Goal: Task Accomplishment & Management: Complete application form

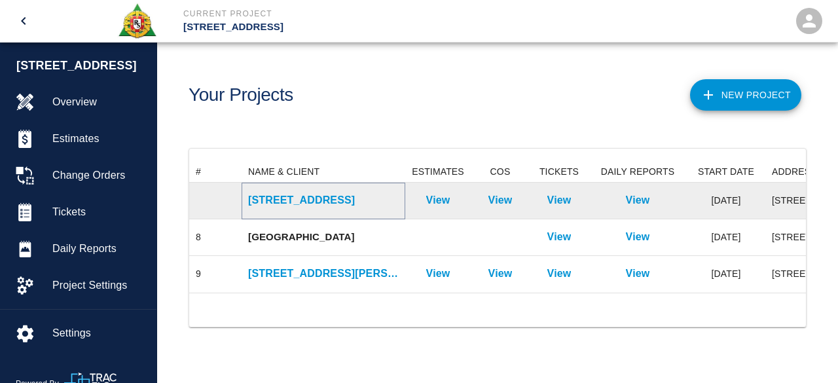
click at [292, 200] on p "[STREET_ADDRESS]" at bounding box center [323, 201] width 151 height 16
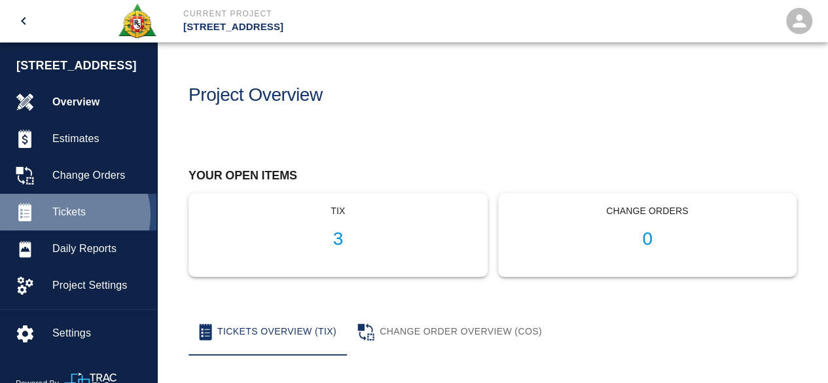
click at [71, 215] on span "Tickets" at bounding box center [99, 212] width 94 height 16
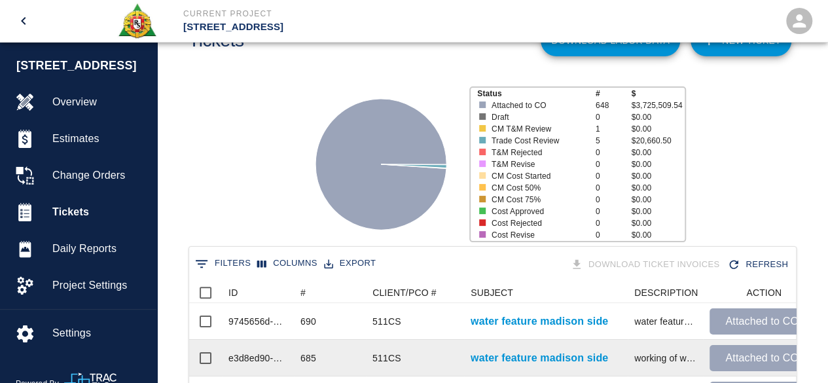
scroll to position [131, 0]
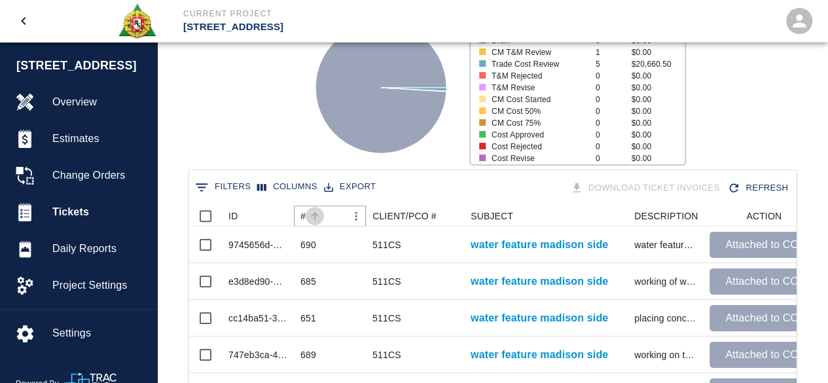
click at [313, 218] on icon "Sort" at bounding box center [315, 216] width 12 height 12
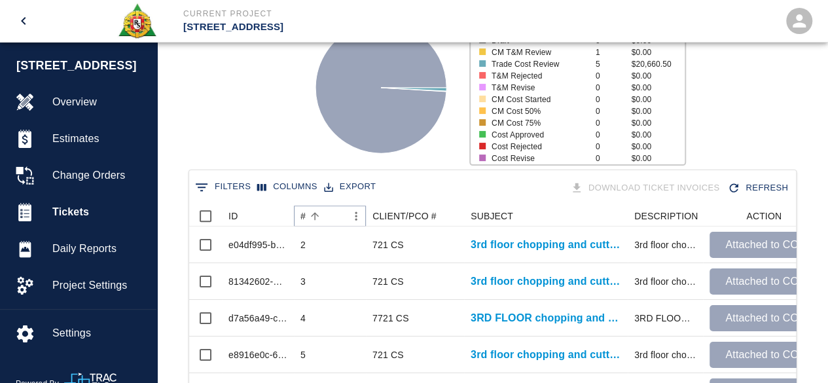
click at [313, 218] on icon "Sort" at bounding box center [315, 216] width 12 height 12
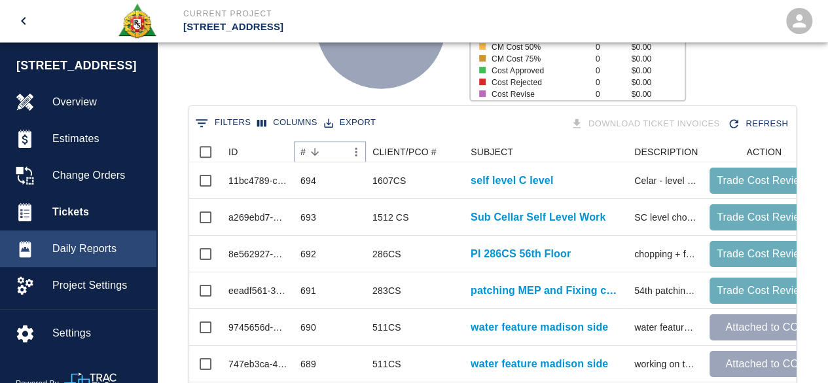
scroll to position [262, 0]
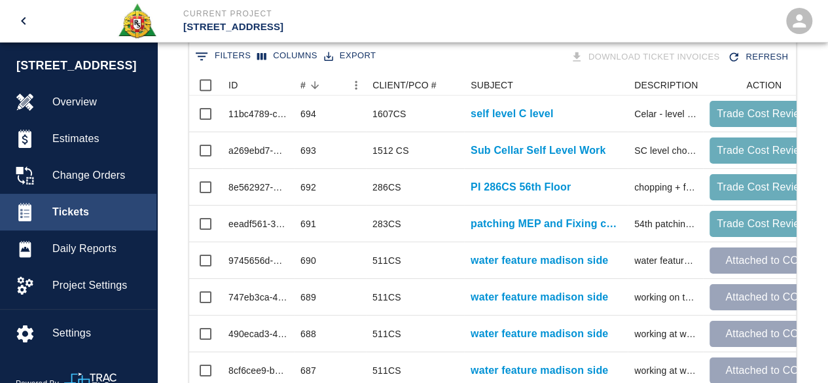
click at [63, 213] on span "Tickets" at bounding box center [99, 212] width 94 height 16
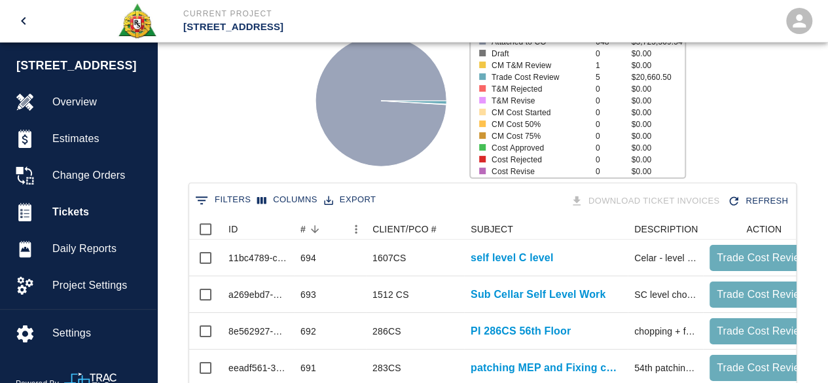
scroll to position [0, 0]
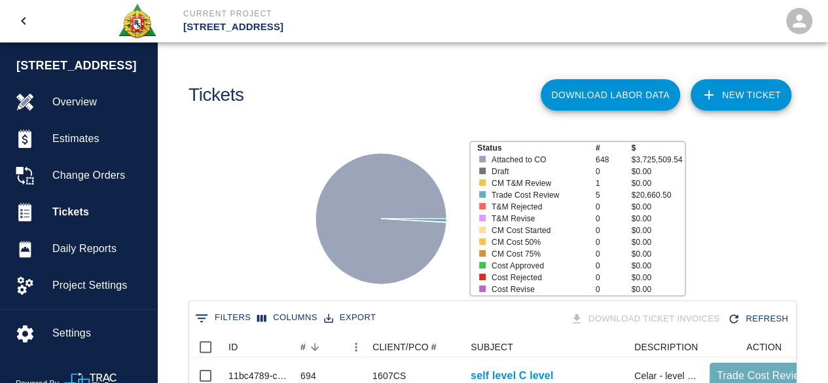
click at [745, 95] on link "NEW TICKET" at bounding box center [741, 94] width 101 height 31
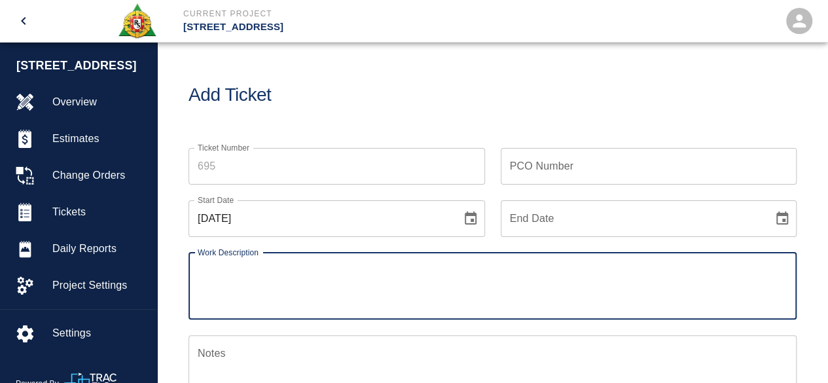
click at [227, 167] on input "Ticket Number" at bounding box center [337, 166] width 297 height 37
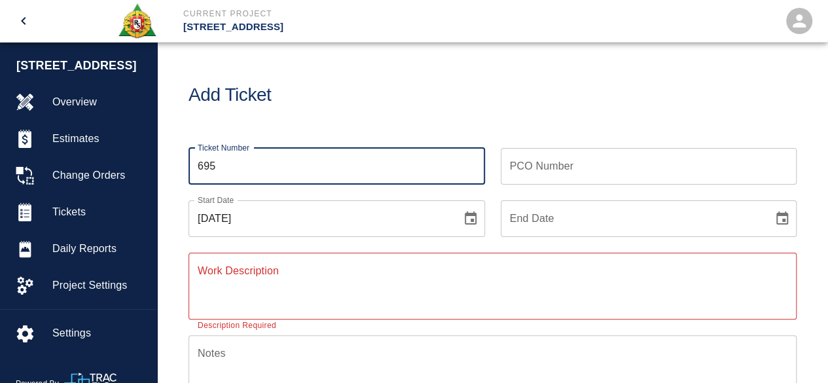
type input "695"
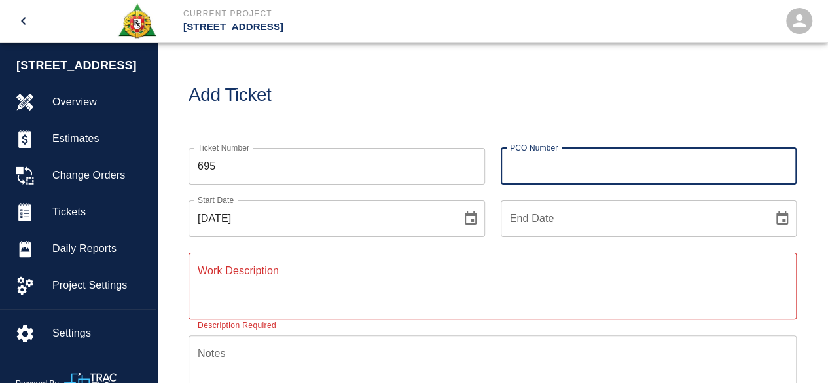
click at [534, 168] on input "PCO Number" at bounding box center [649, 166] width 297 height 37
type input "1607CS"
click at [472, 219] on icon "Choose date, selected date is Oct 6, 2025" at bounding box center [471, 218] width 12 height 13
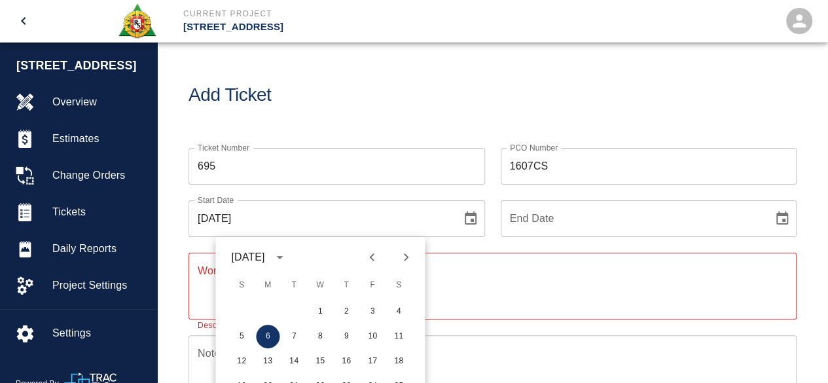
click at [372, 251] on icon "Previous month" at bounding box center [372, 258] width 16 height 16
click at [299, 336] on button "9" at bounding box center [294, 337] width 24 height 24
type input "[DATE]"
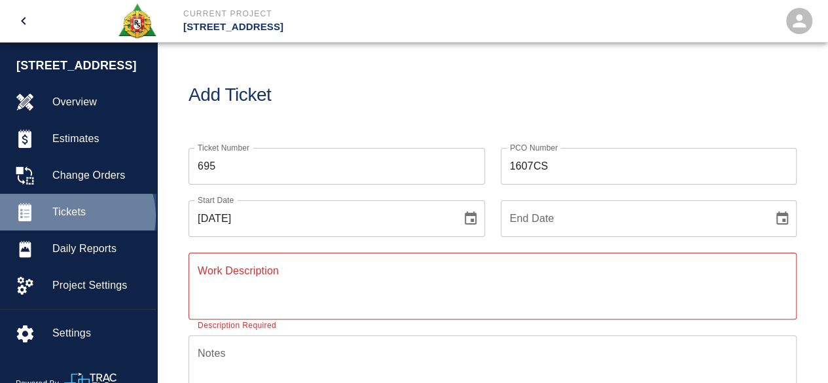
click at [76, 216] on span "Tickets" at bounding box center [99, 212] width 94 height 16
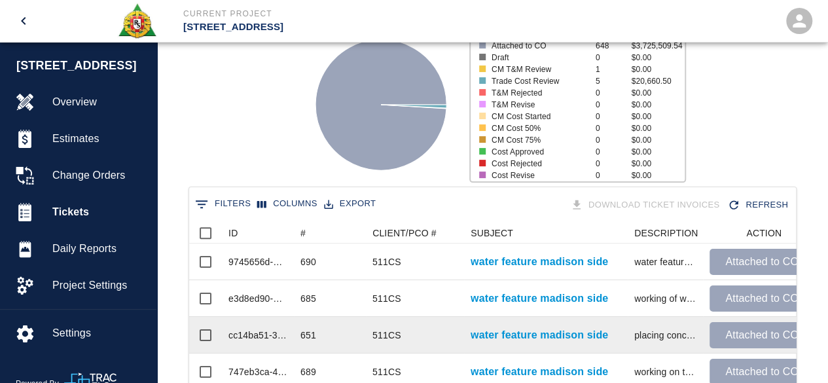
scroll to position [131, 0]
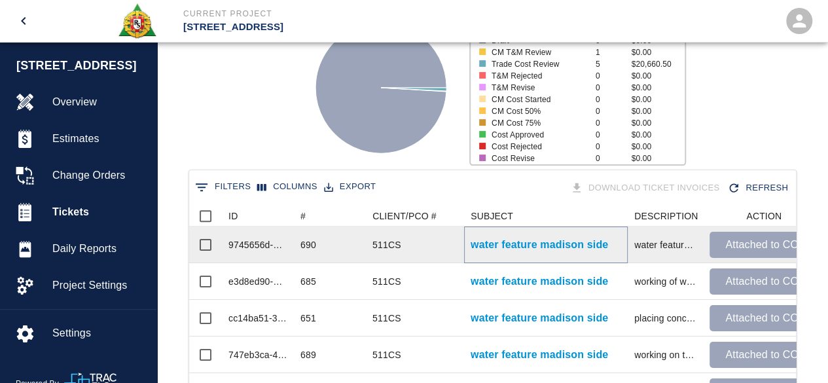
click at [494, 242] on p "water feature madison side" at bounding box center [540, 245] width 138 height 16
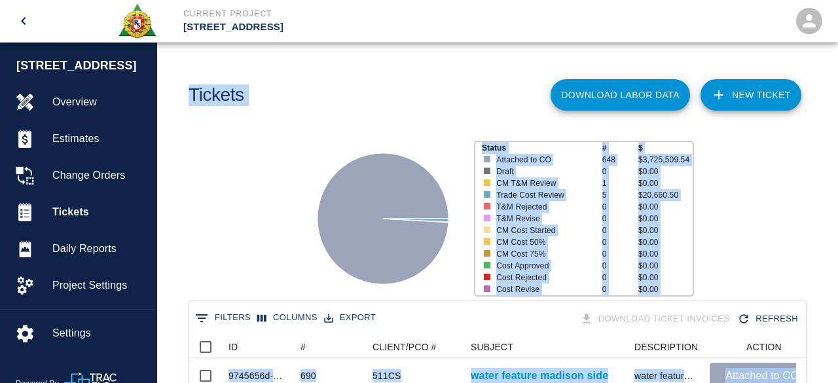
click at [494, 242] on main "Tickets Download Labor Data NEW TICKET Status # $ Attached to CO 648 $3,725,509…" at bounding box center [497, 191] width 681 height 383
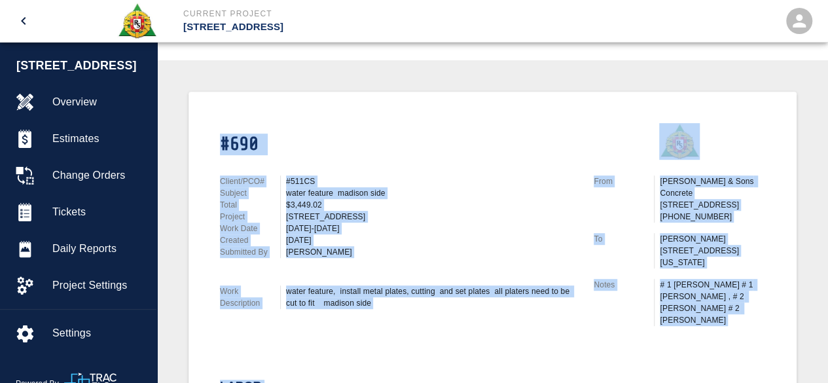
scroll to position [262, 0]
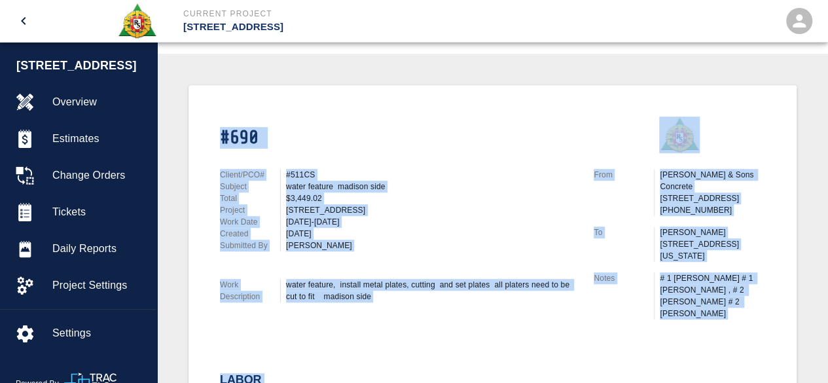
click at [489, 238] on div "[DATE]" at bounding box center [432, 234] width 292 height 12
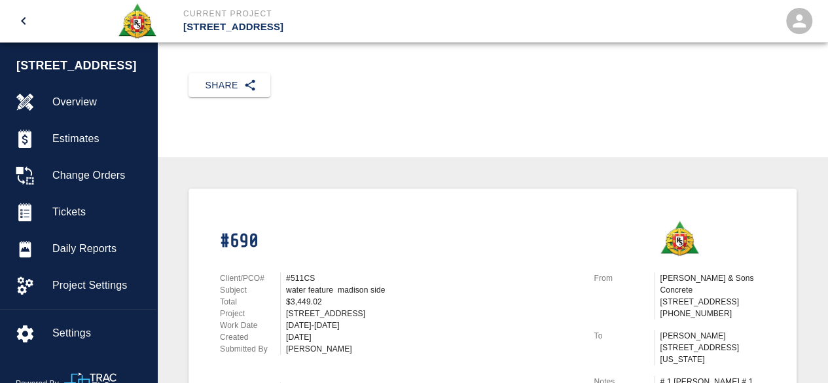
scroll to position [131, 0]
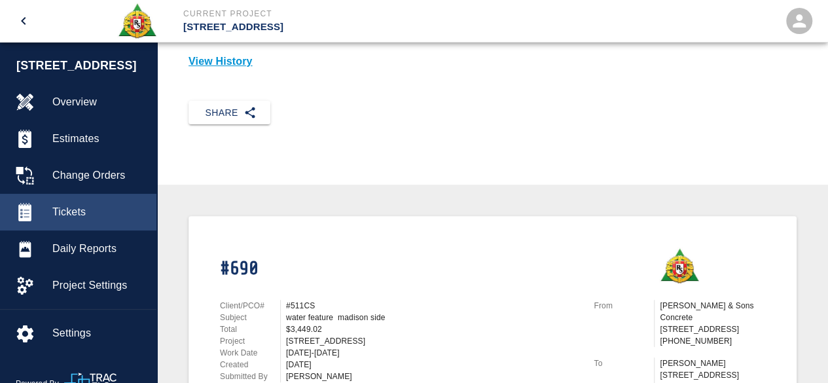
click at [68, 219] on div "Tickets" at bounding box center [78, 212] width 157 height 37
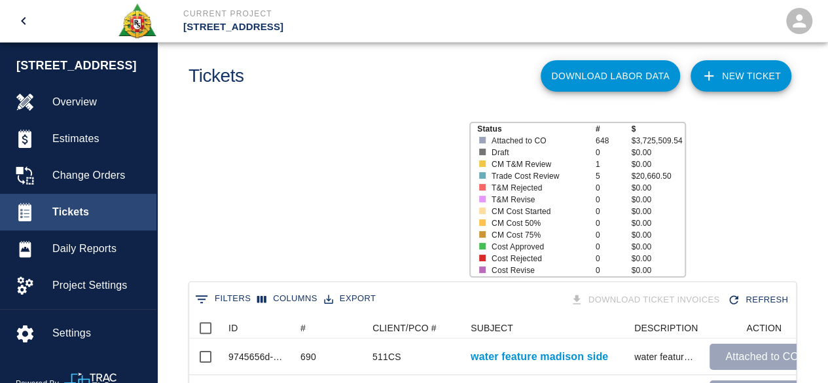
scroll to position [754, 597]
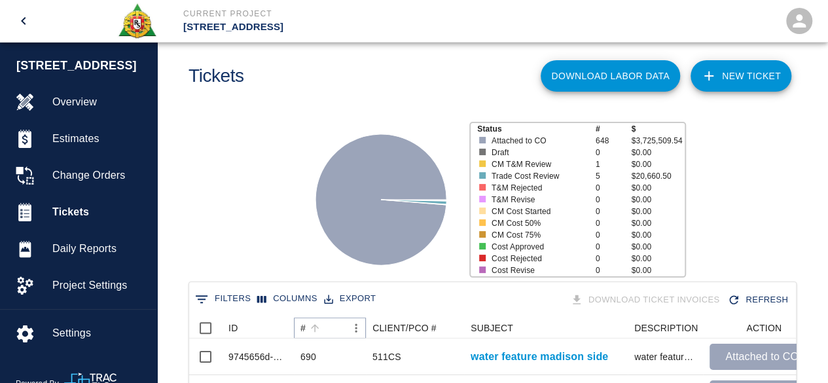
click at [314, 328] on icon "Sort" at bounding box center [315, 328] width 8 height 8
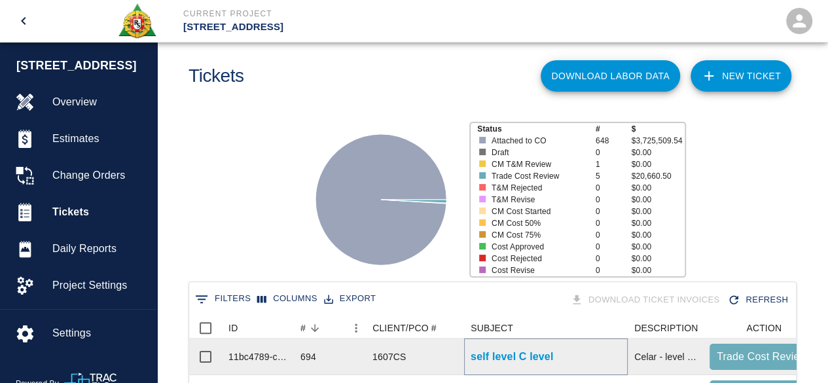
click at [499, 355] on p "self level C level" at bounding box center [512, 357] width 83 height 16
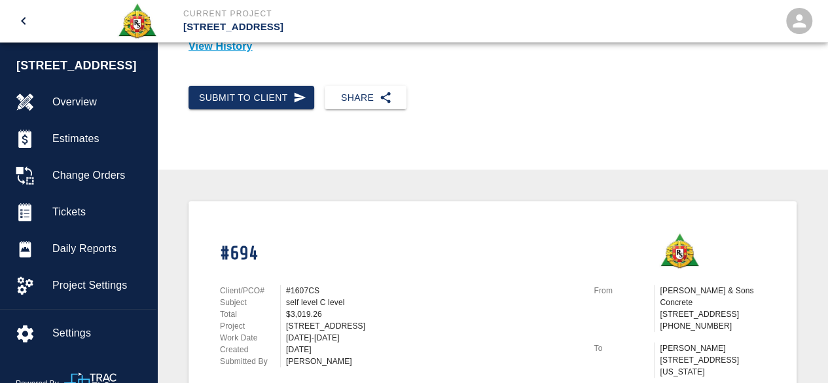
scroll to position [131, 0]
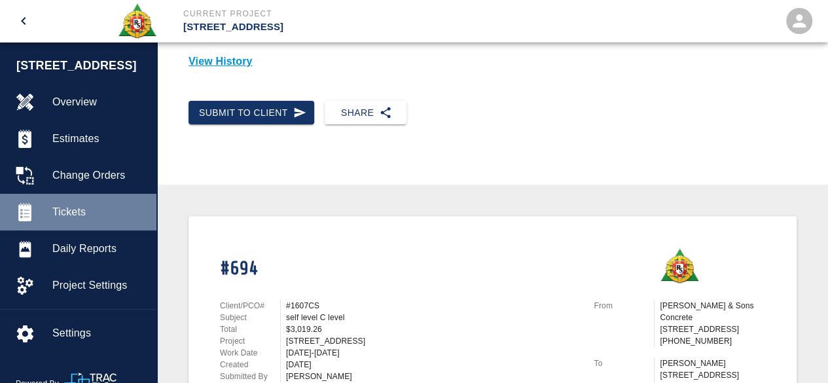
click at [83, 206] on span "Tickets" at bounding box center [99, 212] width 94 height 16
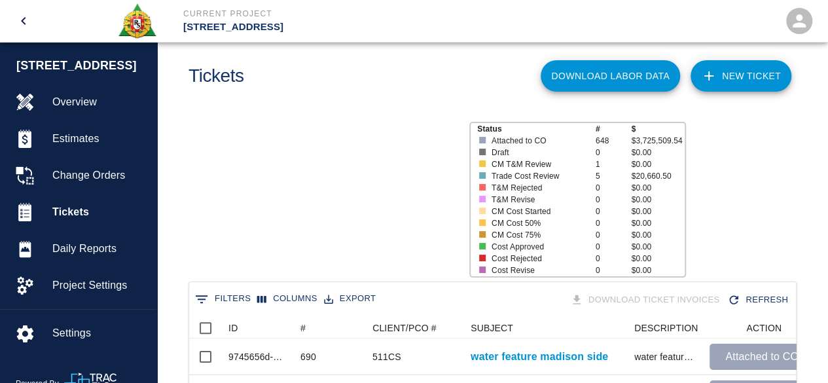
scroll to position [754, 597]
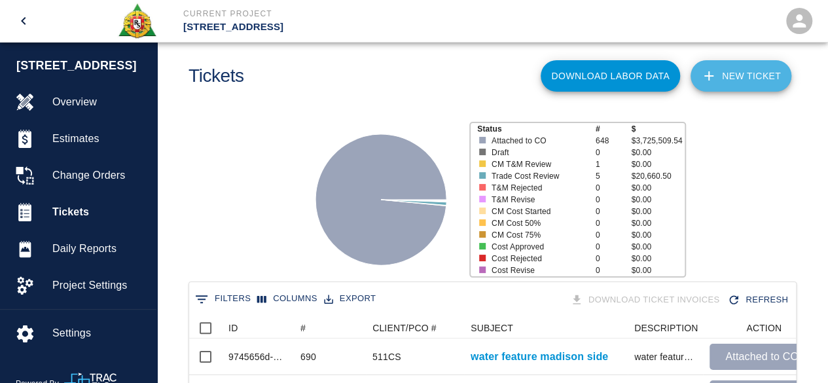
click at [750, 79] on link "NEW TICKET" at bounding box center [741, 75] width 101 height 31
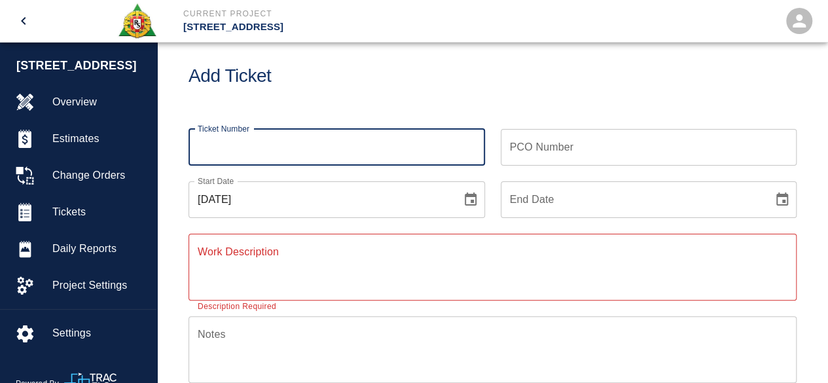
click at [207, 143] on input "Ticket Number" at bounding box center [337, 147] width 297 height 37
type input "695"
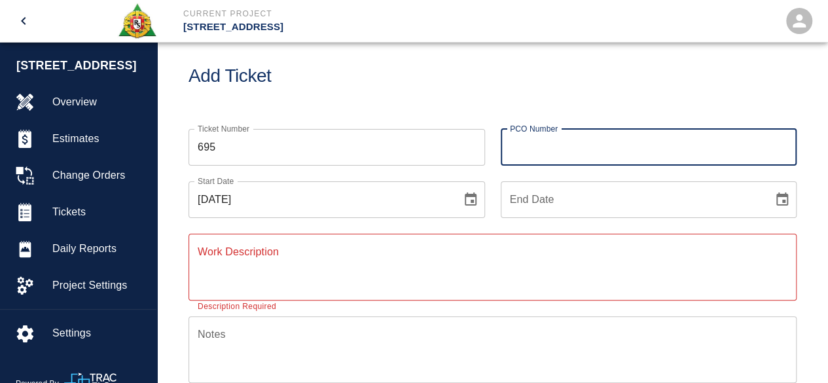
click at [530, 148] on input "PCO Number" at bounding box center [649, 147] width 297 height 37
type input "1607CS"
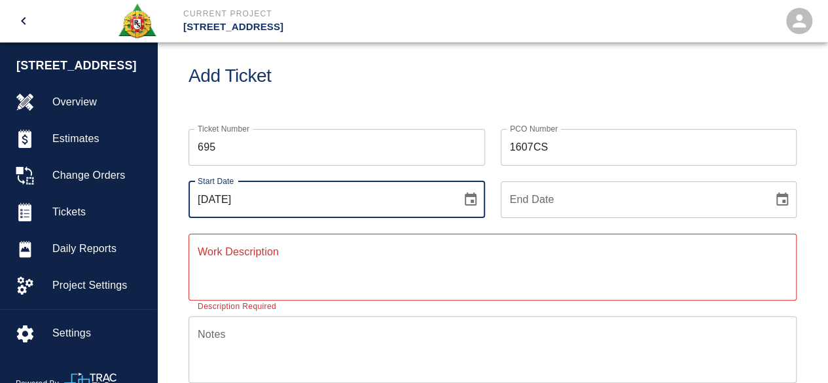
click at [287, 202] on input "[DATE]" at bounding box center [321, 199] width 264 height 37
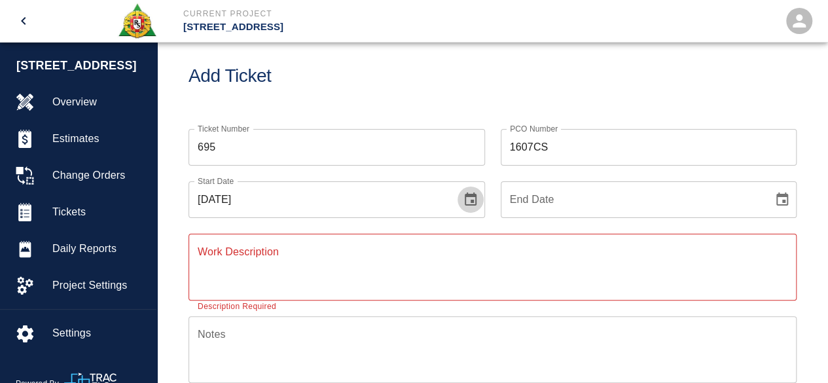
click at [471, 204] on icon "Choose date, selected date is Oct 6, 2025" at bounding box center [471, 200] width 16 height 16
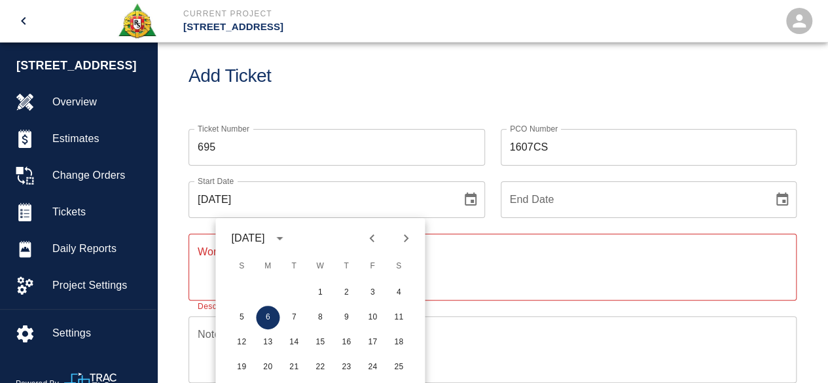
click at [375, 231] on icon "Previous month" at bounding box center [372, 239] width 16 height 16
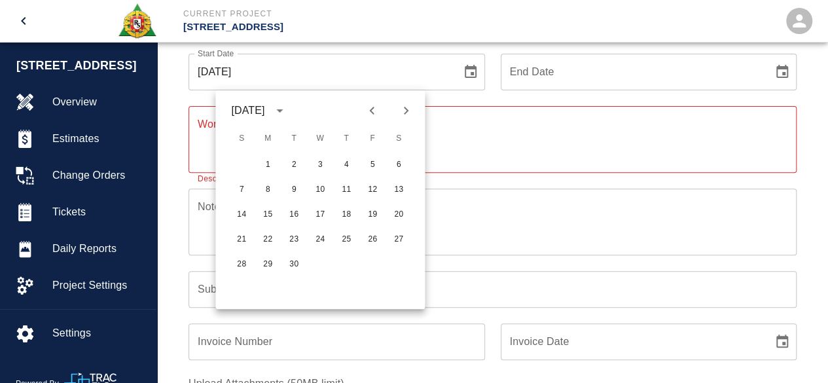
scroll to position [150, 0]
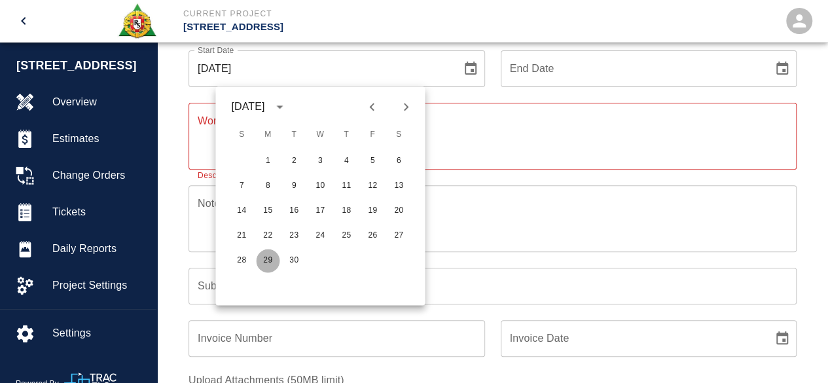
click at [269, 259] on button "29" at bounding box center [268, 261] width 24 height 24
type input "[DATE]"
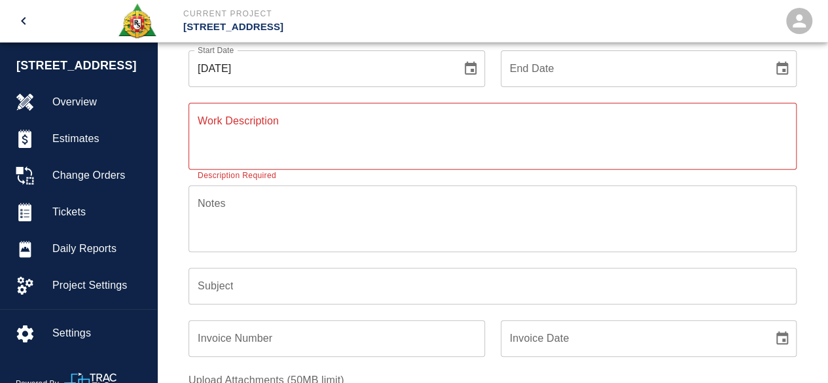
click at [787, 75] on icon "Choose date" at bounding box center [783, 69] width 16 height 16
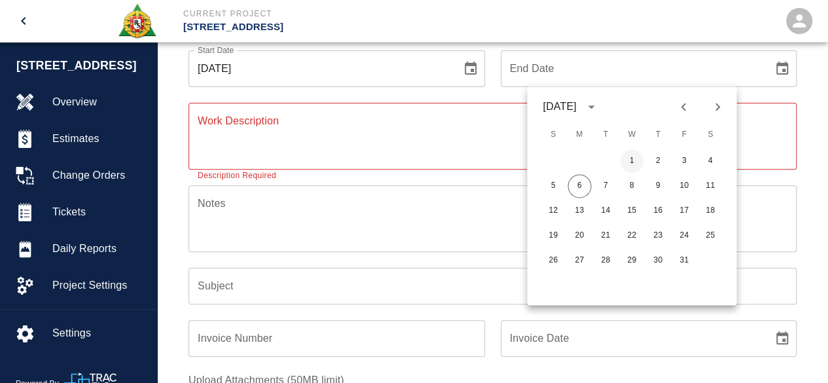
click at [633, 160] on button "1" at bounding box center [632, 161] width 24 height 24
type input "10/01/2025"
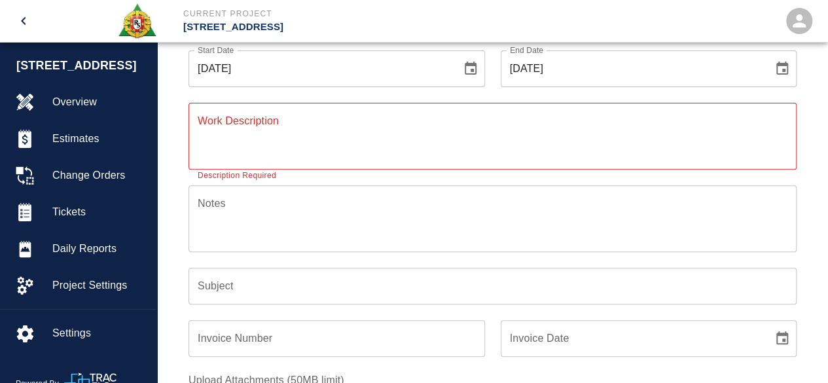
scroll to position [84, 0]
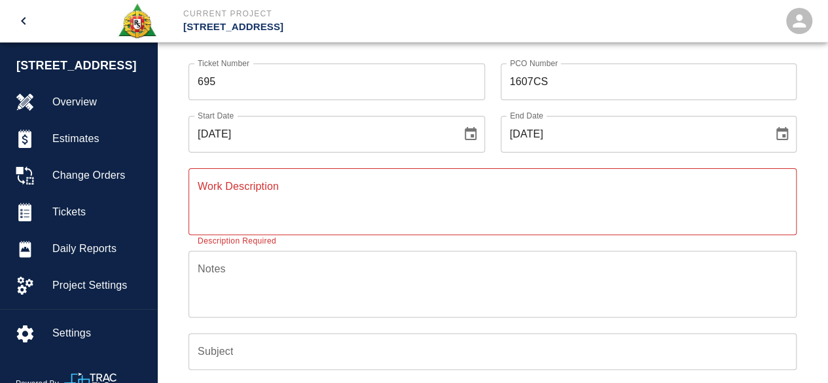
click at [219, 177] on div "x Work Description" at bounding box center [493, 201] width 608 height 67
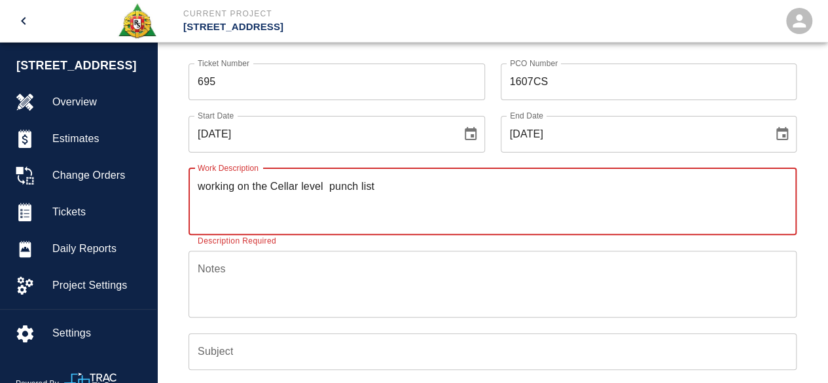
type textarea "working on the Cellar level punch list"
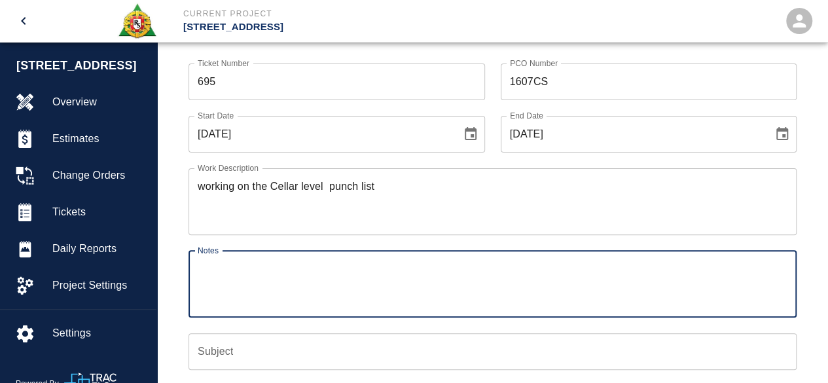
click at [210, 272] on textarea "Notes" at bounding box center [493, 283] width 590 height 45
click at [231, 268] on textarea "# 1 Thommy Dinnen ," at bounding box center [493, 283] width 590 height 45
click at [303, 271] on textarea "# 1 Tommy Dinnen ," at bounding box center [493, 283] width 590 height 45
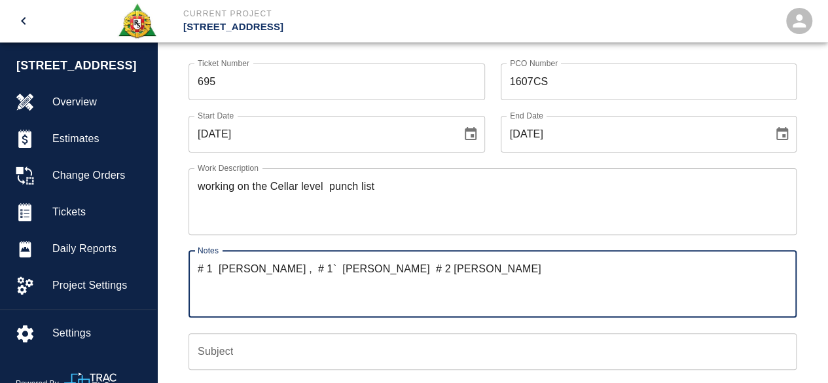
type textarea "# 1 Tommy Dinnen , # 1` Brian Dinnen # 2 Luis Conchancella"
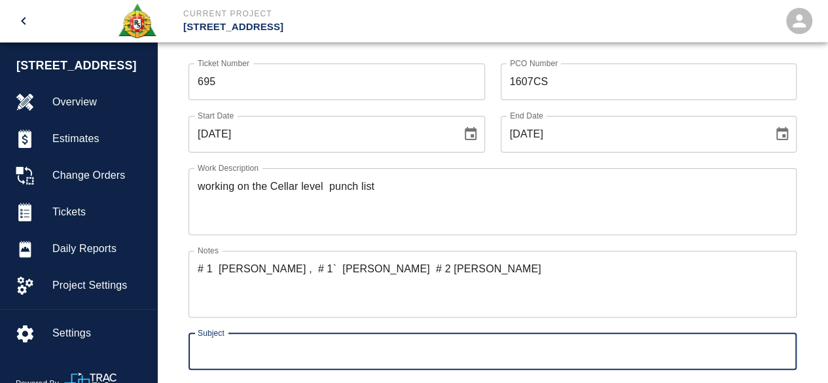
click at [225, 350] on input "Subject" at bounding box center [493, 351] width 608 height 37
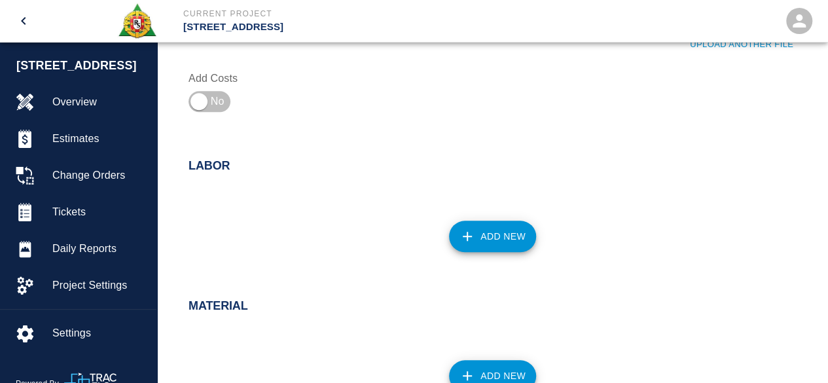
scroll to position [543, 0]
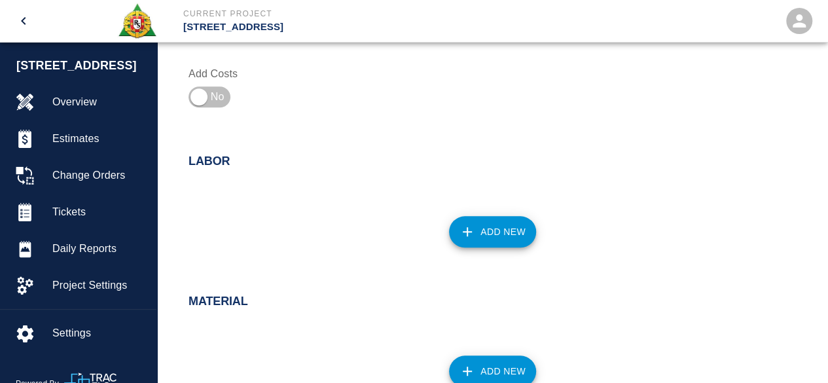
type input "Cellar level punch list"
click at [472, 239] on button "Add New" at bounding box center [492, 231] width 87 height 31
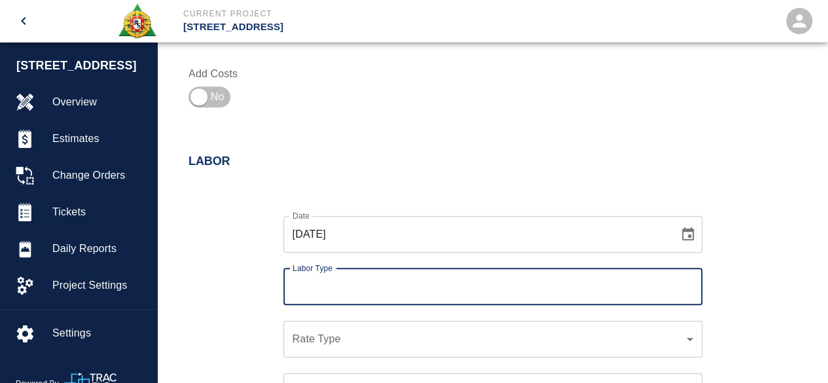
click at [320, 290] on input "Labor Type" at bounding box center [492, 286] width 407 height 25
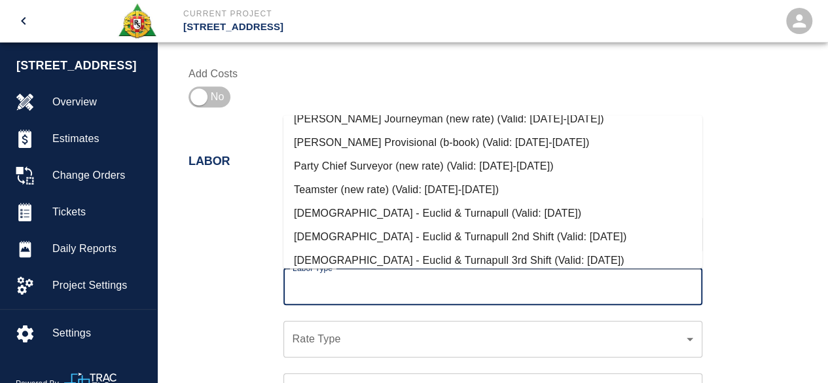
scroll to position [655, 0]
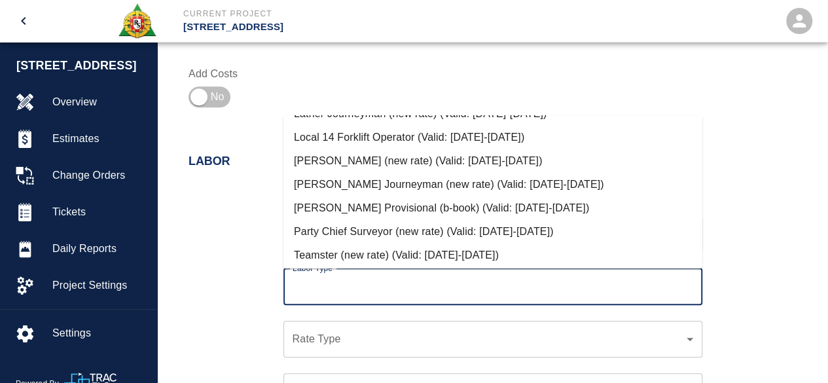
click at [377, 185] on li "Mason Journeyman (new rate) (Valid: 07/01/2024-09/30/2025)" at bounding box center [493, 185] width 419 height 24
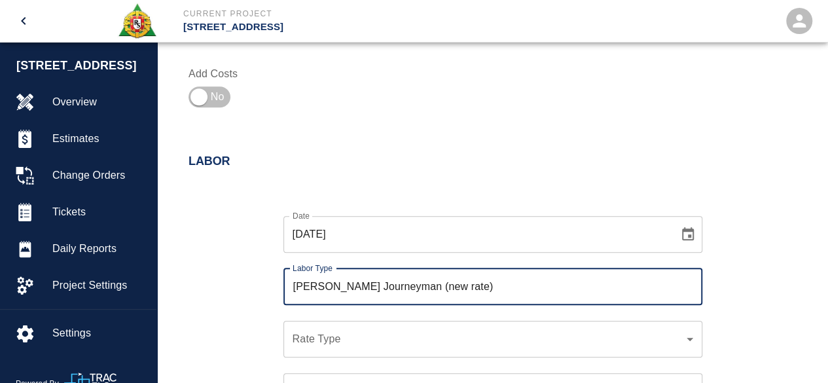
type input "Mason Journeyman (new rate)"
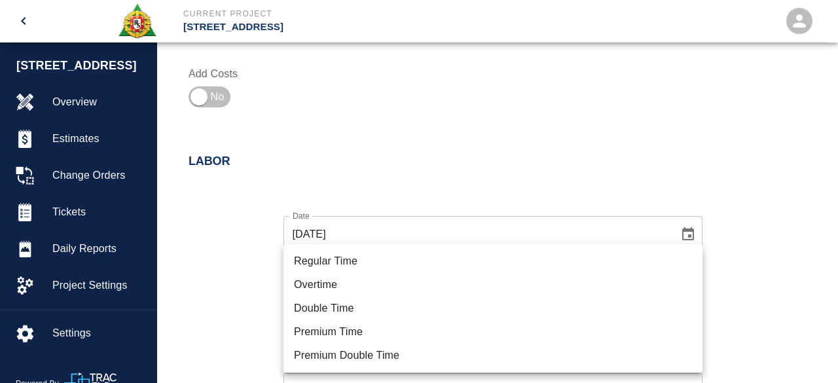
click at [339, 261] on li "Regular Time" at bounding box center [493, 262] width 419 height 24
type input "rate_rt"
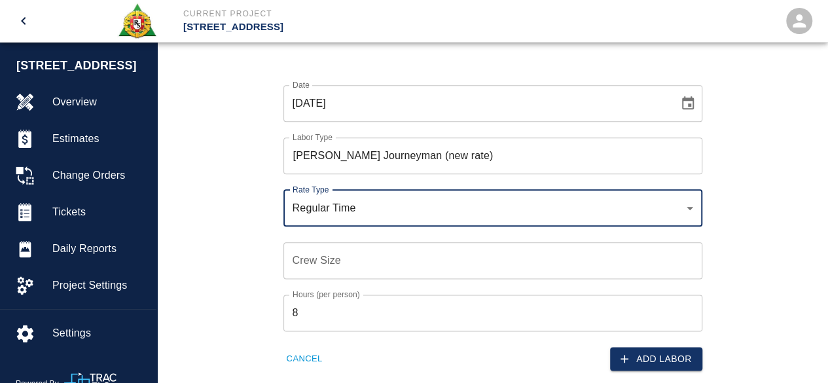
scroll to position [739, 0]
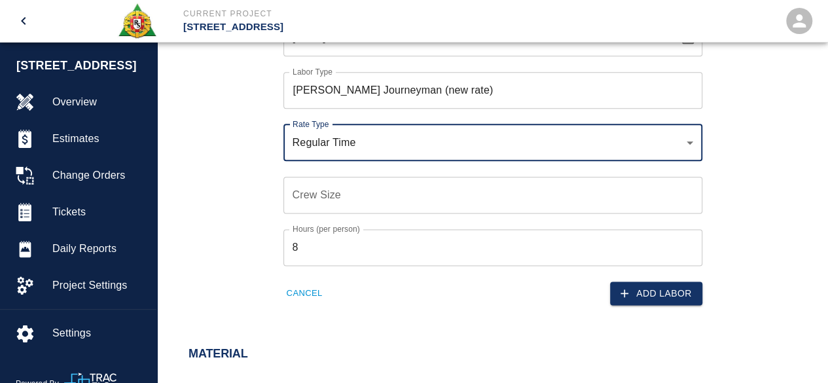
click at [301, 195] on input "Crew Size" at bounding box center [493, 195] width 419 height 37
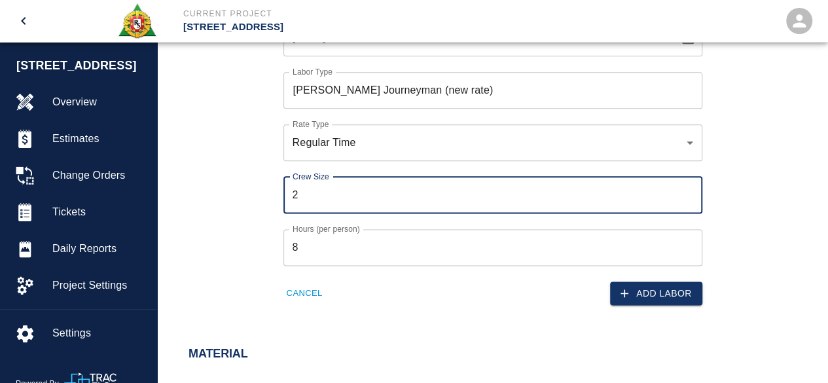
type input "2"
click at [309, 253] on input "8" at bounding box center [493, 247] width 419 height 37
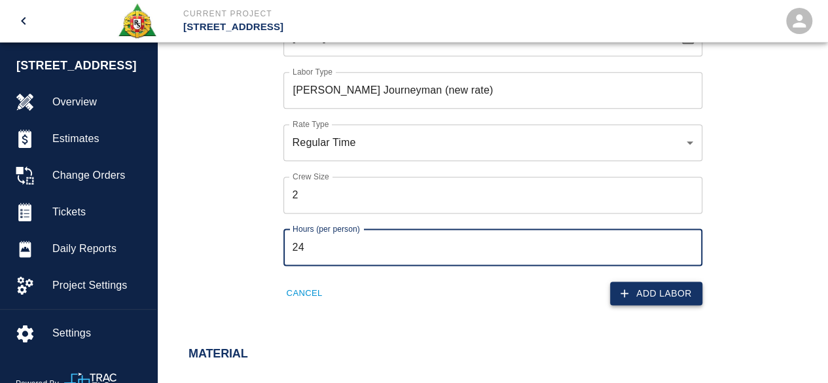
type input "24"
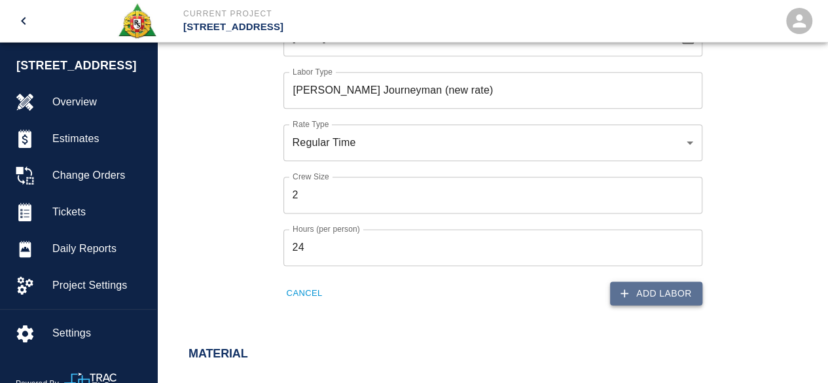
click at [672, 284] on button "Add Labor" at bounding box center [656, 294] width 92 height 24
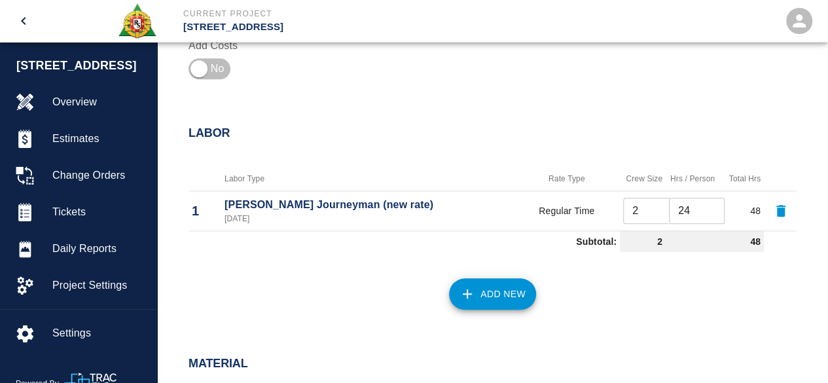
scroll to position [567, 0]
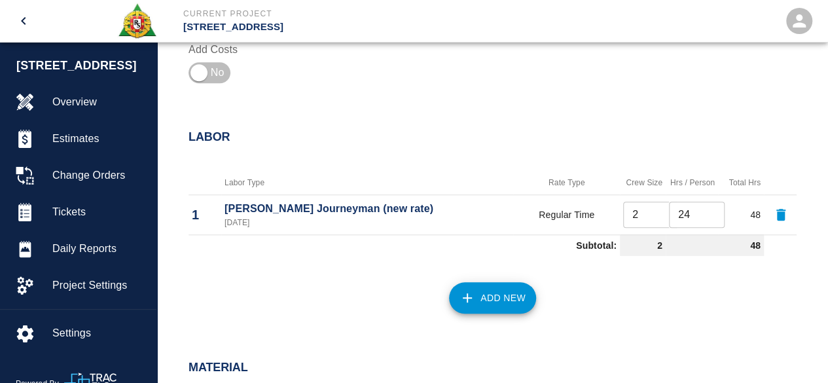
click at [500, 289] on button "Add New" at bounding box center [492, 297] width 87 height 31
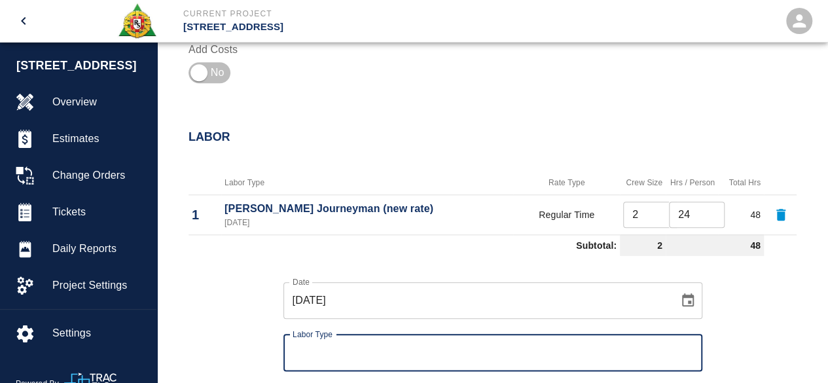
click at [318, 345] on input "Labor Type" at bounding box center [492, 353] width 407 height 25
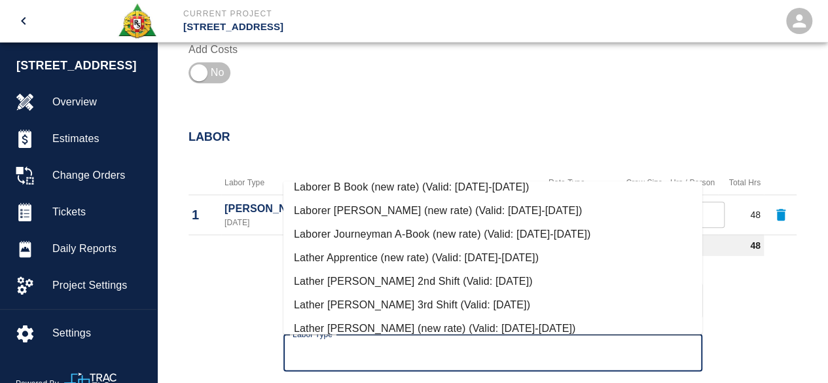
scroll to position [393, 0]
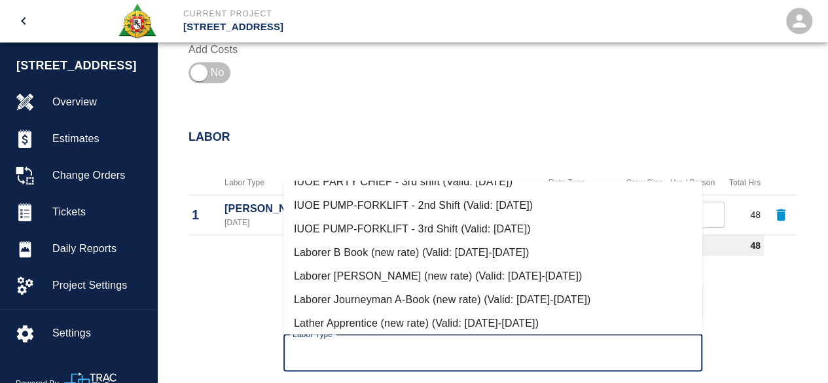
click at [356, 296] on li "Laborer Journeyman A-Book (new rate) (Valid: 07/01/2024-09/30/2025)" at bounding box center [493, 300] width 419 height 24
type input "Laborer Journeyman A-Book (new rate)"
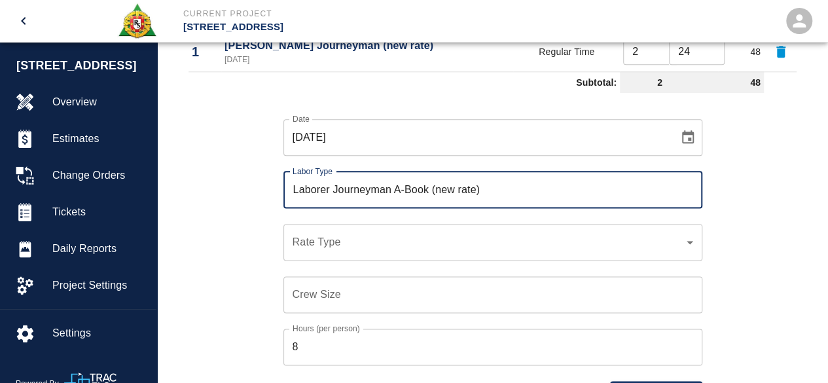
scroll to position [764, 0]
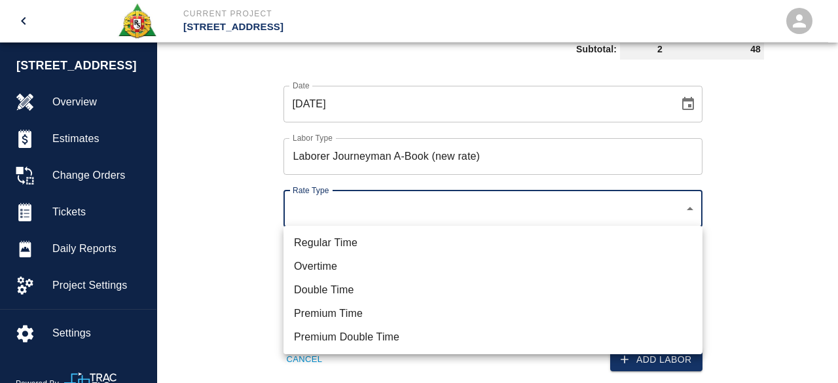
click at [312, 243] on li "Regular Time" at bounding box center [493, 243] width 419 height 24
type input "rate_rt"
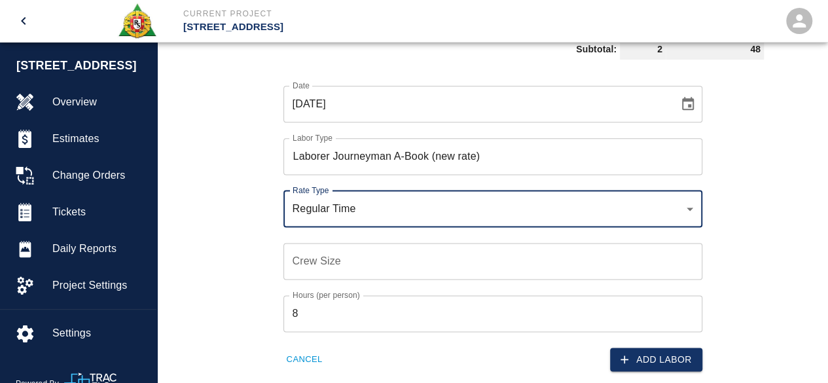
click at [296, 263] on input "Crew Size" at bounding box center [493, 261] width 419 height 37
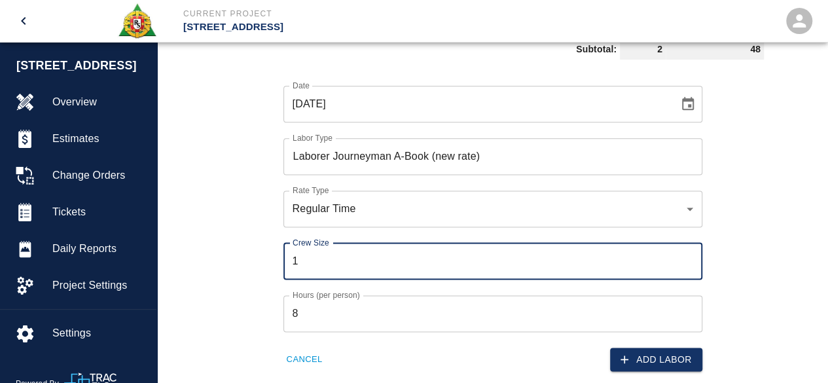
type input "1"
click at [310, 317] on input "8" at bounding box center [493, 313] width 419 height 37
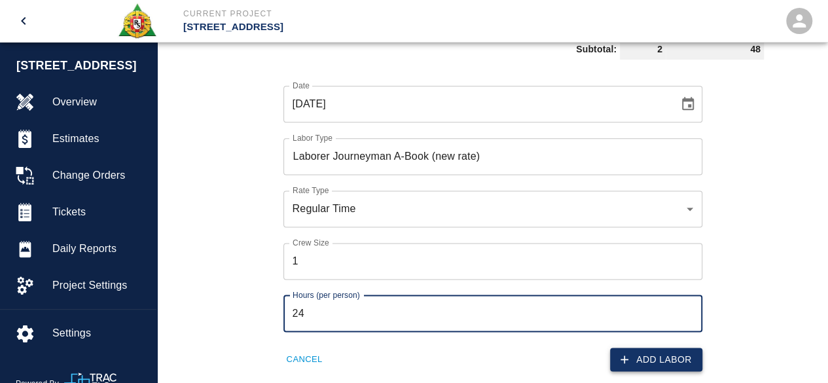
type input "24"
click at [671, 361] on button "Add Labor" at bounding box center [656, 360] width 92 height 24
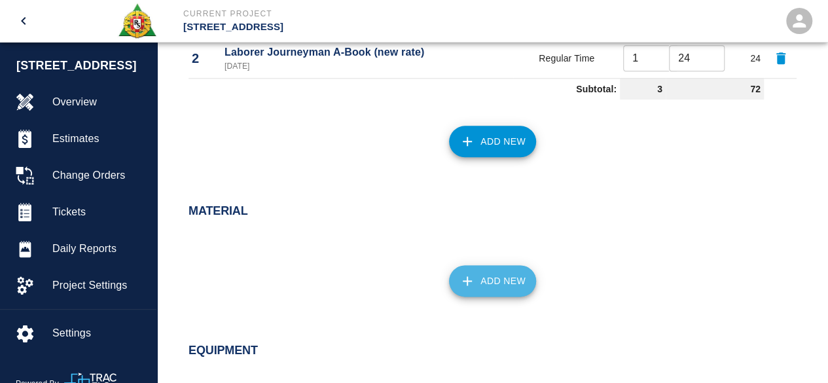
click at [485, 273] on button "Add New" at bounding box center [492, 280] width 87 height 31
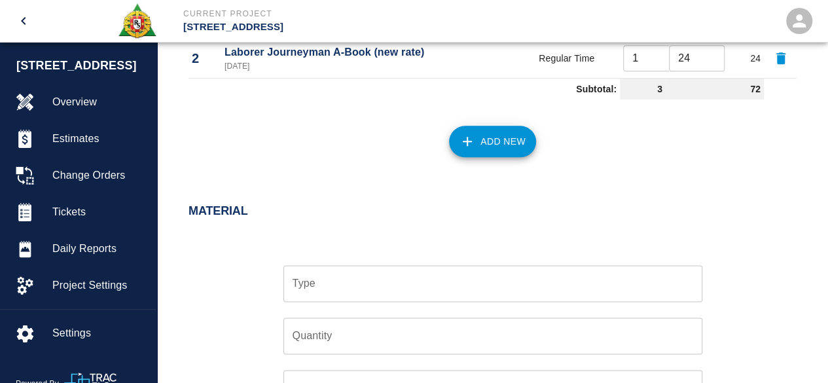
click at [322, 288] on input "Type" at bounding box center [492, 283] width 407 height 25
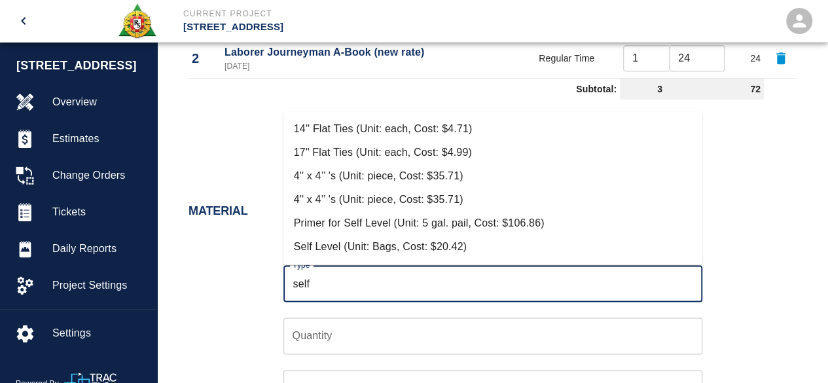
scroll to position [46, 0]
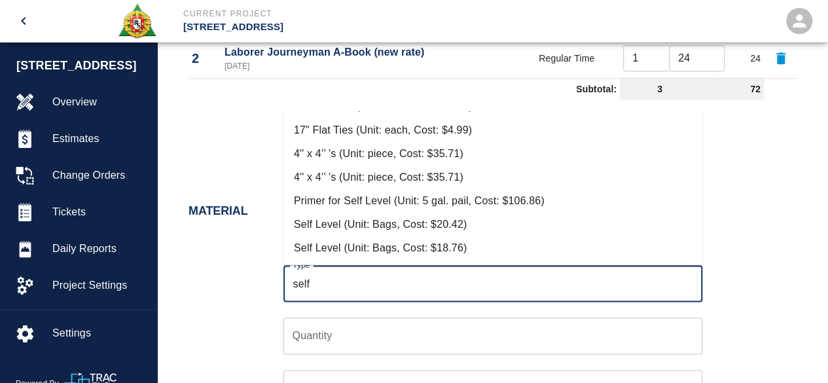
click at [443, 221] on li "Self Level (Unit: Bags, Cost: $20.42)" at bounding box center [493, 224] width 419 height 24
type input "Self Level (Unit: Bags, Cost: $20.42)"
type input "Bags"
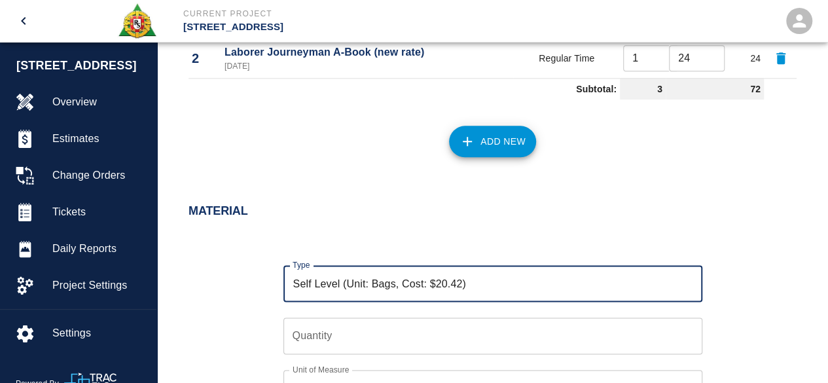
type input "Self Level (Unit: Bags, Cost: $20.42)"
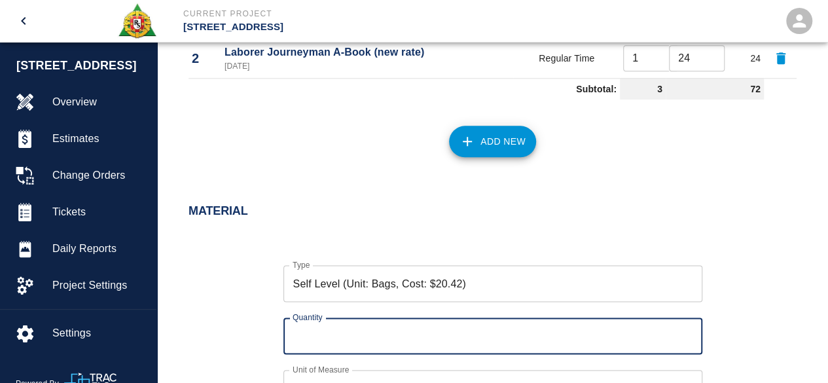
click at [297, 336] on input "Quantity" at bounding box center [493, 336] width 419 height 37
type input "14"
click at [775, 267] on div "Type Self Level (Unit: Bags, Cost: $20.42) Type Quantity 14 Quantity Unit of Me…" at bounding box center [485, 345] width 624 height 202
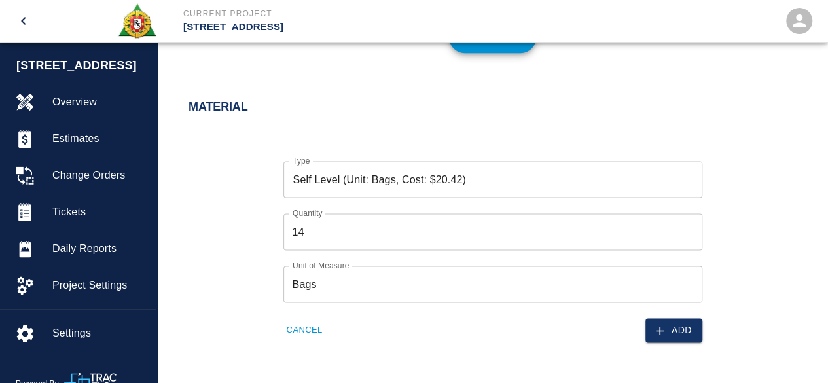
scroll to position [895, 0]
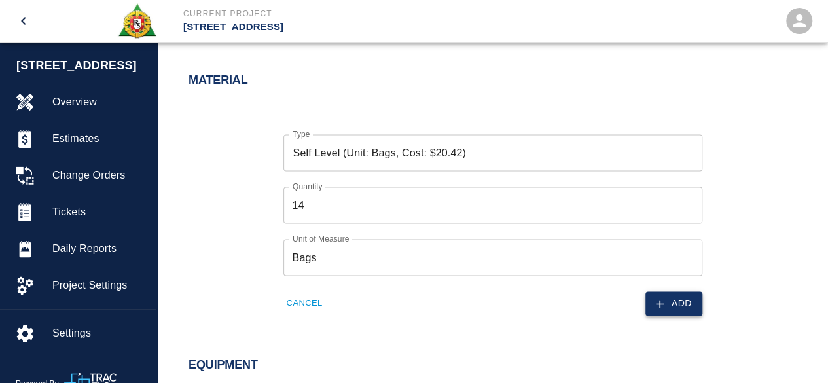
click at [680, 304] on button "Add" at bounding box center [674, 303] width 57 height 24
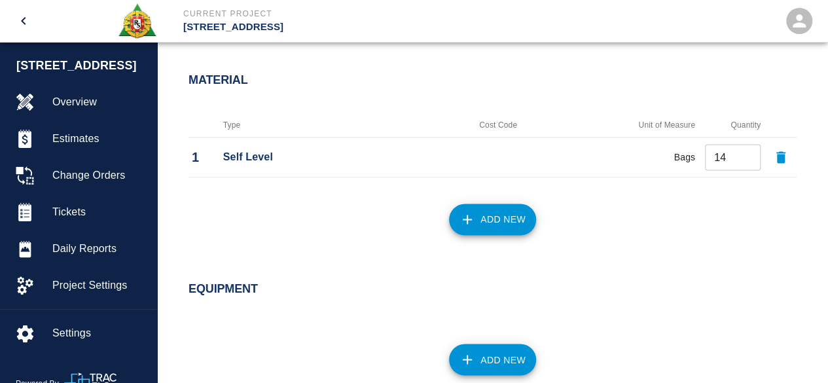
click at [491, 220] on button "Add New" at bounding box center [492, 219] width 87 height 31
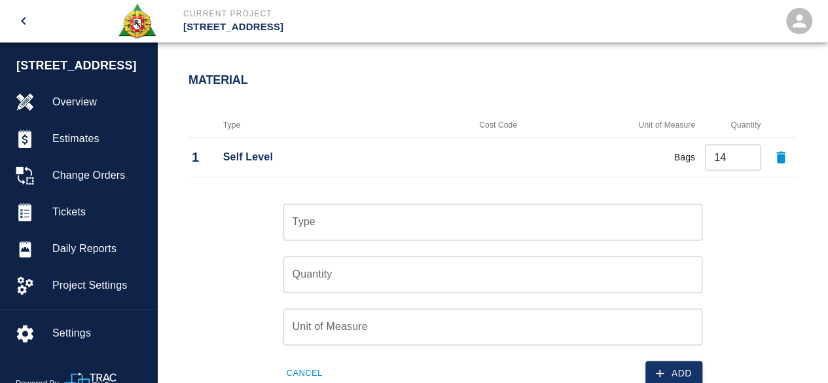
click at [310, 215] on input "Type" at bounding box center [492, 222] width 407 height 25
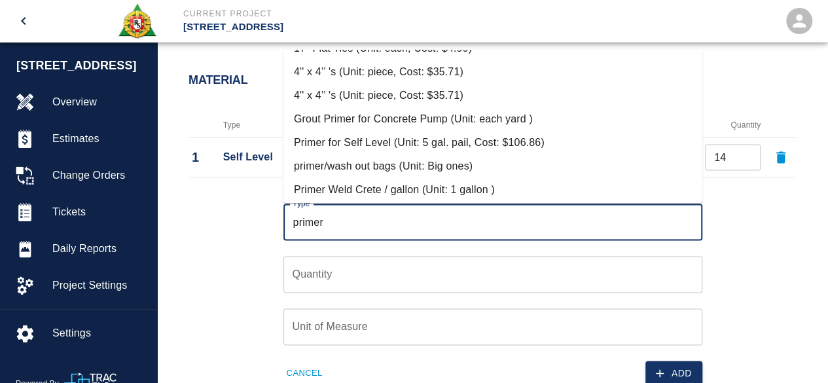
scroll to position [93, 0]
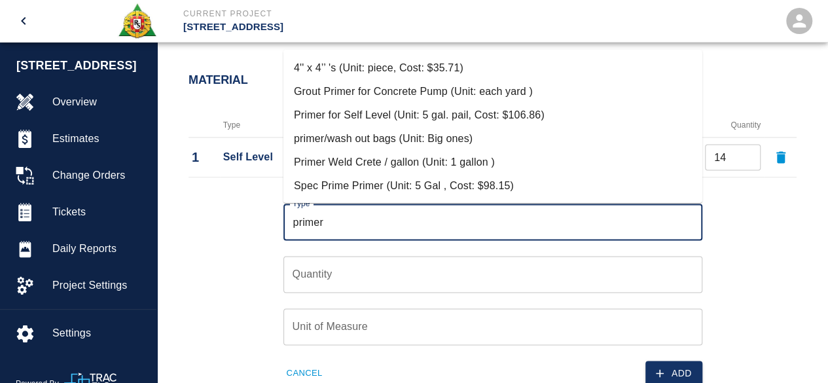
click at [463, 161] on li "Primer Weld Crete / gallon (Unit: 1 gallon )" at bounding box center [493, 163] width 419 height 24
type input "Primer Weld Crete / gallon (Unit: 1 gallon )"
type input "1 gallon"
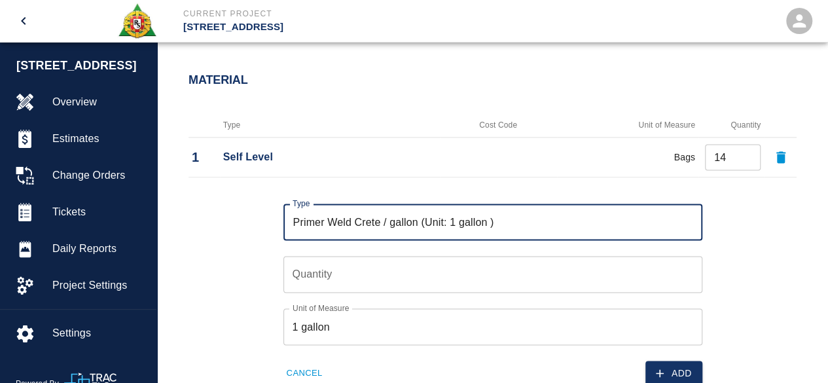
type input "Primer Weld Crete / gallon (Unit: 1 gallon )"
click at [333, 281] on input "Quantity" at bounding box center [493, 274] width 419 height 37
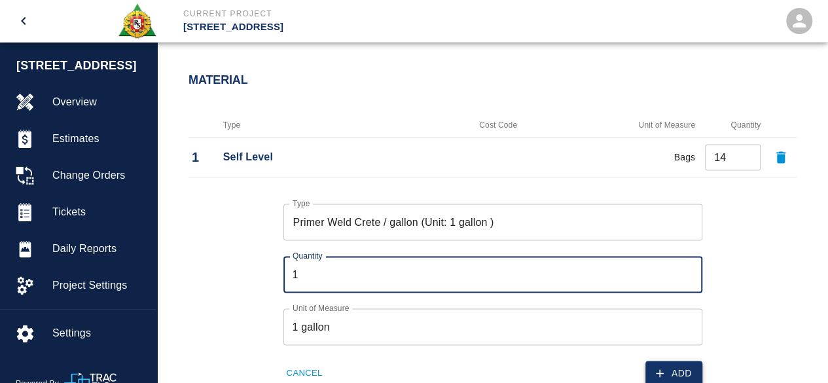
type input "1"
click at [677, 361] on button "Add" at bounding box center [674, 373] width 57 height 24
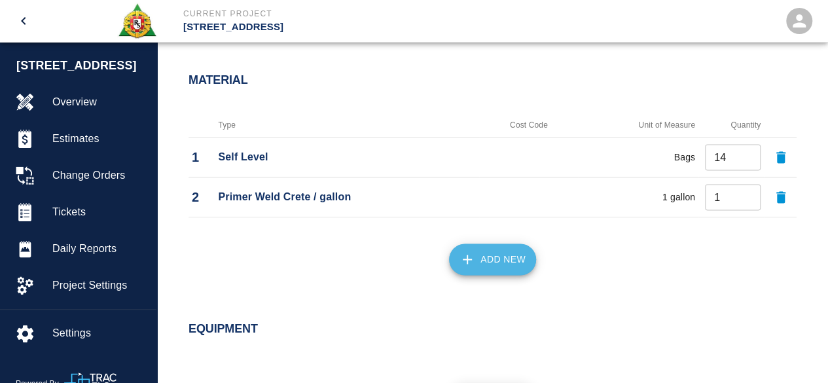
click at [513, 250] on button "Add New" at bounding box center [492, 259] width 87 height 31
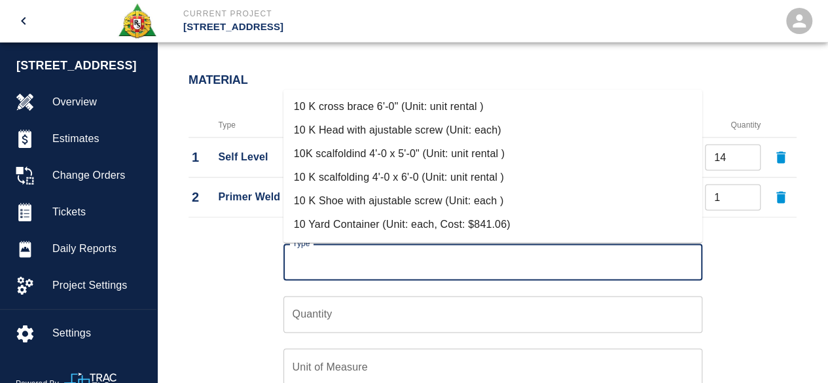
click at [346, 262] on input "Type" at bounding box center [492, 262] width 407 height 25
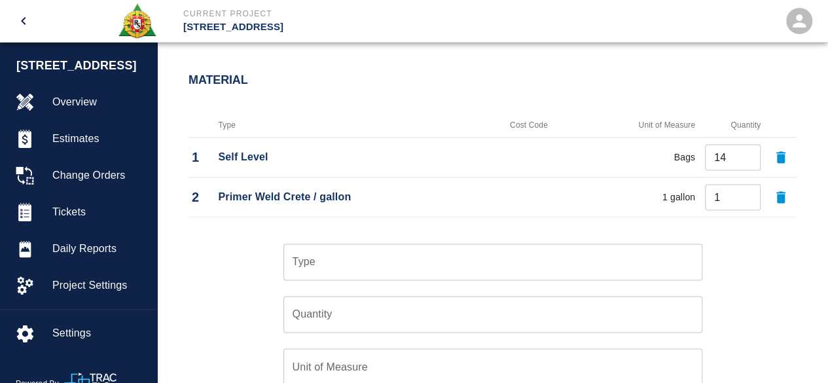
click at [222, 253] on div "Type Type Quantity Quantity Unit of Measure Unit of Measure Cancel Add" at bounding box center [485, 324] width 624 height 202
click at [314, 265] on input "Type" at bounding box center [492, 262] width 407 height 25
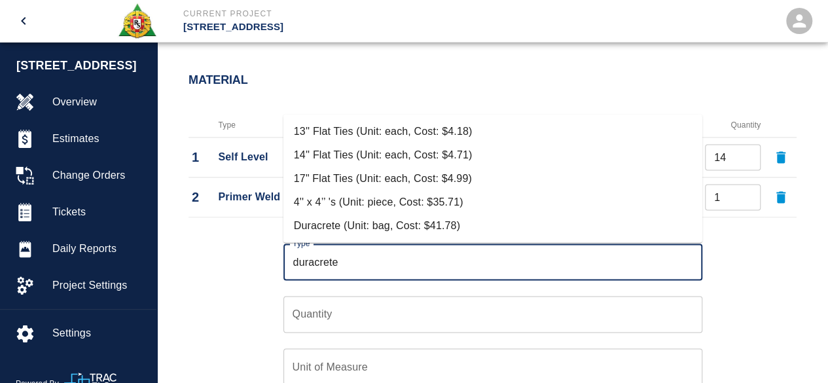
click at [380, 225] on li "Duracrete (Unit: bag, Cost: $41.78)" at bounding box center [493, 225] width 419 height 24
type input "Duracrete (Unit: bag, Cost: $41.78)"
type input "bag"
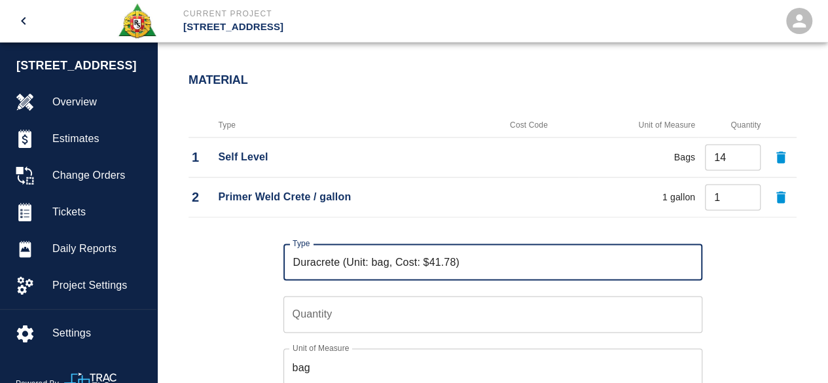
type input "Duracrete (Unit: bag, Cost: $41.78)"
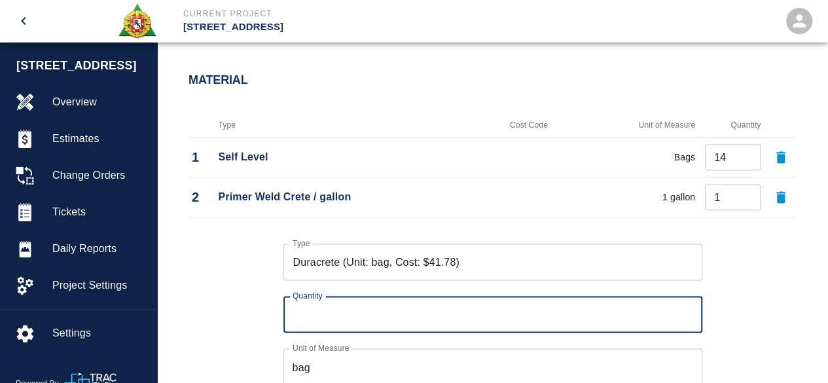
click at [310, 318] on input "Quantity" at bounding box center [493, 314] width 419 height 37
type input "7"
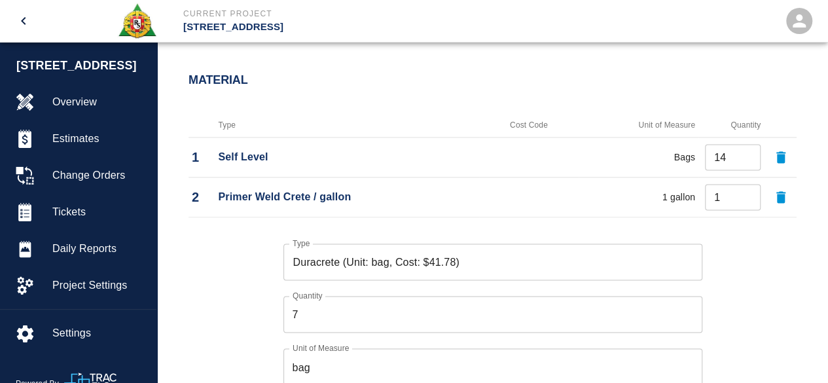
click at [743, 263] on div "Type Duracrete (Unit: bag, Cost: $41.78) Type Quantity 7 Quantity Unit of Measu…" at bounding box center [485, 324] width 624 height 202
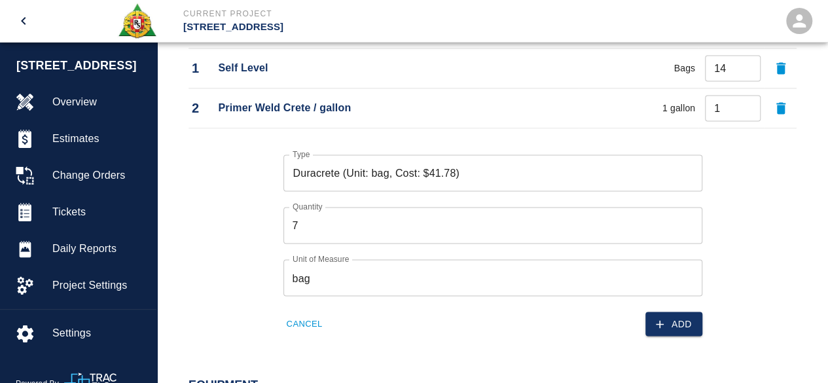
scroll to position [1026, 0]
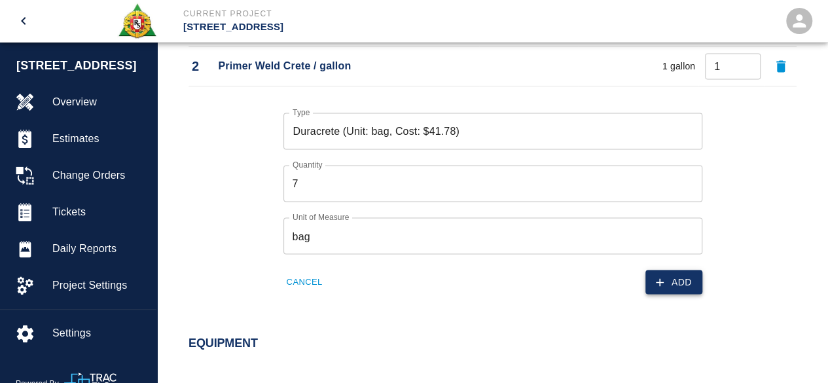
click at [687, 282] on button "Add" at bounding box center [674, 282] width 57 height 24
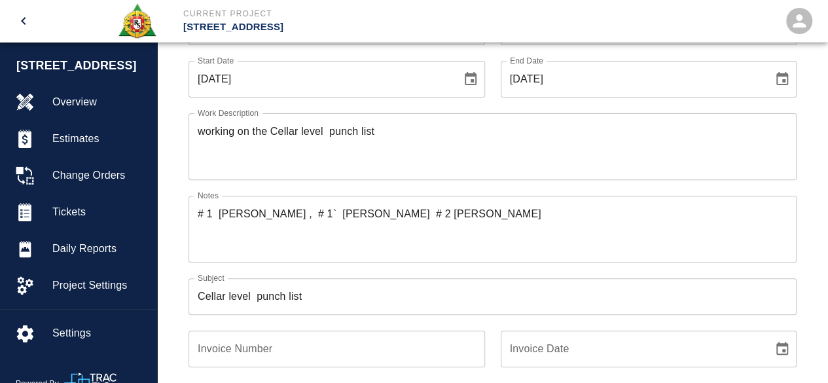
scroll to position [109, 0]
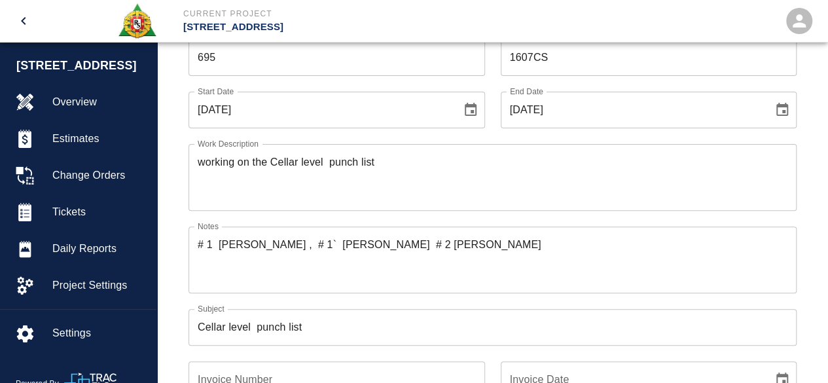
click at [418, 163] on textarea "working on the Cellar level punch list" at bounding box center [493, 177] width 590 height 45
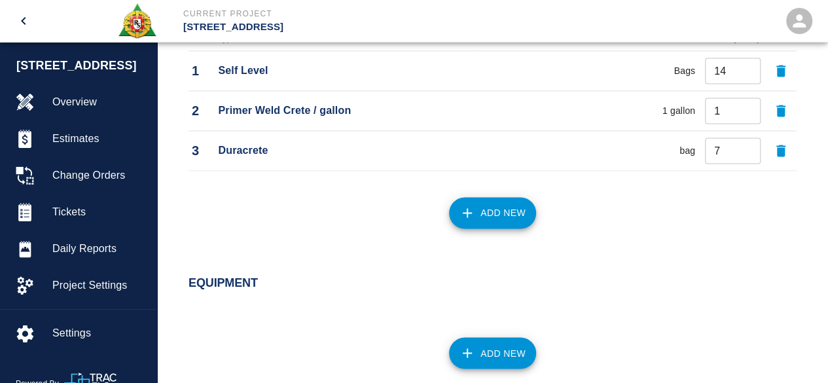
scroll to position [1079, 0]
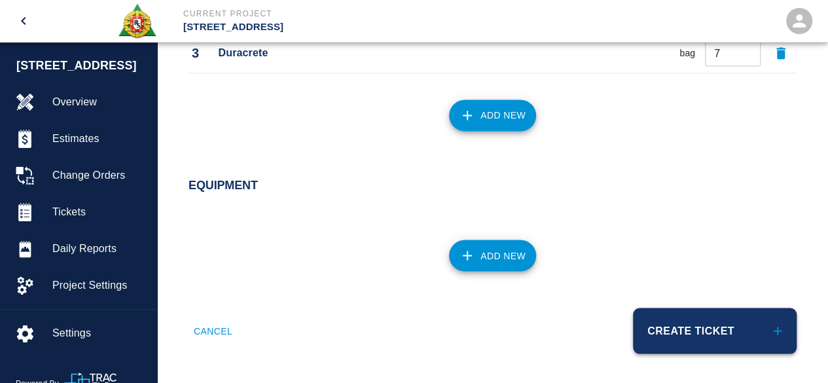
type textarea "working on the Cellar level punch list Total 3 Days 9/29 , 9/30 , 10/1"
click at [669, 334] on button "Create Ticket" at bounding box center [715, 331] width 164 height 46
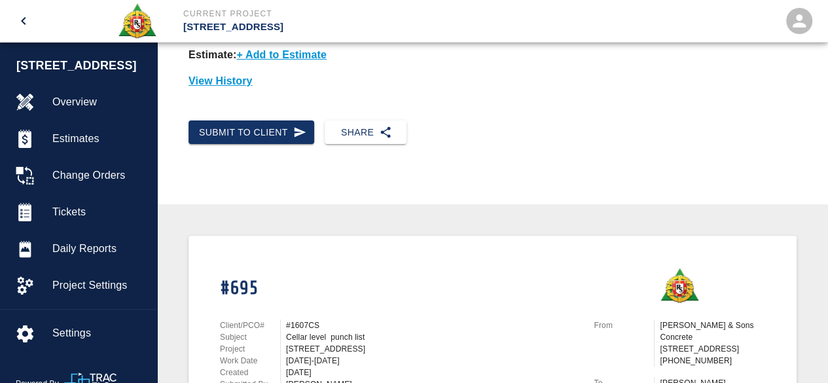
scroll to position [65, 0]
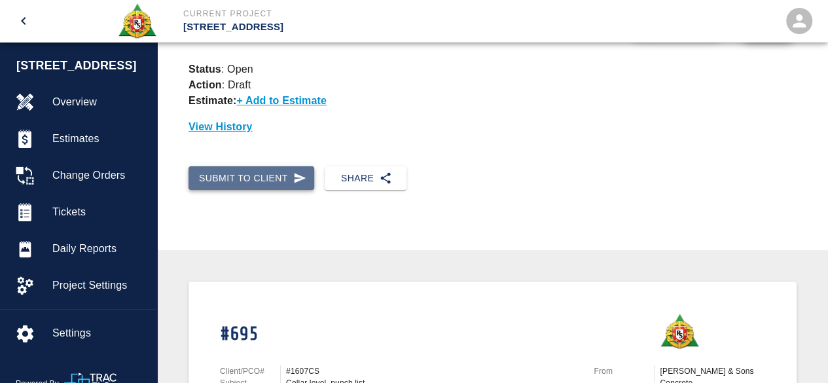
click at [264, 178] on button "Submit to Client" at bounding box center [252, 178] width 126 height 24
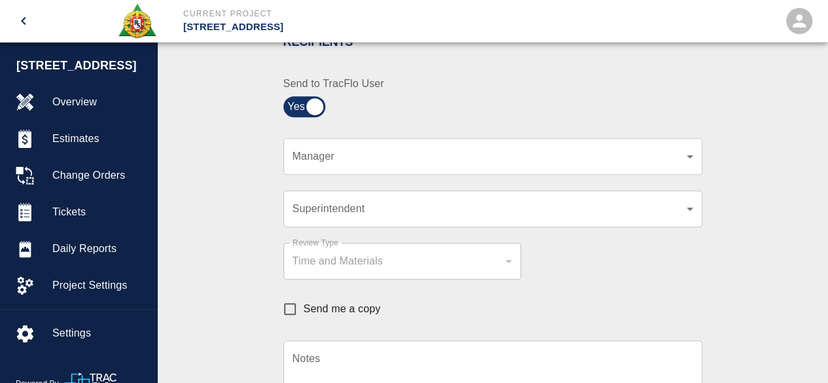
scroll to position [327, 0]
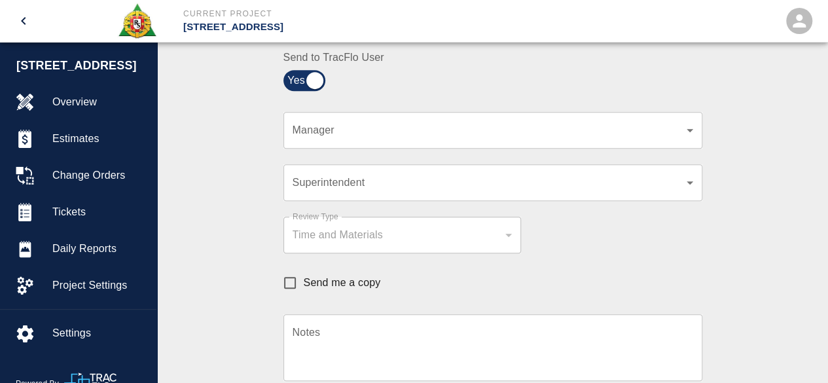
click at [688, 122] on div "​ Manager" at bounding box center [493, 130] width 419 height 37
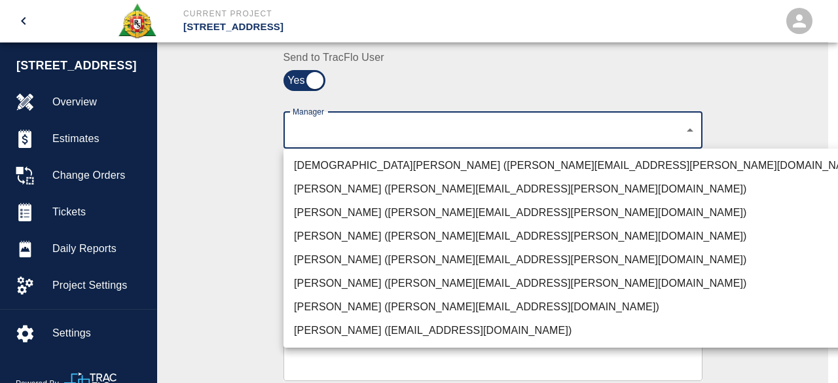
click at [346, 263] on li "Pablo Molina (pablo.molina@aecom.com)" at bounding box center [580, 260] width 593 height 24
type input "15ee5819-a12b-4d49-b208-872c21abcab9"
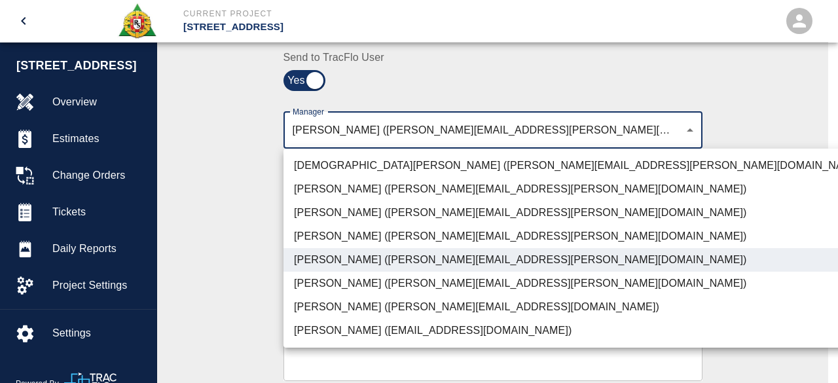
click at [769, 216] on div at bounding box center [419, 191] width 838 height 383
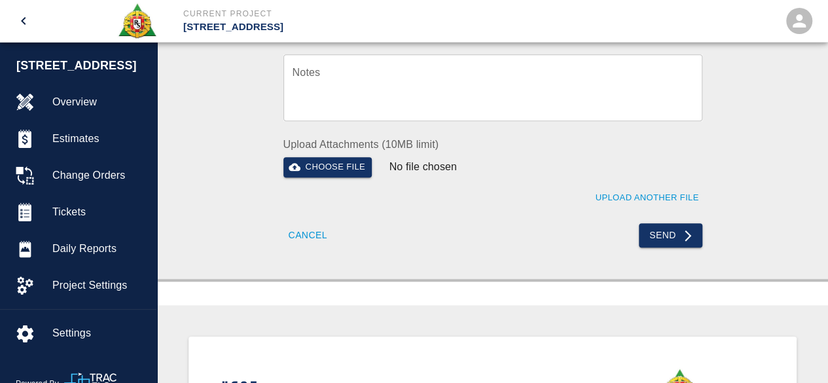
scroll to position [589, 0]
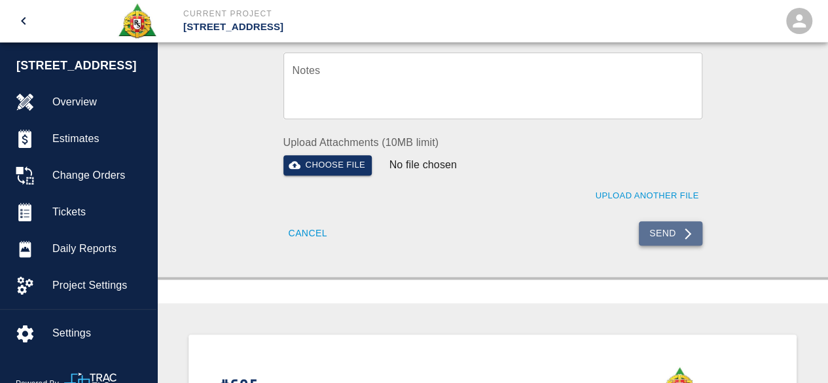
click at [643, 232] on button "Send" at bounding box center [671, 233] width 64 height 24
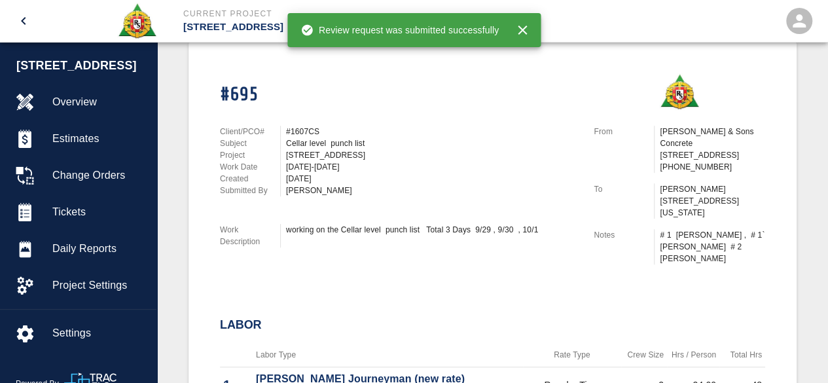
scroll to position [327, 0]
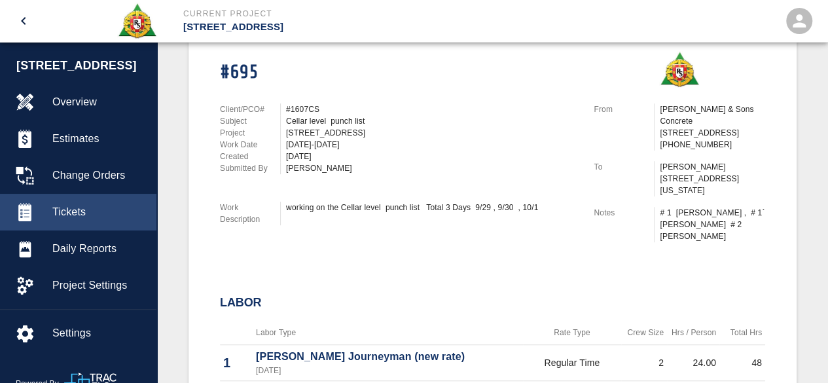
click at [63, 217] on span "Tickets" at bounding box center [99, 212] width 94 height 16
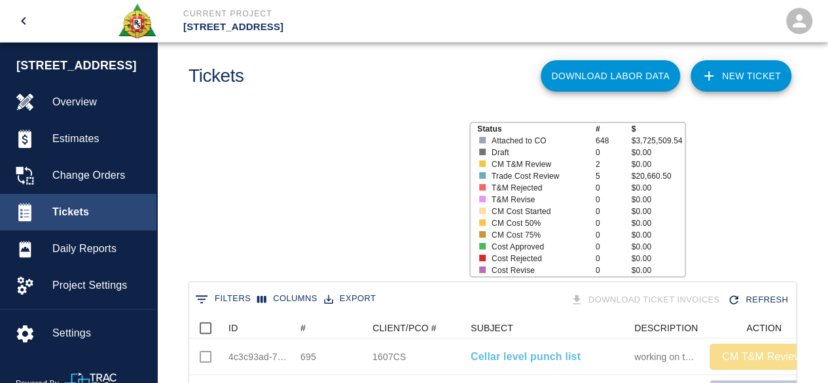
scroll to position [754, 597]
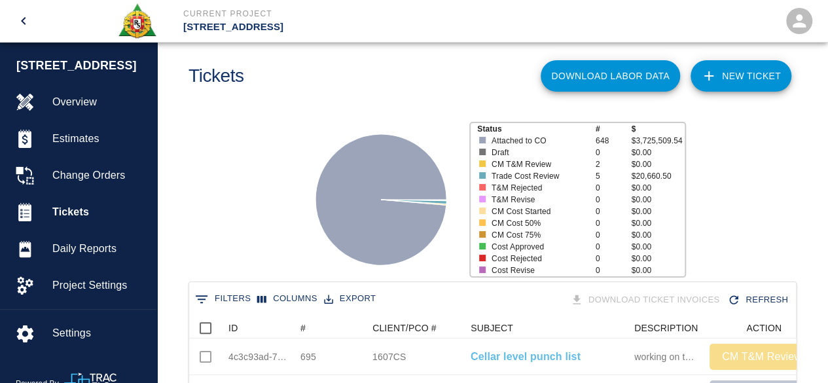
click at [733, 74] on link "NEW TICKET" at bounding box center [741, 75] width 101 height 31
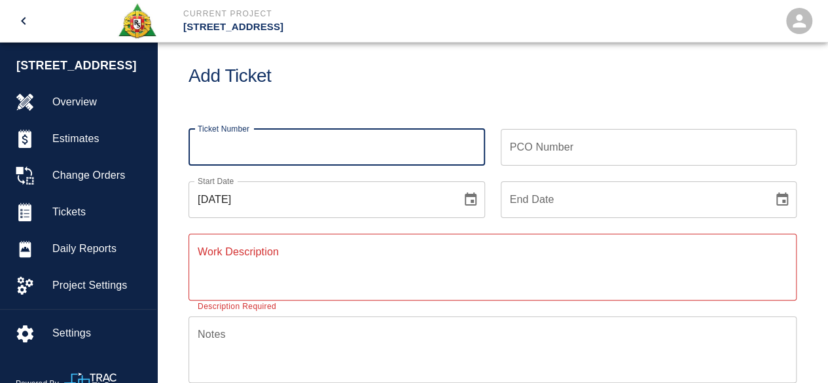
click at [210, 147] on input "Ticket Number" at bounding box center [337, 147] width 297 height 37
type input "696"
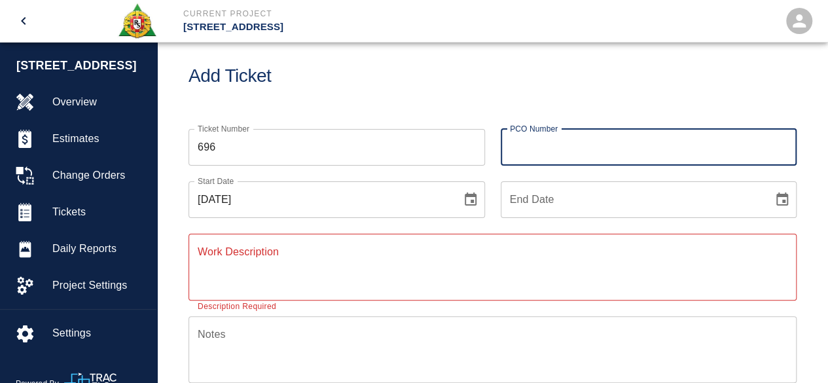
click at [526, 149] on input "PCO Number" at bounding box center [649, 147] width 297 height 37
type input "1397CS"
click at [466, 195] on icon "Choose date, selected date is Oct 6, 2025" at bounding box center [471, 199] width 12 height 13
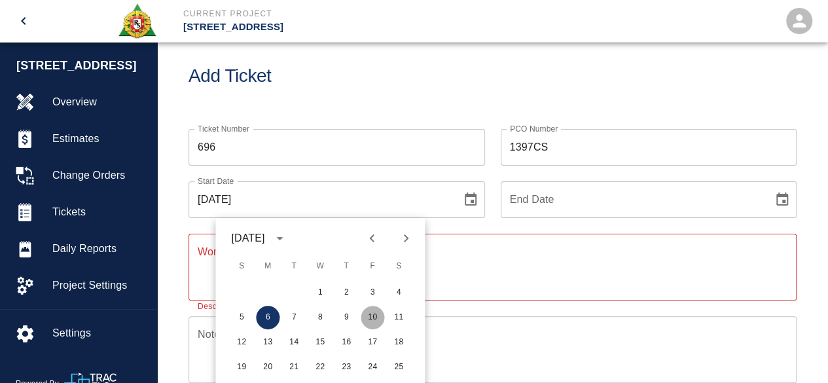
click at [370, 318] on button "10" at bounding box center [373, 318] width 24 height 24
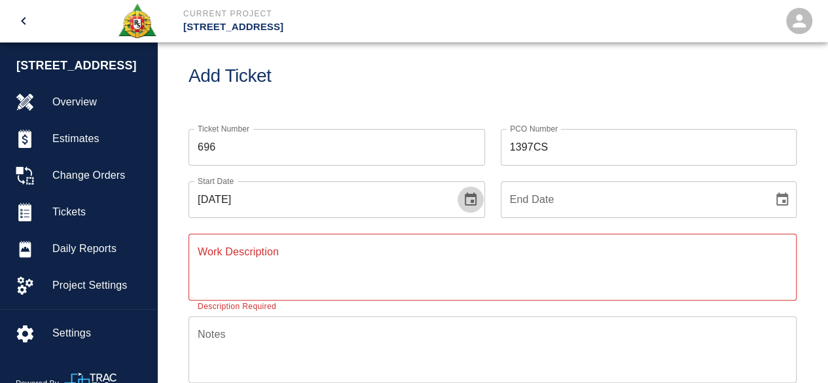
click at [473, 198] on icon "Choose date, selected date is Oct 10, 2025" at bounding box center [471, 200] width 16 height 16
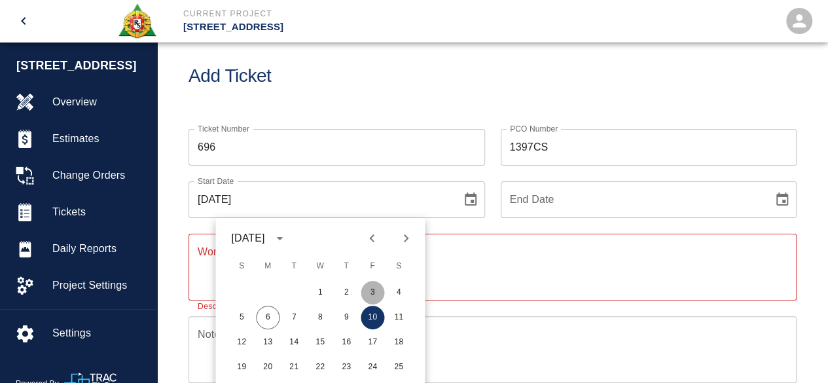
click at [371, 290] on button "3" at bounding box center [373, 293] width 24 height 24
type input "10/03/2025"
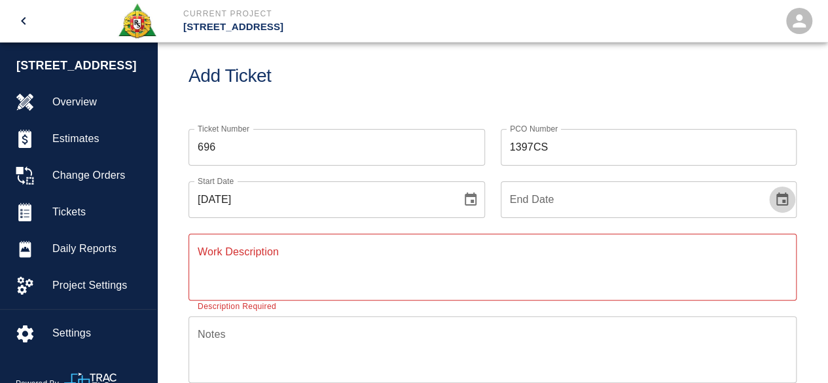
click at [790, 200] on button "Choose date" at bounding box center [783, 200] width 26 height 26
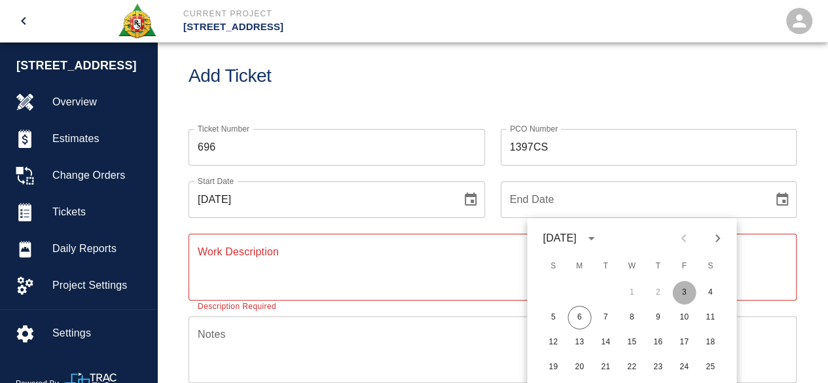
click at [687, 289] on button "3" at bounding box center [685, 293] width 24 height 24
type input "10/03/2025"
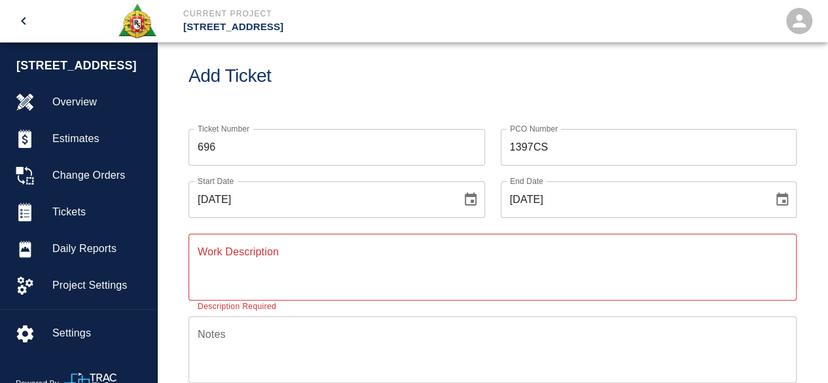
click at [231, 245] on div "x Work Description" at bounding box center [493, 267] width 608 height 67
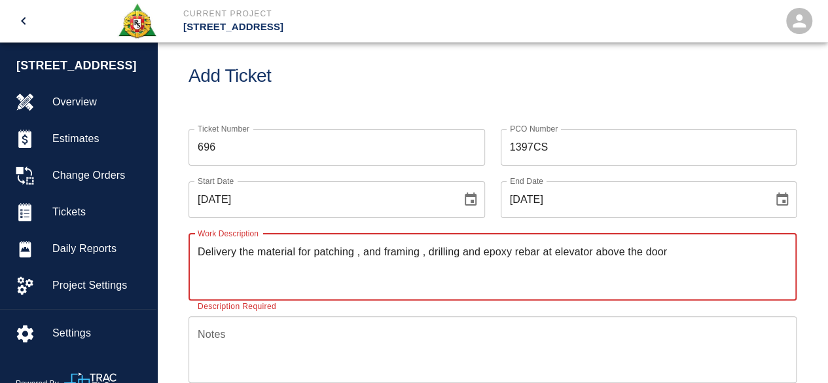
type textarea "Delivery the material for patching , and framing , drilling and epoxy rebar at …"
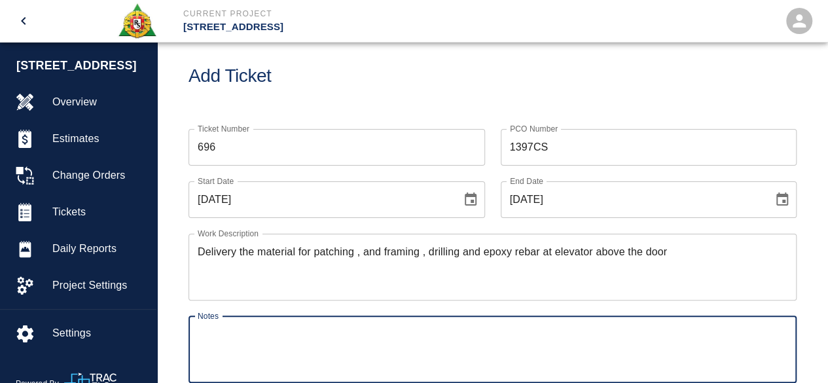
click at [211, 335] on textarea "Notes" at bounding box center [493, 349] width 590 height 45
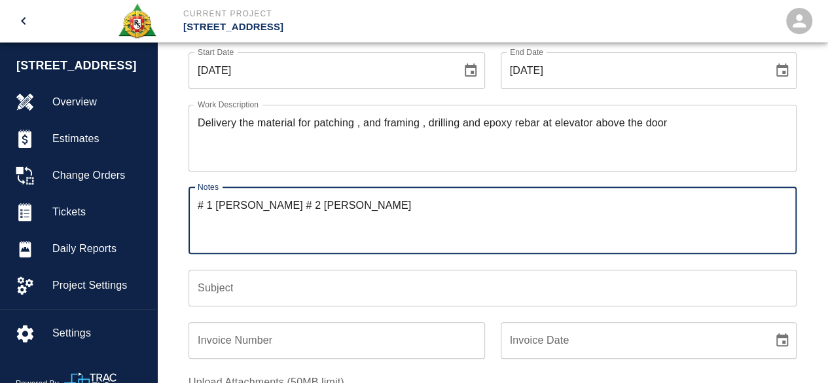
scroll to position [150, 0]
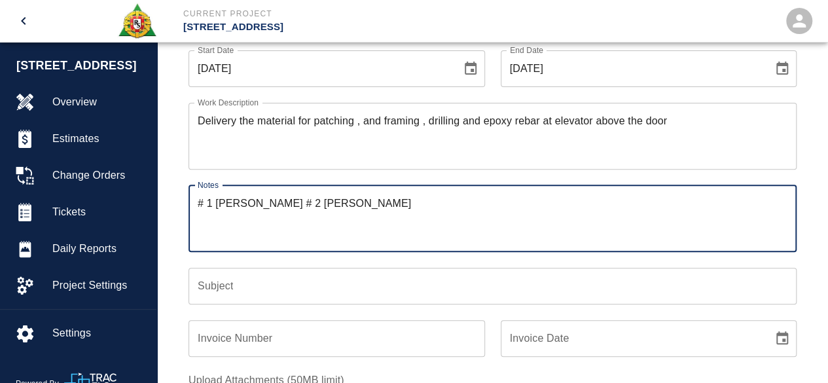
type textarea "# 1 Nick Bava # 2 Luis Conchancella"
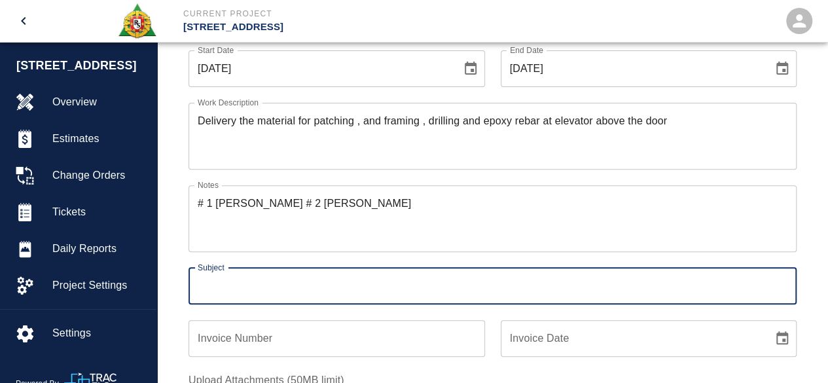
click at [208, 285] on input "Subject" at bounding box center [493, 286] width 608 height 37
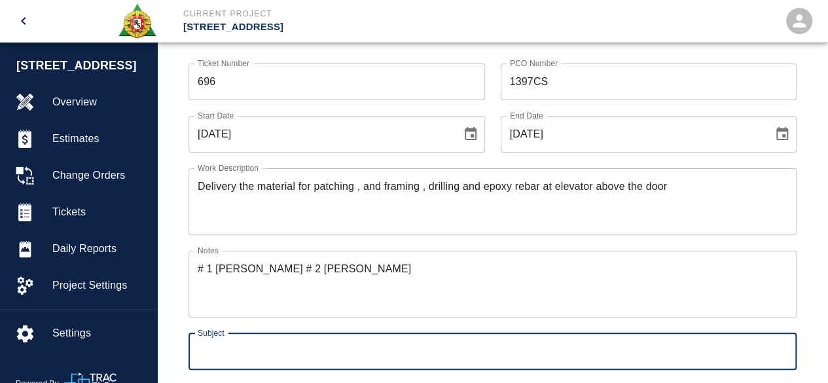
scroll to position [19, 0]
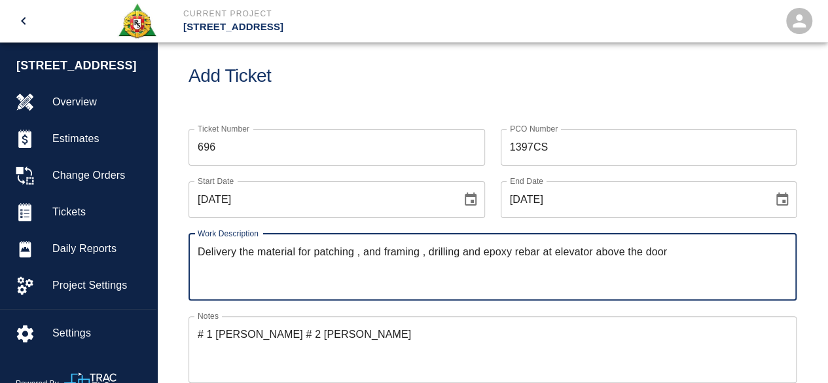
click at [686, 253] on textarea "Delivery the material for patching , and framing , drilling and epoxy rebar at …" at bounding box center [493, 266] width 590 height 45
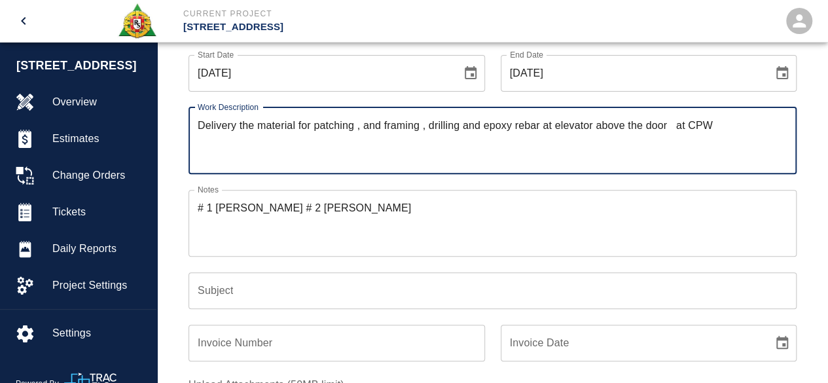
scroll to position [150, 0]
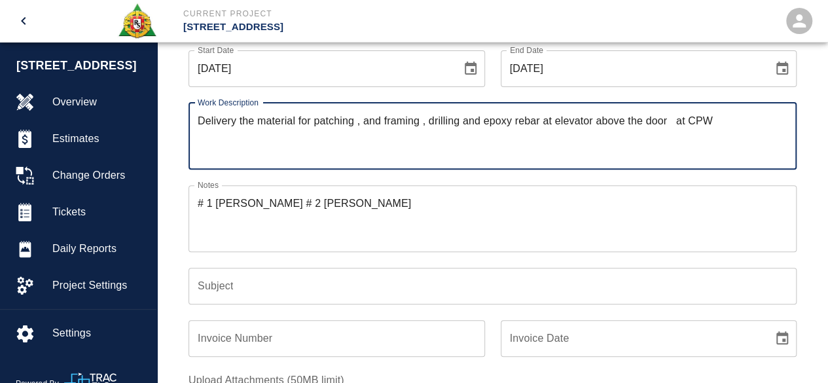
type textarea "Delivery the material for patching , and framing , drilling and epoxy rebar at …"
click at [223, 288] on input "Subject" at bounding box center [493, 286] width 608 height 37
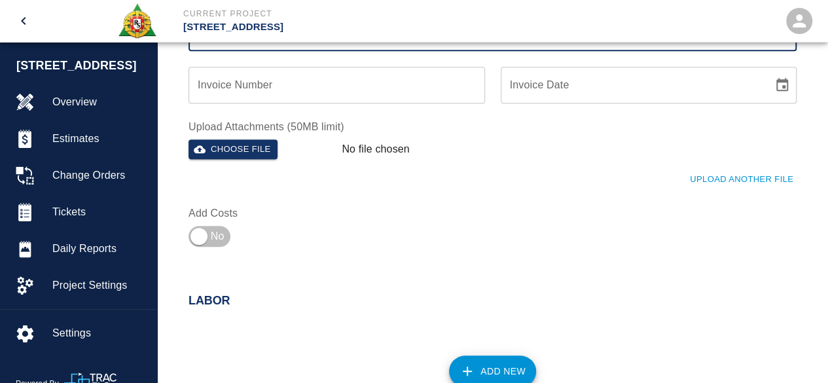
scroll to position [412, 0]
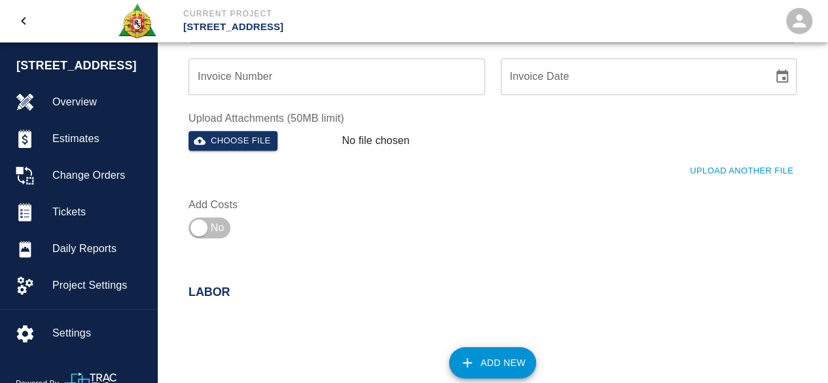
type input "CPW"
click at [502, 366] on button "Add New" at bounding box center [492, 362] width 87 height 31
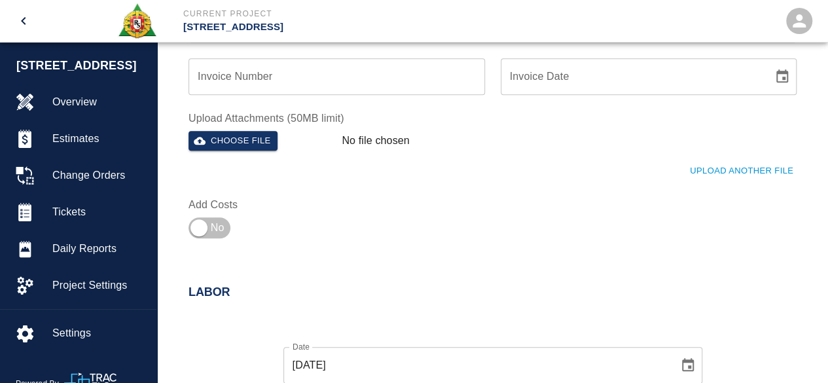
scroll to position [638, 0]
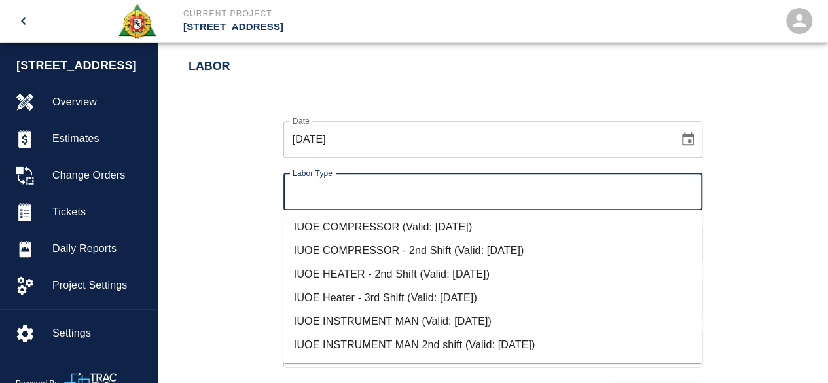
click at [304, 184] on input "Labor Type" at bounding box center [492, 191] width 407 height 25
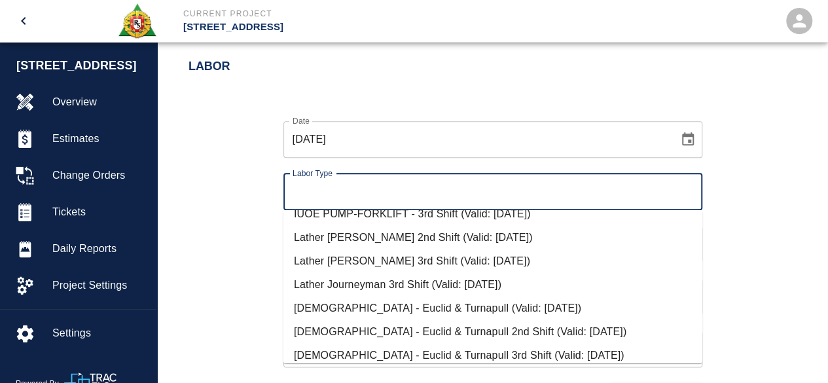
scroll to position [352, 0]
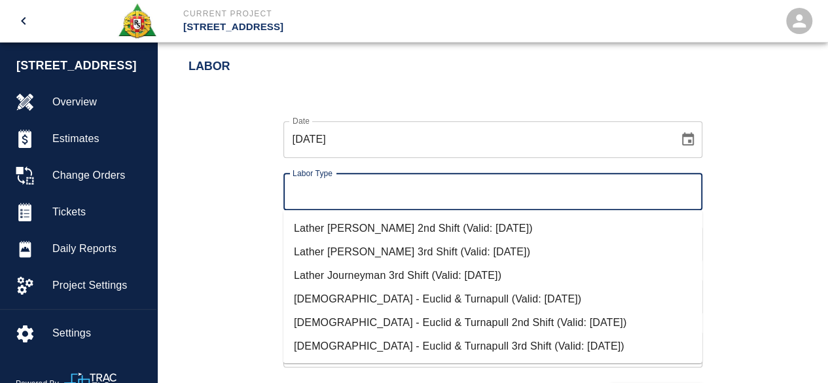
click at [369, 299] on li "[DEMOGRAPHIC_DATA] - Euclid & Turnapull (Valid: [DATE])" at bounding box center [493, 300] width 419 height 24
type input "Teamsters - Euclid & Turnapull"
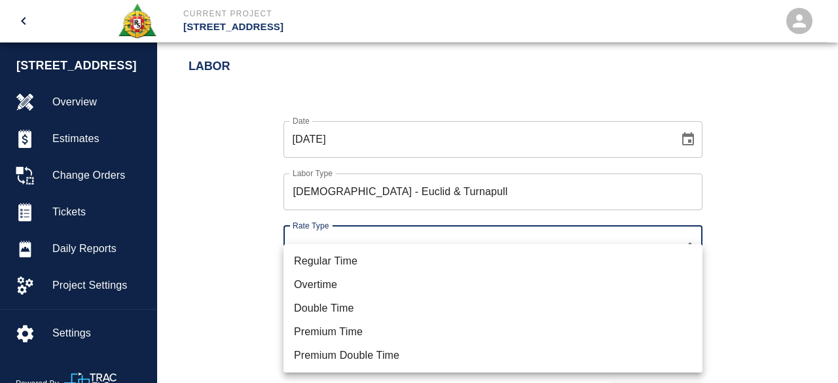
click at [337, 262] on li "Regular Time" at bounding box center [493, 262] width 419 height 24
type input "rate_rt"
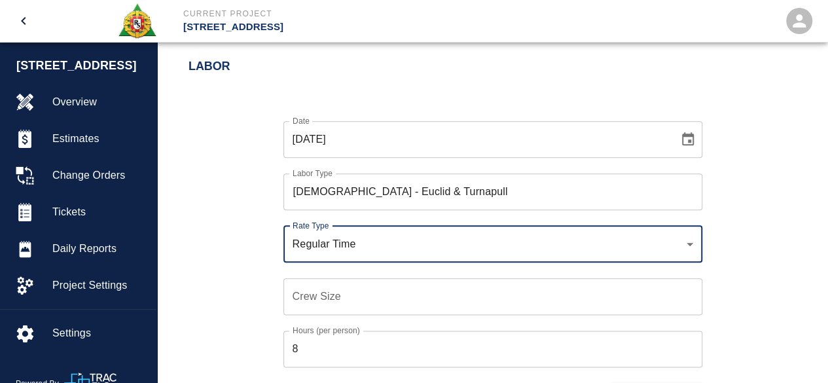
click at [306, 301] on input "Crew Size" at bounding box center [493, 296] width 419 height 37
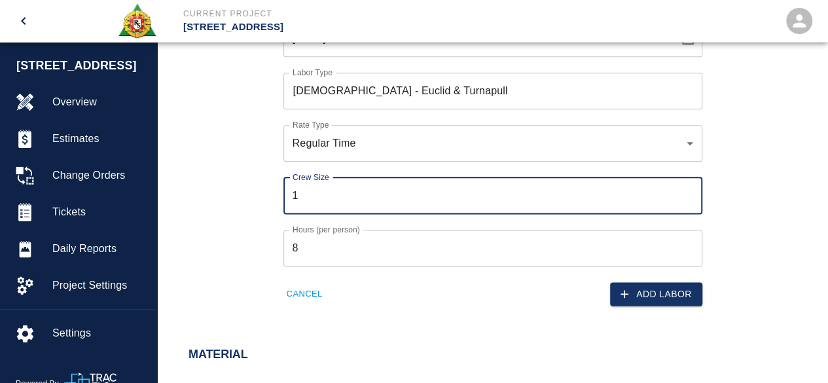
scroll to position [769, 0]
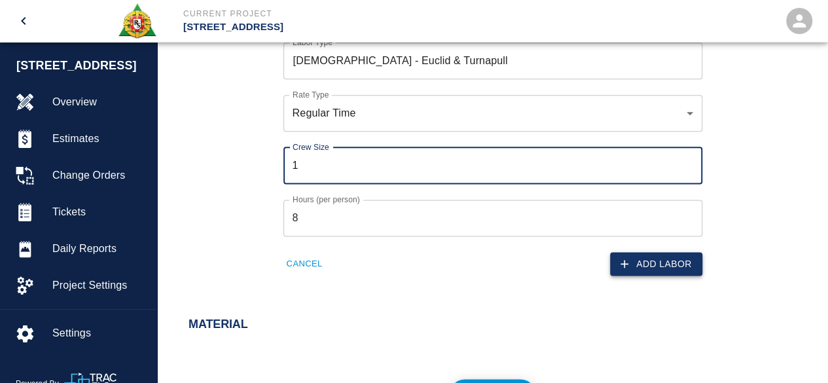
type input "1"
click at [663, 259] on button "Add Labor" at bounding box center [656, 264] width 92 height 24
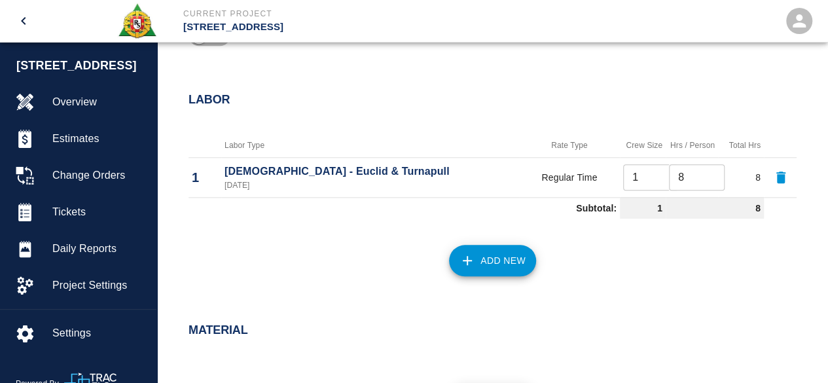
scroll to position [597, 0]
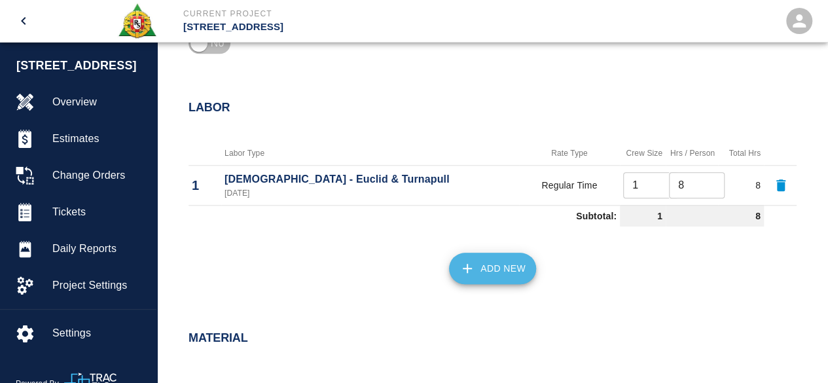
click at [500, 268] on button "Add New" at bounding box center [492, 268] width 87 height 31
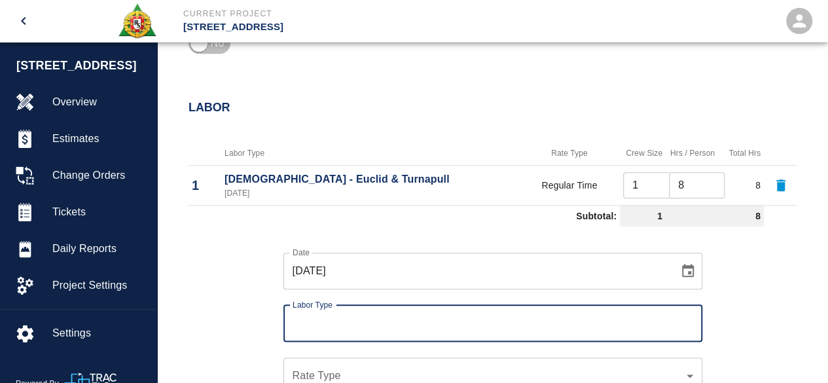
click at [329, 321] on input "Labor Type" at bounding box center [492, 323] width 407 height 25
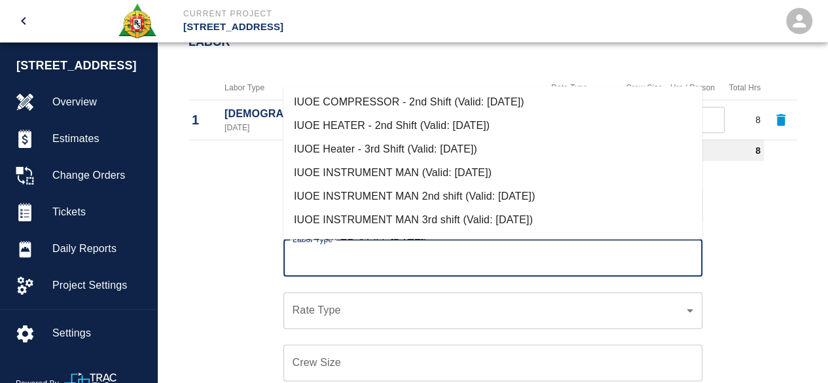
scroll to position [0, 0]
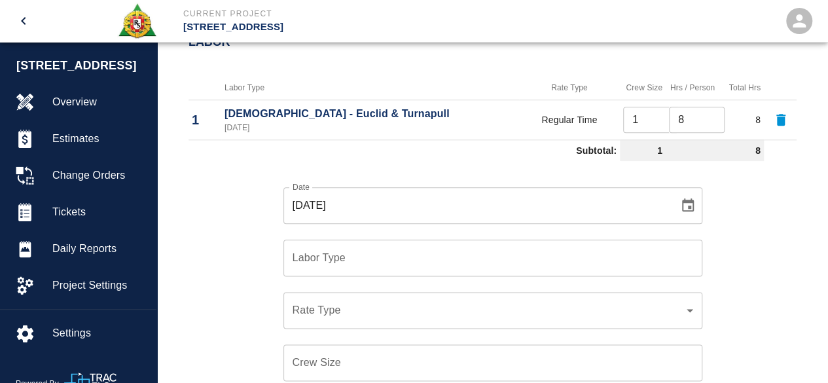
click at [238, 204] on div "Date 10/03/2025 Date Labor Type Labor Type Rate Type ​ Rate Type Crew Size Crew…" at bounding box center [485, 319] width 624 height 307
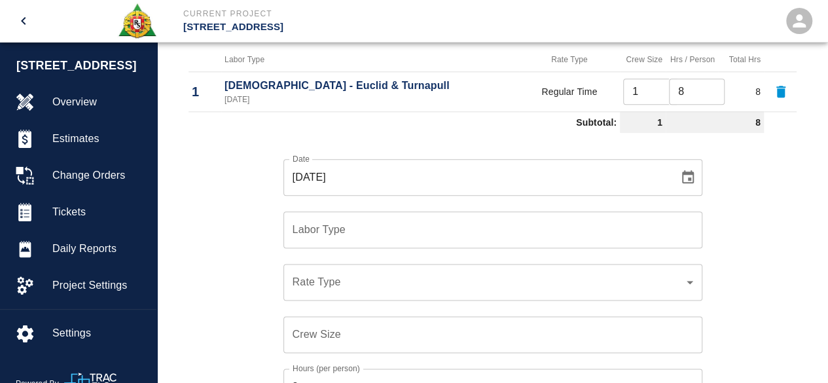
scroll to position [728, 0]
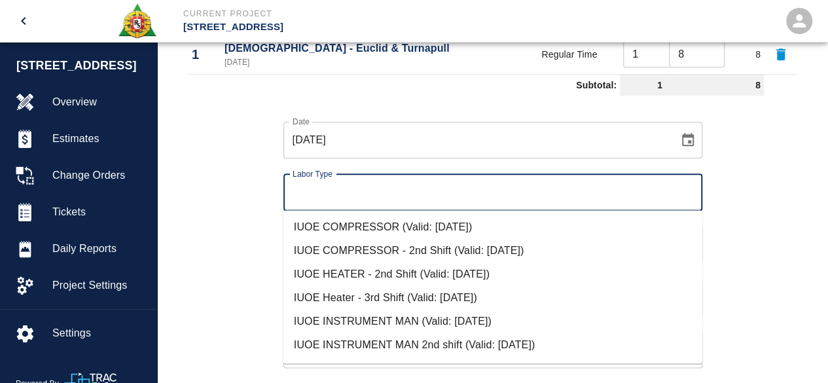
click at [364, 193] on input "Labor Type" at bounding box center [492, 192] width 407 height 25
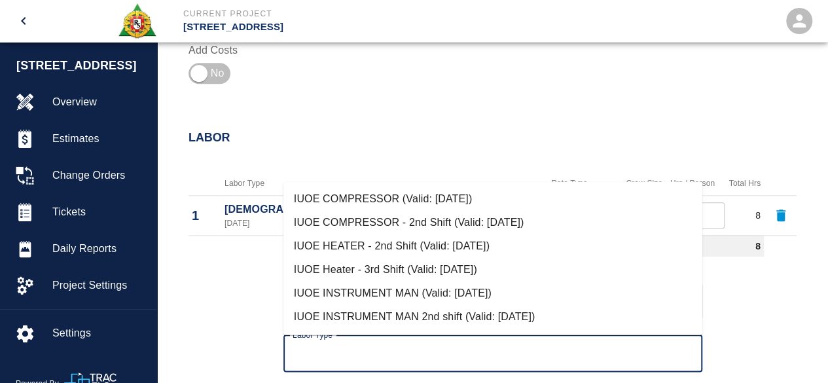
scroll to position [531, 0]
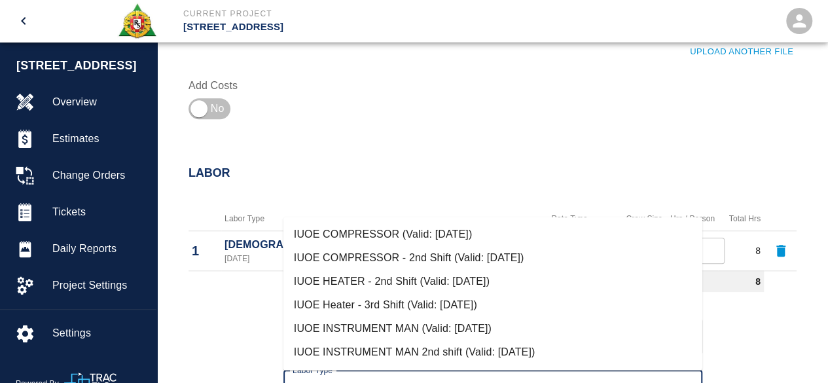
click at [423, 163] on div "Labor" at bounding box center [485, 165] width 624 height 51
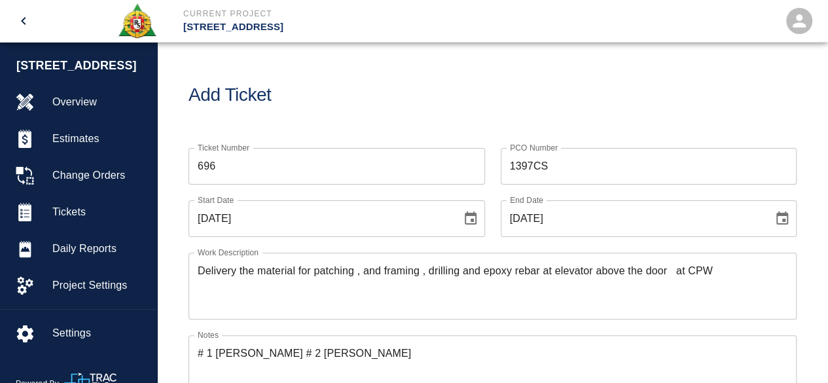
scroll to position [0, 0]
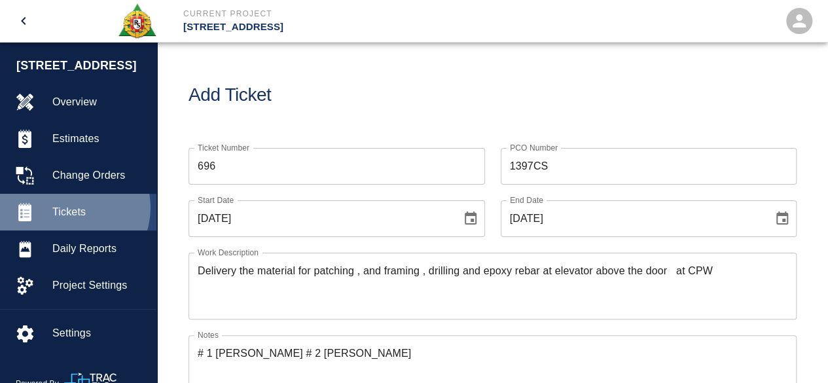
click at [69, 208] on span "Tickets" at bounding box center [99, 212] width 94 height 16
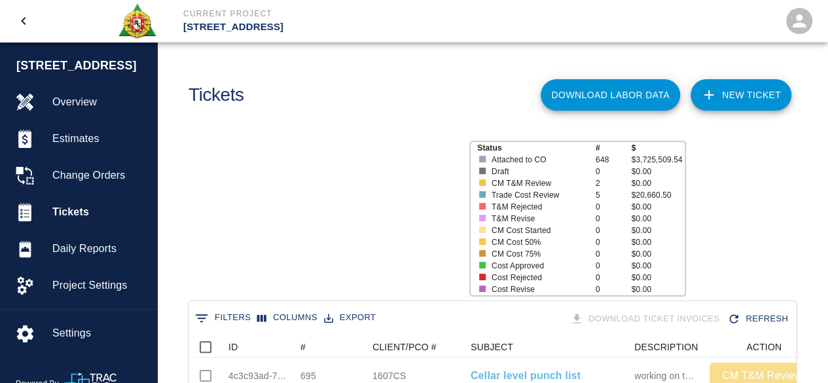
scroll to position [754, 597]
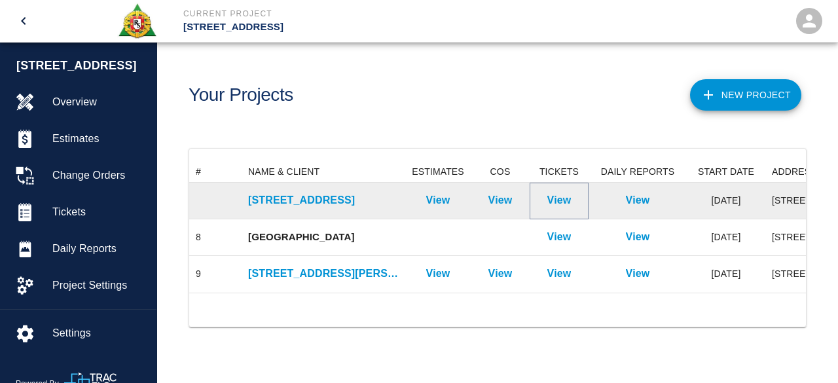
click at [565, 199] on p "View" at bounding box center [559, 201] width 24 height 16
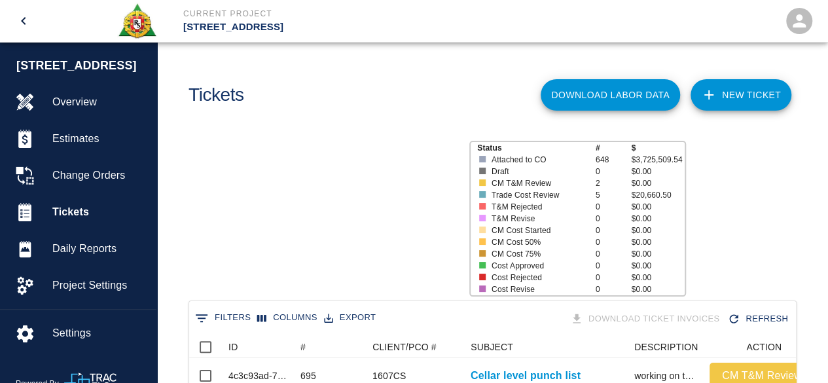
scroll to position [754, 597]
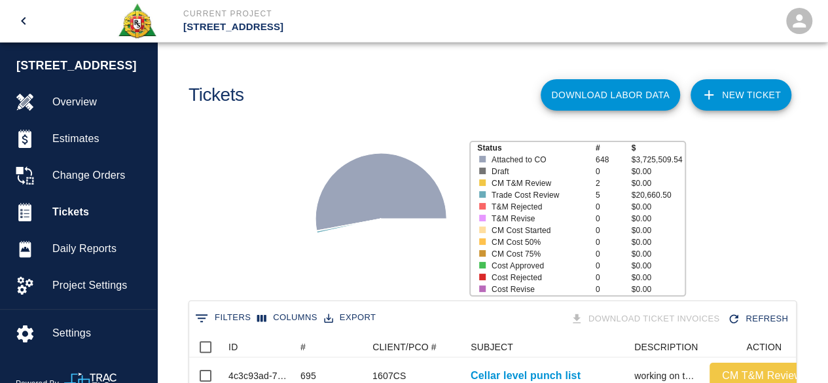
click at [745, 92] on link "NEW TICKET" at bounding box center [741, 94] width 101 height 31
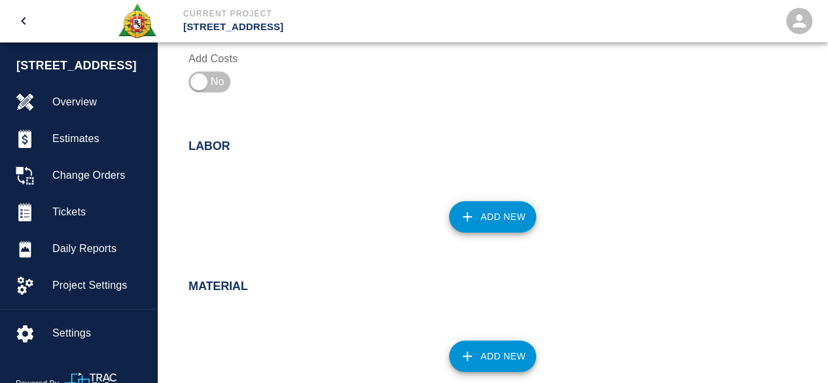
scroll to position [589, 0]
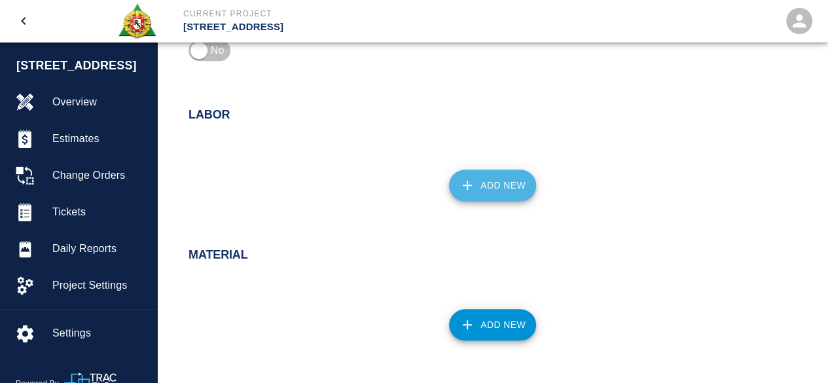
click at [468, 185] on icon "button" at bounding box center [467, 185] width 9 height 9
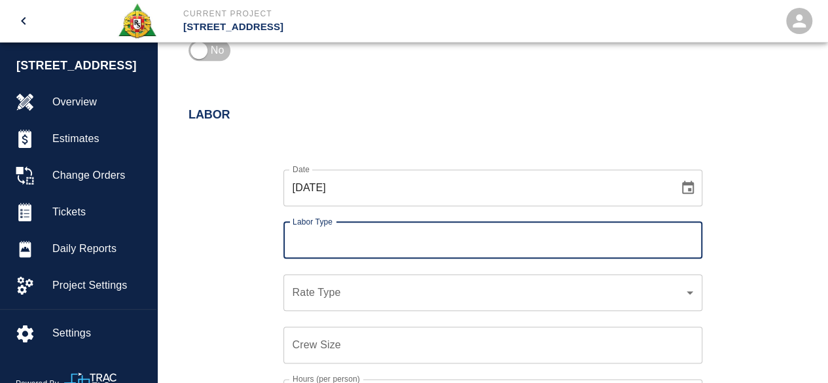
click at [327, 233] on input "Labor Type" at bounding box center [492, 240] width 407 height 25
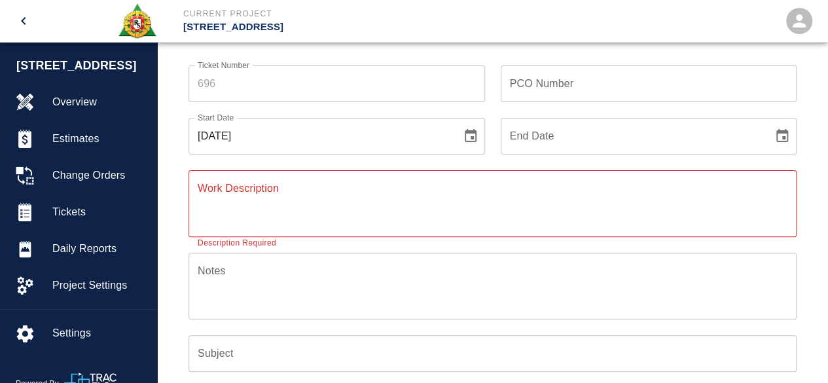
scroll to position [0, 0]
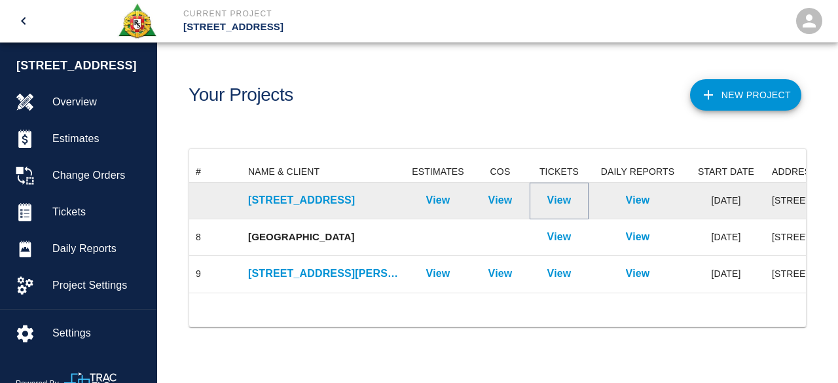
click at [561, 200] on p "View" at bounding box center [559, 201] width 24 height 16
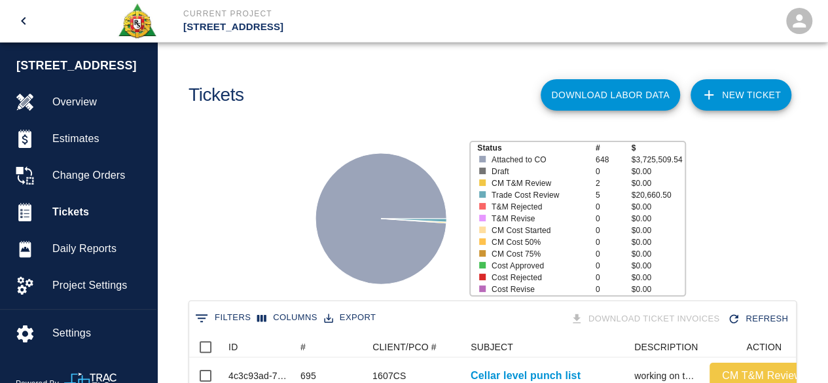
click at [744, 101] on link "NEW TICKET" at bounding box center [741, 94] width 101 height 31
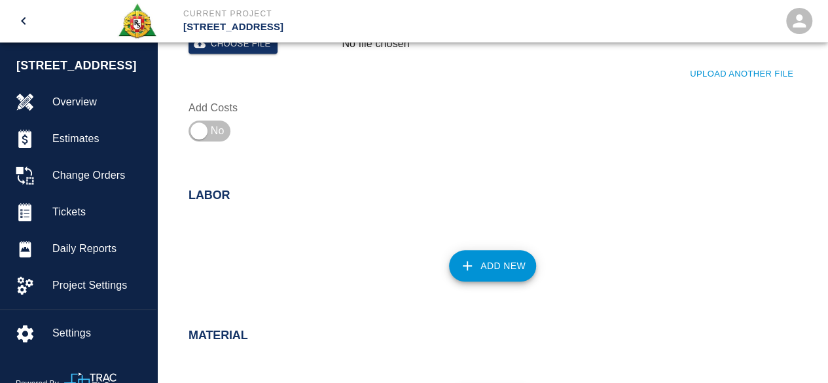
scroll to position [524, 0]
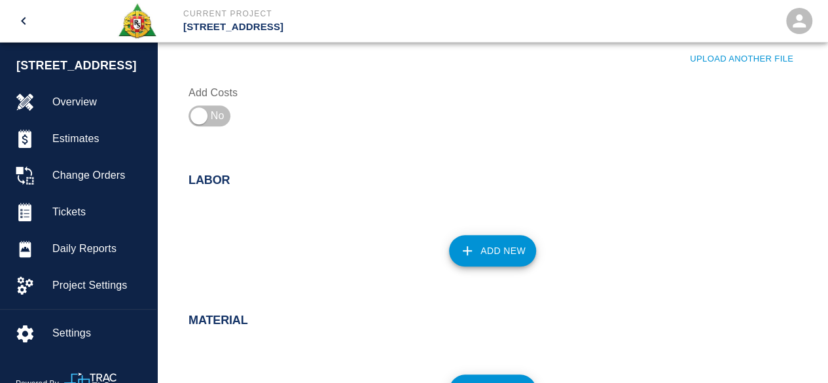
click at [502, 245] on button "Add New" at bounding box center [492, 250] width 87 height 31
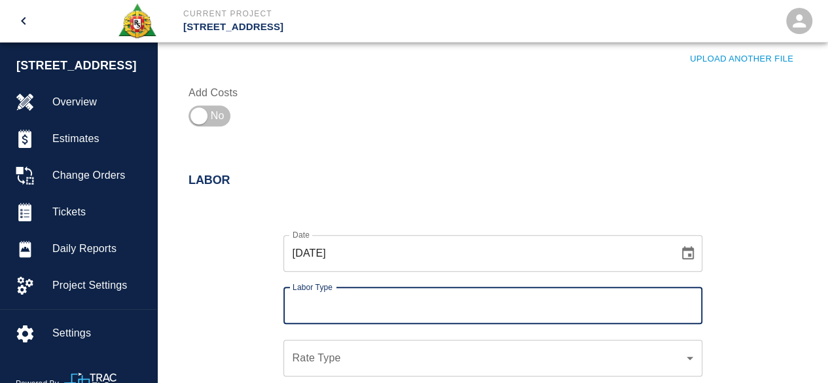
click at [333, 306] on input "Labor Type" at bounding box center [492, 305] width 407 height 25
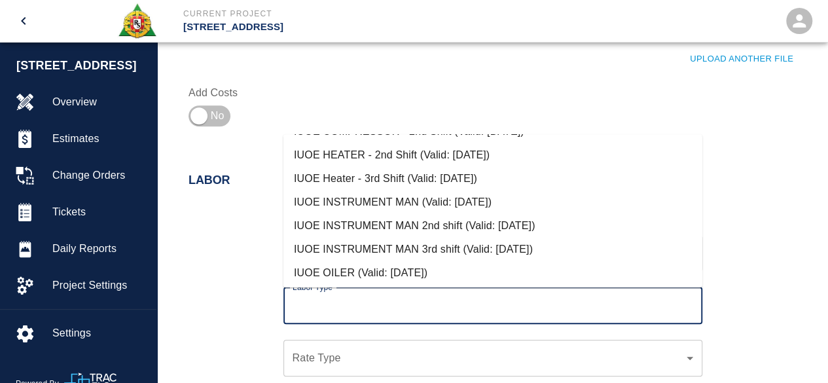
scroll to position [0, 0]
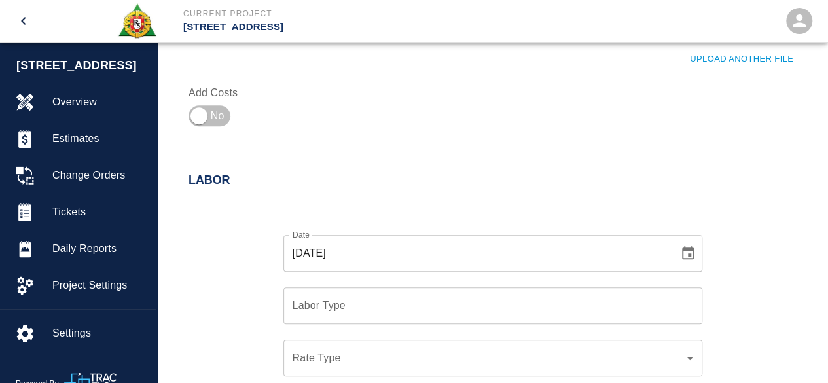
click at [323, 107] on div at bounding box center [259, 115] width 140 height 31
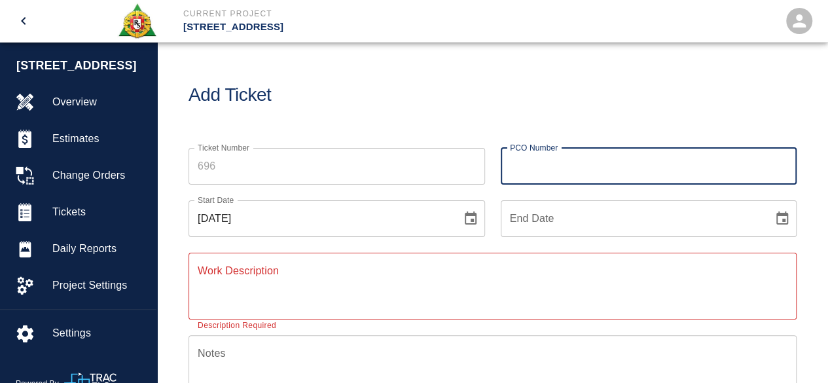
click at [555, 166] on input "PCO Number" at bounding box center [649, 166] width 297 height 37
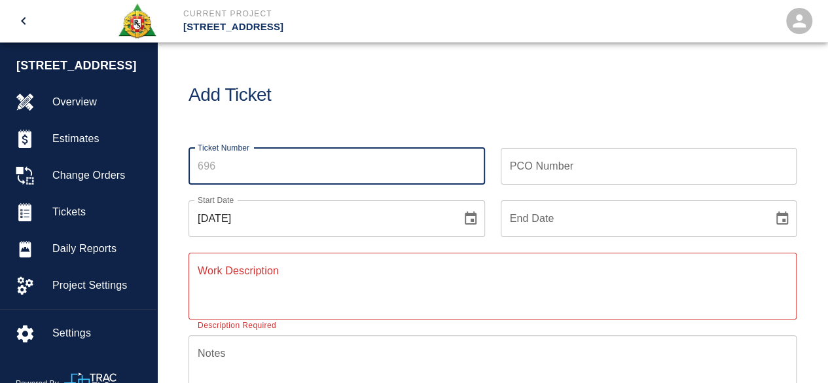
click at [233, 168] on input "Ticket Number" at bounding box center [337, 166] width 297 height 37
type input "696"
click at [525, 168] on input "PCO Number" at bounding box center [649, 166] width 297 height 37
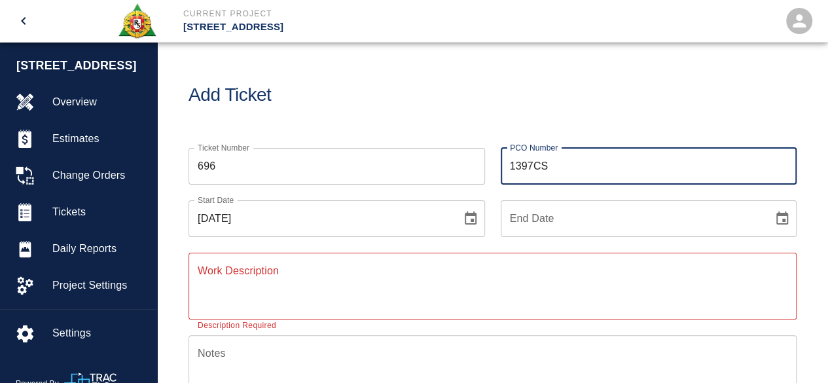
type input "1397CS"
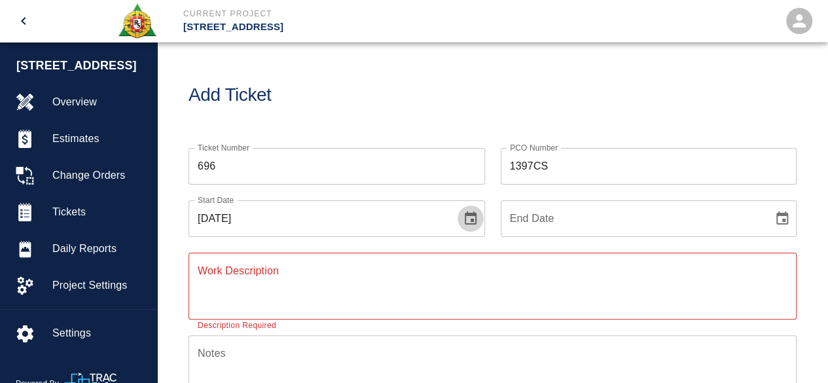
click at [472, 219] on icon "Choose date, selected date is Oct 6, 2025" at bounding box center [471, 218] width 12 height 13
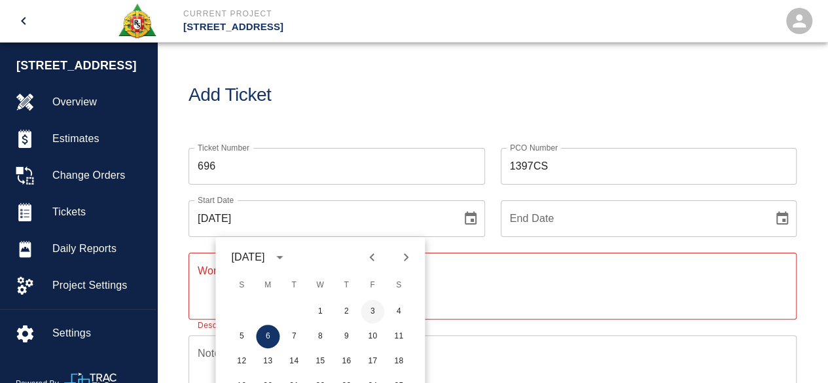
click at [369, 308] on button "3" at bounding box center [373, 312] width 24 height 24
type input "10/03/2025"
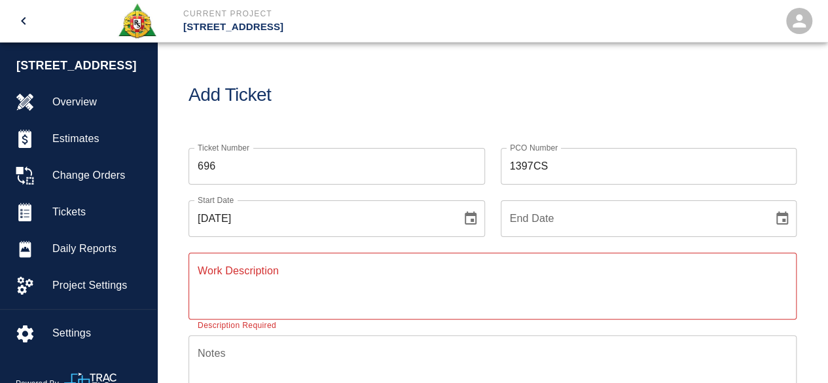
click at [593, 216] on input "End Date" at bounding box center [633, 218] width 264 height 37
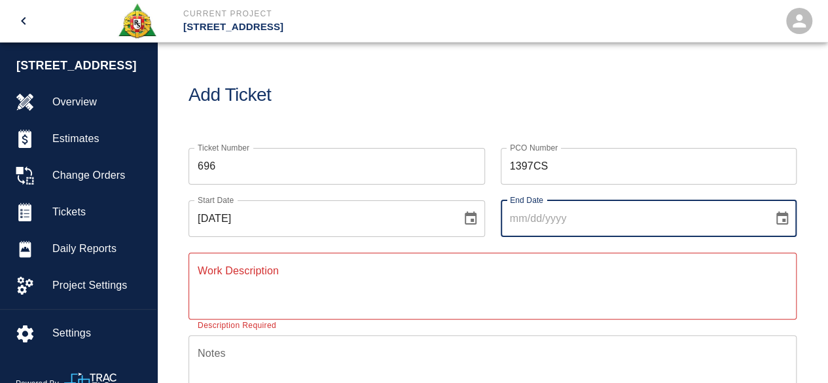
click at [786, 219] on icon "Choose date" at bounding box center [783, 219] width 16 height 16
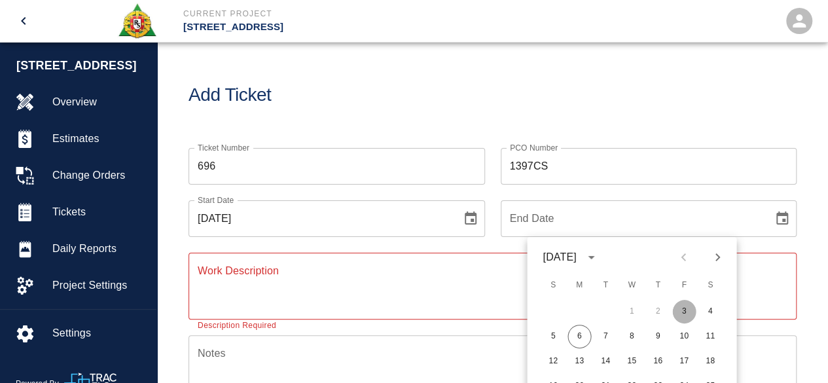
click at [689, 308] on button "3" at bounding box center [685, 312] width 24 height 24
type input "10/03/2025"
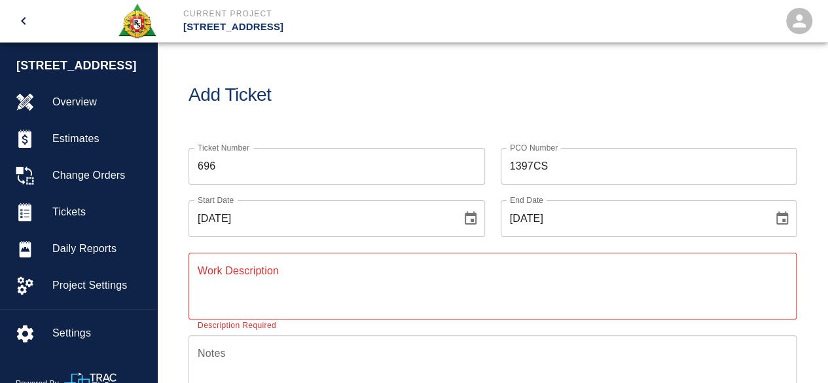
click at [220, 280] on textarea "Work Description" at bounding box center [493, 285] width 590 height 45
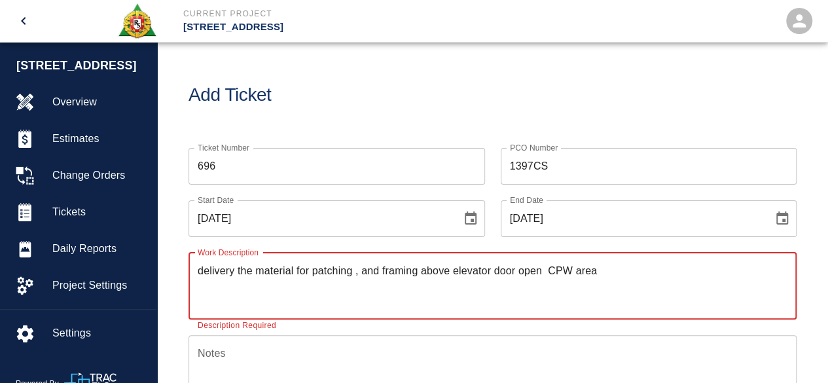
type textarea "delivery the material for patching , and framing above elevator door open CPW a…"
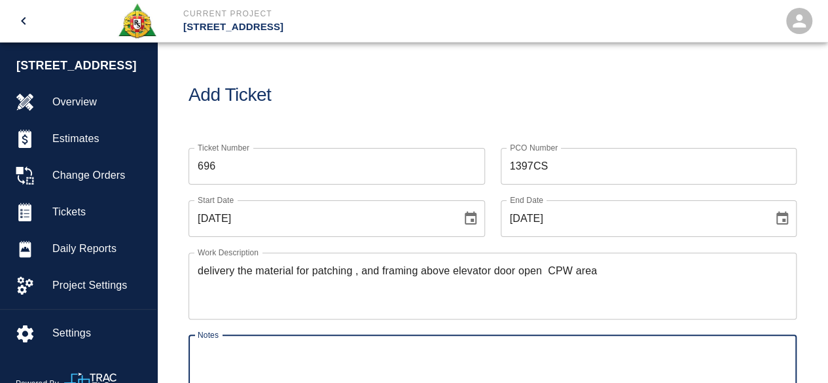
click at [213, 357] on textarea "Notes" at bounding box center [493, 368] width 590 height 45
click at [207, 350] on textarea "# Peter Scarpelli" at bounding box center [493, 368] width 590 height 45
click at [297, 352] on textarea "# 1 Peter Scarpelli" at bounding box center [493, 368] width 590 height 45
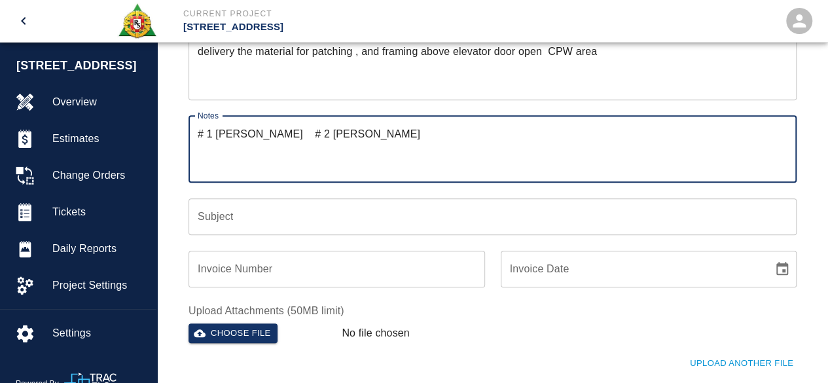
scroll to position [262, 0]
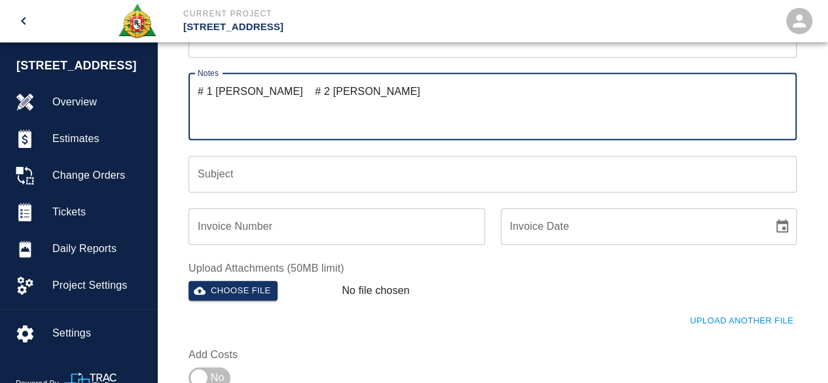
type textarea "# 1 Peter Scarpelli # 2 Luis Conchancella"
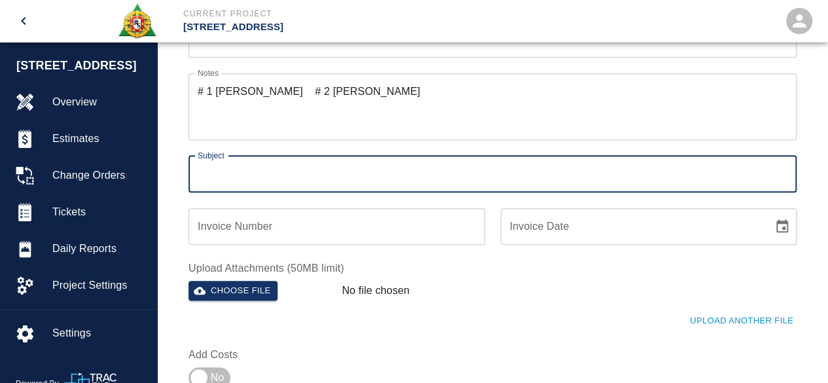
click at [212, 177] on input "Subject" at bounding box center [493, 174] width 608 height 37
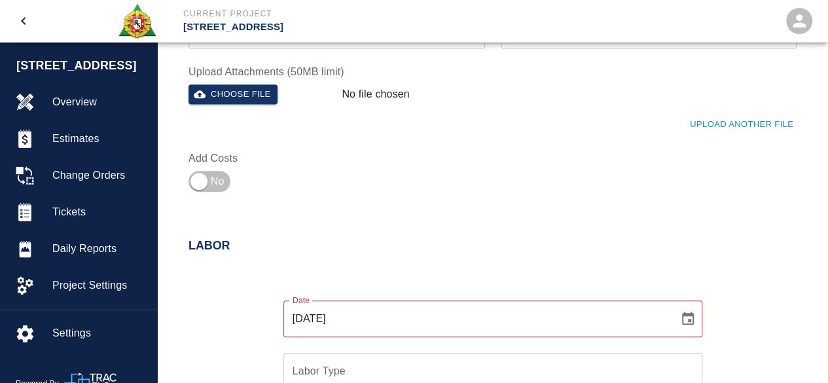
scroll to position [589, 0]
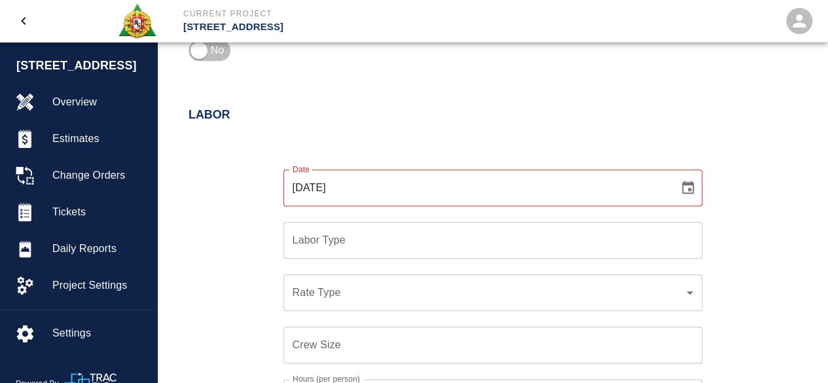
type input "CPW"
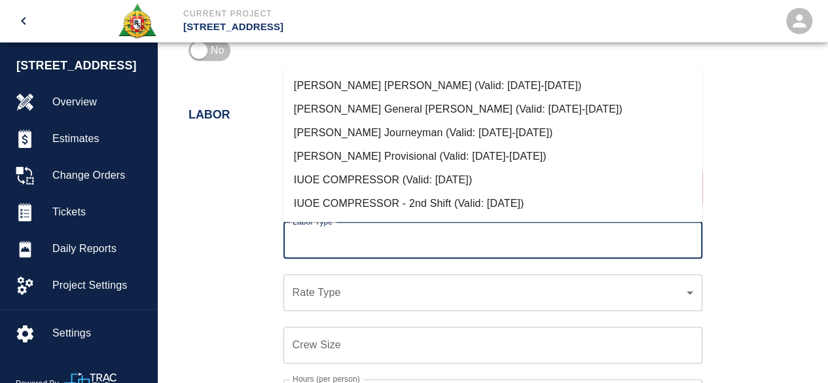
click at [305, 236] on input "Labor Type" at bounding box center [492, 240] width 407 height 25
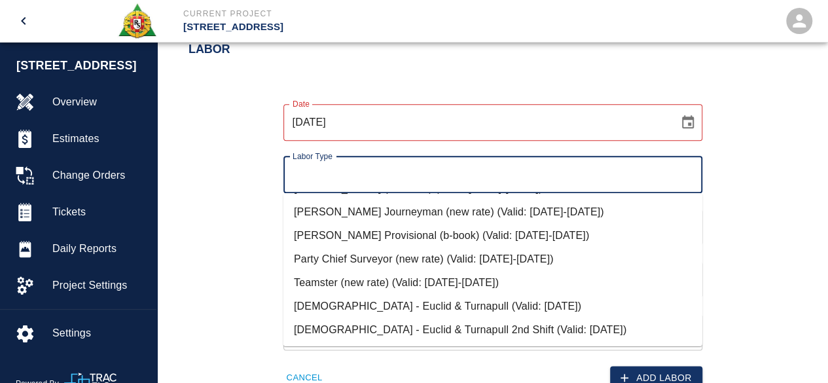
scroll to position [720, 0]
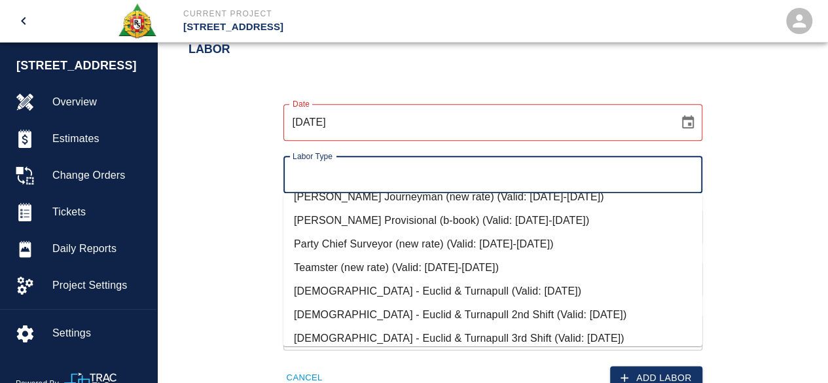
click at [381, 268] on li "Teamster (new rate) (Valid: 07/01/2024-10/31/2025)" at bounding box center [493, 268] width 419 height 24
type input "Teamster (new rate)"
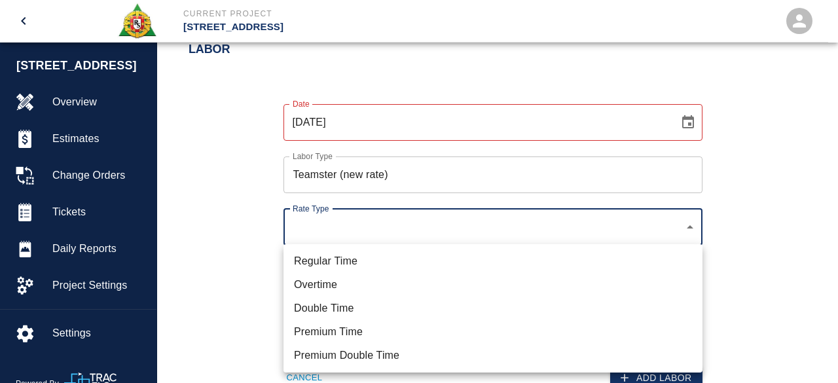
click at [333, 259] on li "Regular Time" at bounding box center [493, 262] width 419 height 24
type input "rate_rt"
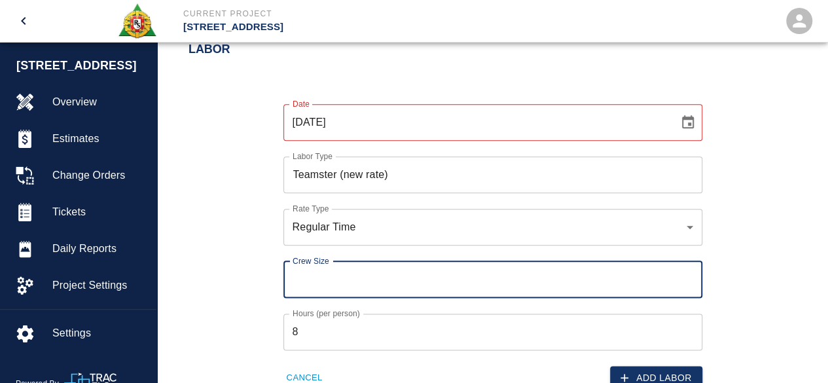
click at [322, 281] on input "Crew Size" at bounding box center [493, 279] width 419 height 37
type input "1"
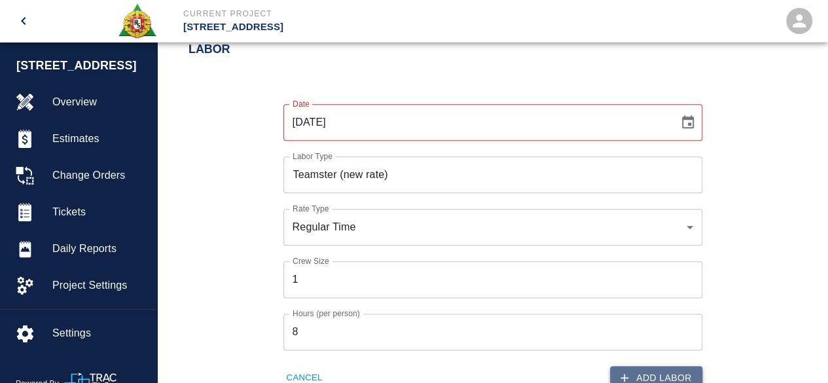
click at [668, 374] on button "Add Labor" at bounding box center [656, 378] width 92 height 24
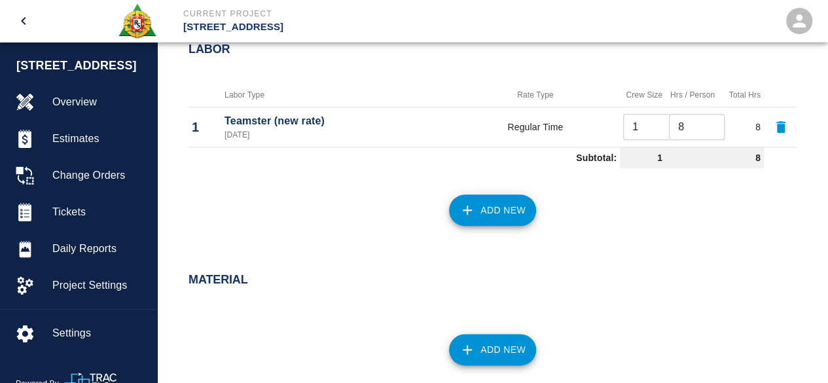
click at [492, 210] on button "Add New" at bounding box center [492, 210] width 87 height 31
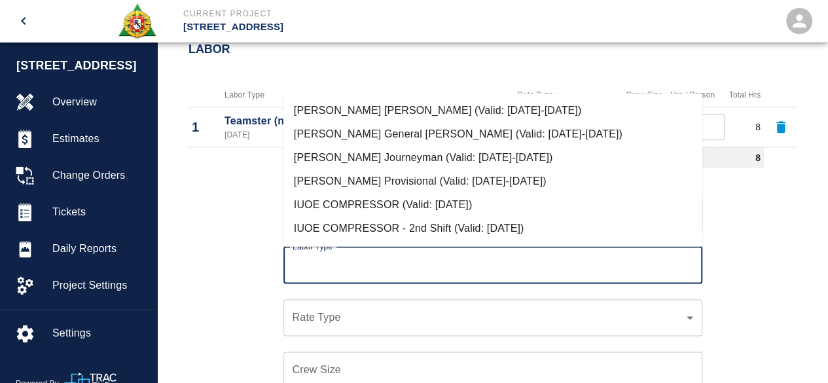
click at [334, 269] on input "Labor Type" at bounding box center [492, 265] width 407 height 25
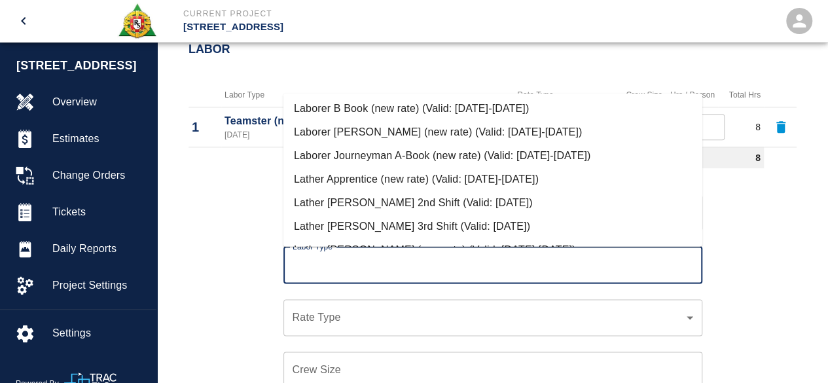
scroll to position [458, 0]
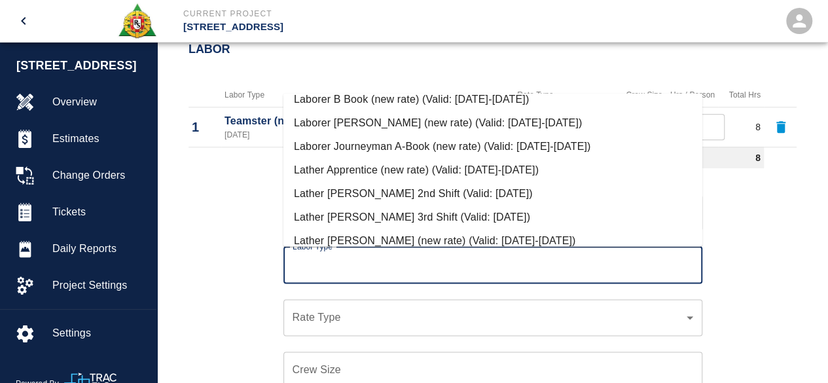
click at [371, 147] on li "Laborer Journeyman A-Book (new rate) (Valid: 07/01/2024-10/31/2025)" at bounding box center [493, 147] width 419 height 24
type input "Laborer Journeyman A-Book (new rate)"
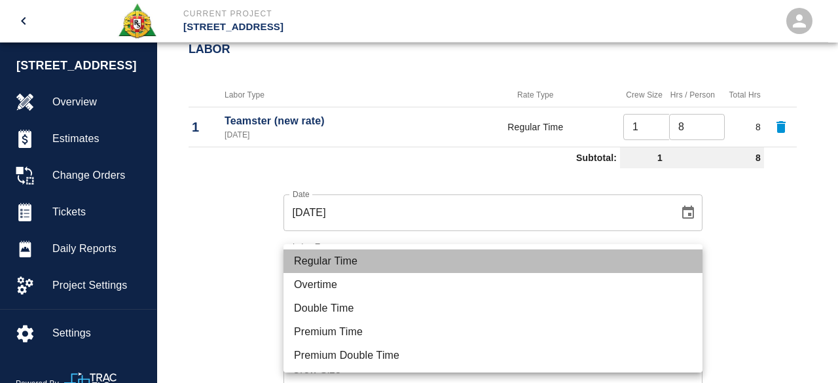
click at [335, 259] on li "Regular Time" at bounding box center [493, 262] width 419 height 24
type input "rate_rt"
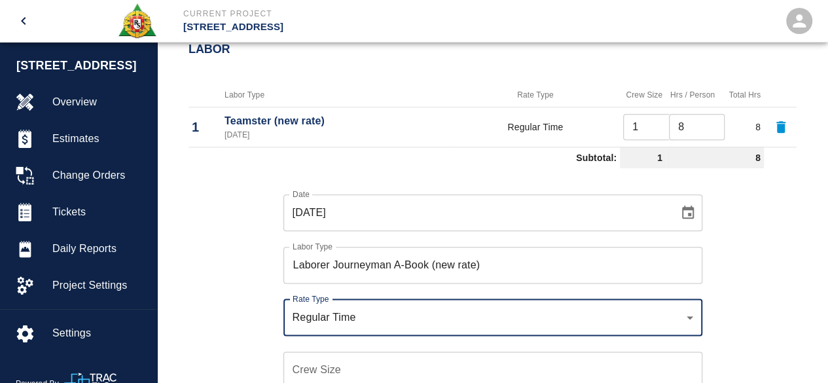
click at [308, 361] on input "Crew Size" at bounding box center [493, 370] width 419 height 37
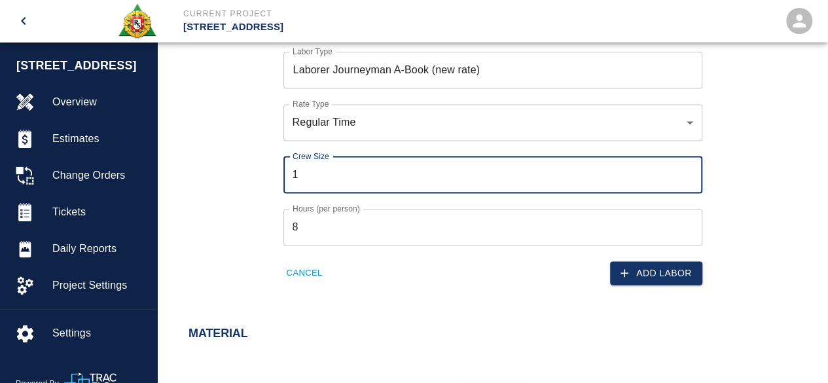
scroll to position [851, 0]
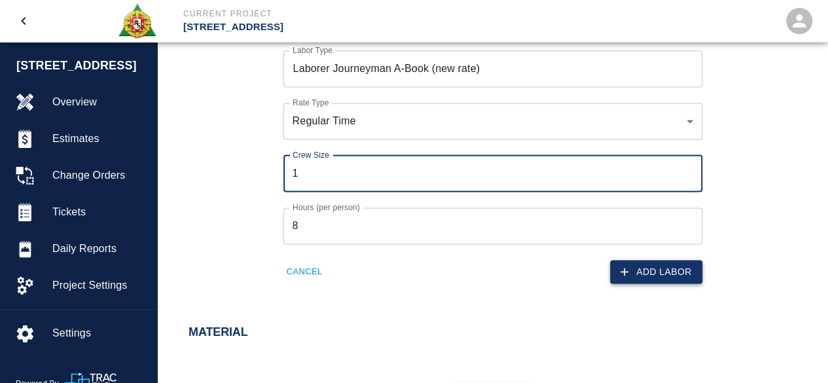
type input "1"
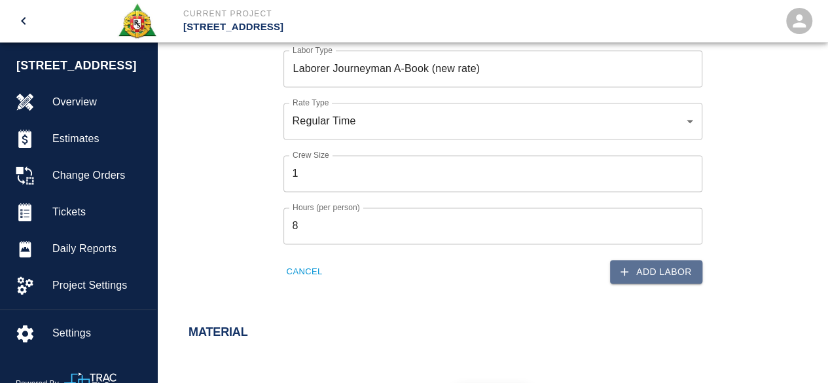
click at [676, 268] on button "Add Labor" at bounding box center [656, 272] width 92 height 24
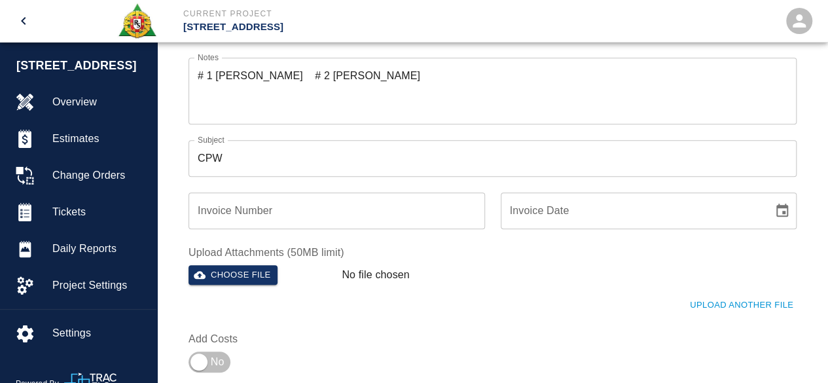
scroll to position [275, 0]
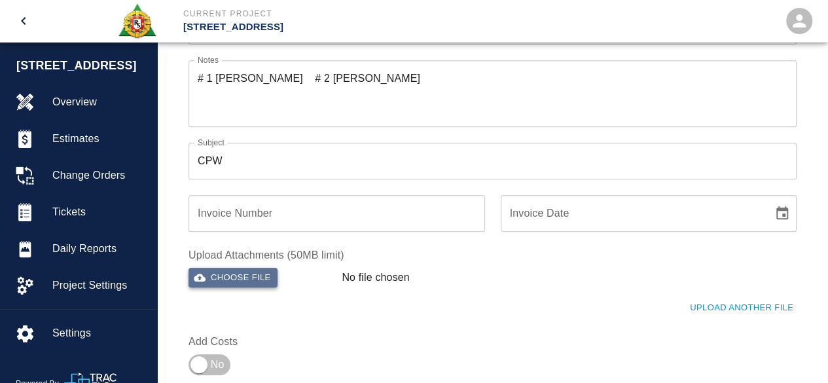
click at [238, 280] on button "Choose file" at bounding box center [233, 278] width 89 height 20
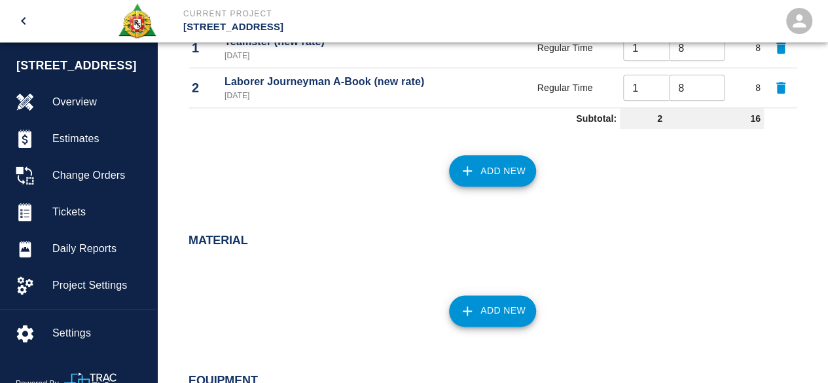
scroll to position [800, 0]
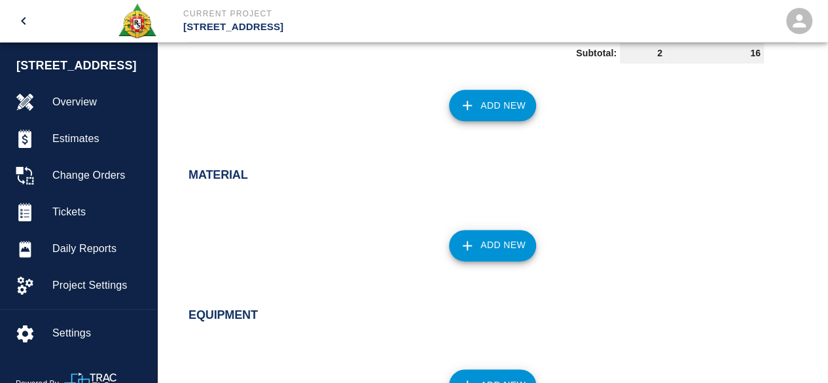
drag, startPoint x: 488, startPoint y: 244, endPoint x: 459, endPoint y: 238, distance: 29.6
click at [459, 238] on button "Add New" at bounding box center [492, 245] width 87 height 31
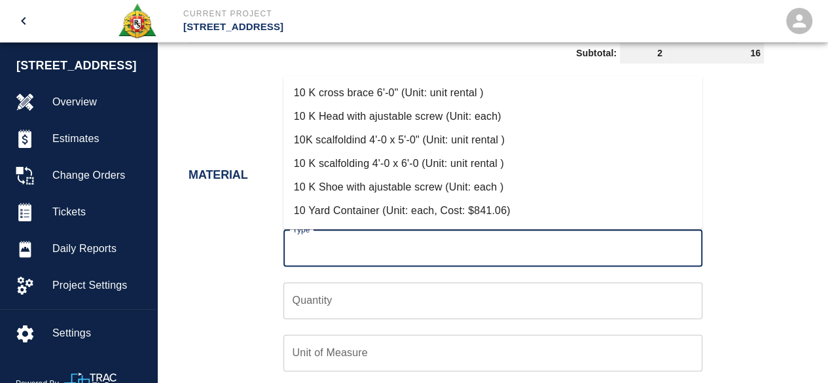
click at [305, 250] on input "Type" at bounding box center [492, 248] width 407 height 25
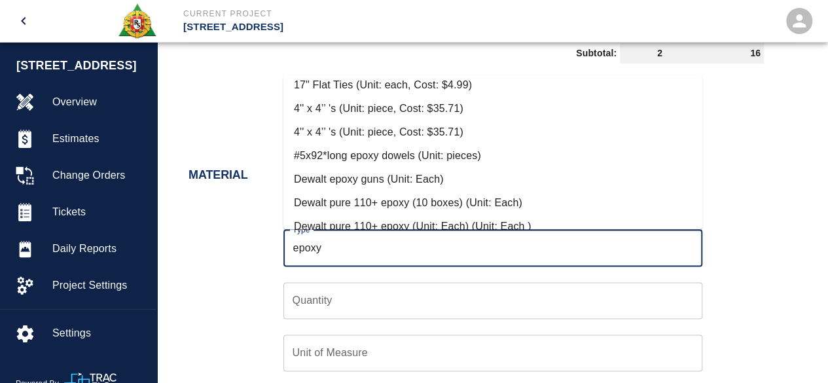
scroll to position [131, 0]
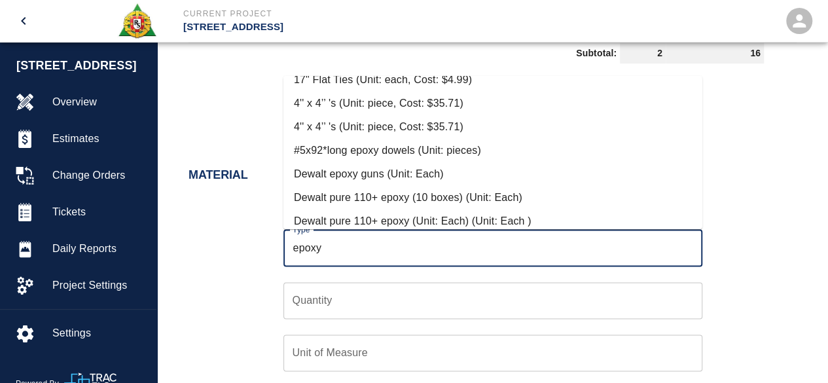
click at [386, 170] on li "Dewalt epoxy guns (Unit: Each)" at bounding box center [493, 174] width 419 height 24
type input "Dewalt epoxy guns (Unit: Each)"
type input "Each"
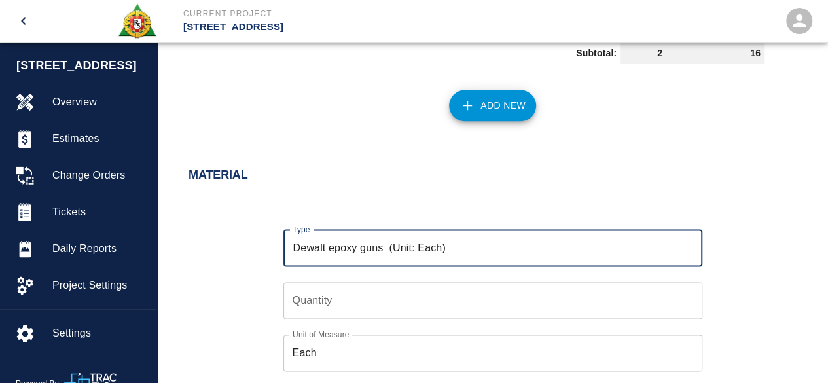
type input "Dewalt epoxy guns (Unit: Each)"
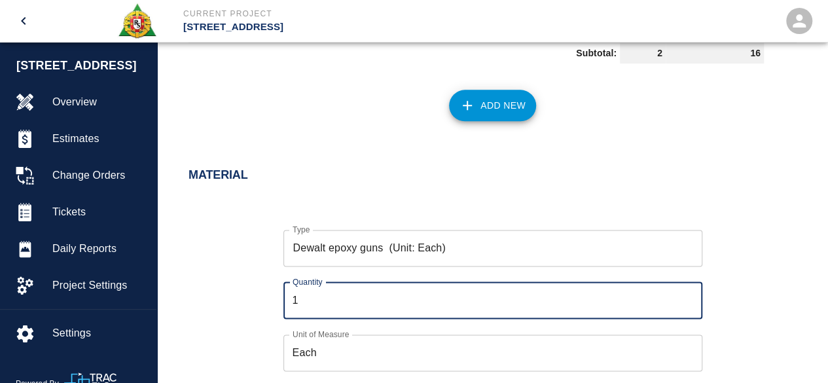
type input "1"
click at [685, 295] on input "1" at bounding box center [493, 300] width 419 height 37
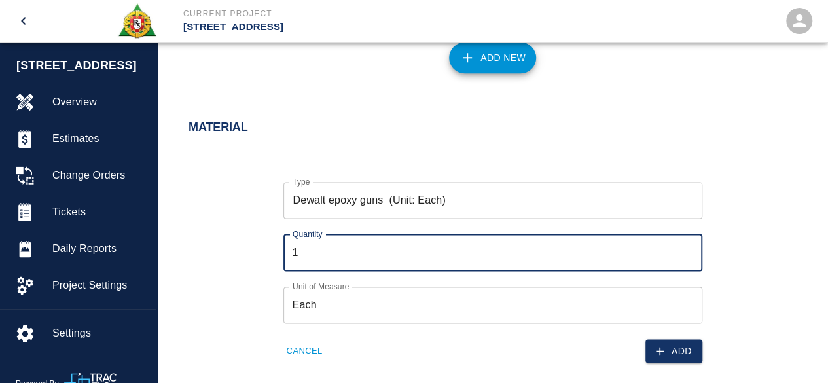
scroll to position [866, 0]
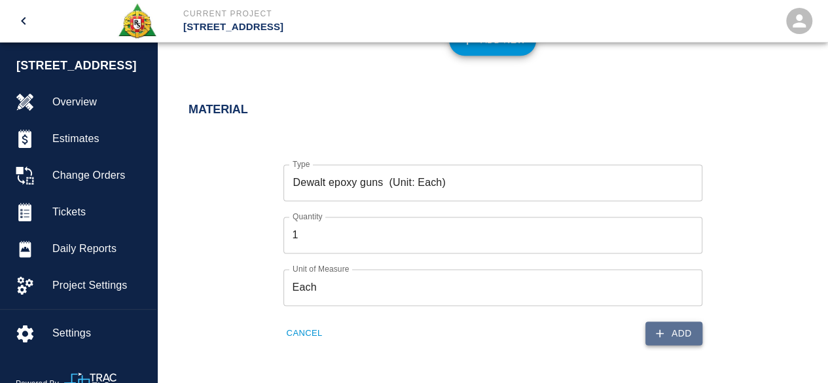
click at [678, 341] on button "Add" at bounding box center [674, 334] width 57 height 24
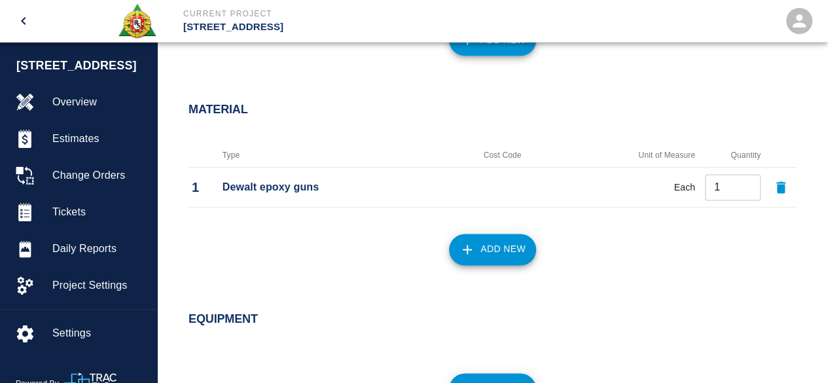
click at [496, 236] on button "Add New" at bounding box center [492, 249] width 87 height 31
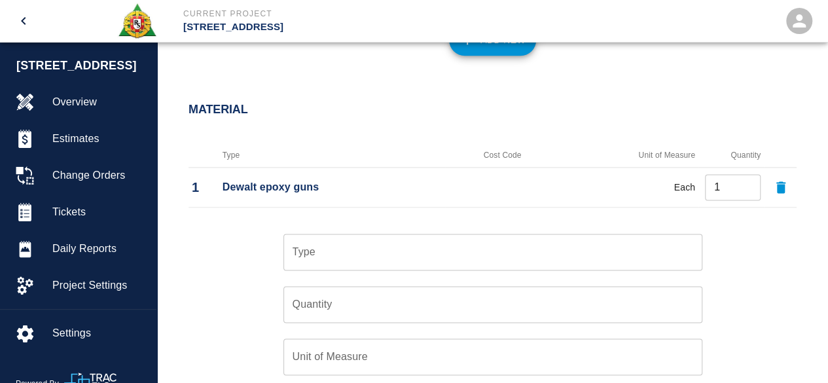
click at [338, 250] on input "Type" at bounding box center [492, 252] width 407 height 25
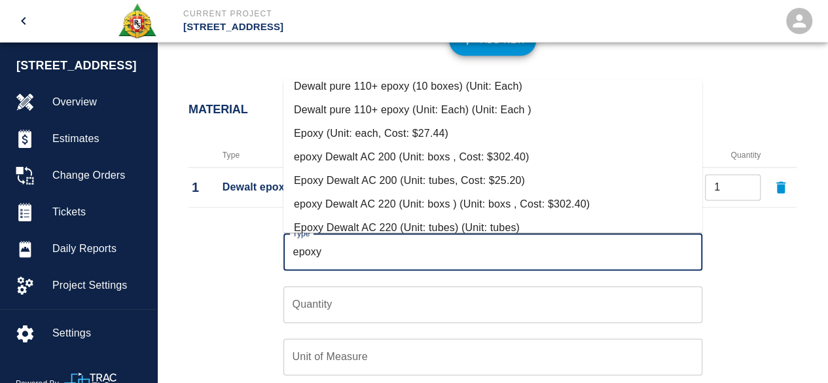
scroll to position [262, 0]
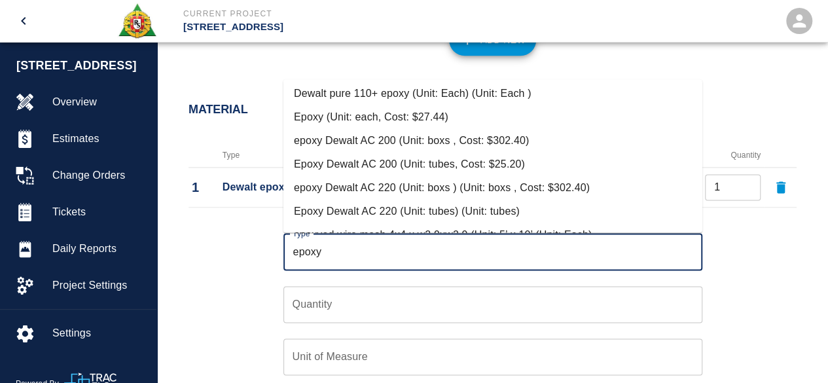
click at [411, 117] on li "Epoxy (Unit: each, Cost: $27.44)" at bounding box center [493, 117] width 419 height 24
type input "Epoxy (Unit: each, Cost: $27.44)"
type input "each"
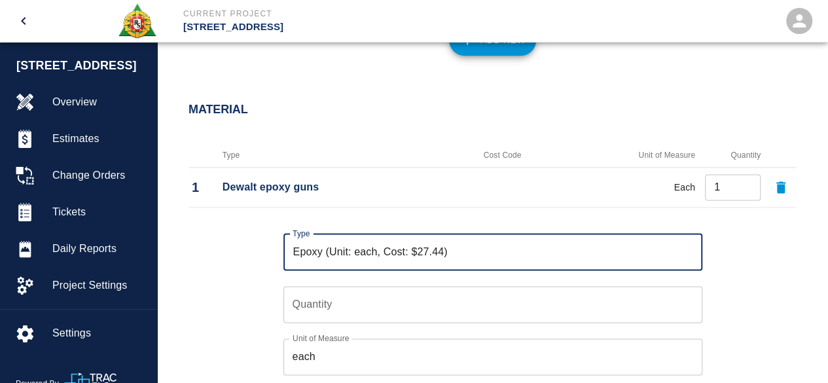
type input "Epoxy (Unit: each, Cost: $27.44)"
click at [304, 306] on input "Quantity" at bounding box center [493, 304] width 419 height 37
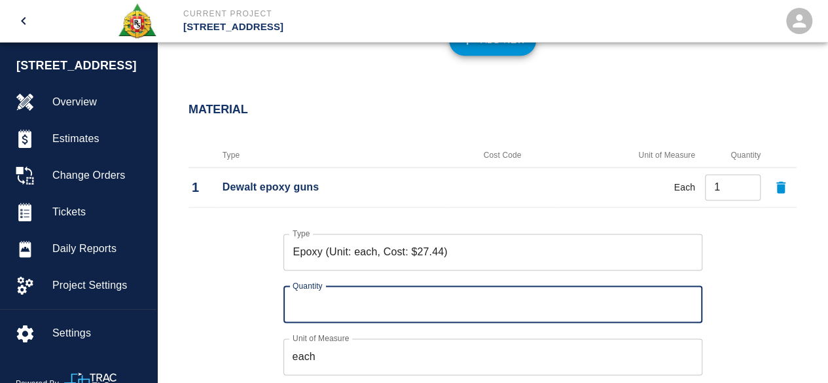
type input "2"
type input "1"
click at [768, 288] on div "Type Epoxy (Unit: each, Cost: $27.44) Type Quantity 1 Quantity Unit of Measure …" at bounding box center [485, 314] width 624 height 202
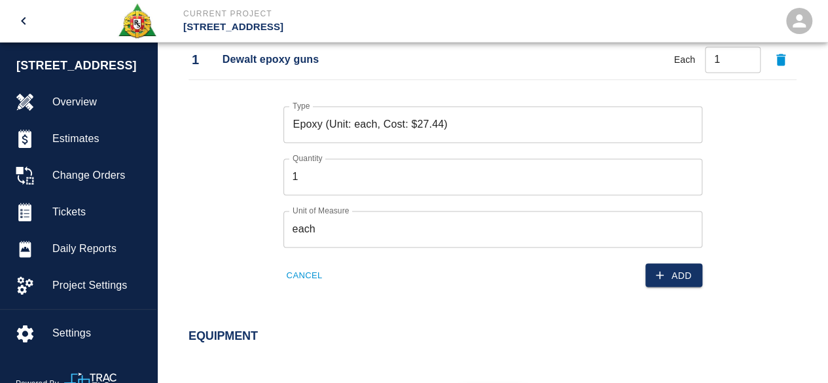
scroll to position [997, 0]
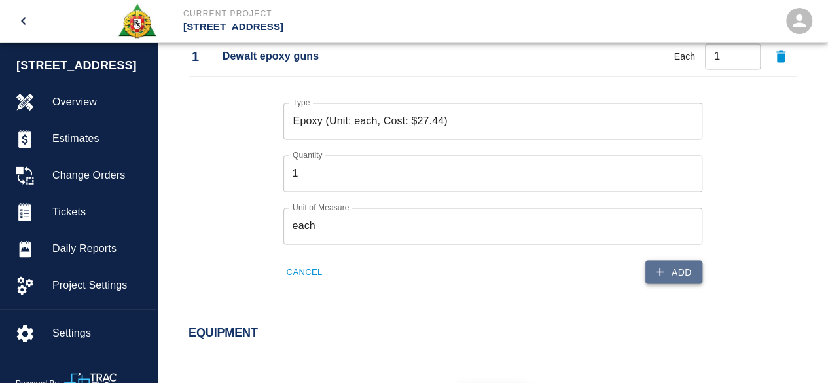
click at [678, 270] on button "Add" at bounding box center [674, 272] width 57 height 24
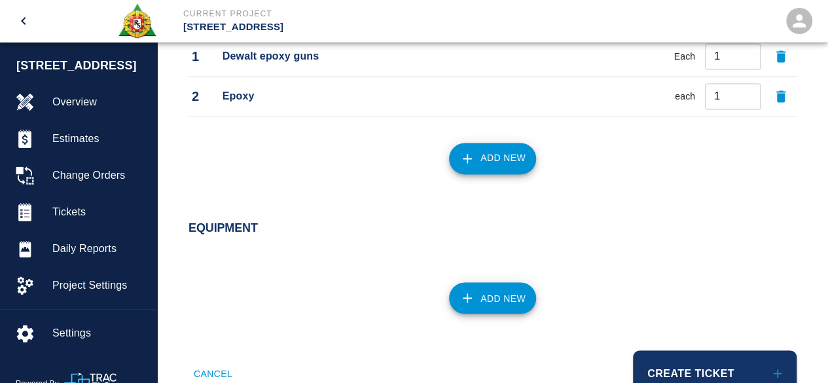
click at [486, 157] on button "Add New" at bounding box center [492, 158] width 87 height 31
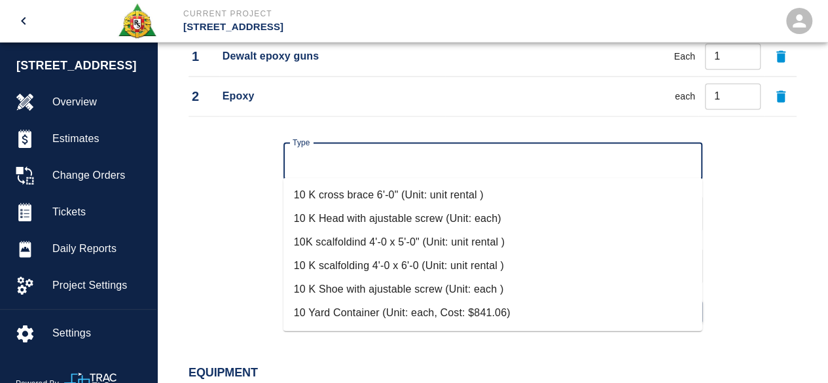
click at [373, 154] on input "Type" at bounding box center [492, 161] width 407 height 25
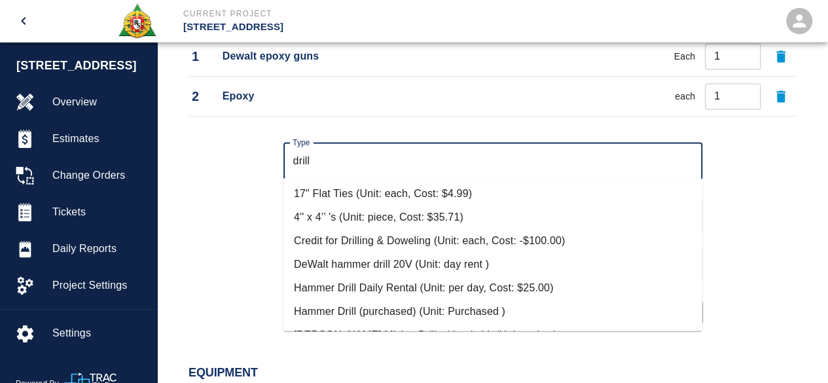
scroll to position [65, 0]
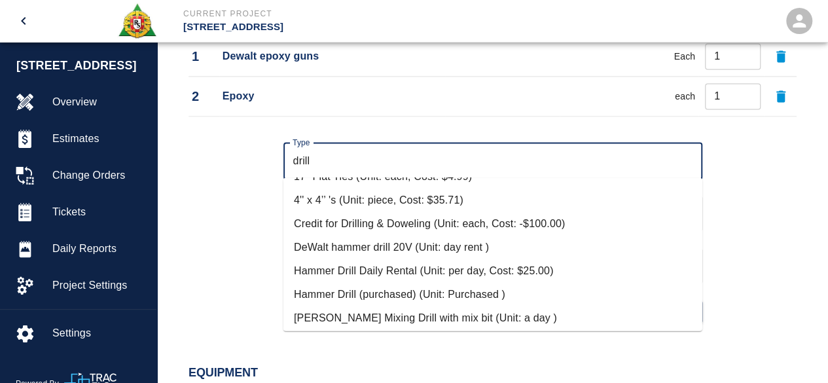
click at [450, 270] on li "Hammer Drill Daily Rental (Unit: per day, Cost: $25.00)" at bounding box center [493, 271] width 419 height 24
type input "Hammer Drill Daily Rental (Unit: per day, Cost: $25.00)"
type input "per day"
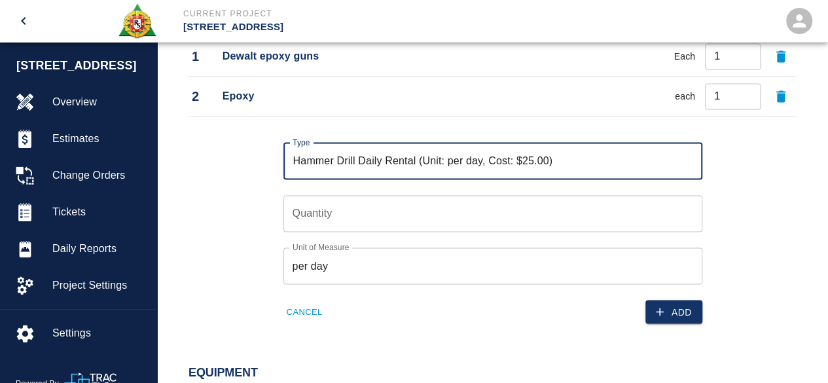
type input "Hammer Drill Daily Rental (Unit: per day, Cost: $25.00)"
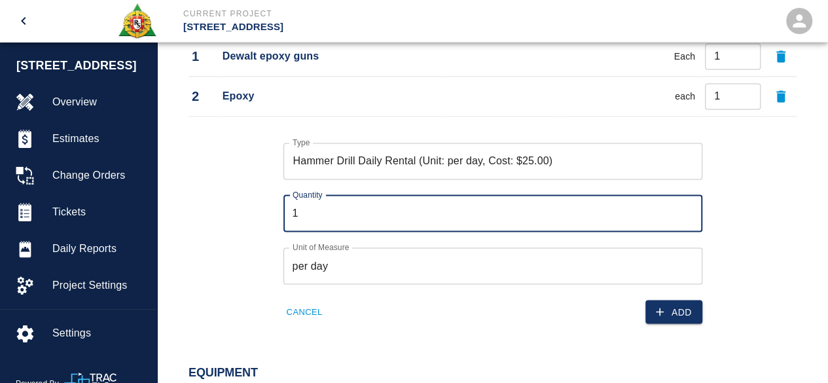
type input "1"
click at [692, 209] on input "1" at bounding box center [493, 213] width 419 height 37
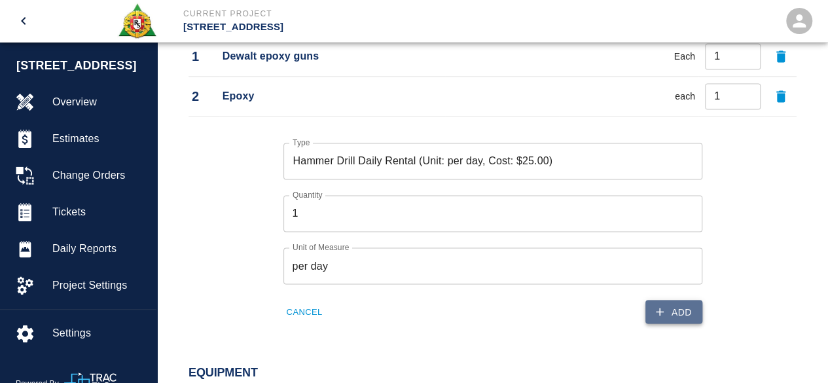
click at [693, 312] on button "Add" at bounding box center [674, 312] width 57 height 24
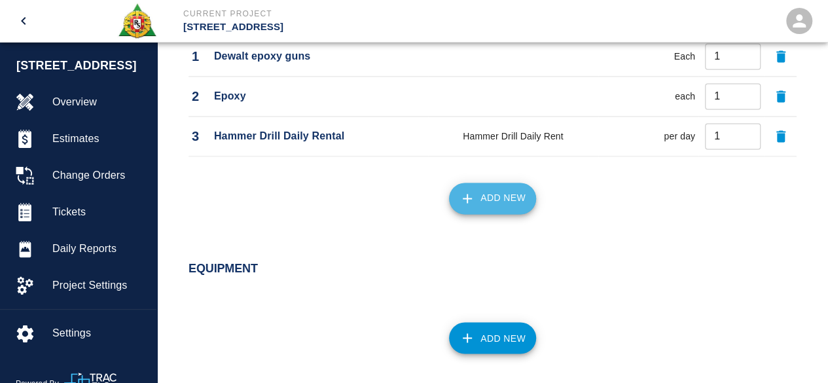
click at [497, 195] on button "Add New" at bounding box center [492, 198] width 87 height 31
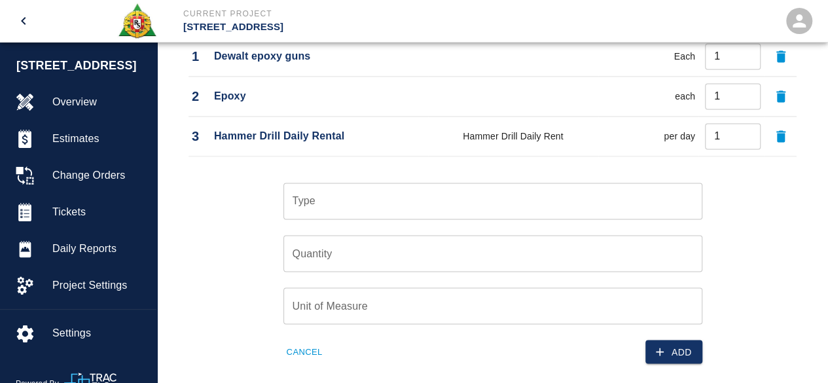
click at [360, 202] on input "Type" at bounding box center [492, 201] width 407 height 25
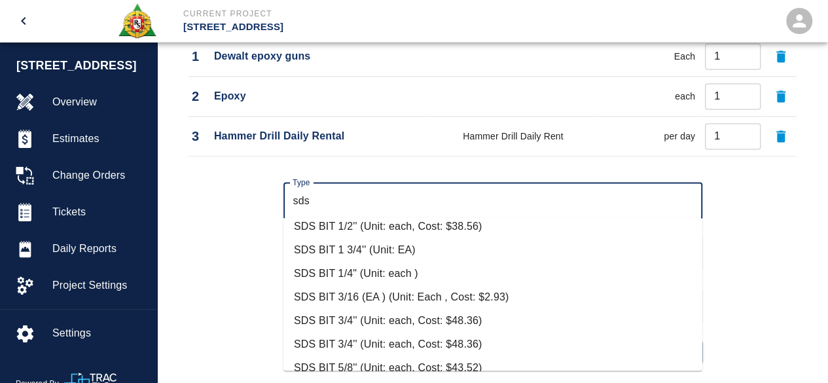
scroll to position [234, 0]
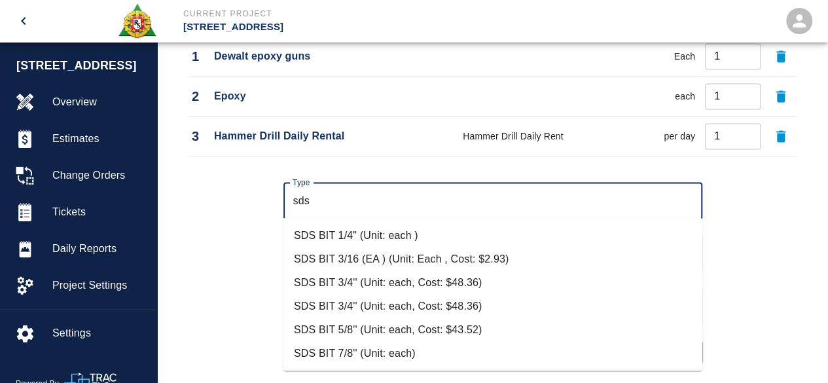
click at [371, 303] on li "SDS BIT 3/4'' (Unit: each, Cost: $48.36)" at bounding box center [493, 307] width 419 height 24
type input "SDS BIT 3/4'' (Unit: each, Cost: $48.36)"
type input "each"
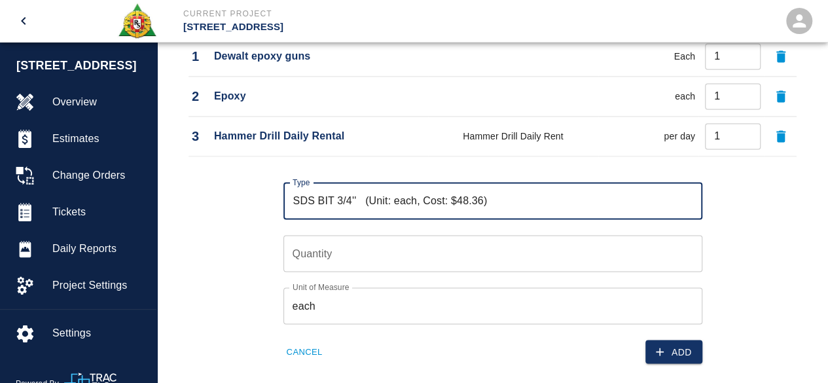
type input "SDS BIT 3/4'' (Unit: each, Cost: $48.36)"
click at [293, 248] on input "Quantity" at bounding box center [493, 253] width 419 height 37
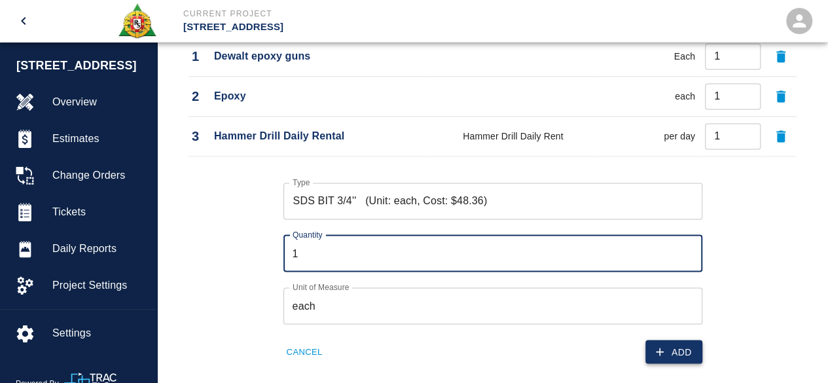
type input "1"
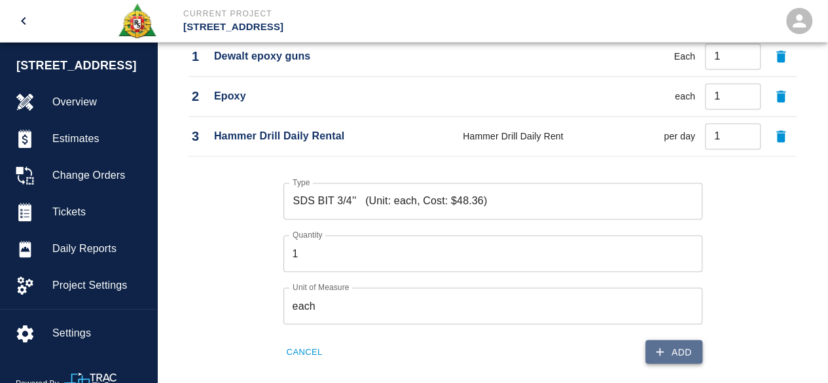
click at [697, 346] on button "Add" at bounding box center [674, 352] width 57 height 24
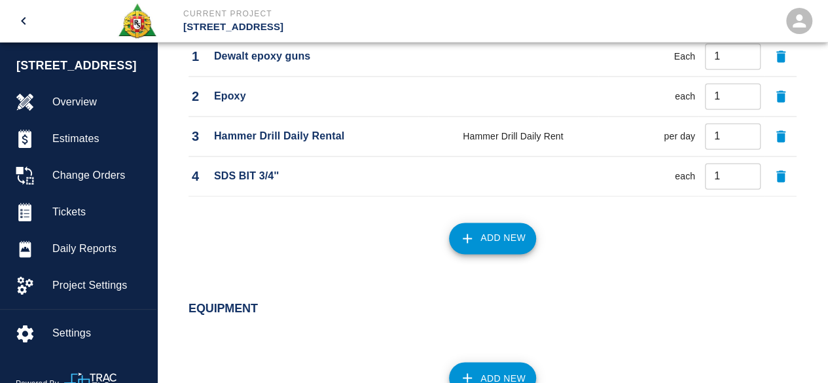
drag, startPoint x: 447, startPoint y: 229, endPoint x: 457, endPoint y: 229, distance: 10.5
click at [448, 229] on div "Add New" at bounding box center [485, 231] width 624 height 58
click at [465, 232] on icon "button" at bounding box center [468, 239] width 16 height 16
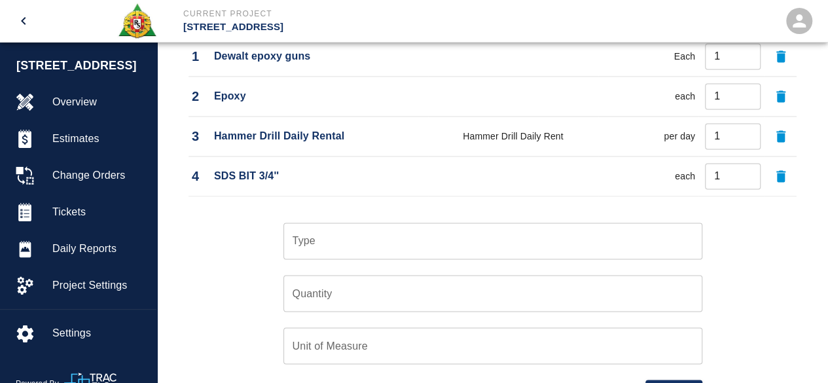
click at [320, 242] on input "Type" at bounding box center [492, 241] width 407 height 25
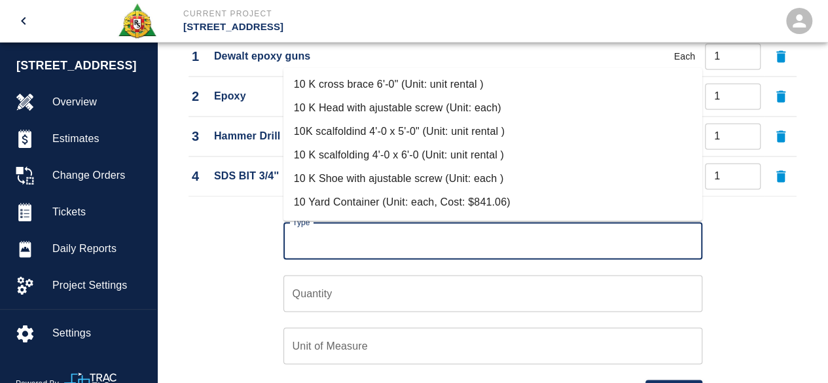
type input "x"
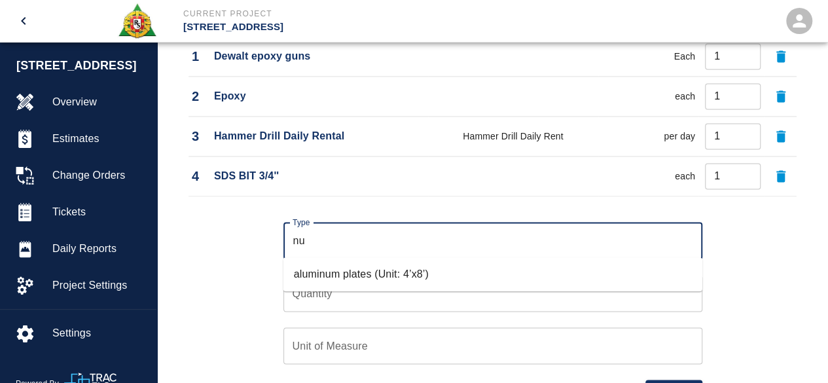
type input "n"
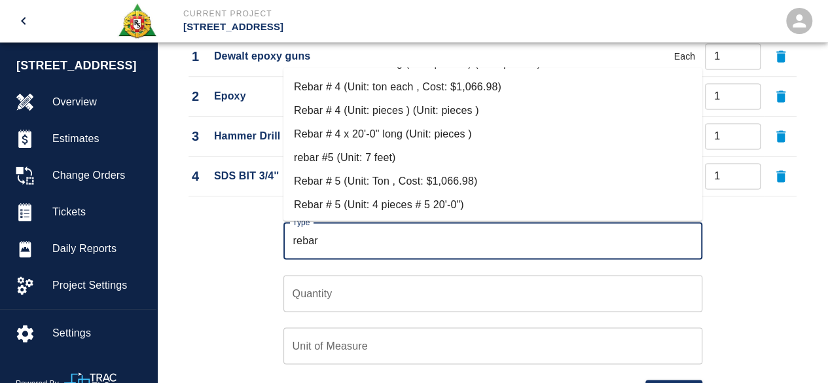
scroll to position [196, 0]
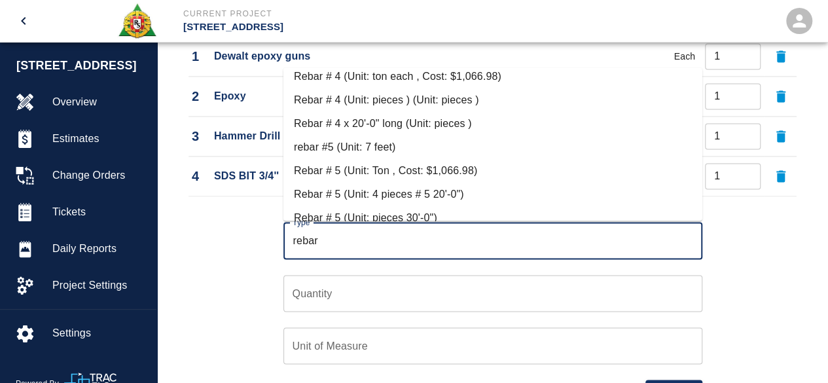
click at [360, 191] on li "Rebar # 5 (Unit: 4 pieces # 5 20'-0")" at bounding box center [493, 195] width 419 height 24
type input "Rebar # 5 (Unit: 4 pieces # 5 20'-0")"
type input "4 pieces # 5 20'-0""
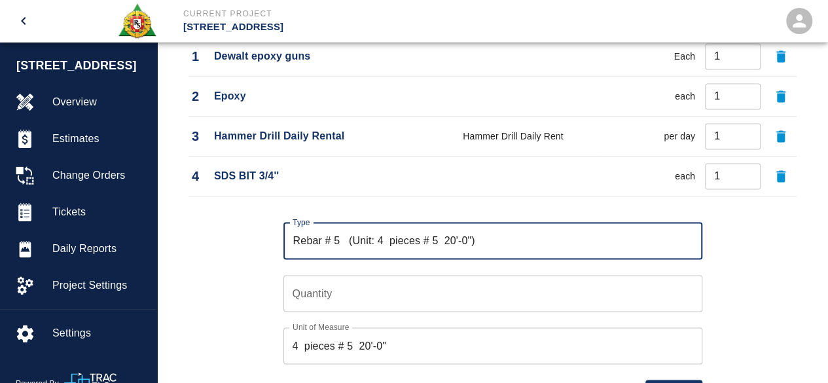
type input "Rebar # 5 (Unit: 4 pieces # 5 20'-0")"
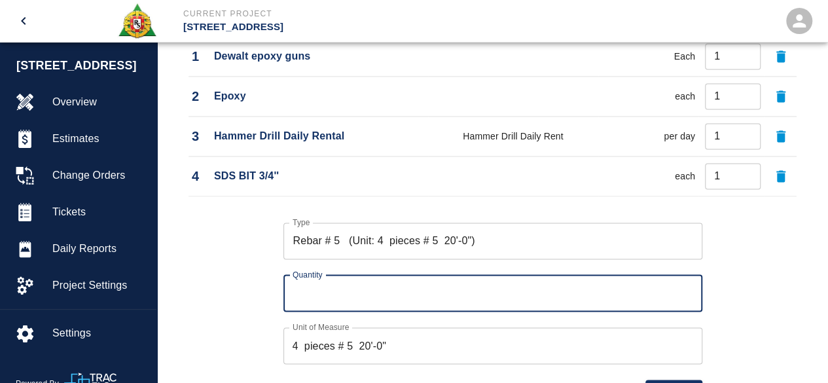
click at [306, 295] on input "Quantity" at bounding box center [493, 293] width 419 height 37
type input "1"
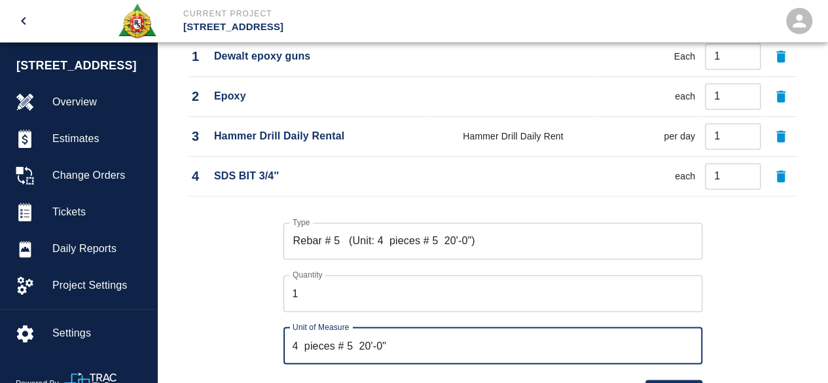
click at [297, 345] on input "4 pieces # 5 20'-0"" at bounding box center [493, 345] width 419 height 37
type input "pieces # 5 20'-0""
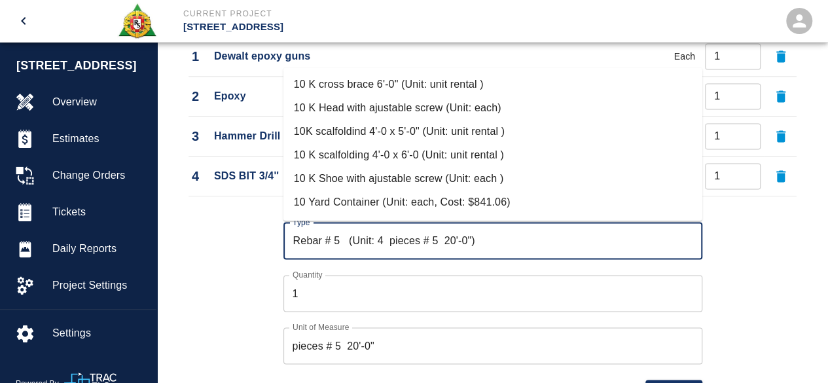
click at [384, 240] on input "Rebar # 5 (Unit: 4 pieces # 5 20'-0")" at bounding box center [492, 241] width 407 height 25
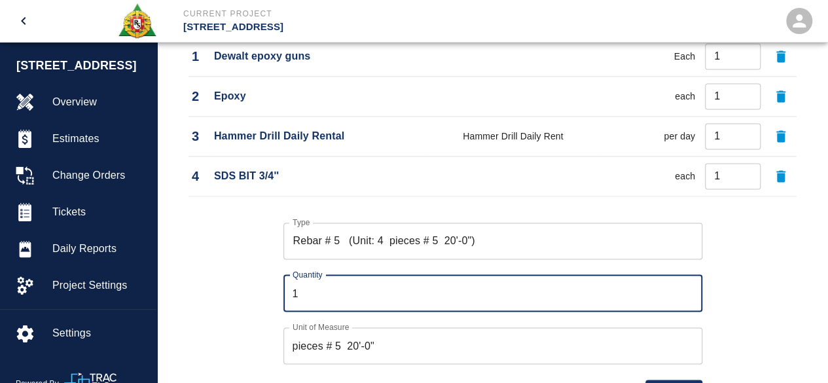
click at [349, 305] on input "1" at bounding box center [493, 293] width 419 height 37
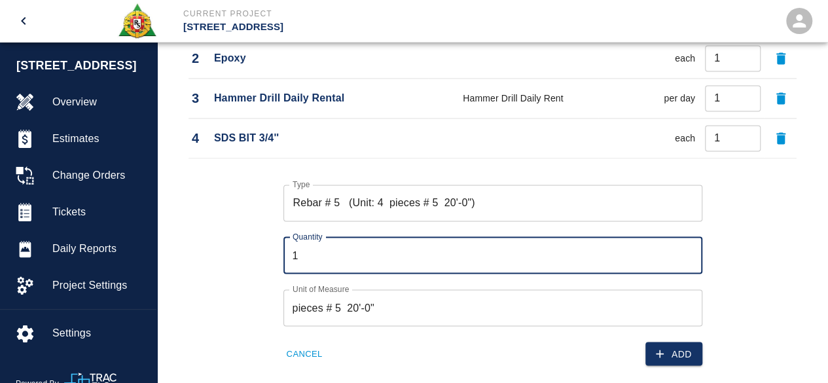
scroll to position [1128, 0]
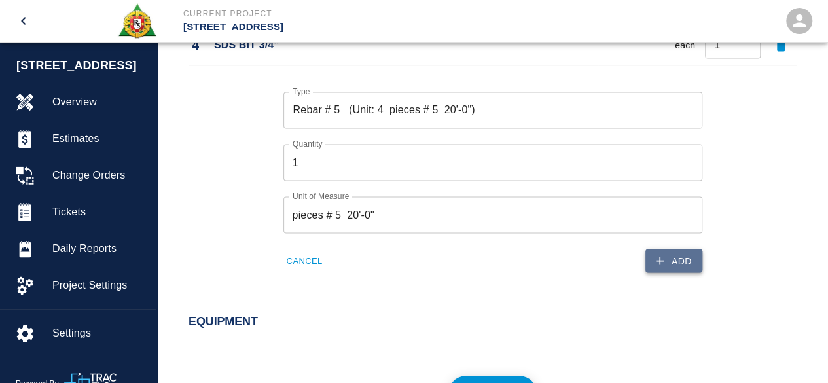
click at [690, 262] on button "Add" at bounding box center [674, 261] width 57 height 24
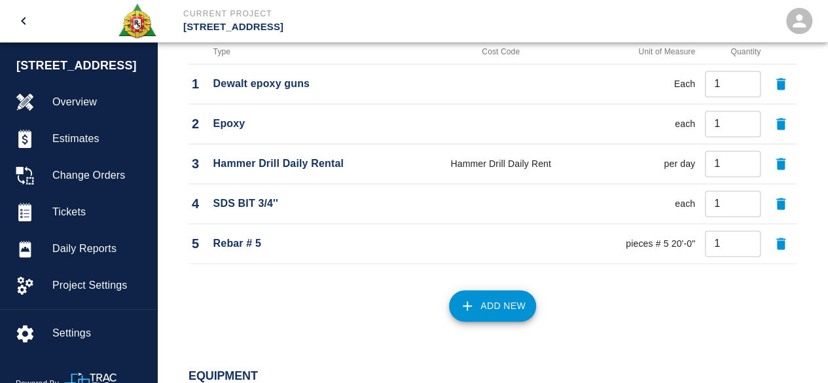
scroll to position [997, 0]
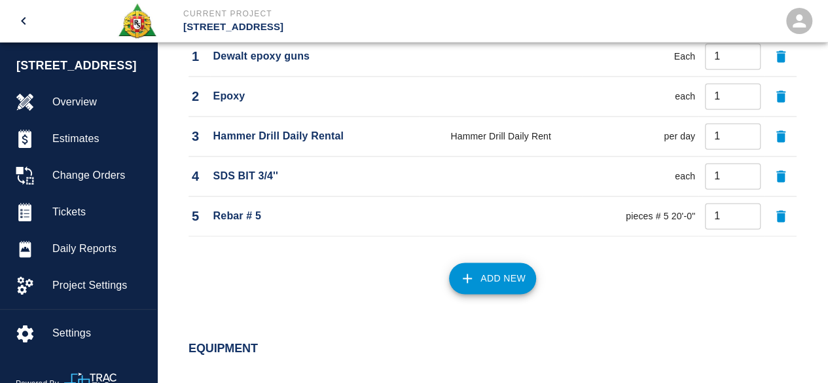
click at [781, 215] on icon "button" at bounding box center [781, 216] width 9 height 12
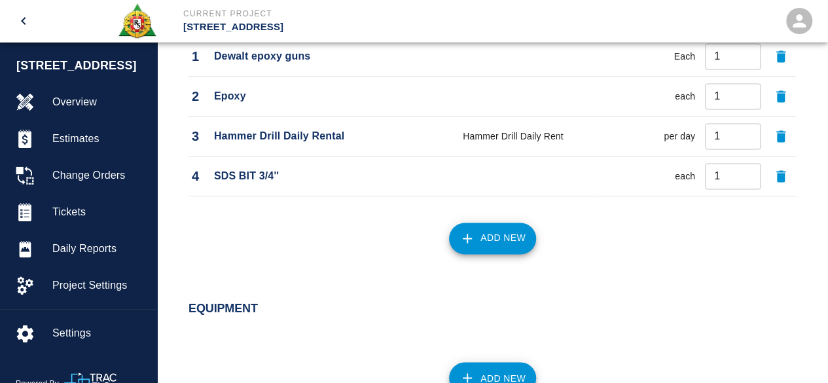
click at [781, 173] on icon "button" at bounding box center [781, 176] width 9 height 12
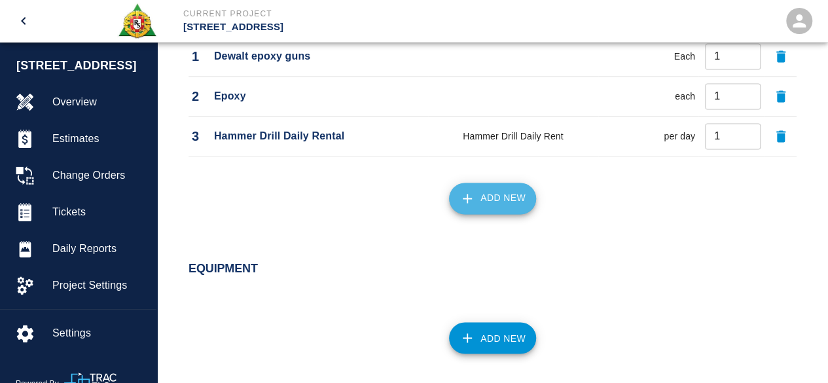
click at [514, 202] on button "Add New" at bounding box center [492, 198] width 87 height 31
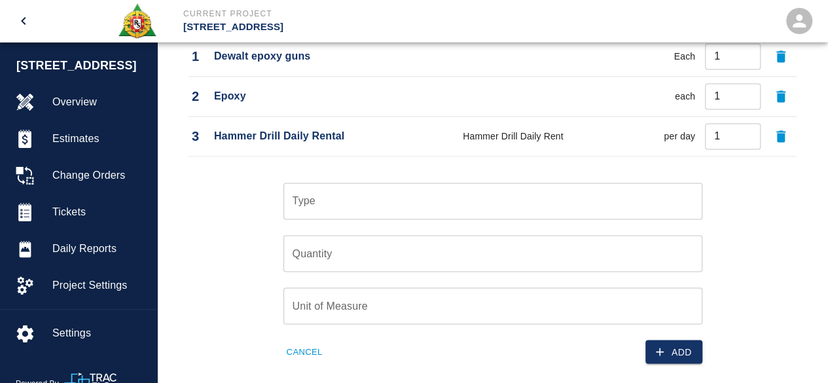
click at [413, 205] on input "Type" at bounding box center [492, 201] width 407 height 25
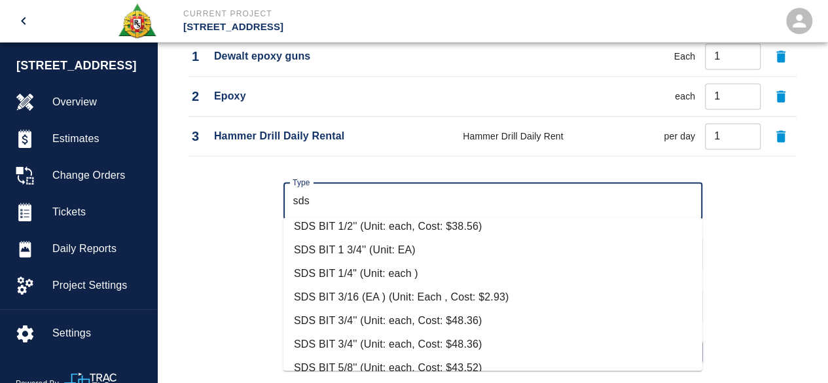
scroll to position [234, 0]
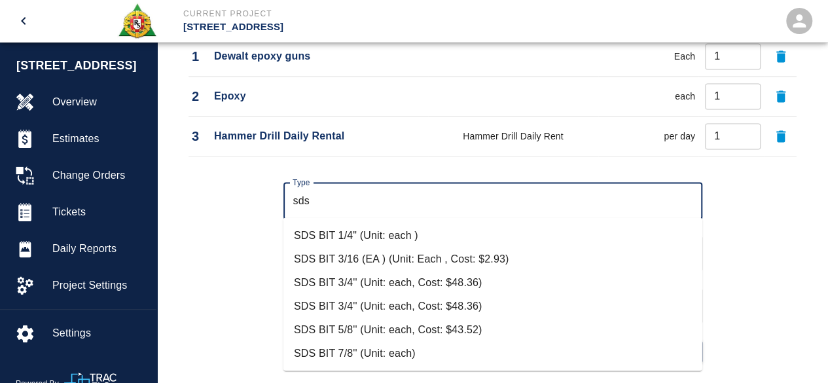
click at [386, 329] on li "SDS BIT 5/8'' (Unit: each, Cost: $43.52)" at bounding box center [493, 330] width 419 height 24
type input "SDS BIT 5/8'' (Unit: each, Cost: $43.52)"
type input "each"
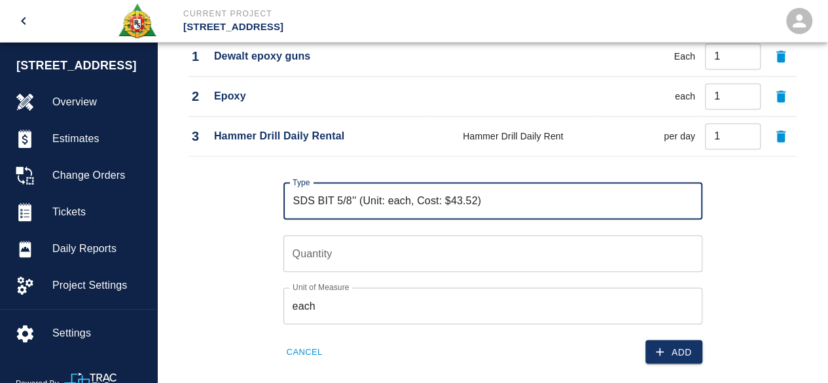
type input "SDS BIT 5/8'' (Unit: each, Cost: $43.52)"
type input "1"
click at [684, 250] on input "1" at bounding box center [493, 253] width 419 height 37
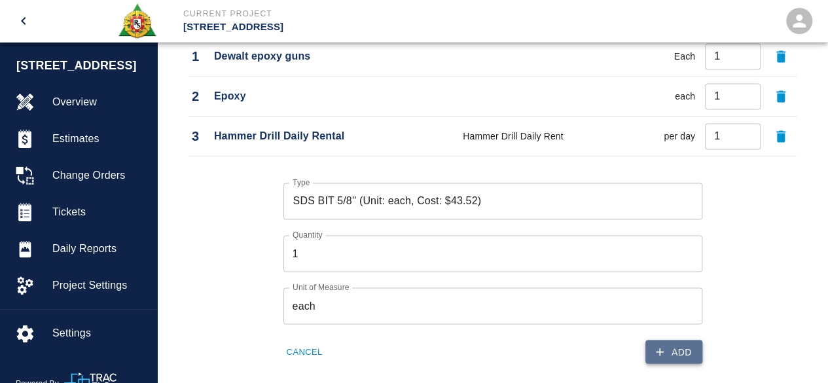
click at [681, 343] on button "Add" at bounding box center [674, 352] width 57 height 24
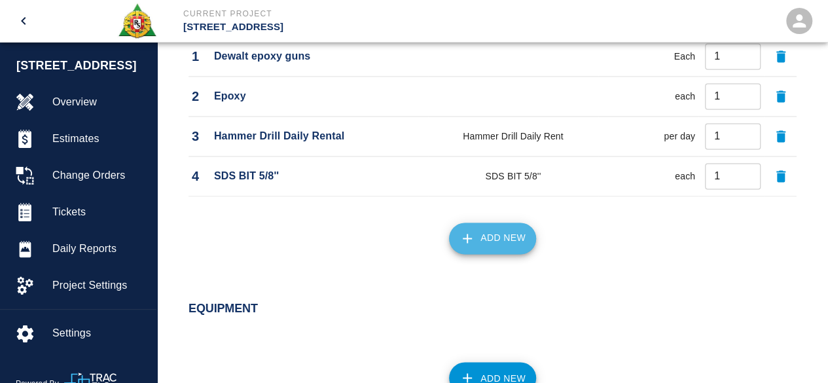
click at [493, 229] on button "Add New" at bounding box center [492, 238] width 87 height 31
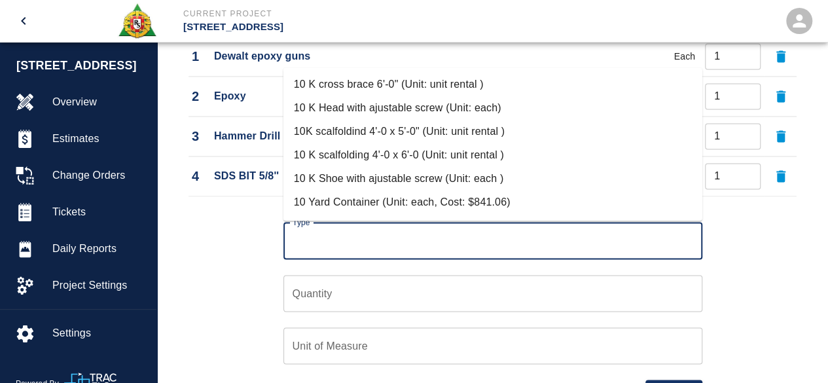
click at [321, 235] on input "Type" at bounding box center [492, 241] width 407 height 25
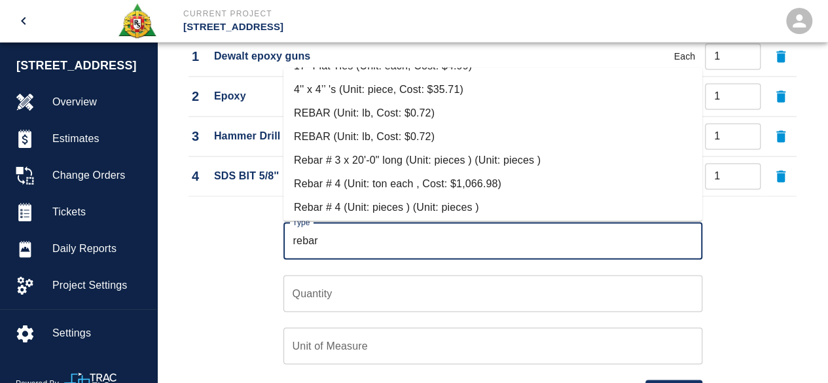
scroll to position [131, 0]
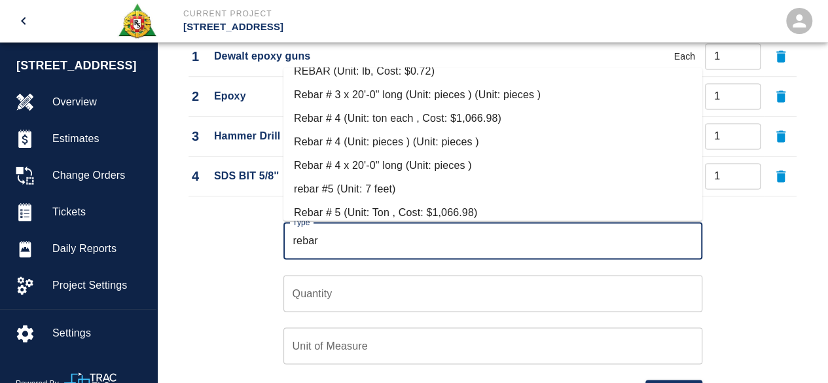
click at [388, 141] on li "Rebar # 4 (Unit: pieces ) (Unit: pieces )" at bounding box center [493, 142] width 419 height 24
type input "Rebar # 4 (Unit: pieces ) (Unit: pieces )"
type input "pieces"
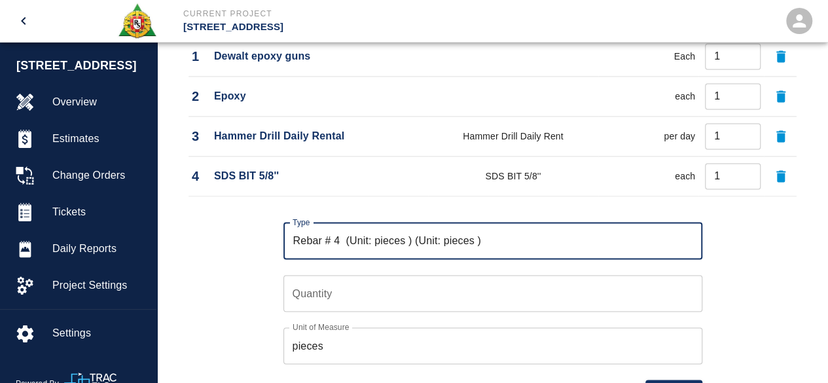
type input "Rebar # 4 (Unit: pieces ) (Unit: pieces )"
click at [310, 290] on input "Quantity" at bounding box center [493, 293] width 419 height 37
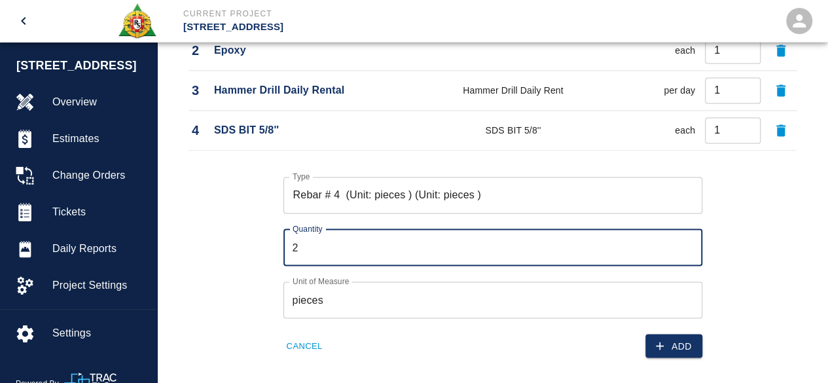
scroll to position [1062, 0]
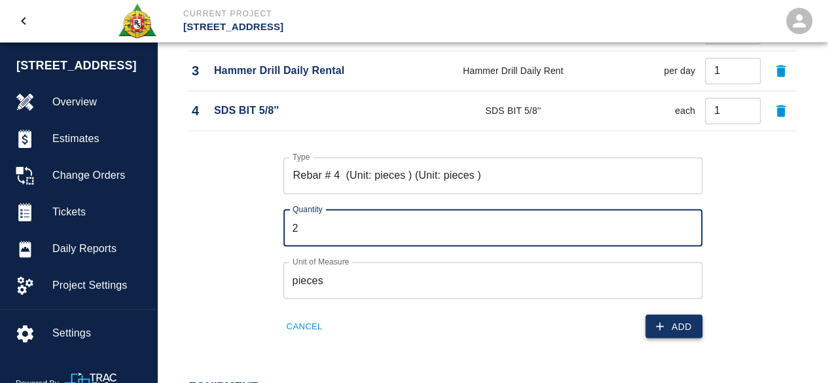
type input "2"
click at [685, 318] on button "Add" at bounding box center [674, 326] width 57 height 24
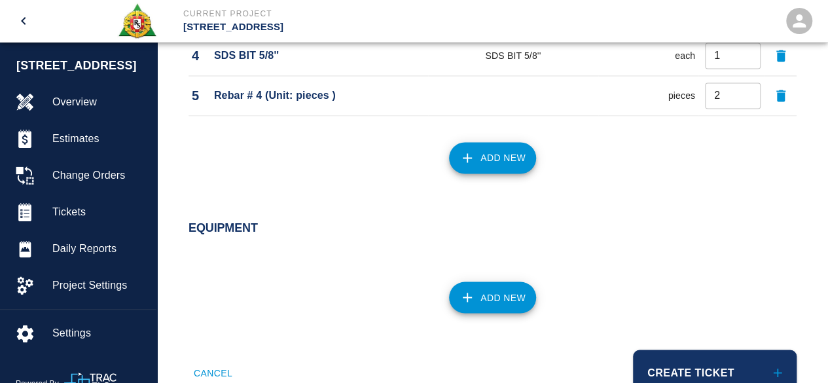
scroll to position [1159, 0]
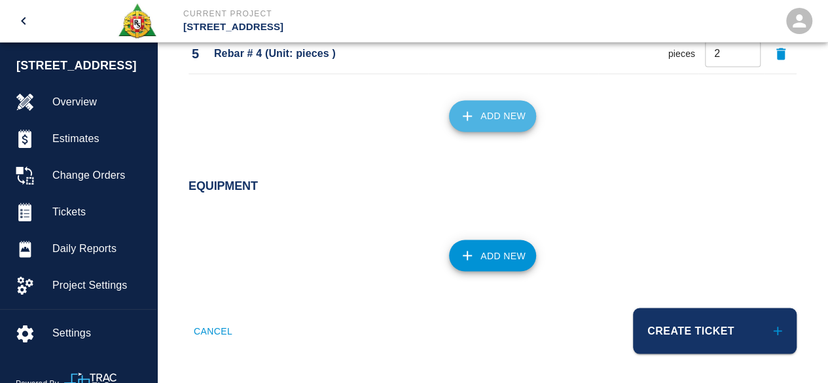
click at [492, 119] on button "Add New" at bounding box center [492, 115] width 87 height 31
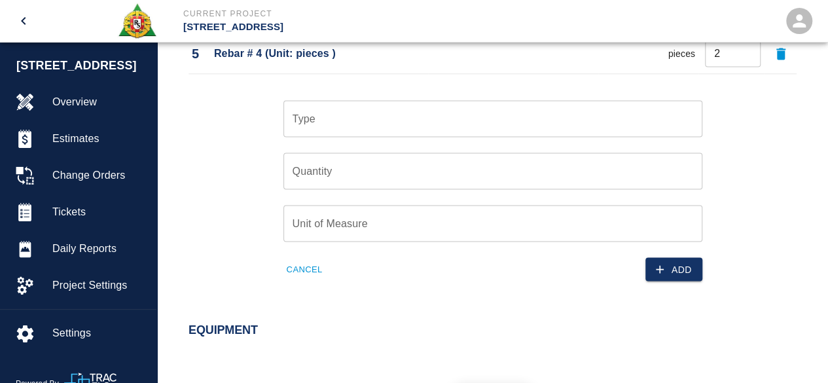
click at [333, 123] on input "Type" at bounding box center [492, 118] width 407 height 25
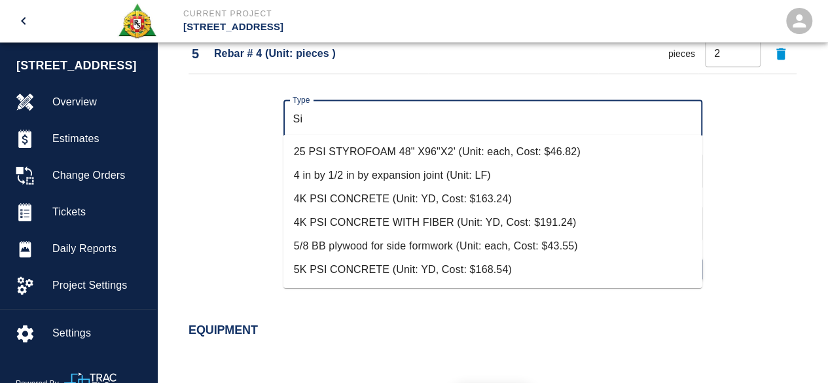
type input "S"
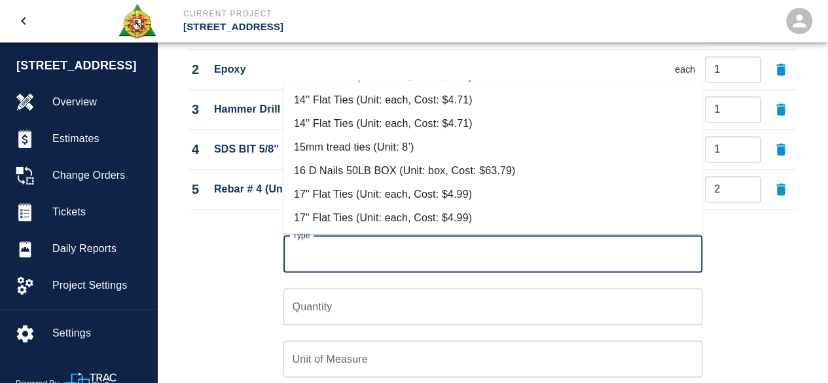
scroll to position [1028, 0]
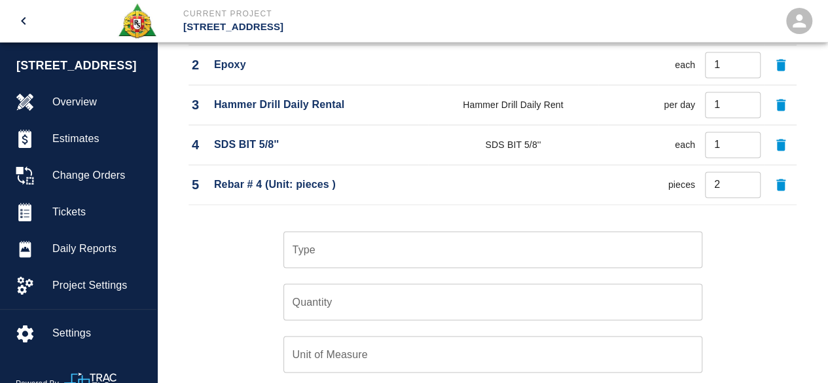
click at [191, 289] on div "Type Type Quantity Quantity Unit of Measure Unit of Measure Cancel Add" at bounding box center [485, 311] width 624 height 202
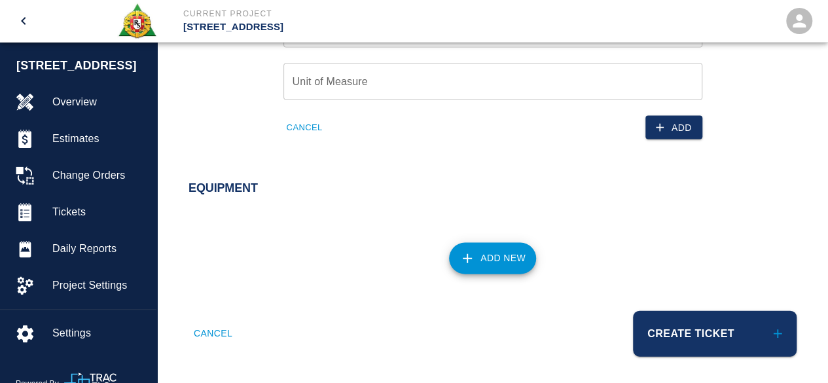
scroll to position [1303, 0]
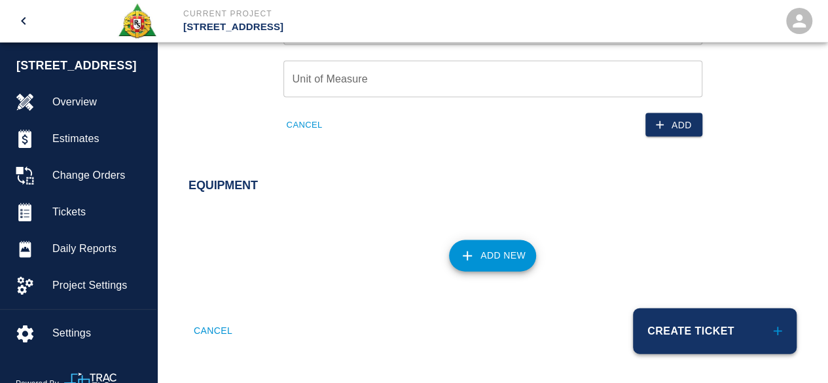
click at [667, 328] on button "Create Ticket" at bounding box center [715, 331] width 164 height 46
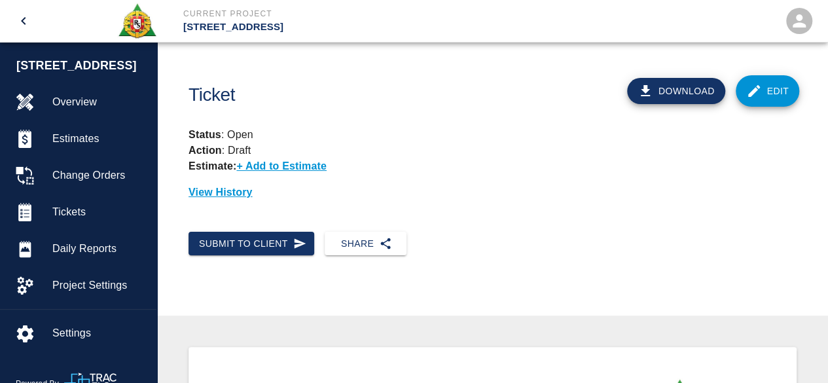
click at [762, 88] on link "Edit" at bounding box center [768, 90] width 64 height 31
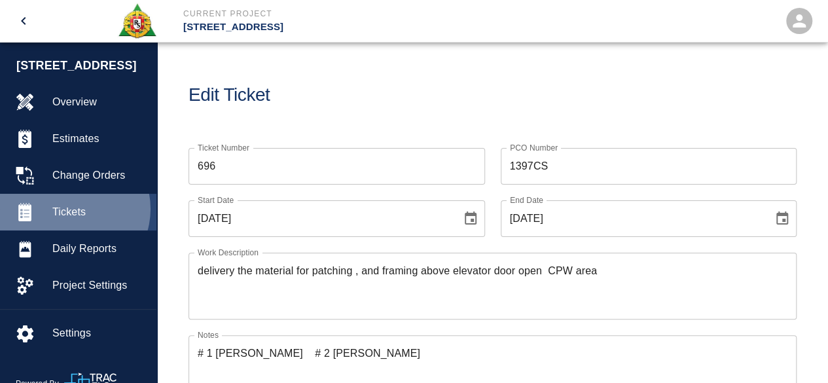
click at [71, 209] on span "Tickets" at bounding box center [99, 212] width 94 height 16
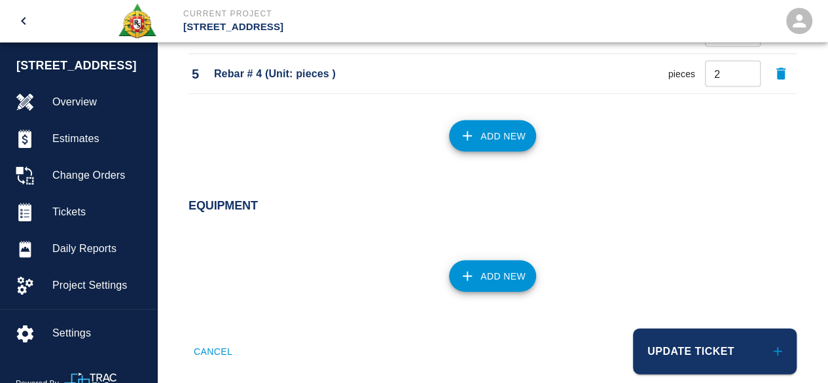
scroll to position [1307, 0]
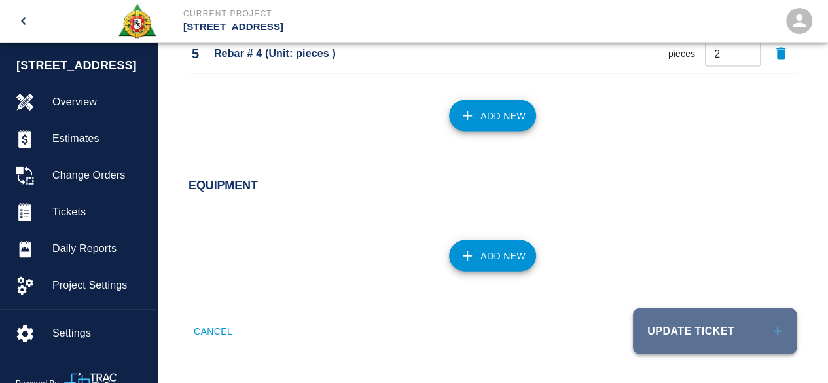
click at [679, 326] on button "Update Ticket" at bounding box center [715, 331] width 164 height 46
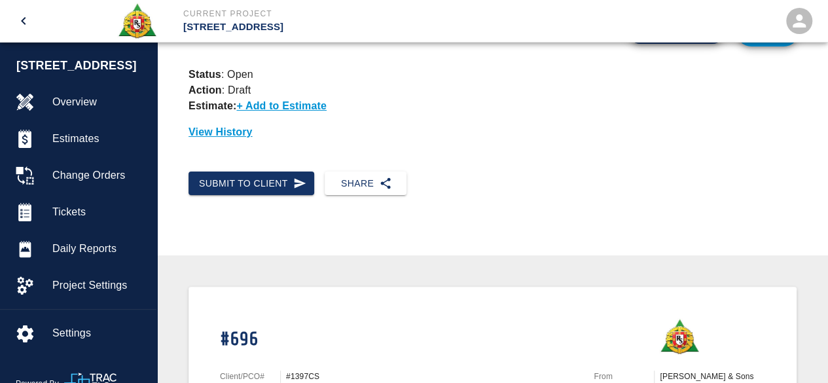
scroll to position [31, 0]
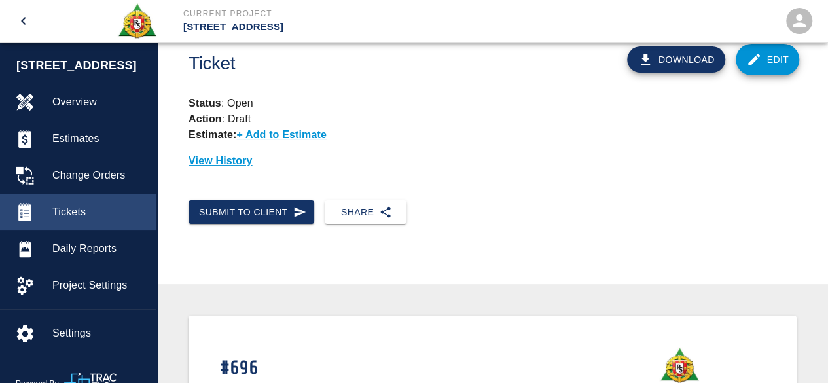
click at [60, 206] on span "Tickets" at bounding box center [99, 212] width 94 height 16
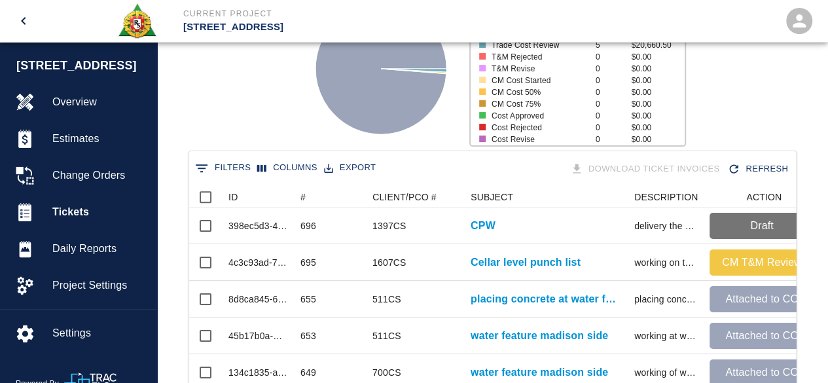
scroll to position [196, 0]
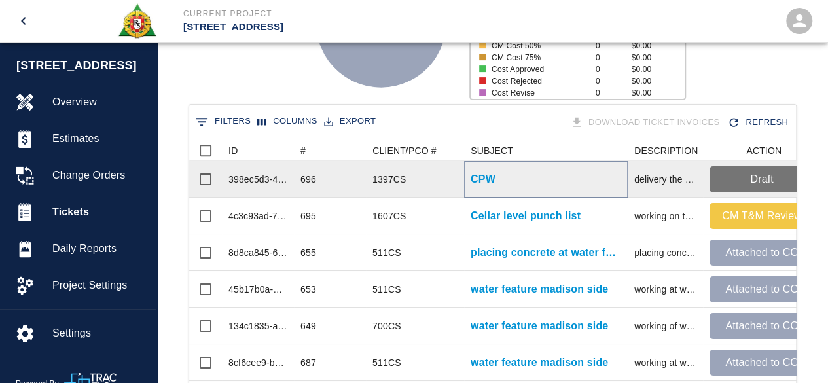
click at [484, 180] on p "CPW" at bounding box center [483, 180] width 25 height 16
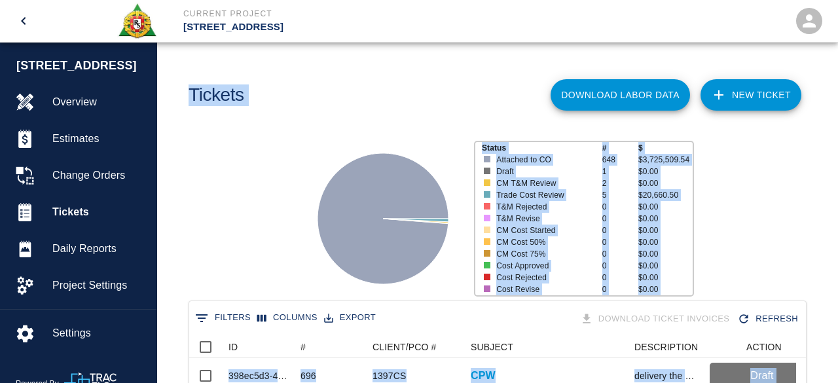
click at [485, 180] on main "Tickets Download Labor Data NEW TICKET Status # $ Attached to CO 648 $3,725,509…" at bounding box center [497, 191] width 681 height 383
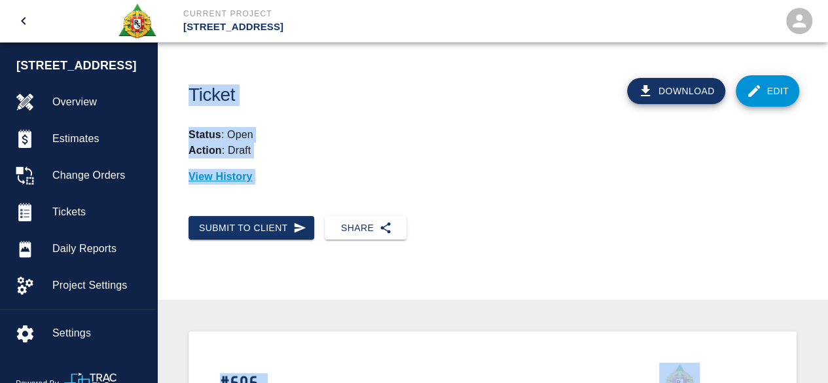
click at [768, 100] on link "Edit" at bounding box center [768, 90] width 64 height 31
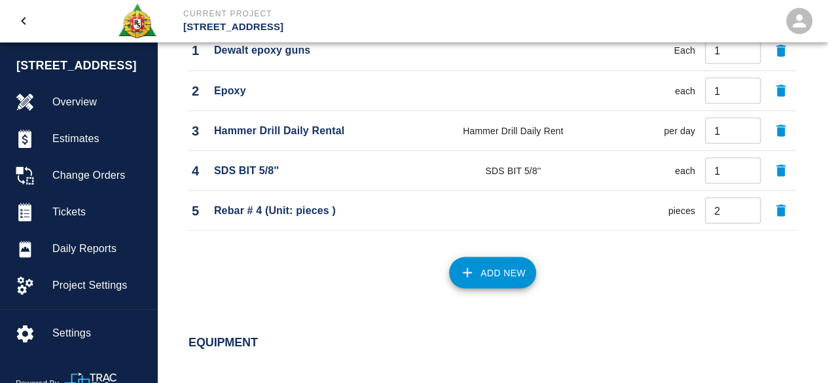
scroll to position [1179, 0]
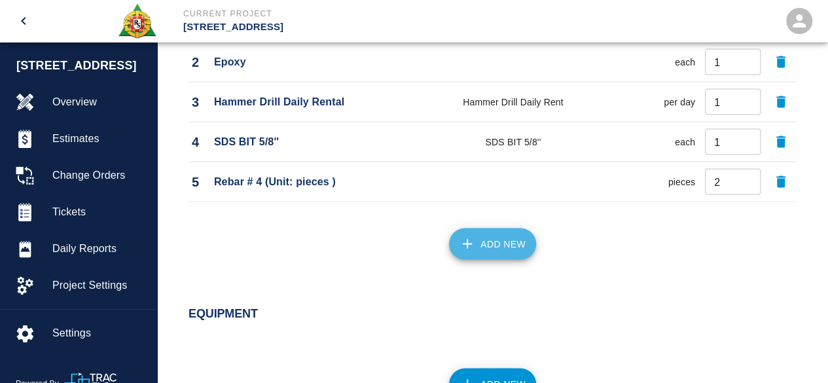
click at [481, 242] on button "Add New" at bounding box center [492, 243] width 87 height 31
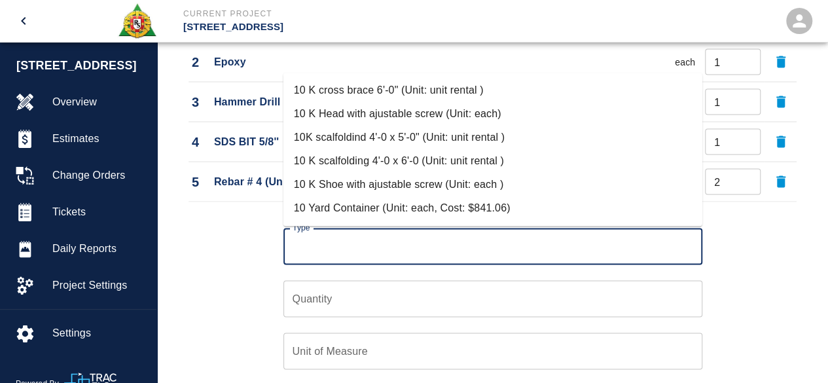
click at [301, 247] on input "Type" at bounding box center [492, 246] width 407 height 25
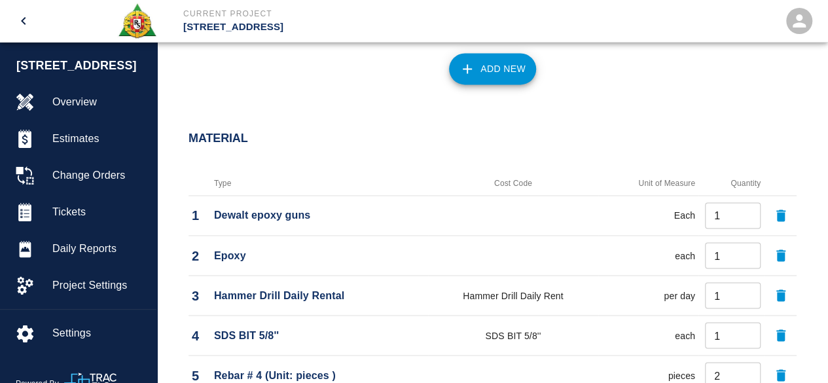
scroll to position [917, 0]
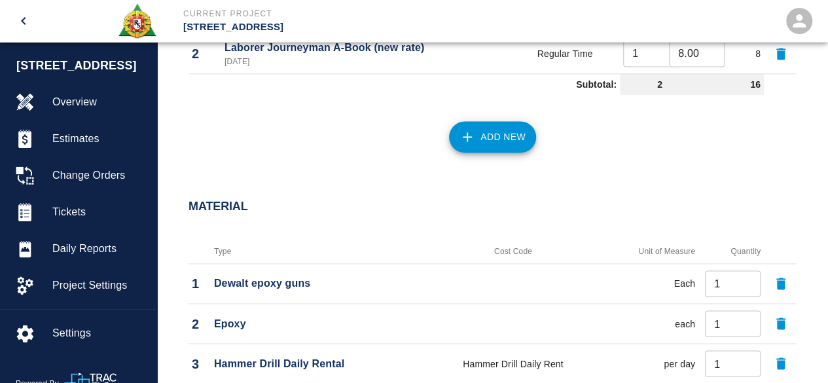
click at [499, 134] on button "Add New" at bounding box center [492, 136] width 87 height 31
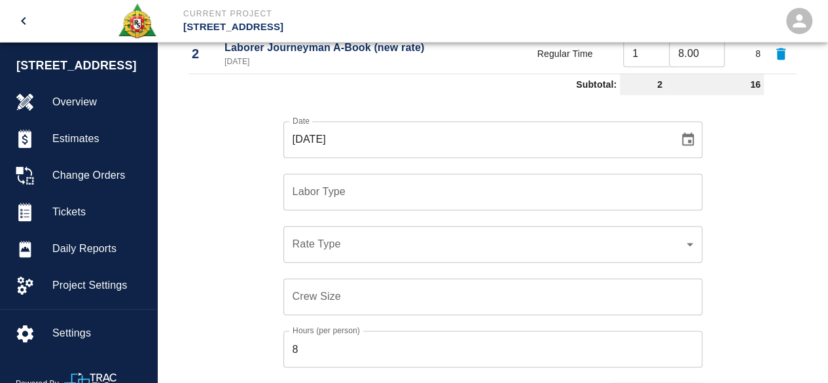
click at [242, 141] on div "Date 10/03/2025 Date Labor Type Labor Type Rate Type ​ Rate Type Crew Size Crew…" at bounding box center [485, 253] width 624 height 307
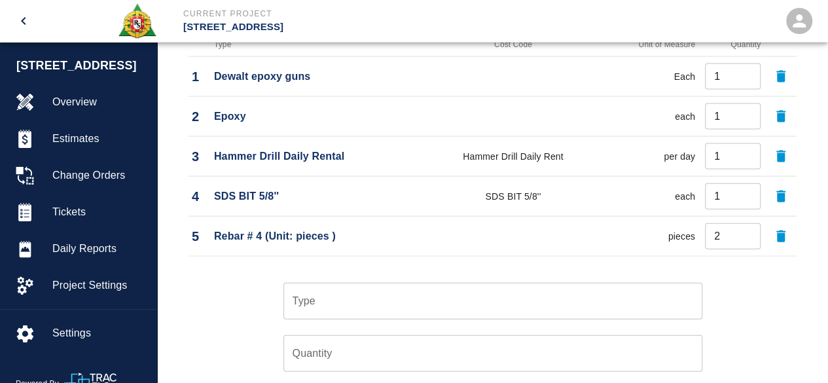
scroll to position [1373, 0]
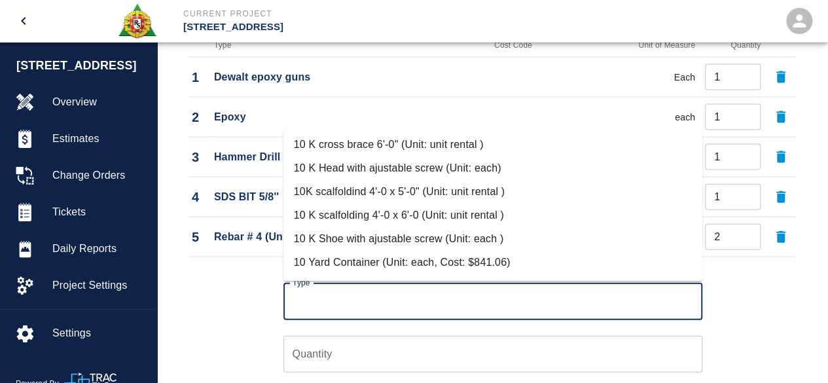
click at [310, 311] on input "Type" at bounding box center [492, 301] width 407 height 25
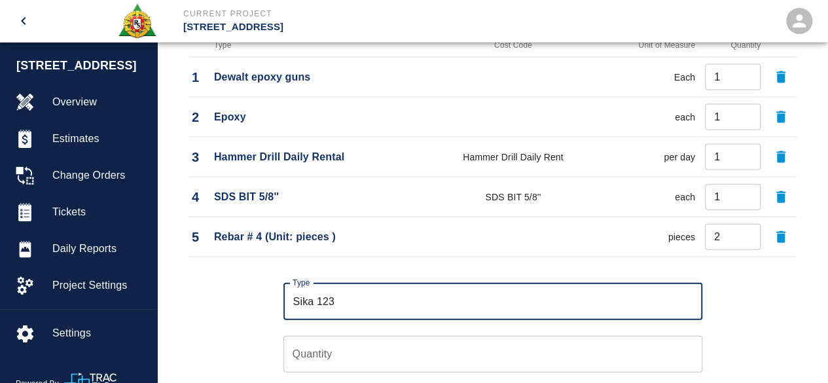
click at [316, 298] on input "Sika 123" at bounding box center [492, 301] width 407 height 25
type input "Sika Top 123"
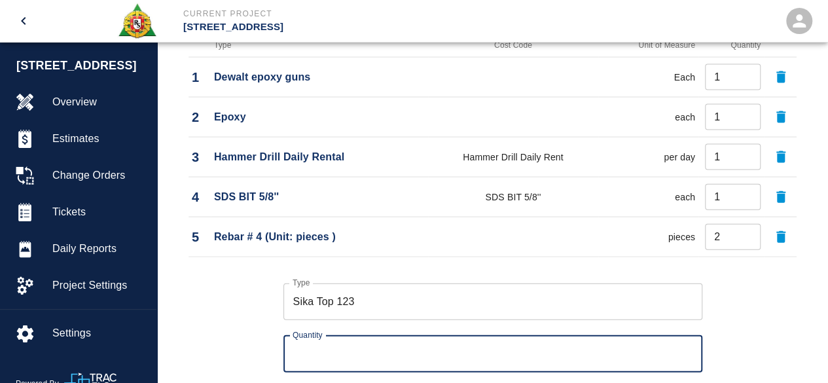
click at [300, 354] on input "Quantity" at bounding box center [493, 354] width 419 height 37
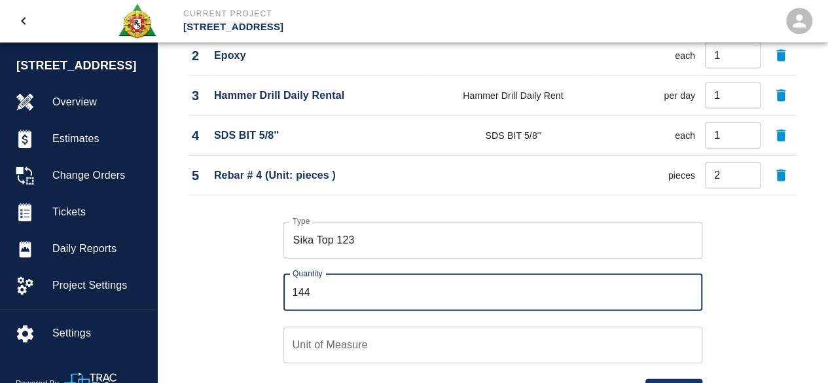
scroll to position [1504, 0]
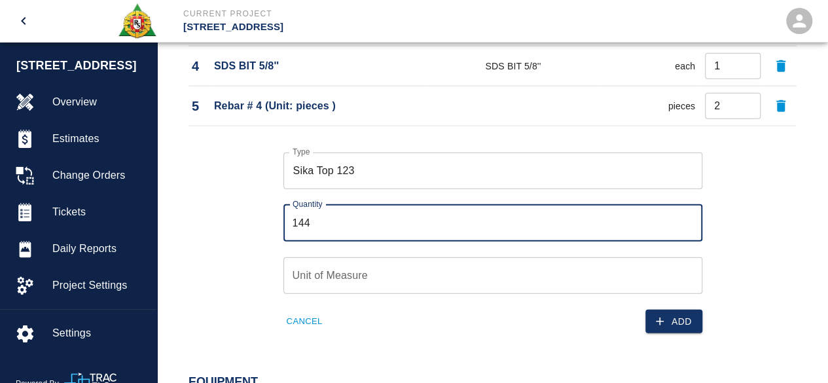
type input "144"
click at [306, 277] on input "Unit of Measure" at bounding box center [493, 275] width 419 height 37
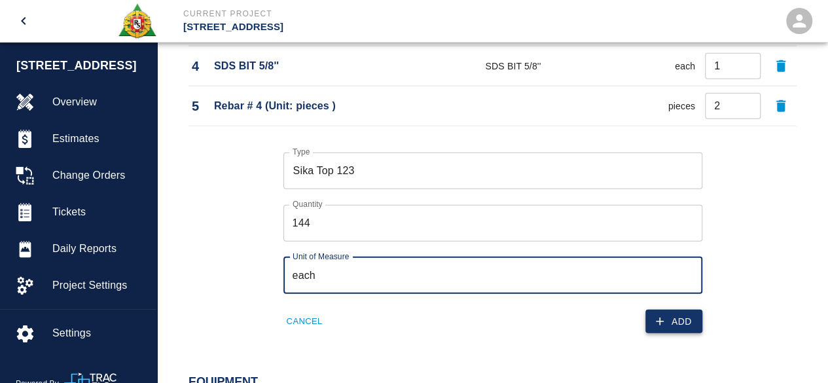
type input "each"
click at [676, 318] on button "Add" at bounding box center [674, 322] width 57 height 24
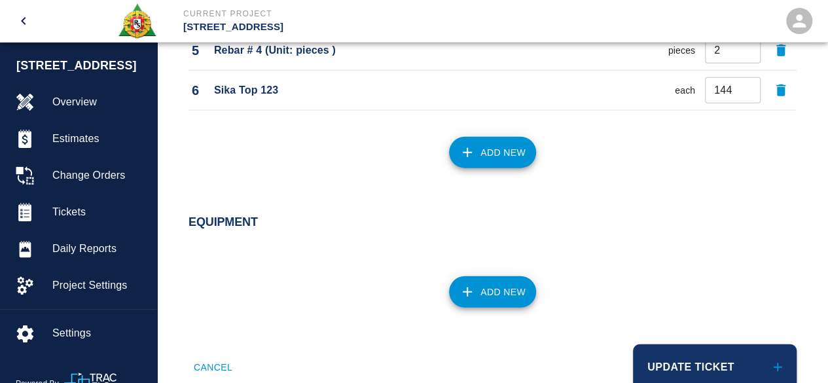
scroll to position [1595, 0]
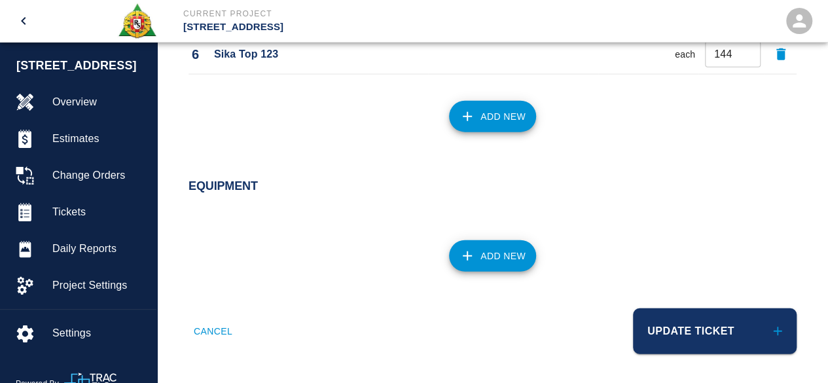
click at [481, 261] on button "Add New" at bounding box center [492, 255] width 87 height 31
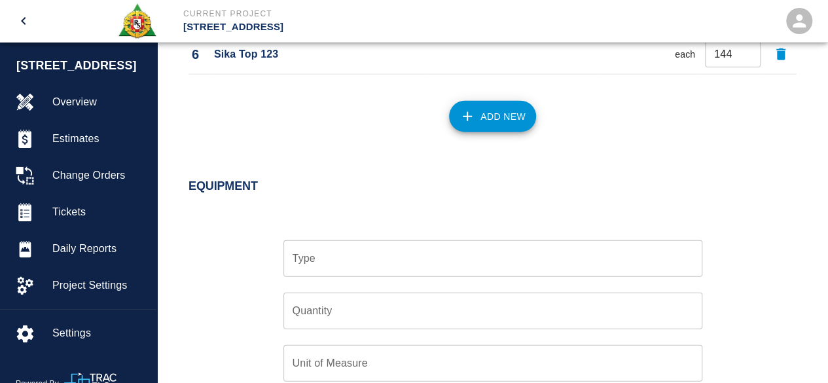
click at [316, 251] on input "Type" at bounding box center [492, 258] width 407 height 25
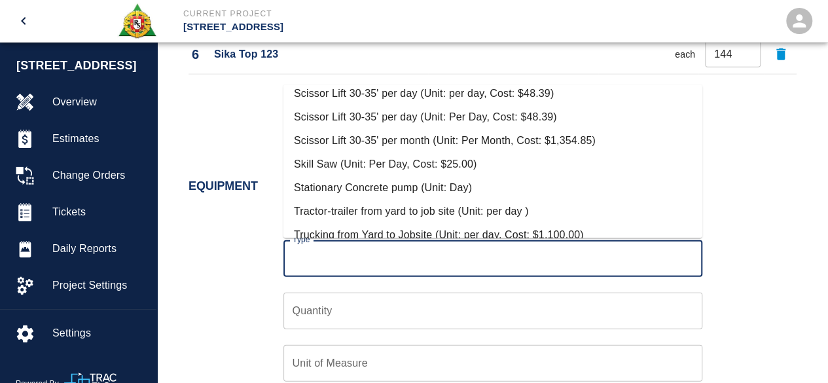
scroll to position [2227, 0]
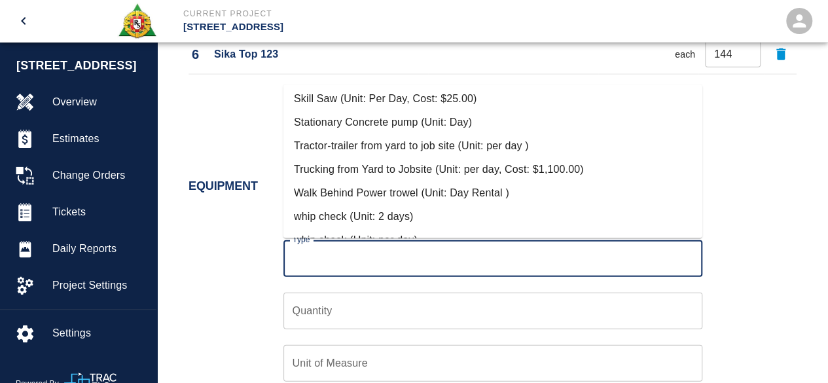
click at [362, 167] on li "Trucking from Yard to Jobsite (Unit: per day, Cost: $1,100.00)" at bounding box center [493, 170] width 419 height 24
type input "Trucking from Yard to Jobsite (Unit: per day, Cost: $1,100.00)"
type input "per day"
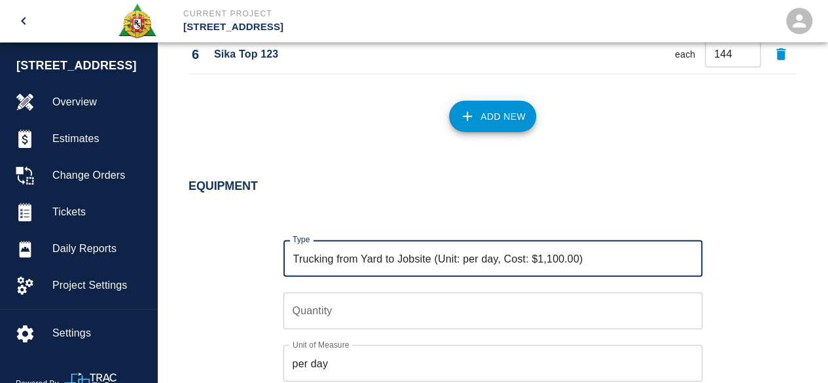
click at [314, 310] on input "Quantity" at bounding box center [493, 311] width 419 height 37
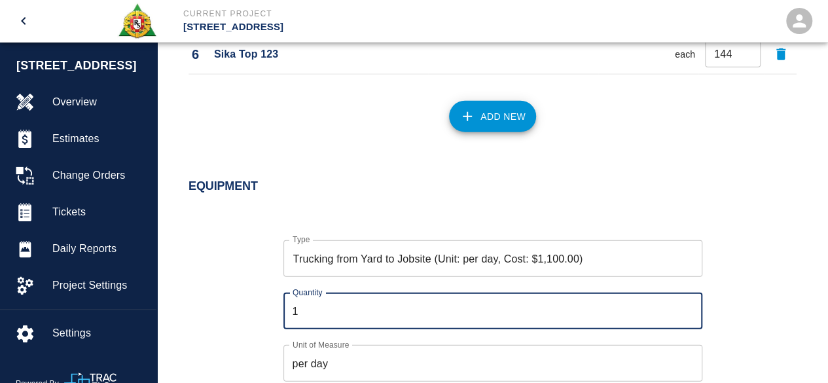
type input "1"
click at [250, 316] on div "Type Trucking from Yard to Jobsite (Unit: per day, Cost: $1,100.00) Type Quanti…" at bounding box center [485, 320] width 624 height 202
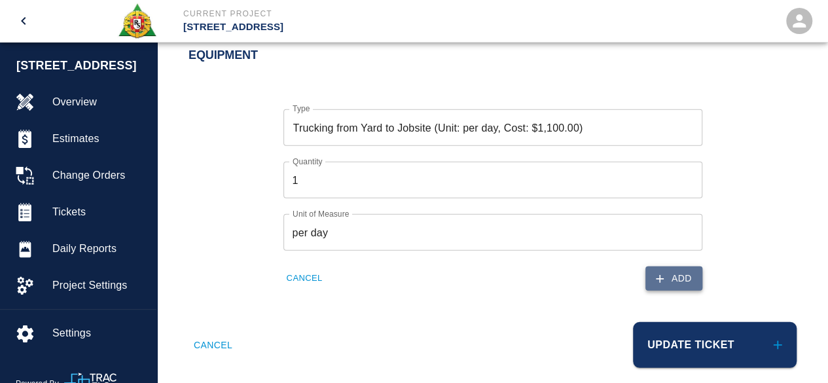
click at [672, 274] on button "Add" at bounding box center [674, 279] width 57 height 24
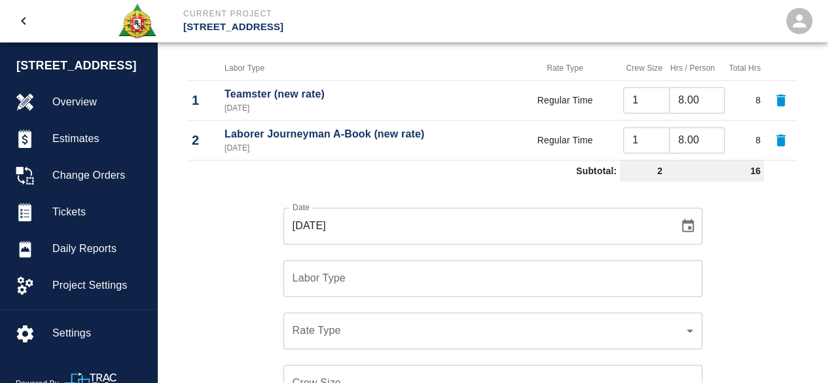
scroll to position [813, 0]
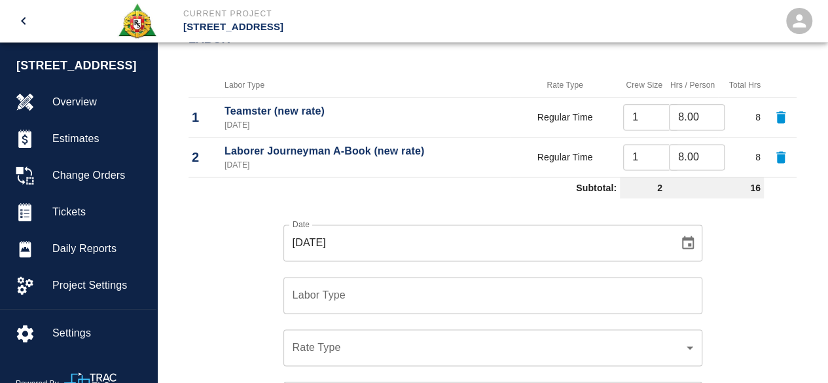
click at [230, 276] on div "Date 10/03/2025 Date Labor Type Labor Type Rate Type ​ Rate Type Crew Size Crew…" at bounding box center [485, 357] width 624 height 307
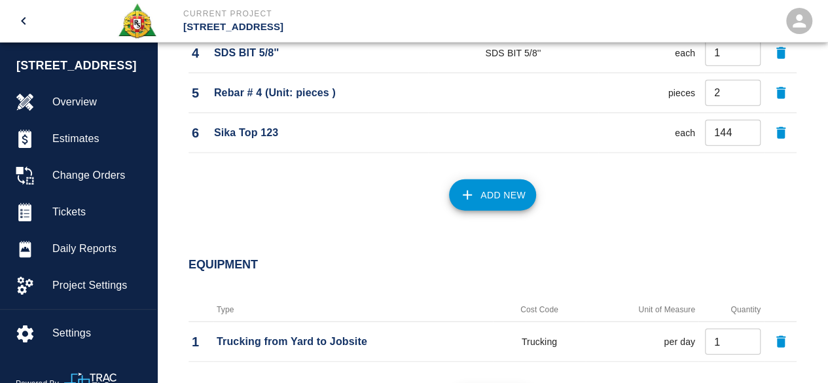
scroll to position [1665, 0]
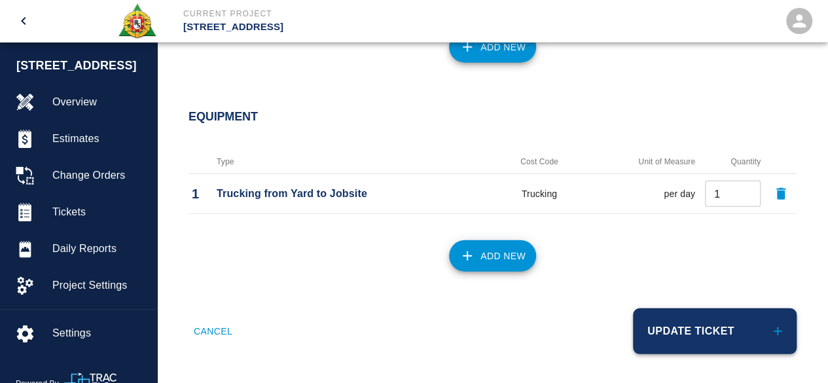
click at [673, 327] on button "Update Ticket" at bounding box center [715, 331] width 164 height 46
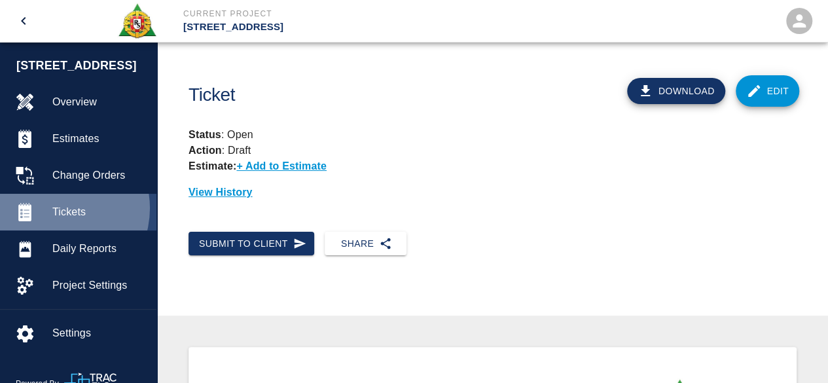
click at [55, 208] on span "Tickets" at bounding box center [99, 212] width 94 height 16
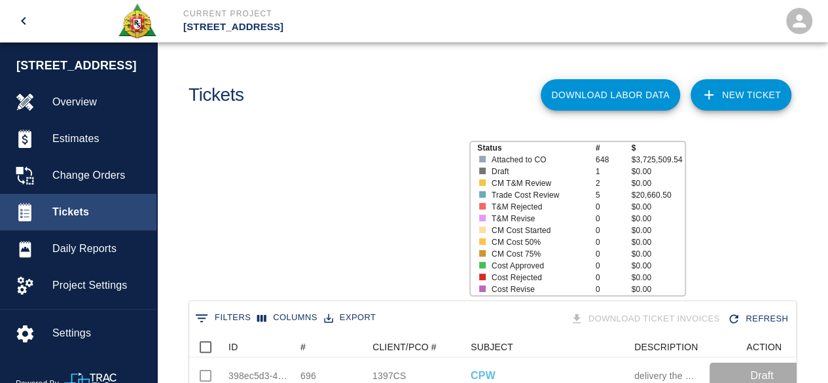
scroll to position [754, 597]
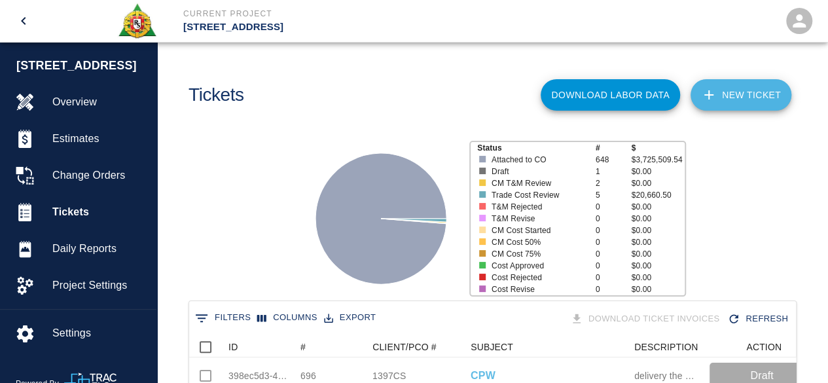
click at [741, 95] on link "NEW TICKET" at bounding box center [741, 94] width 101 height 31
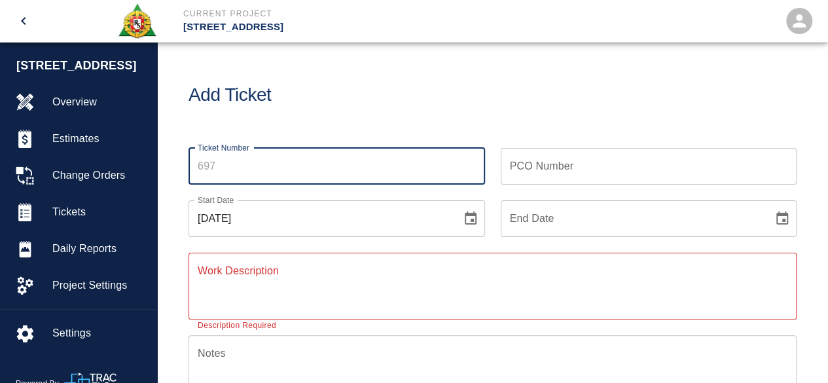
click at [215, 160] on input "Ticket Number" at bounding box center [337, 166] width 297 height 37
type input "697"
click at [528, 163] on input "PCO Number" at bounding box center [649, 166] width 297 height 37
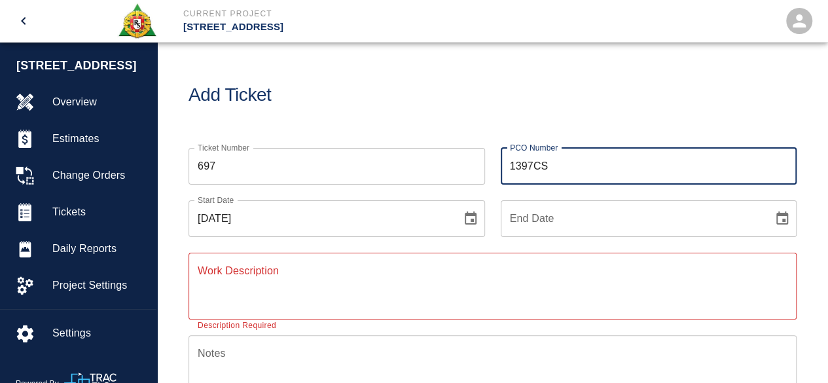
type input "1397CS"
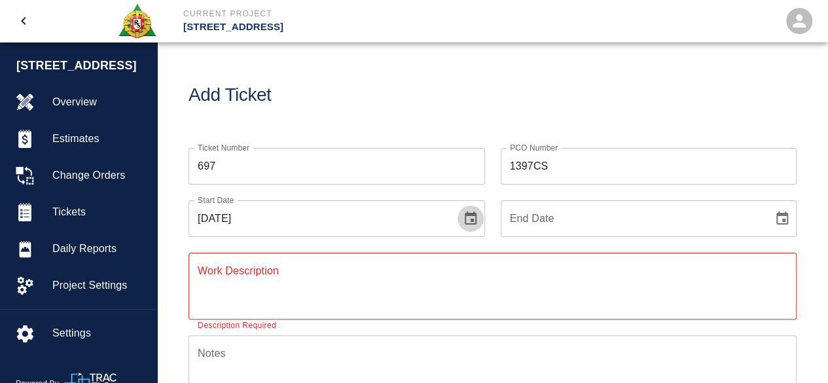
click at [474, 216] on icon "Choose date, selected date is Oct 6, 2025" at bounding box center [471, 219] width 16 height 16
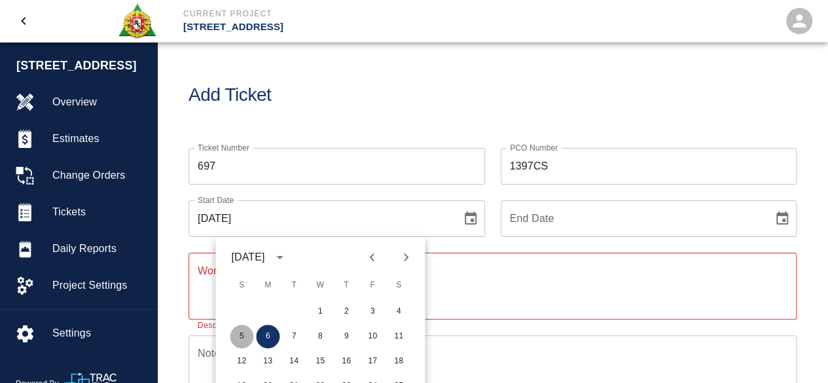
click at [240, 337] on button "5" at bounding box center [242, 337] width 24 height 24
type input "10/05/2025"
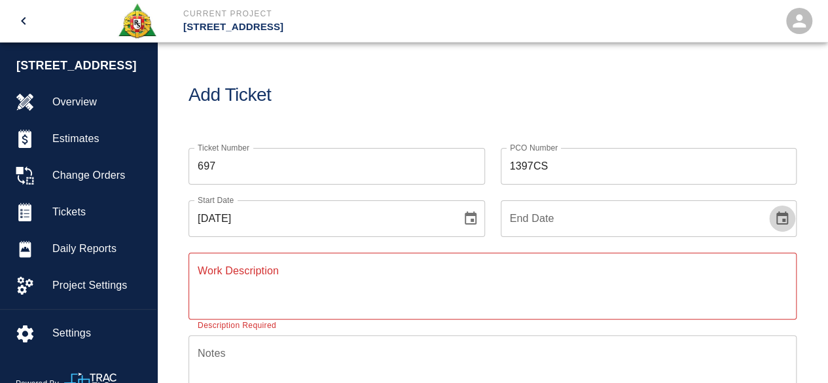
click at [783, 220] on icon "Choose date" at bounding box center [783, 218] width 12 height 13
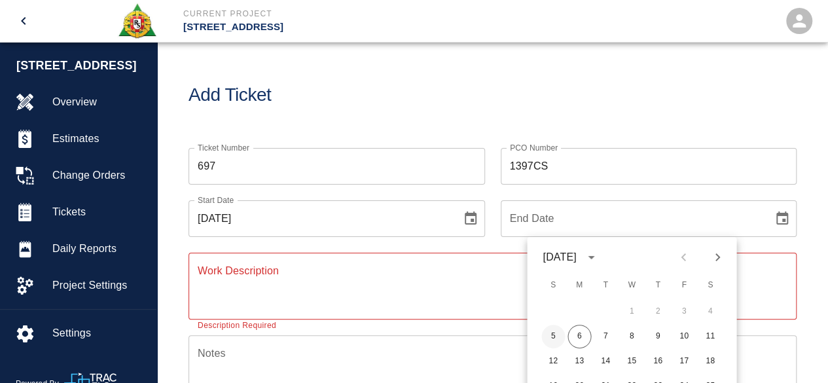
click at [554, 335] on button "5" at bounding box center [554, 337] width 24 height 24
type input "10/05/2025"
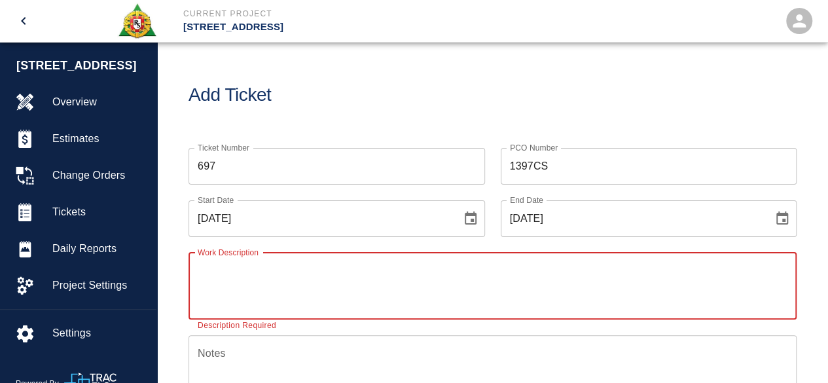
click at [231, 282] on textarea "Work Description" at bounding box center [493, 285] width 590 height 45
type textarea "patching floor at CPW level Saturday work"
click at [199, 354] on textarea "Notes" at bounding box center [493, 368] width 590 height 45
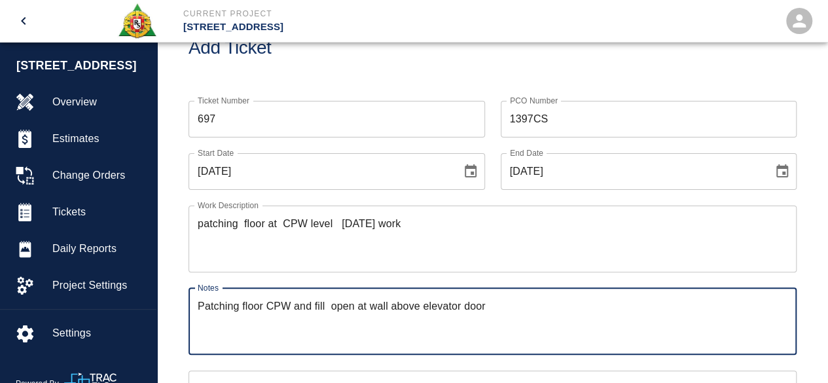
scroll to position [131, 0]
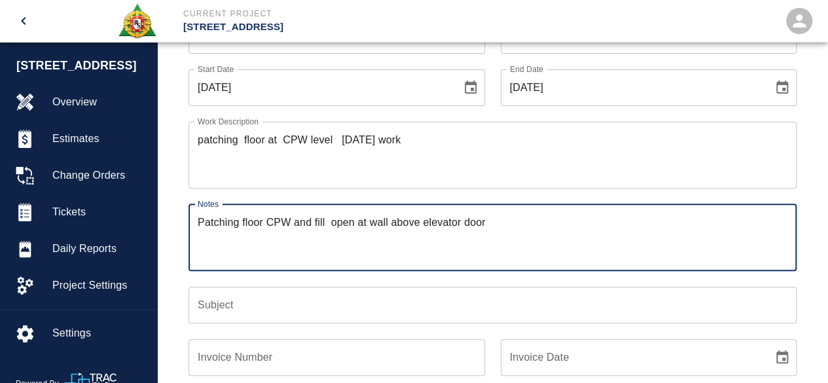
type textarea "Patching floor CPW and fill open at wall above elevator door"
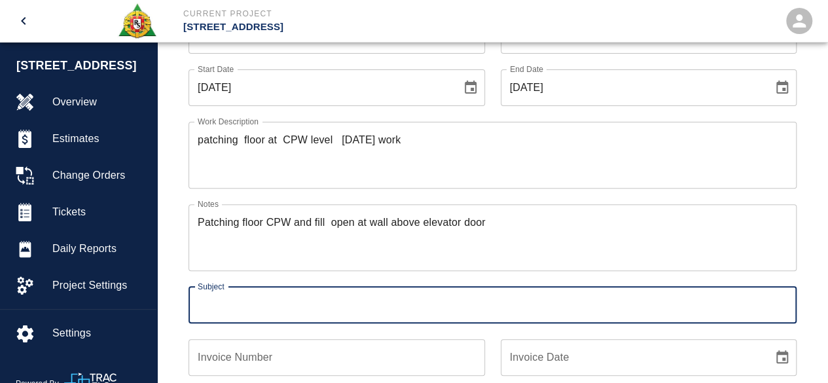
click at [221, 303] on input "Subject" at bounding box center [493, 305] width 608 height 37
type input "c"
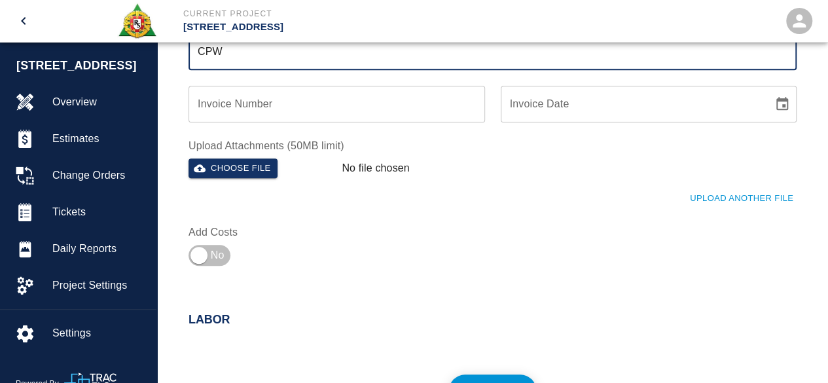
scroll to position [524, 0]
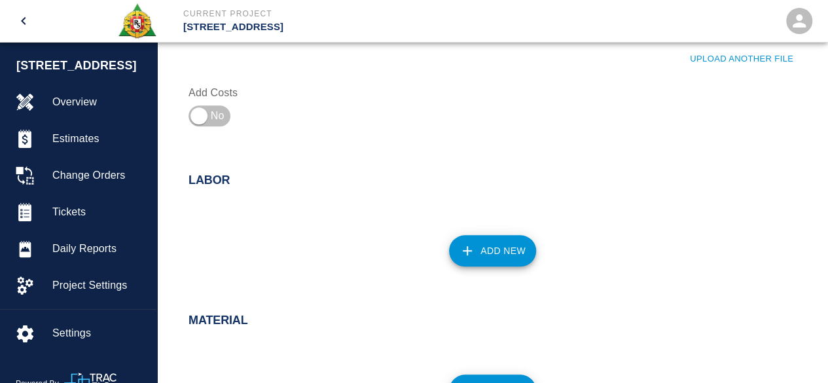
type input "CPW"
click at [500, 250] on button "Add New" at bounding box center [492, 250] width 87 height 31
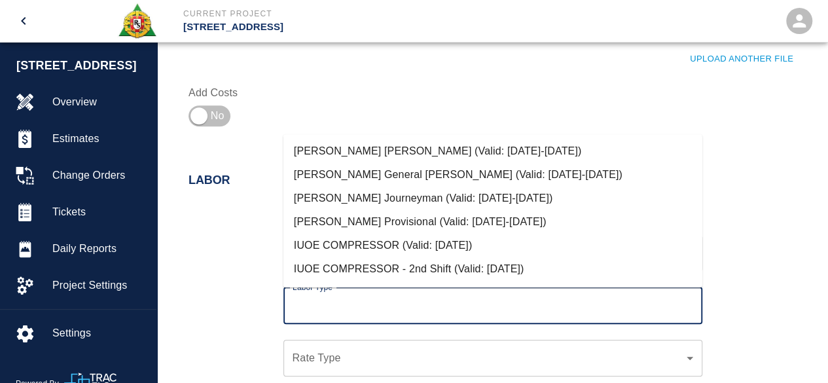
click at [324, 306] on input "Labor Type" at bounding box center [492, 305] width 407 height 25
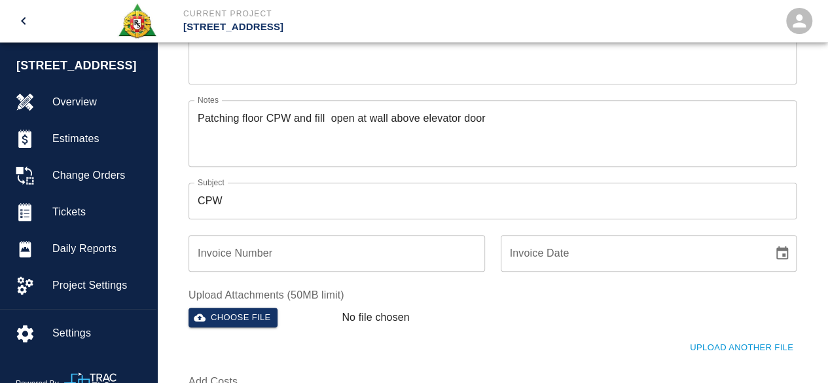
scroll to position [65, 0]
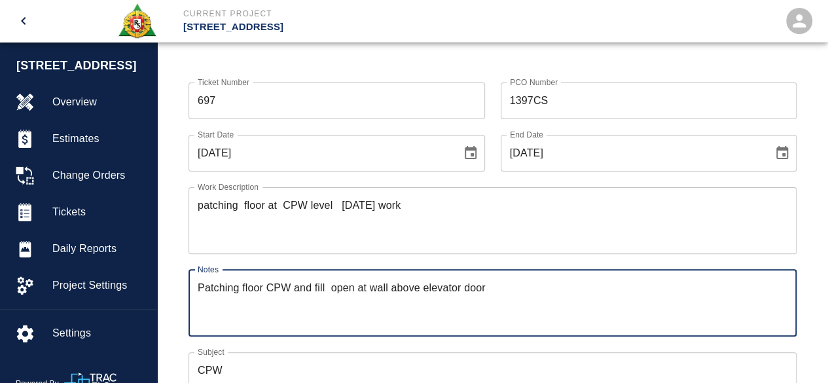
drag, startPoint x: 493, startPoint y: 284, endPoint x: 198, endPoint y: 289, distance: 295.4
click at [198, 289] on textarea "Patching floor CPW and fill open at wall above elevator door" at bounding box center [493, 302] width 590 height 45
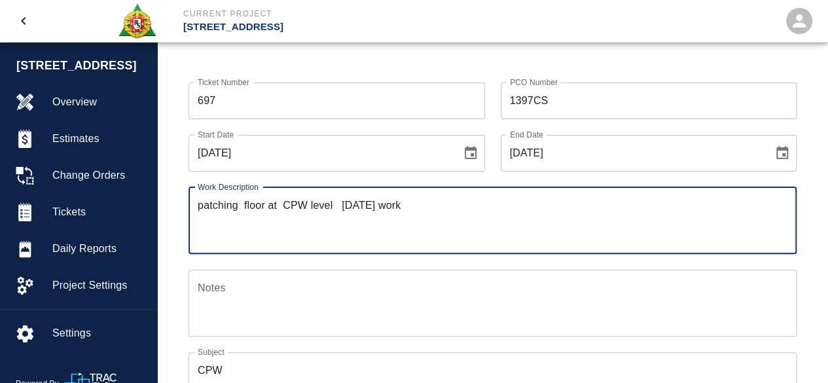
click at [338, 204] on textarea "patching floor at CPW level Saturday work" at bounding box center [493, 220] width 590 height 45
type textarea "patching floor at CPW level and infill wall above elevator door Saturday work"
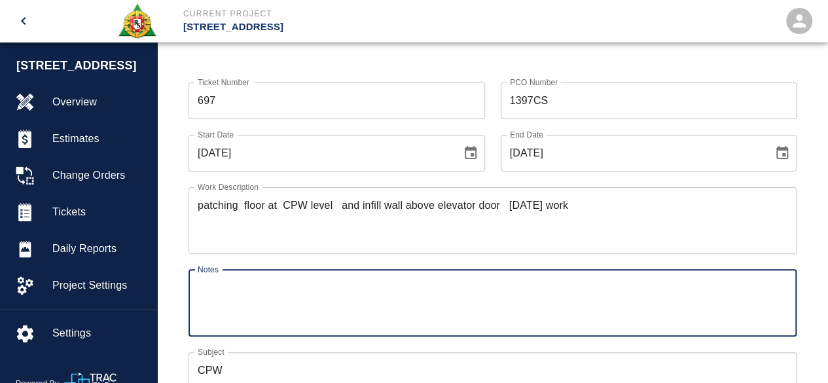
click at [217, 288] on textarea "Notes" at bounding box center [493, 302] width 590 height 45
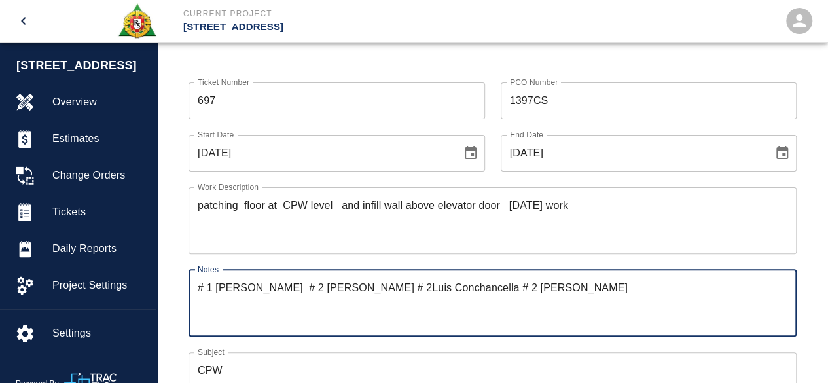
click at [543, 285] on textarea "# 1 Mike Casale # 2 Stephen Kearney # 2Luis Conchancella # 2 Luis VAnegas" at bounding box center [493, 302] width 590 height 45
click at [580, 291] on textarea "# 1 Mike Casale # 2 Stephen Kearney # 2Luis Conchancella # 2 Luis Vanegas" at bounding box center [493, 302] width 590 height 45
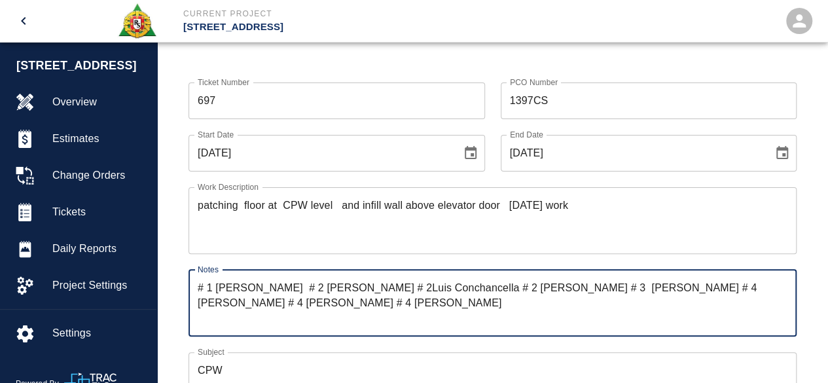
click at [398, 286] on textarea "# 1 Mike Casale # 2 Stephen Kearney # 2Luis Conchancella # 2 Luis Vanegas # 3 W…" at bounding box center [493, 302] width 590 height 45
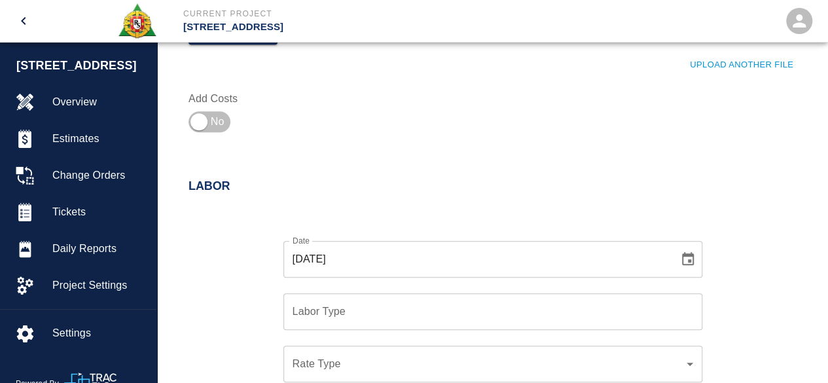
scroll to position [524, 0]
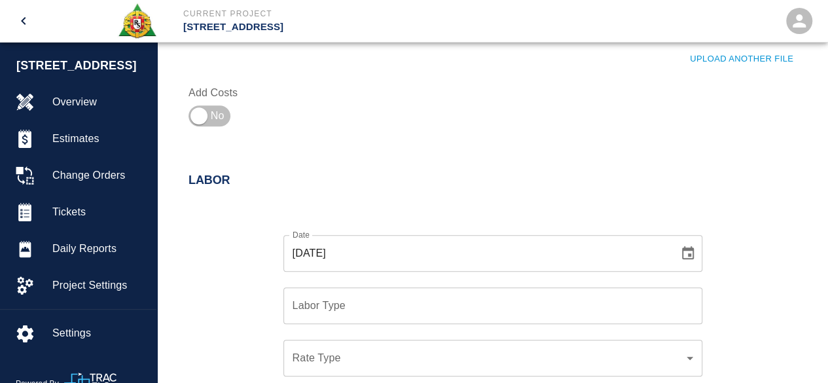
type textarea "# 1 Mike Casale # 2 Stephen Kearney # 2 Luis Conchancella # 2 Luis Vanegas # 3 …"
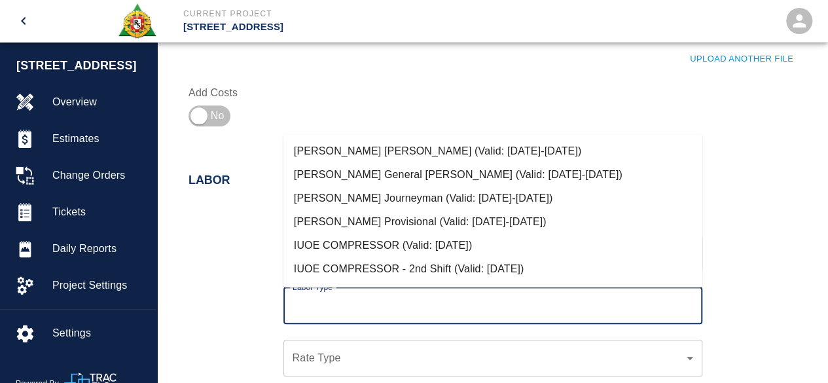
click at [295, 310] on input "Labor Type" at bounding box center [492, 305] width 407 height 25
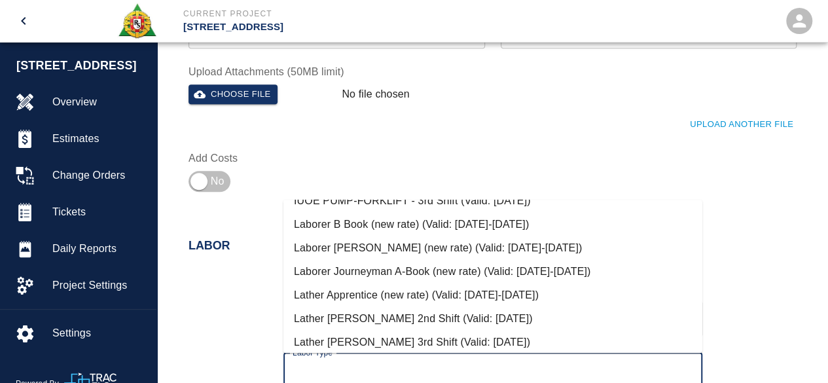
scroll to position [458, 0]
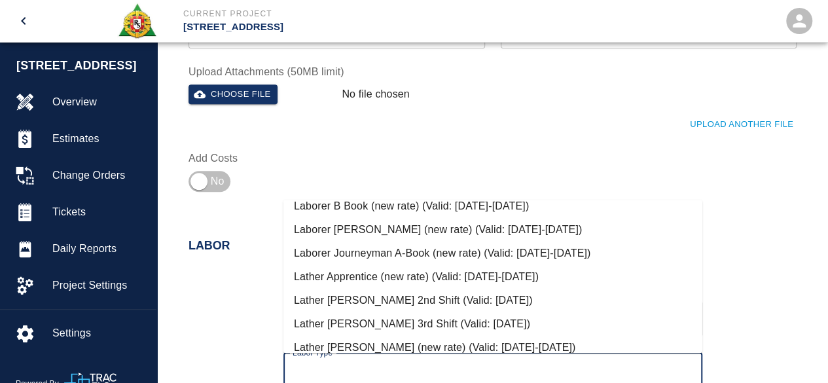
click at [388, 227] on li "Laborer Foreman (new rate) (Valid: 07/01/2024-10/31/2025)" at bounding box center [493, 230] width 419 height 24
type input "Laborer Foreman (new rate)"
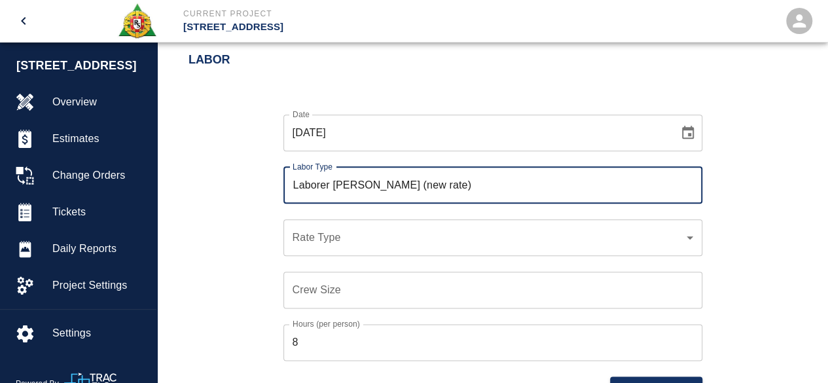
scroll to position [655, 0]
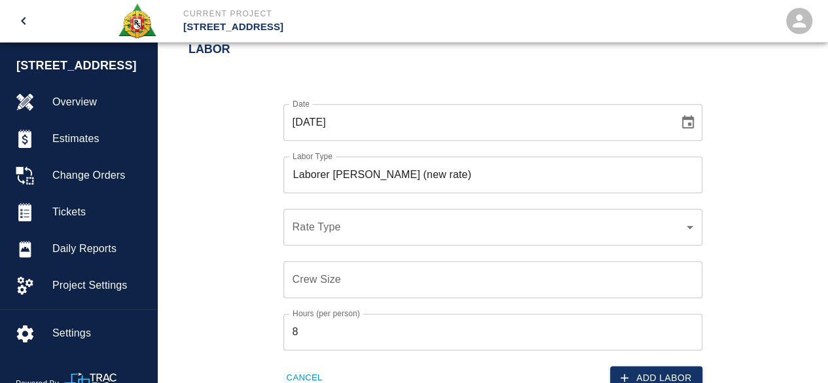
click at [306, 218] on div "​ Rate Type" at bounding box center [493, 227] width 419 height 37
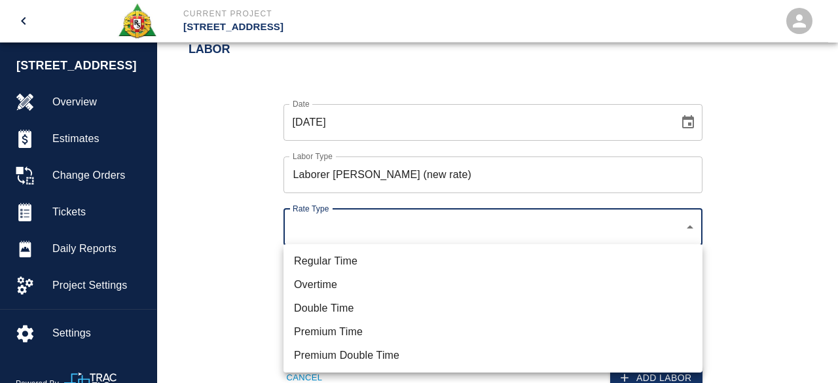
click at [329, 307] on li "Double Time" at bounding box center [493, 309] width 419 height 24
type input "rate_dt"
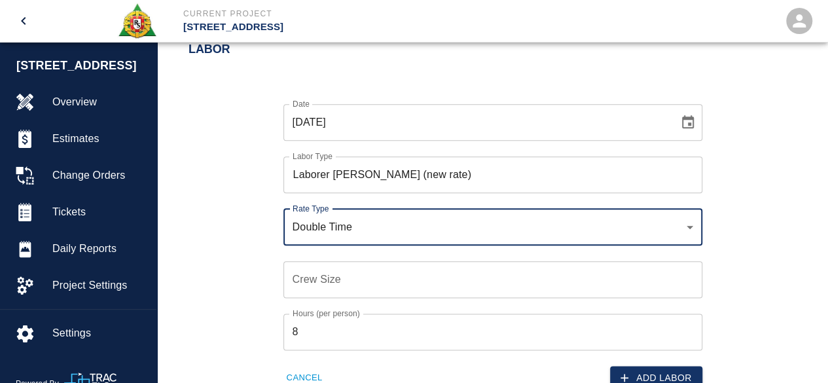
click at [308, 279] on input "Crew Size" at bounding box center [493, 279] width 419 height 37
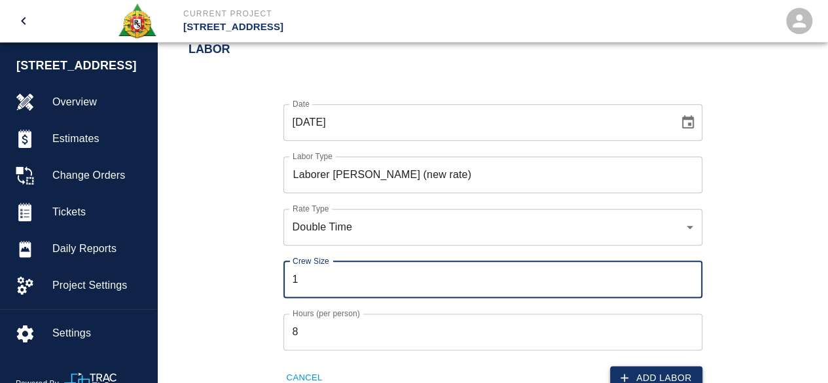
type input "1"
click at [663, 377] on button "Add Labor" at bounding box center [656, 378] width 92 height 24
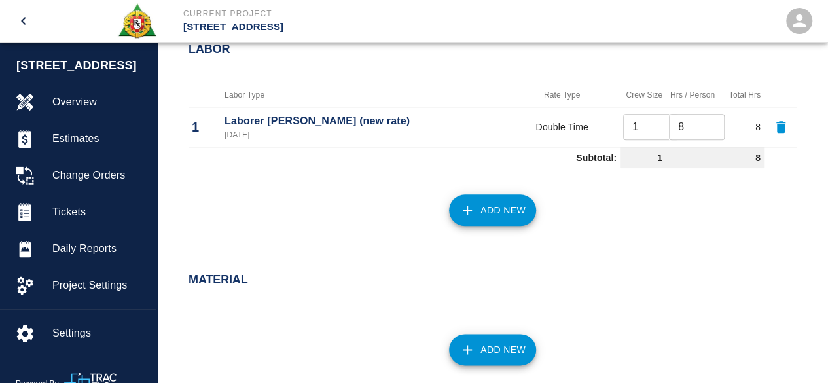
click at [502, 216] on button "Add New" at bounding box center [492, 210] width 87 height 31
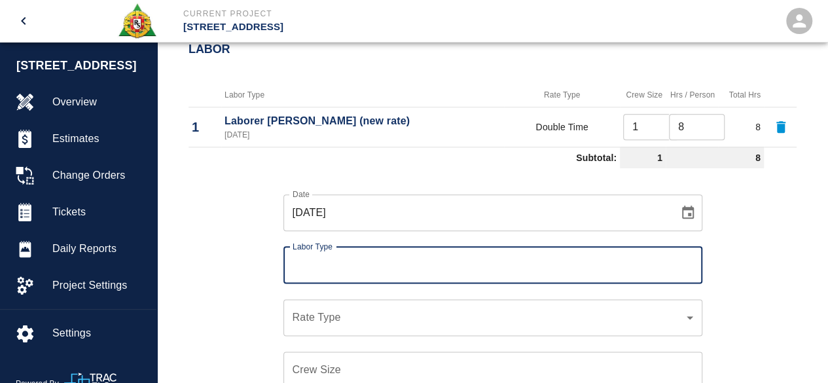
click at [305, 270] on input "Labor Type" at bounding box center [492, 265] width 407 height 25
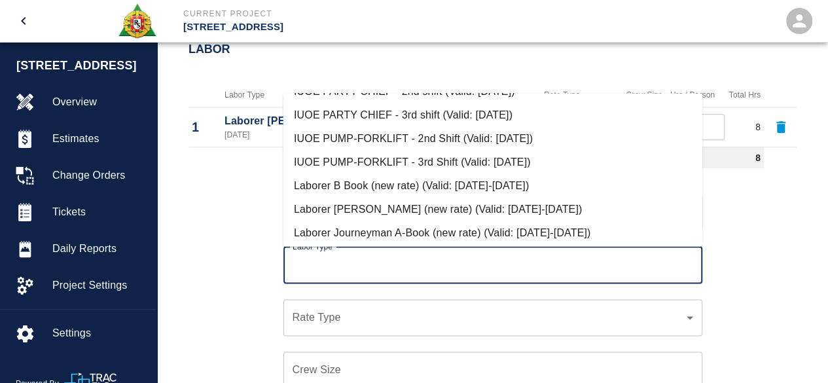
scroll to position [393, 0]
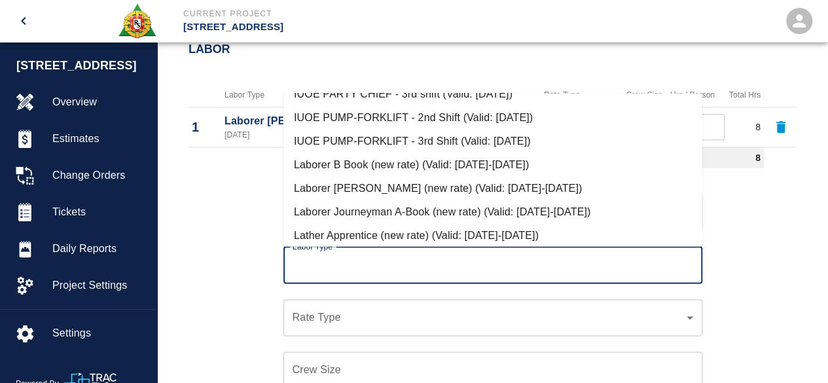
click at [363, 212] on li "Laborer Journeyman A-Book (new rate) (Valid: 07/01/2024-10/31/2025)" at bounding box center [493, 212] width 419 height 24
type input "Laborer Journeyman A-Book (new rate)"
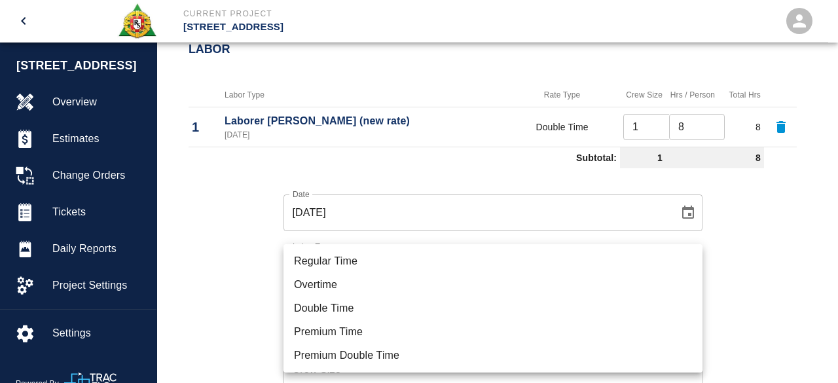
click at [317, 305] on li "Double Time" at bounding box center [493, 309] width 419 height 24
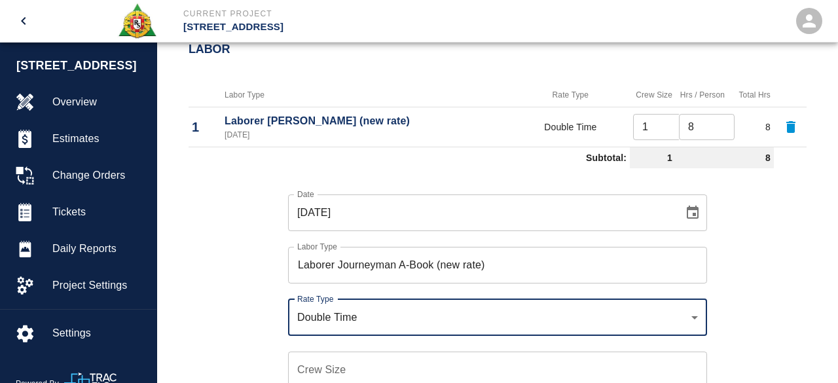
type input "rate_dt"
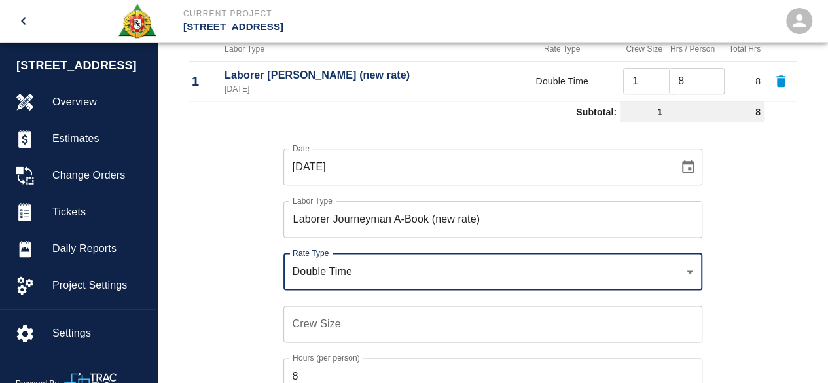
scroll to position [720, 0]
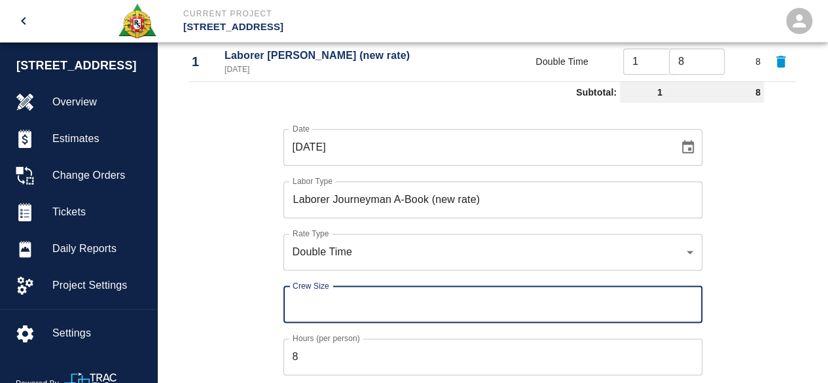
click at [299, 298] on input "Crew Size" at bounding box center [493, 304] width 419 height 37
type input "3"
click at [248, 309] on div "Date 10/05/2025 Date Labor Type Laborer Journeyman A-Book (new rate) Labor Type…" at bounding box center [485, 261] width 624 height 307
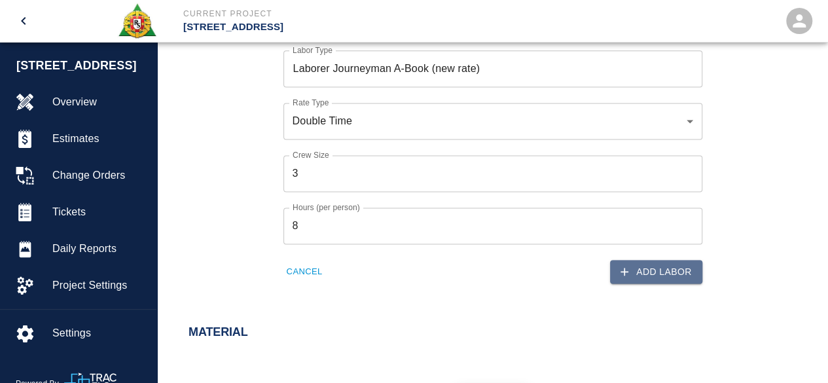
click at [656, 268] on button "Add Labor" at bounding box center [656, 272] width 92 height 24
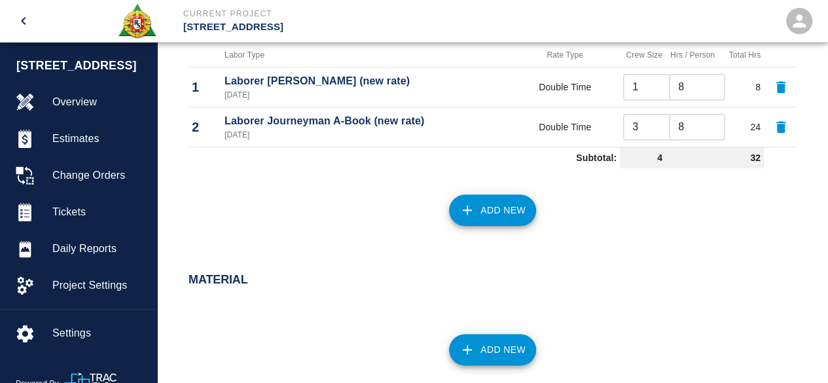
scroll to position [694, 0]
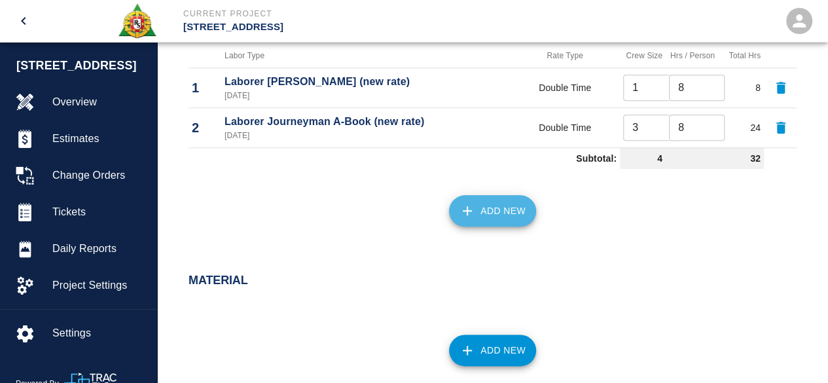
click at [500, 213] on button "Add New" at bounding box center [492, 210] width 87 height 31
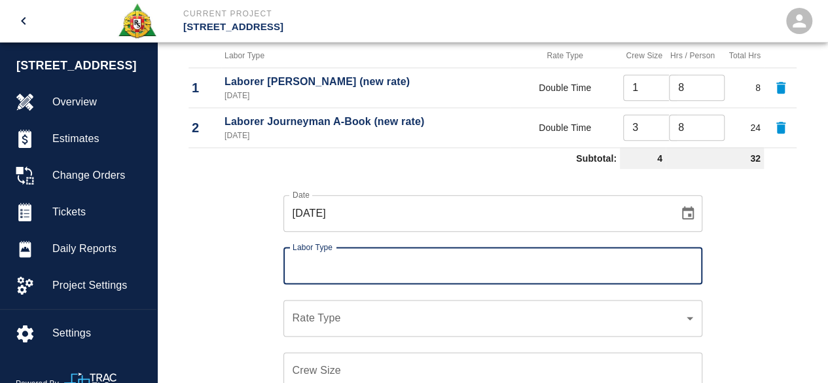
click at [315, 264] on input "Labor Type" at bounding box center [492, 265] width 407 height 25
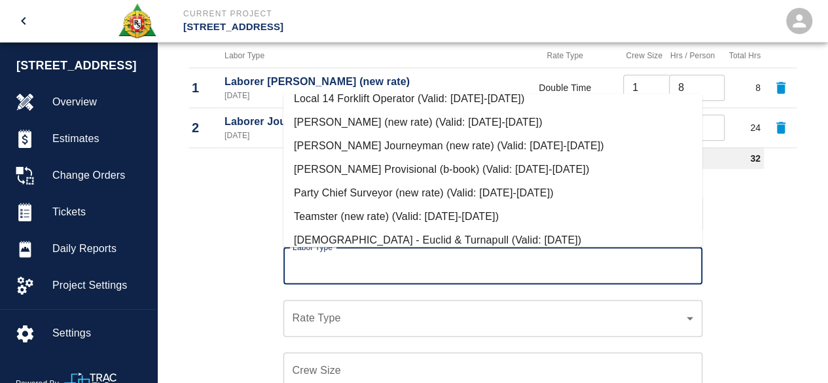
scroll to position [655, 0]
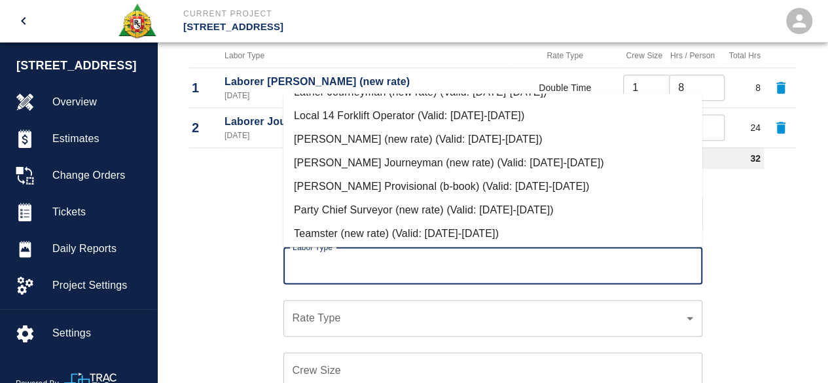
click at [383, 137] on li "Mason Foreman (new rate) (Valid: 07/01/2024-10/31/2025)" at bounding box center [493, 140] width 419 height 24
type input "Mason Foreman (new rate)"
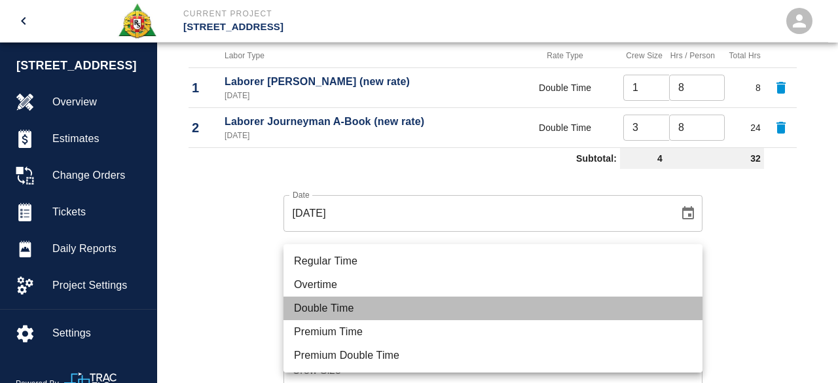
click at [322, 307] on li "Double Time" at bounding box center [493, 309] width 419 height 24
type input "rate_dt"
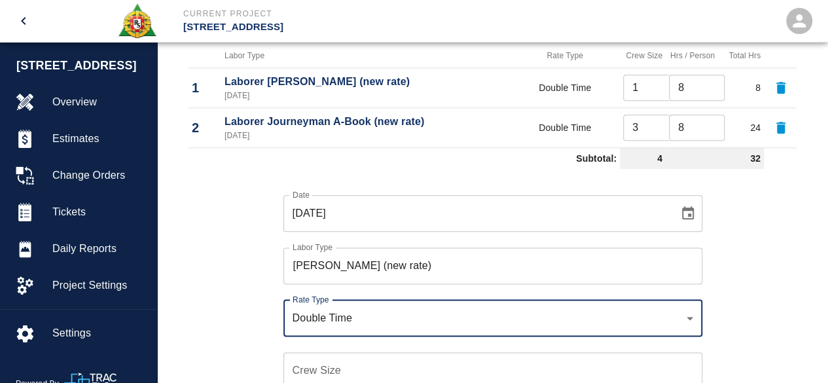
click at [301, 369] on input "Crew Size" at bounding box center [493, 370] width 419 height 37
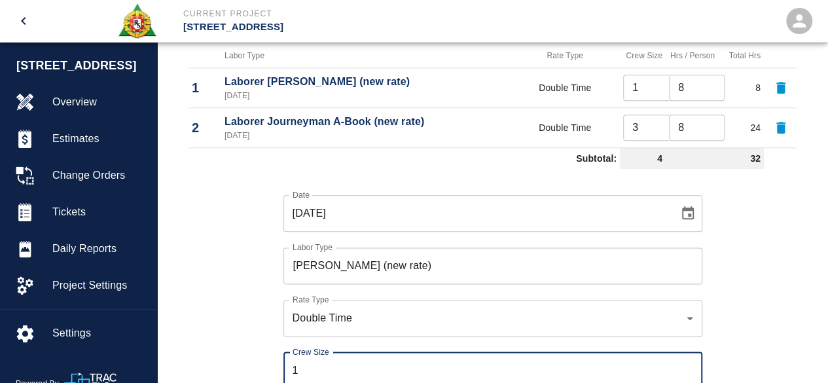
type input "1"
click at [240, 336] on div "Date 10/05/2025 Date Labor Type Mason Foreman (new rate) Labor Type Rate Type D…" at bounding box center [485, 327] width 624 height 307
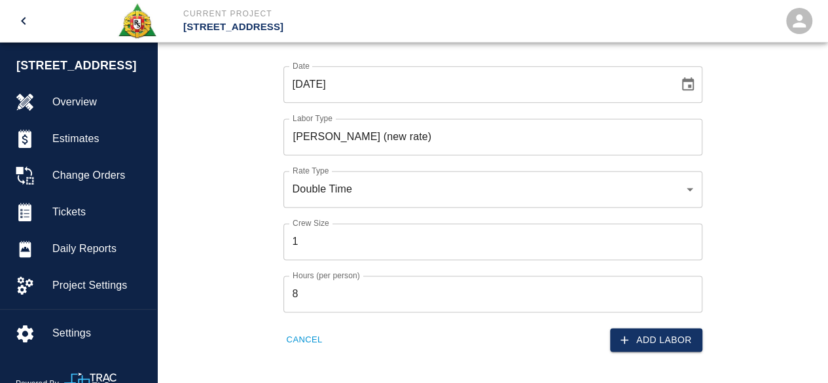
scroll to position [825, 0]
click at [672, 335] on button "Add Labor" at bounding box center [656, 338] width 92 height 24
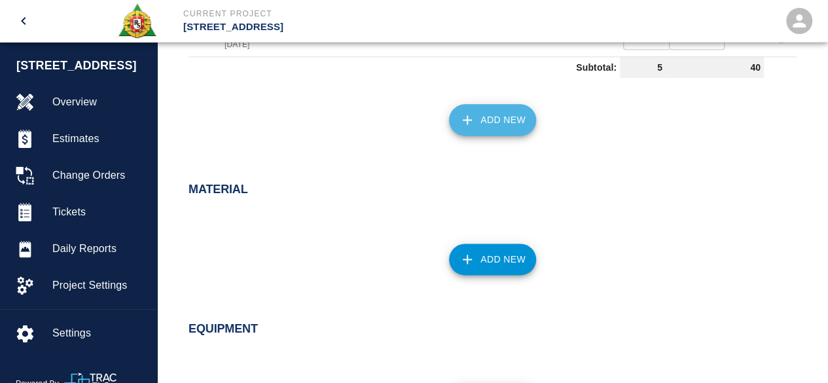
click at [509, 115] on button "Add New" at bounding box center [492, 119] width 87 height 31
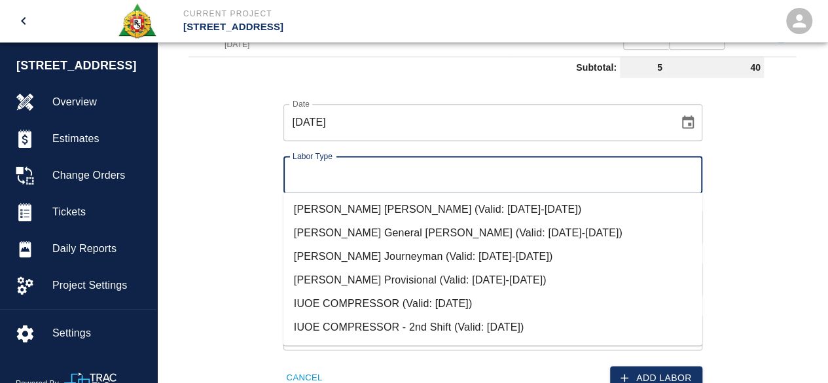
click at [310, 174] on input "Labor Type" at bounding box center [492, 174] width 407 height 25
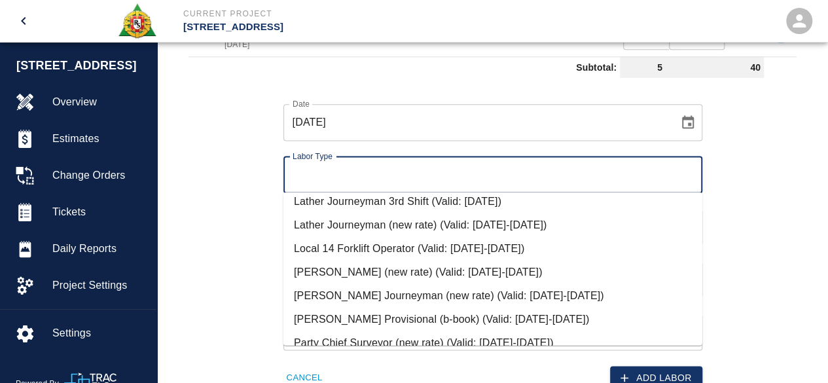
scroll to position [655, 0]
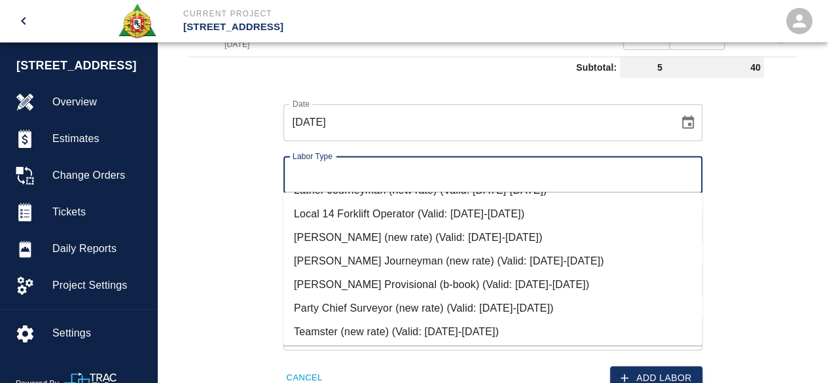
click at [360, 236] on li "Mason Foreman (new rate) (Valid: 07/01/2024-10/31/2025)" at bounding box center [493, 238] width 419 height 24
type input "Mason Foreman (new rate)"
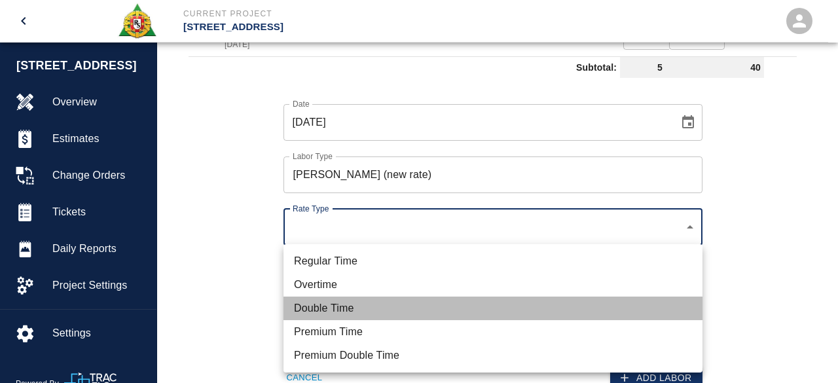
click at [311, 303] on li "Double Time" at bounding box center [493, 309] width 419 height 24
type input "rate_dt"
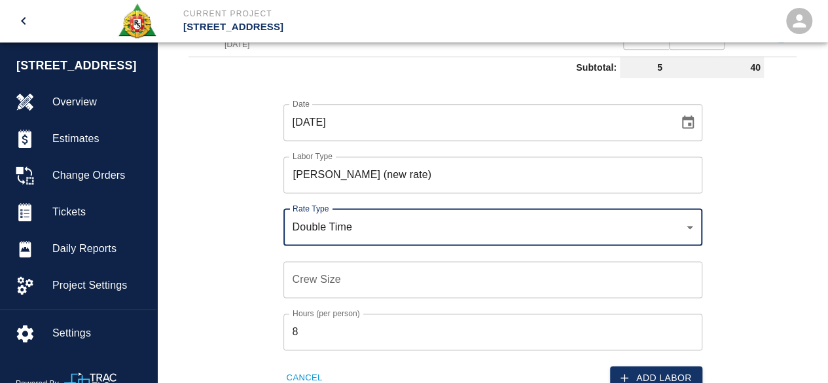
click at [307, 278] on input "Crew Size" at bounding box center [493, 279] width 419 height 37
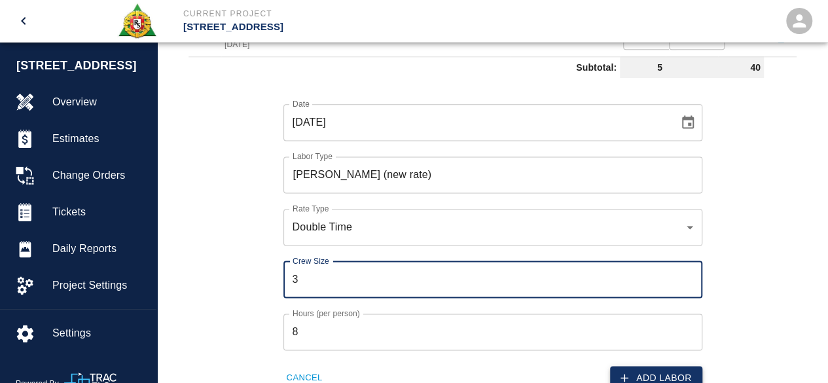
type input "3"
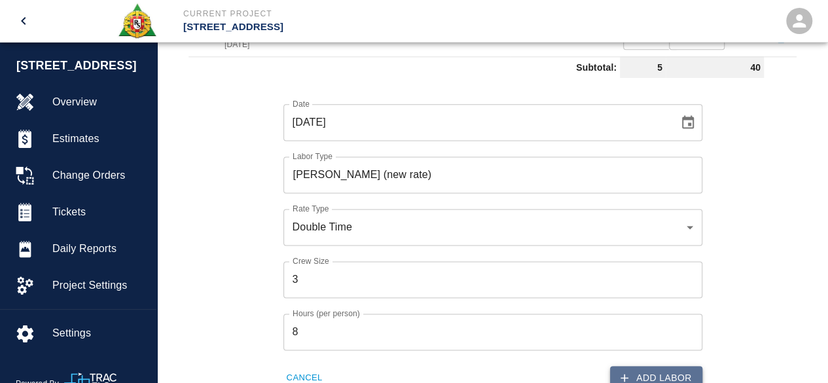
click at [669, 375] on button "Add Labor" at bounding box center [656, 378] width 92 height 24
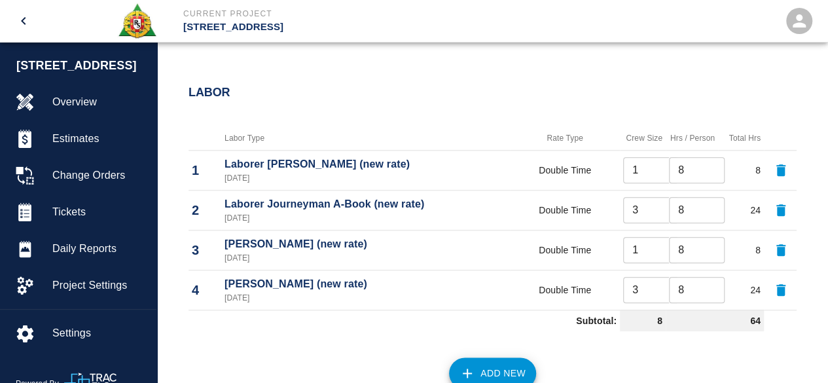
scroll to position [629, 0]
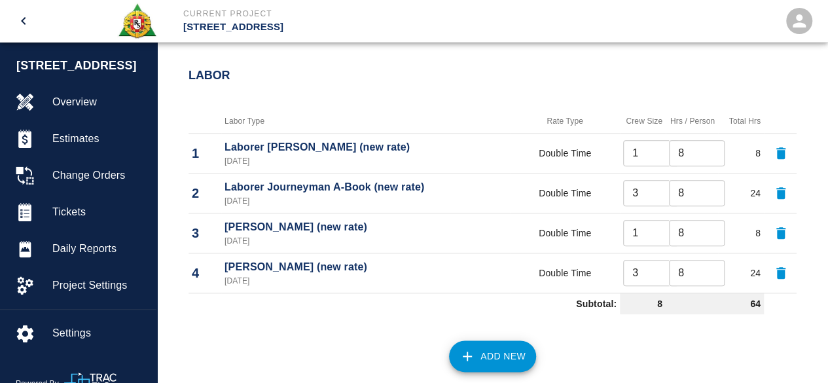
click at [781, 270] on icon "button" at bounding box center [781, 273] width 9 height 12
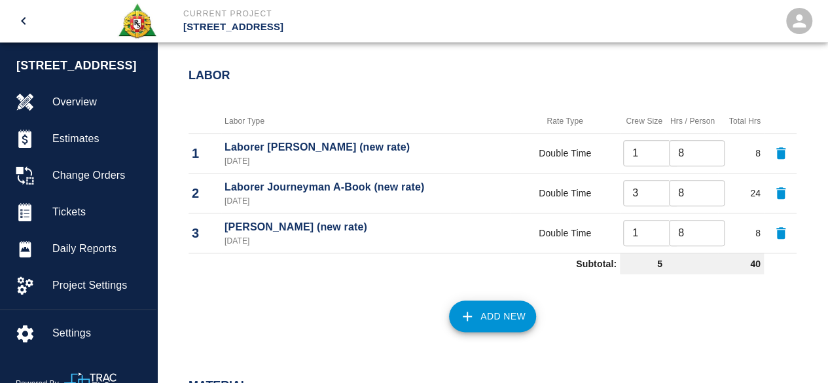
click at [499, 315] on button "Add New" at bounding box center [492, 316] width 87 height 31
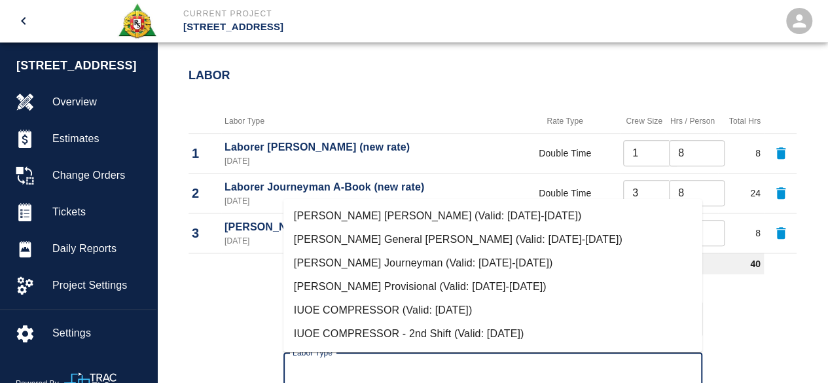
click at [314, 366] on input "Labor Type" at bounding box center [492, 371] width 407 height 25
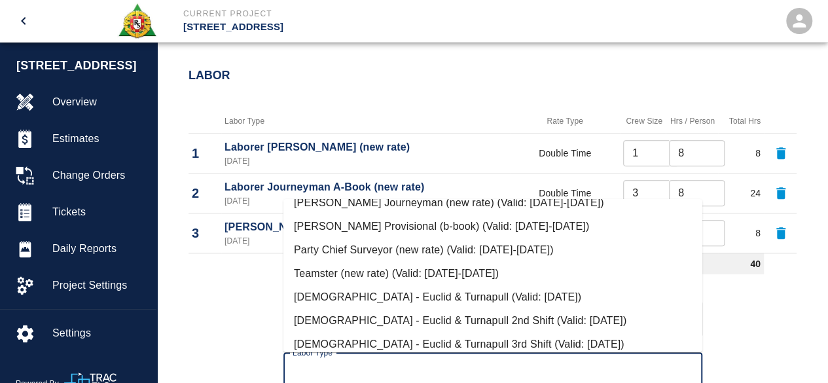
scroll to position [655, 0]
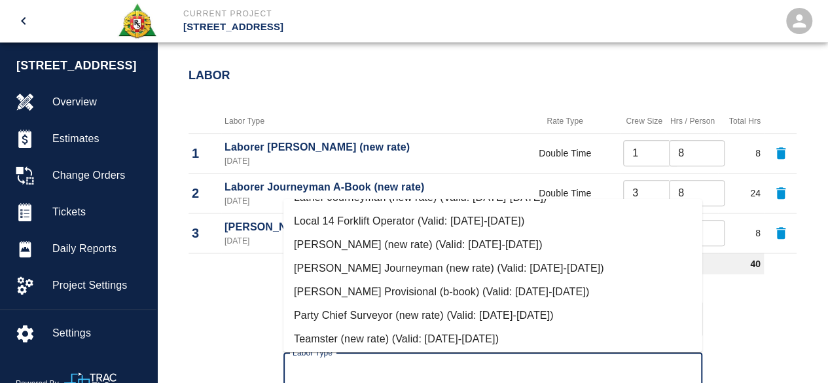
click at [377, 267] on li "Mason Journeyman (new rate) (Valid: 07/01/2024-10/31/2025)" at bounding box center [493, 269] width 419 height 24
type input "Mason Journeyman (new rate)"
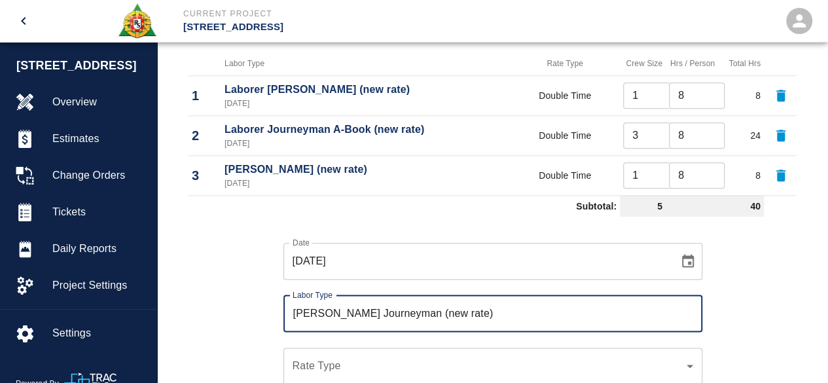
scroll to position [760, 0]
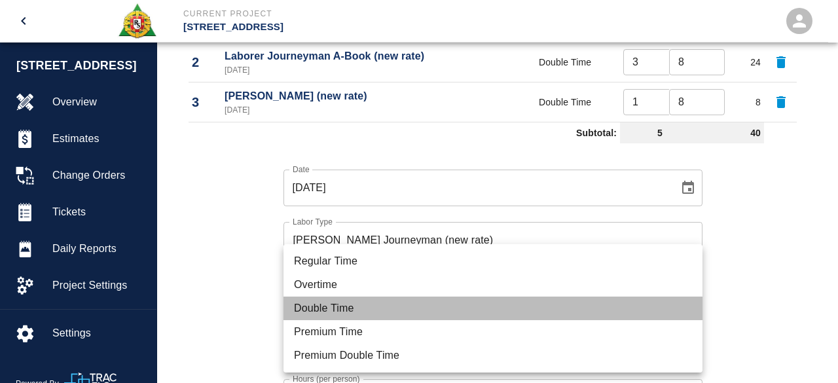
click at [313, 310] on li "Double Time" at bounding box center [493, 309] width 419 height 24
type input "rate_dt"
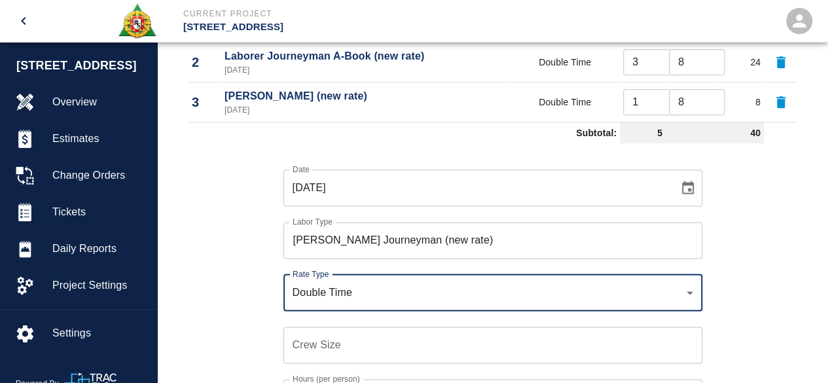
click at [300, 352] on input "Crew Size" at bounding box center [493, 345] width 419 height 37
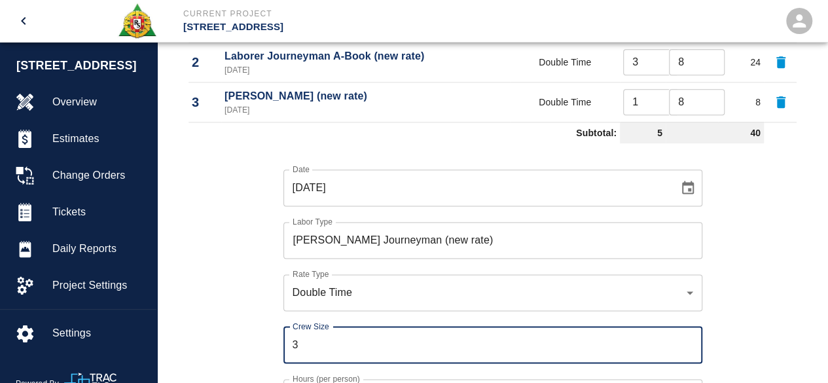
type input "3"
click at [758, 278] on div "Date 10/05/2025 Date Labor Type Mason Journeyman (new rate) Labor Type Rate Typ…" at bounding box center [485, 302] width 624 height 307
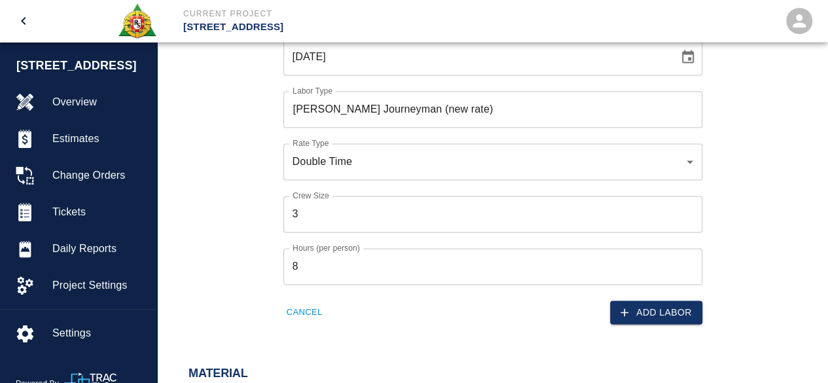
click at [659, 307] on button "Add Labor" at bounding box center [656, 313] width 92 height 24
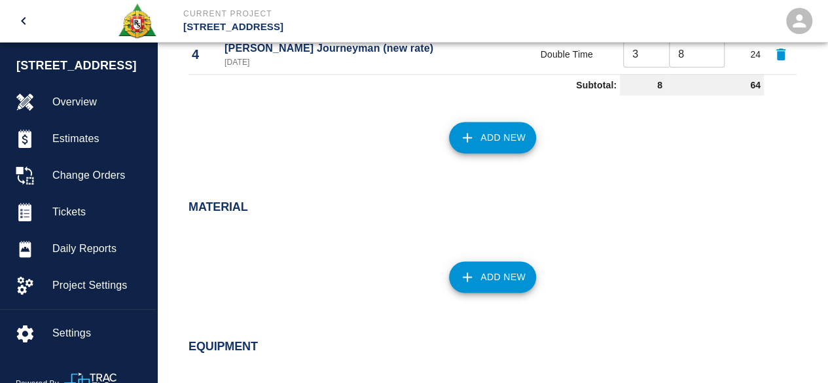
scroll to position [865, 0]
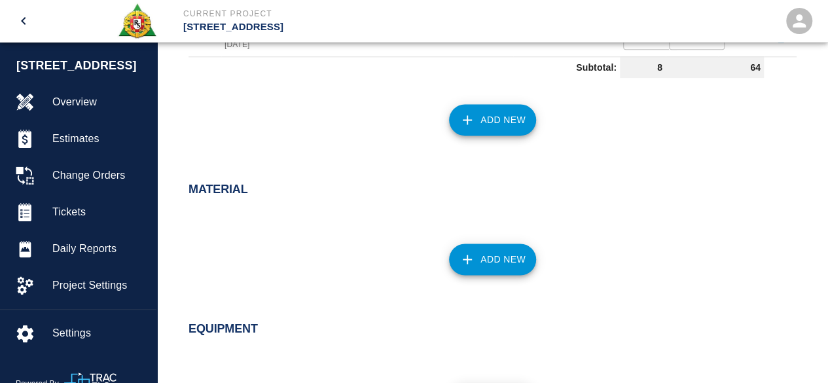
click at [494, 260] on button "Add New" at bounding box center [492, 259] width 87 height 31
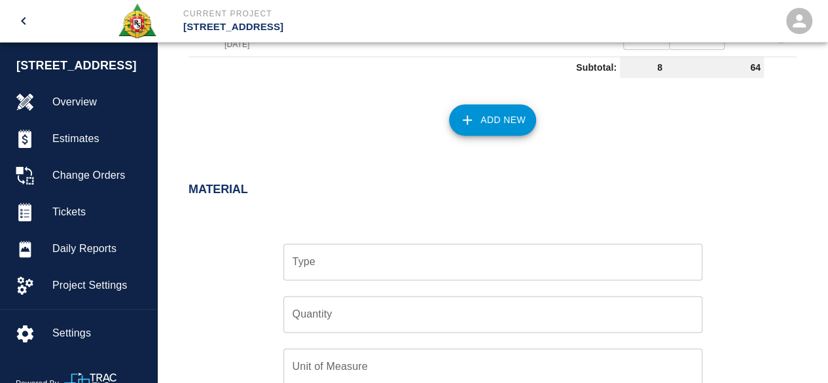
click at [322, 269] on input "Type" at bounding box center [492, 262] width 407 height 25
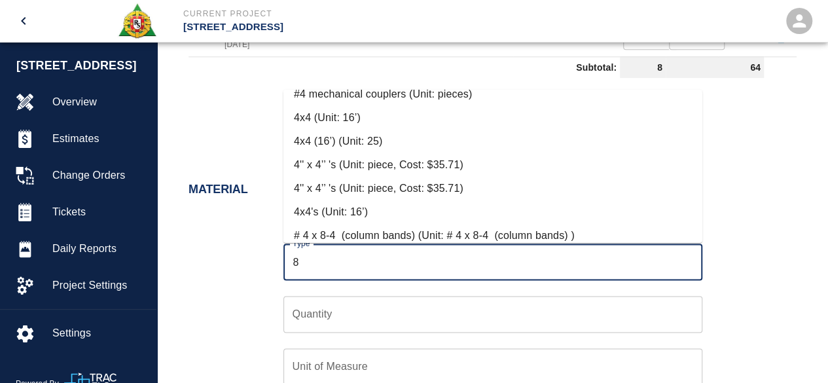
scroll to position [0, 0]
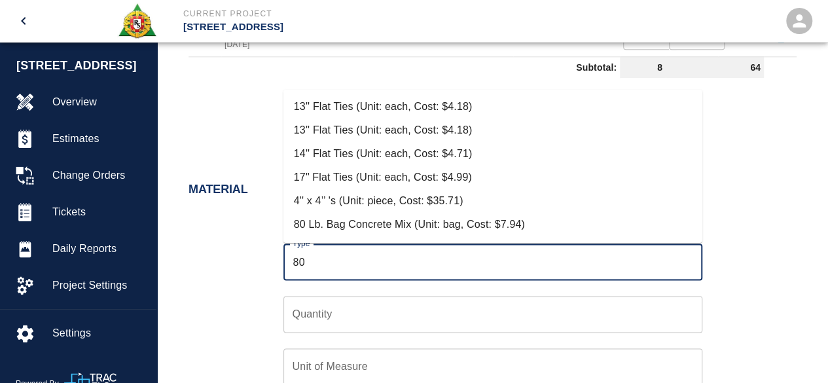
click at [430, 227] on li "80 Lb. Bag Concrete Mix (Unit: bag, Cost: $7.94)" at bounding box center [493, 225] width 419 height 24
type input "80 Lb. Bag Concrete Mix (Unit: bag, Cost: $7.94)"
type input "bag"
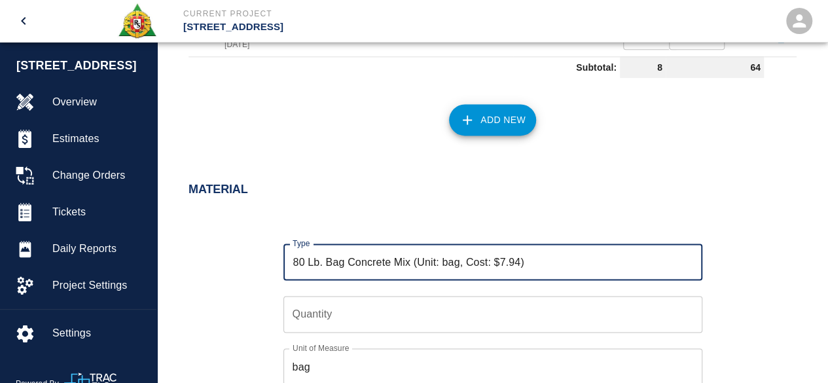
type input "80 Lb. Bag Concrete Mix (Unit: bag, Cost: $7.94)"
click at [327, 318] on input "Quantity" at bounding box center [493, 314] width 419 height 37
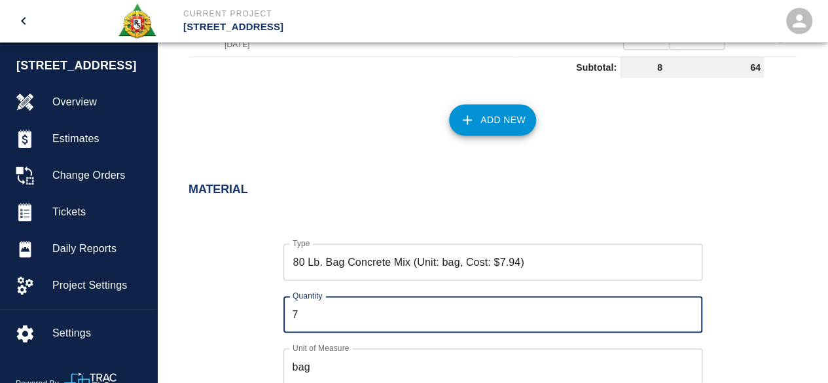
type input "6"
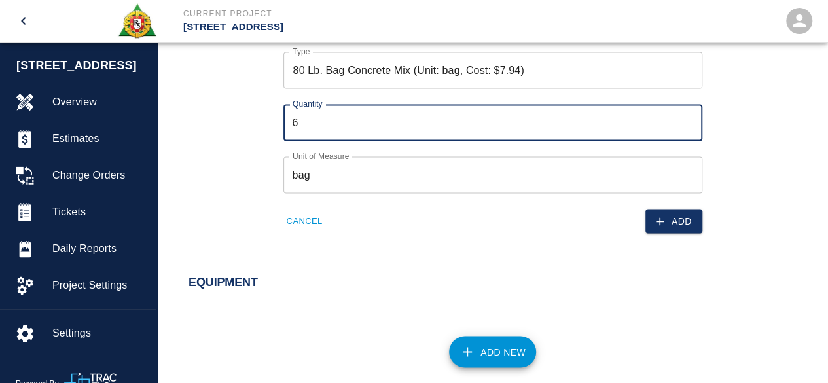
scroll to position [1062, 0]
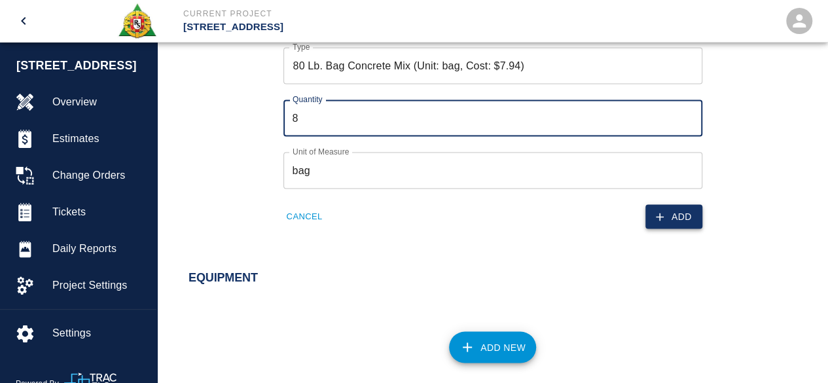
type input "8"
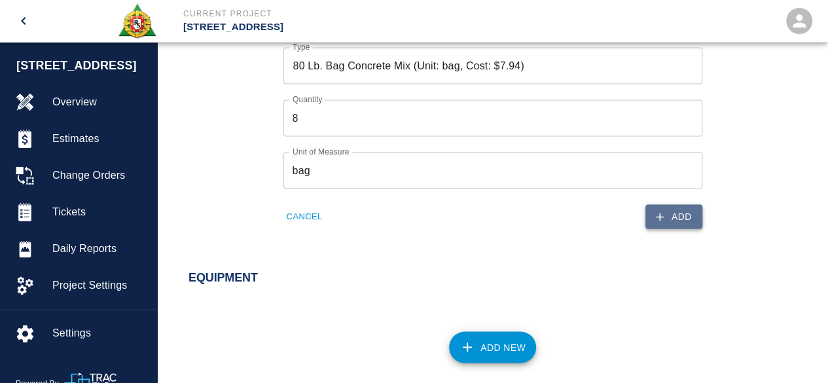
click at [676, 216] on button "Add" at bounding box center [674, 216] width 57 height 24
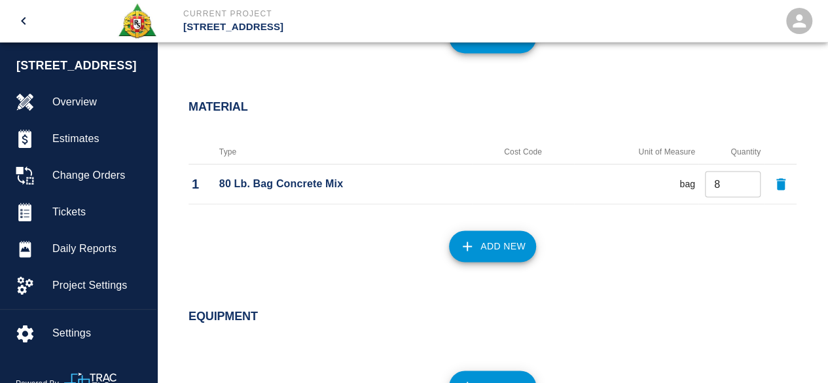
scroll to position [931, 0]
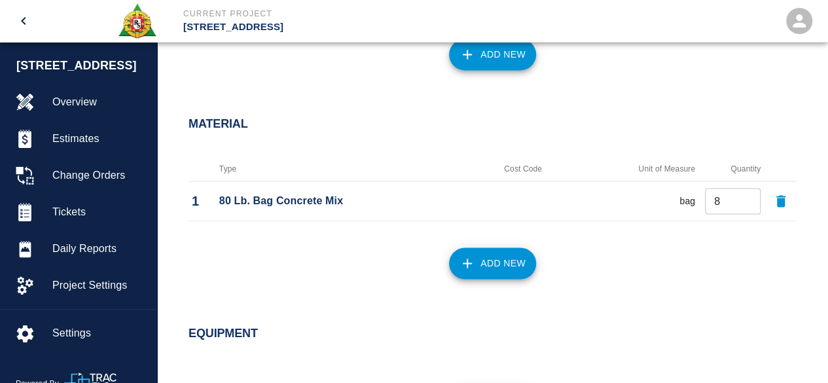
drag, startPoint x: 489, startPoint y: 255, endPoint x: 614, endPoint y: 255, distance: 125.7
click at [614, 255] on div "Add New" at bounding box center [485, 256] width 624 height 58
click at [492, 269] on button "Add New" at bounding box center [492, 263] width 87 height 31
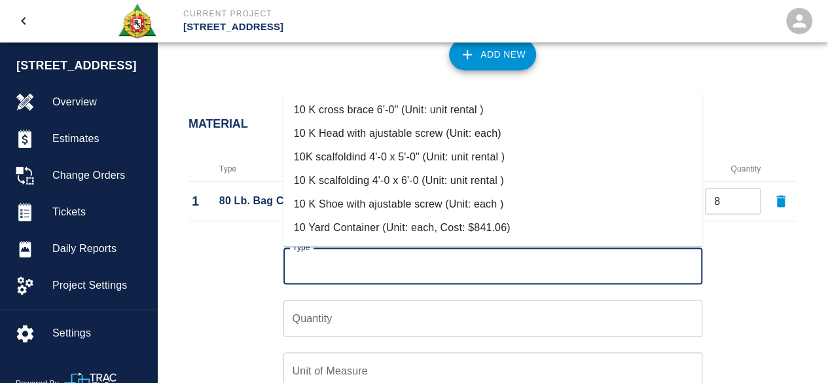
click at [326, 261] on input "Type" at bounding box center [492, 265] width 407 height 25
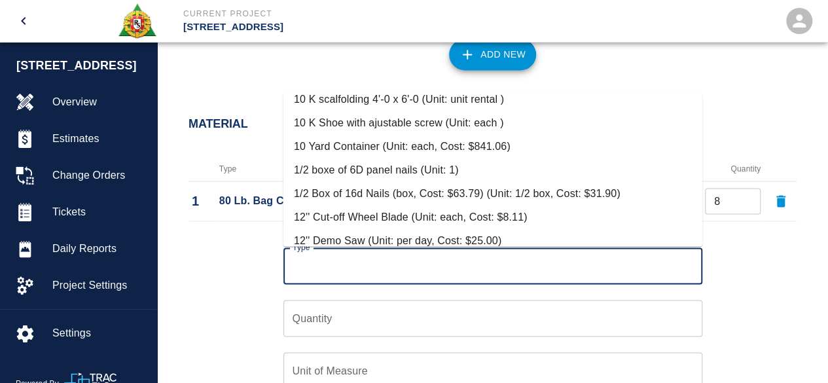
scroll to position [0, 0]
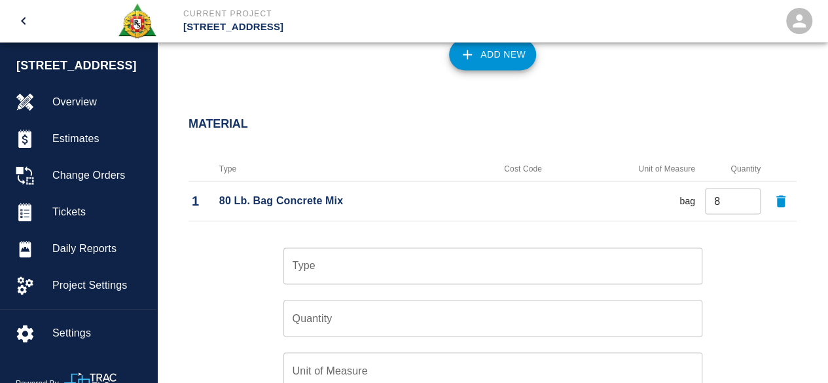
click at [257, 291] on div "Type Type Quantity Quantity Unit of Measure Unit of Measure Cancel Add" at bounding box center [485, 328] width 624 height 202
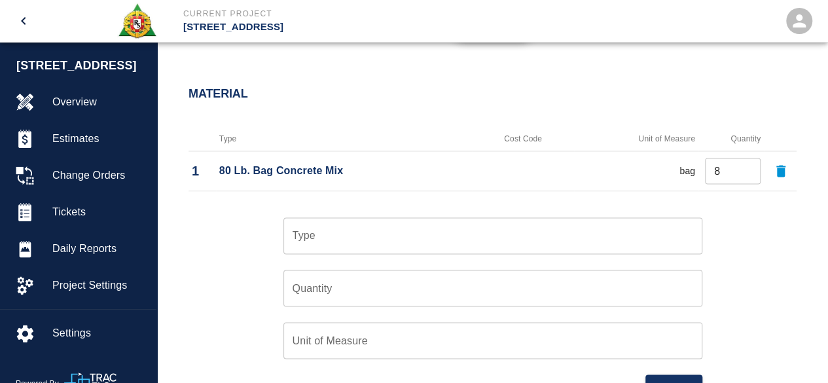
scroll to position [996, 0]
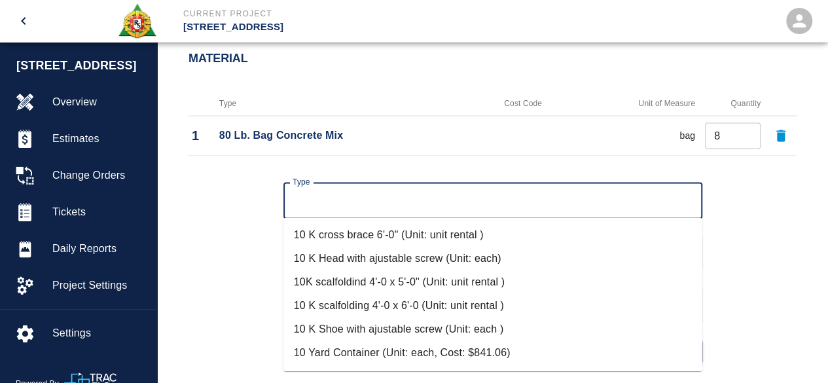
click at [324, 189] on input "Type" at bounding box center [492, 200] width 407 height 25
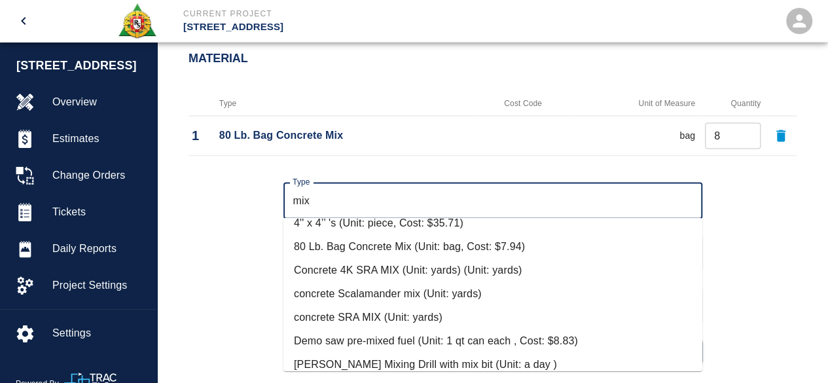
scroll to position [93, 0]
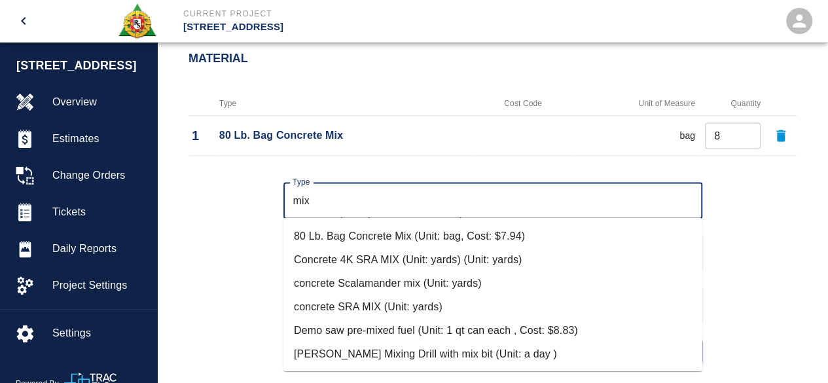
click at [379, 354] on li "Mason Mixing Drill with mix bit (Unit: a day )" at bounding box center [493, 354] width 419 height 24
type input "Mason Mixing Drill with mix bit (Unit: a day )"
type input "a day"
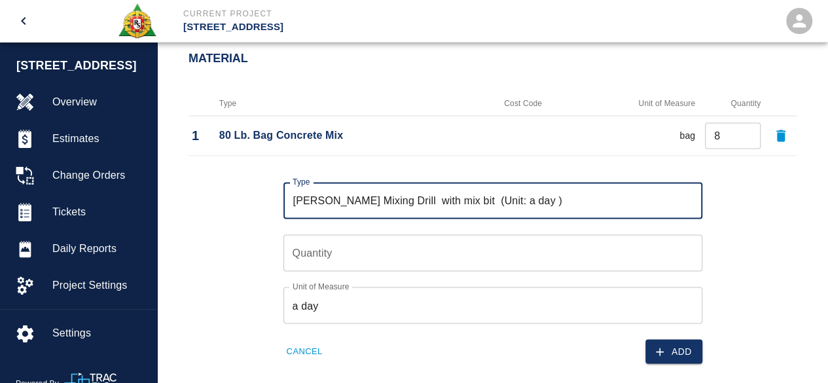
type input "Mason Mixing Drill with mix bit (Unit: a day )"
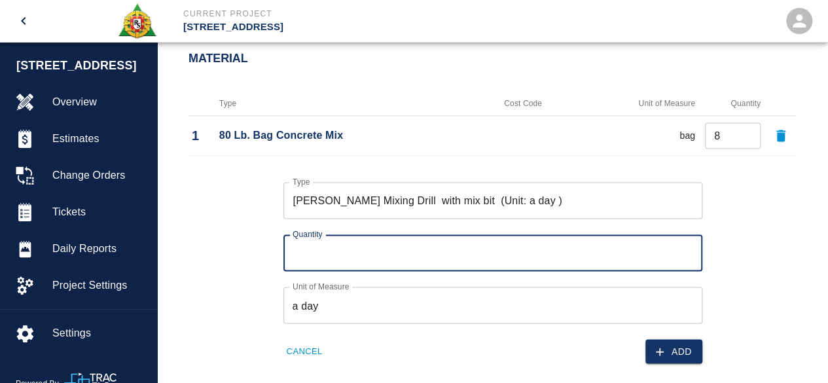
click at [295, 251] on input "Quantity" at bounding box center [493, 252] width 419 height 37
type input "2"
click at [676, 346] on button "Add" at bounding box center [674, 351] width 57 height 24
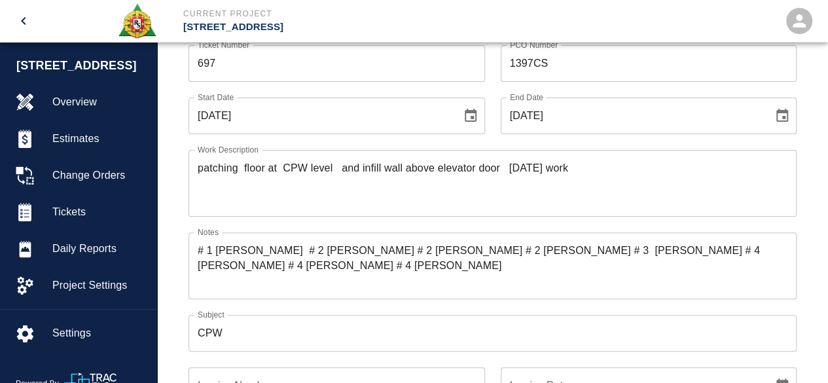
scroll to position [71, 0]
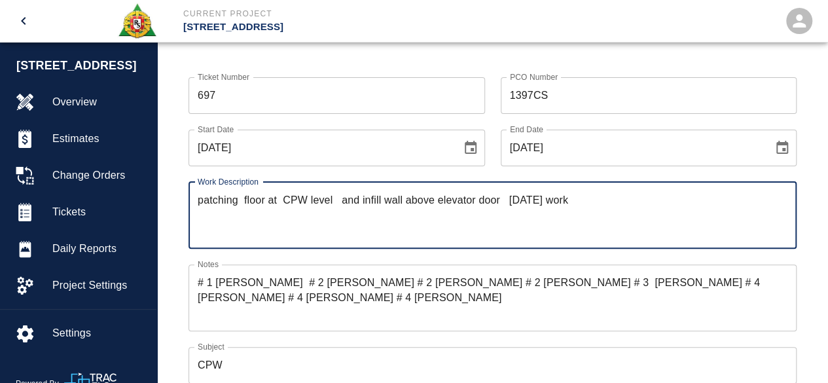
click at [551, 198] on textarea "patching floor at CPW level and infill wall above elevator door Saturday work" at bounding box center [493, 215] width 590 height 45
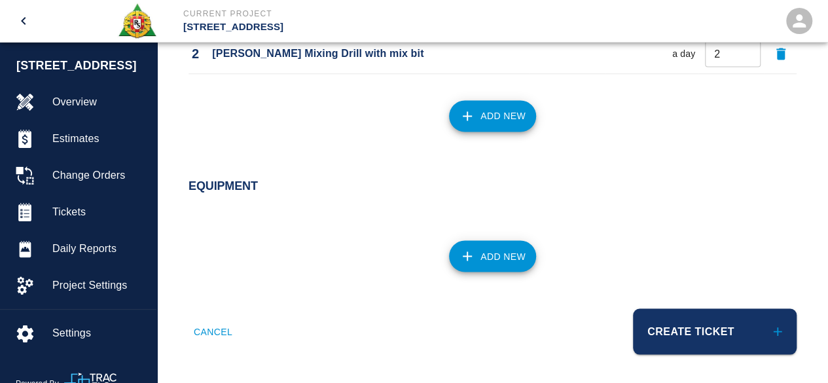
scroll to position [1119, 0]
type textarea "patching floor at CPW level and infill wall above elevator door Sunday work"
click at [687, 328] on button "Create Ticket" at bounding box center [715, 331] width 164 height 46
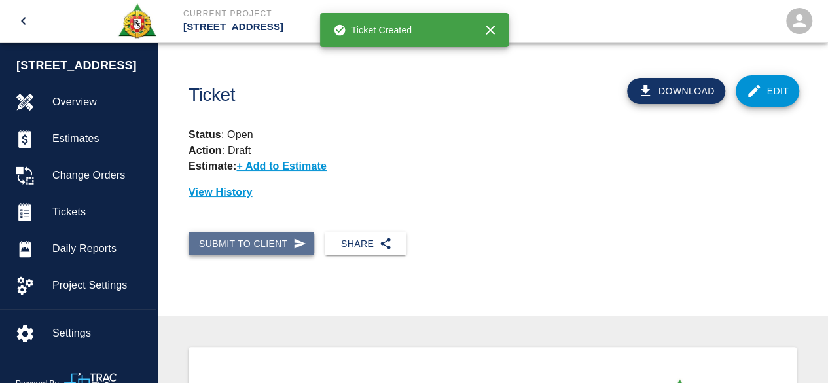
click at [249, 242] on button "Submit to Client" at bounding box center [252, 244] width 126 height 24
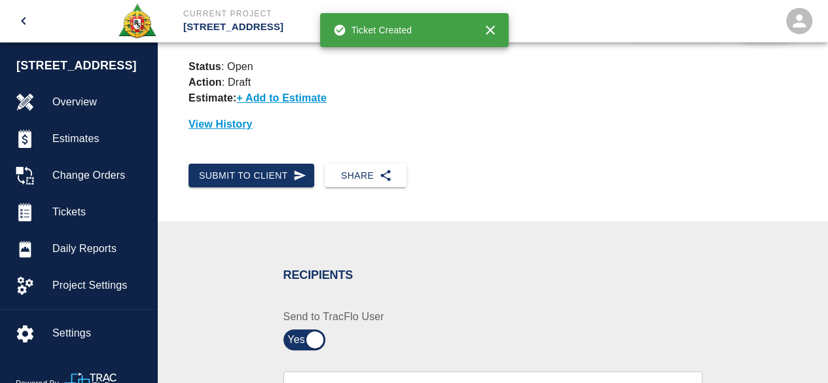
scroll to position [131, 0]
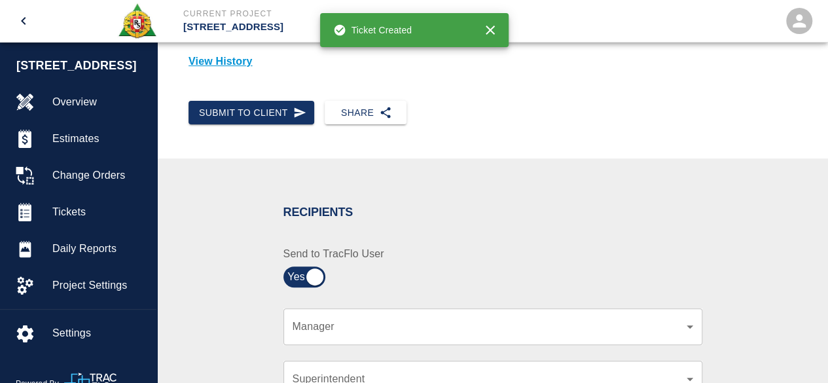
click at [292, 252] on body "Current Project 270 Park Ave Home 270 Park Ave Overview Estimates Change Orders…" at bounding box center [414, 60] width 828 height 383
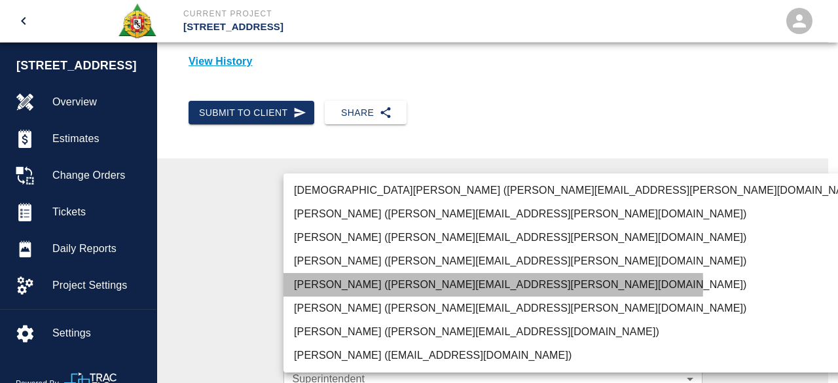
click at [344, 284] on li "Pablo Molina (pablo.molina@aecom.com)" at bounding box center [580, 285] width 593 height 24
type input "15ee5819-a12b-4d49-b208-872c21abcab9"
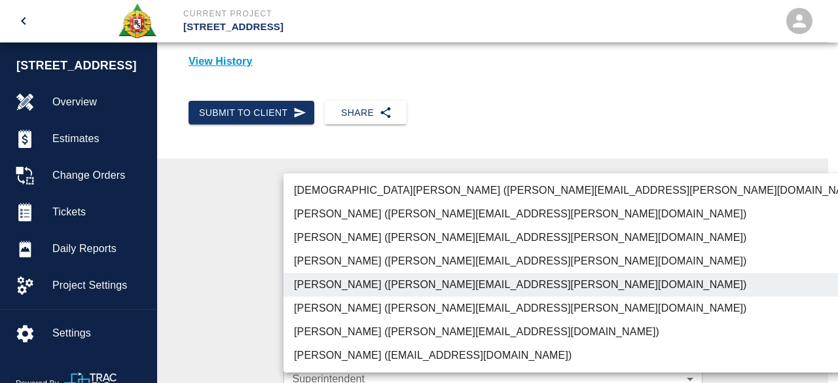
click at [781, 219] on div at bounding box center [419, 191] width 838 height 383
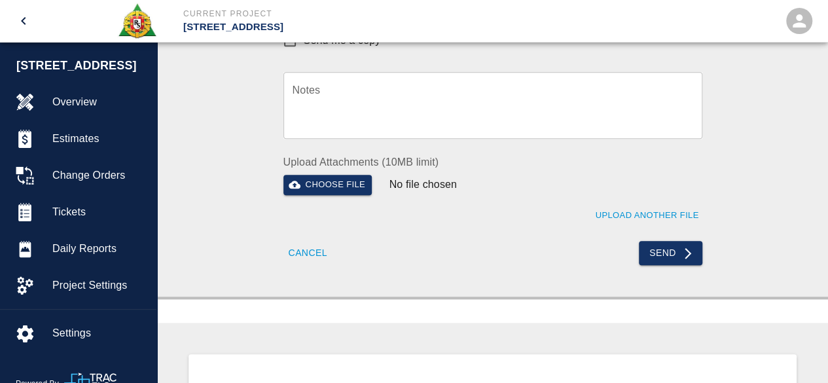
scroll to position [589, 0]
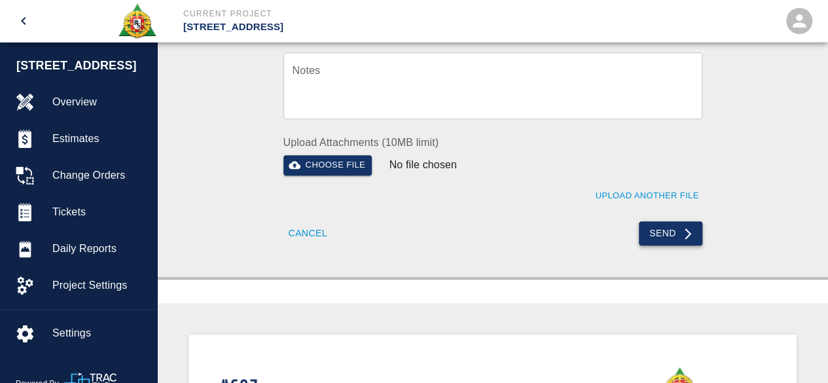
click at [655, 234] on button "Send" at bounding box center [671, 233] width 64 height 24
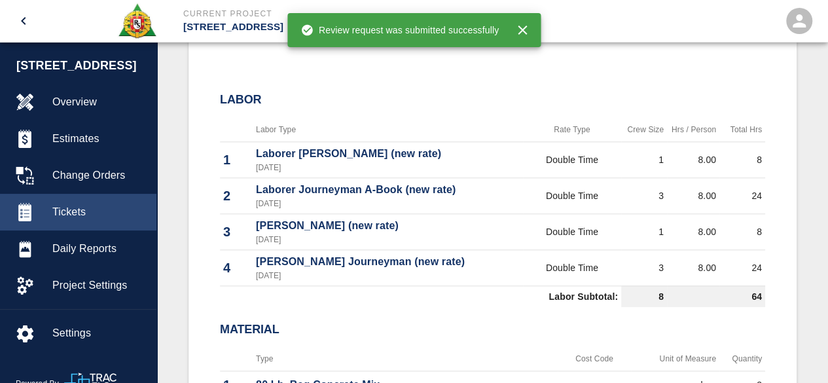
click at [64, 212] on span "Tickets" at bounding box center [99, 212] width 94 height 16
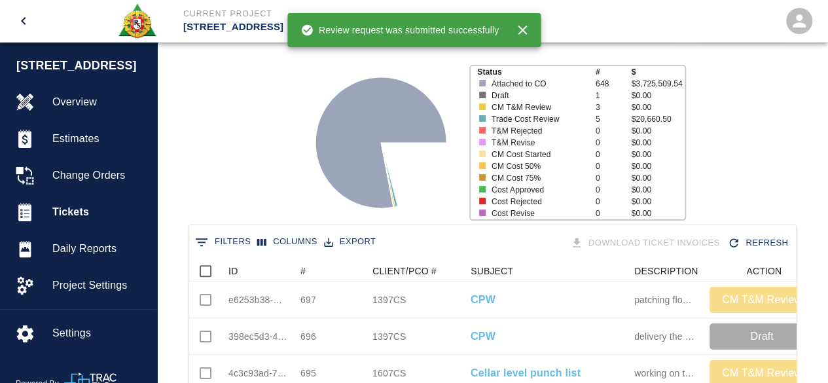
scroll to position [150, 0]
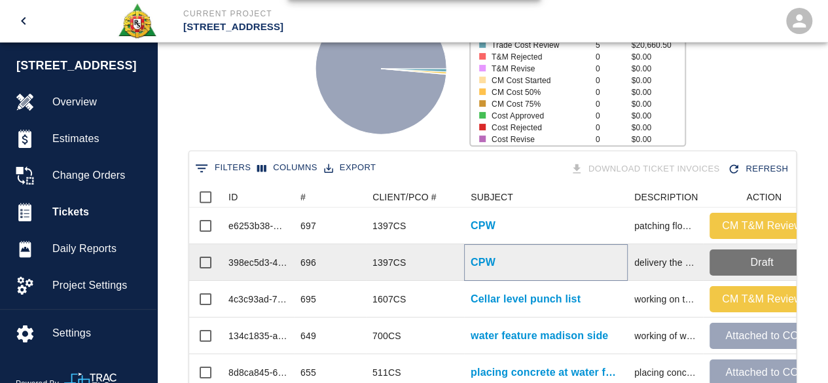
click at [479, 259] on p "CPW" at bounding box center [483, 263] width 25 height 16
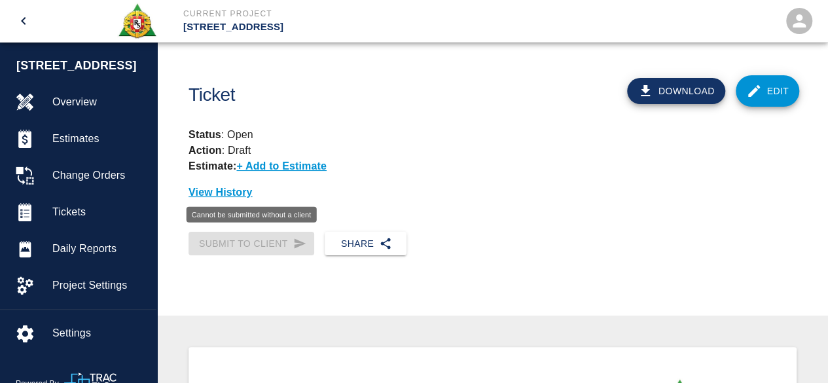
click at [257, 243] on div "Submit to Client" at bounding box center [252, 244] width 126 height 24
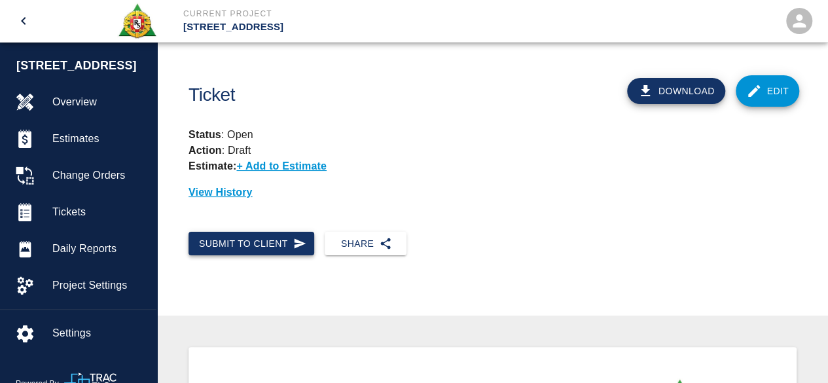
click at [276, 240] on button "Submit to Client" at bounding box center [252, 244] width 126 height 24
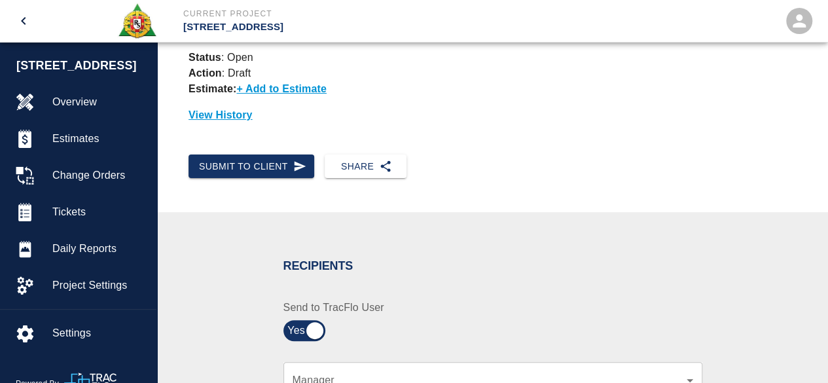
scroll to position [262, 0]
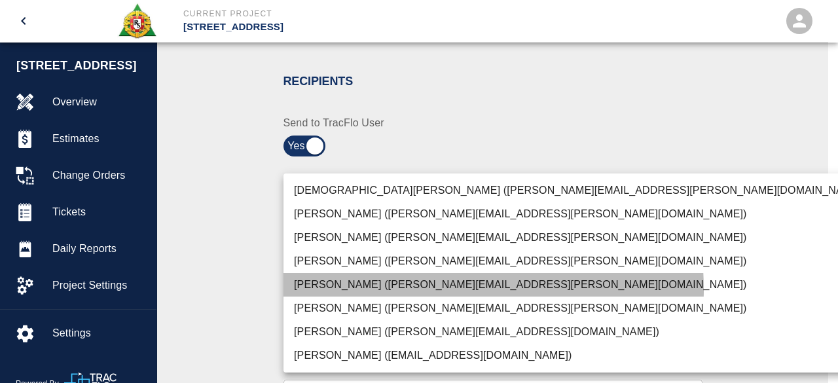
click at [399, 290] on li "Pablo Molina (pablo.molina@aecom.com)" at bounding box center [580, 285] width 593 height 24
type input "15ee5819-a12b-4d49-b208-872c21abcab9"
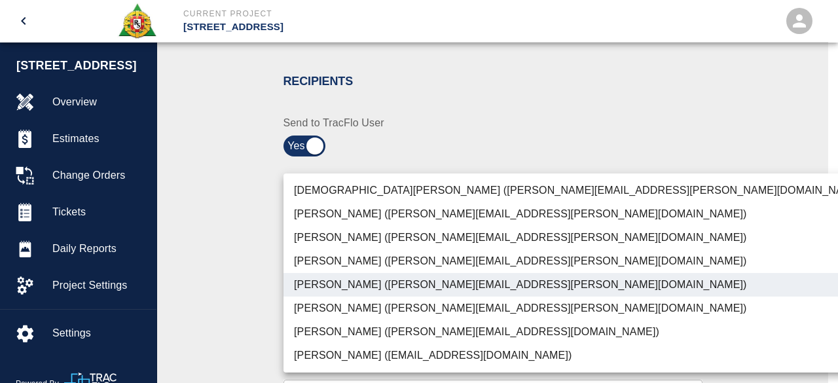
click at [741, 261] on div at bounding box center [419, 191] width 838 height 383
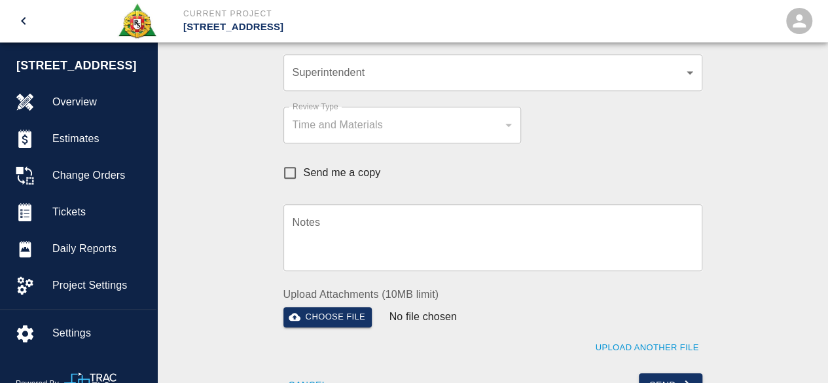
scroll to position [458, 0]
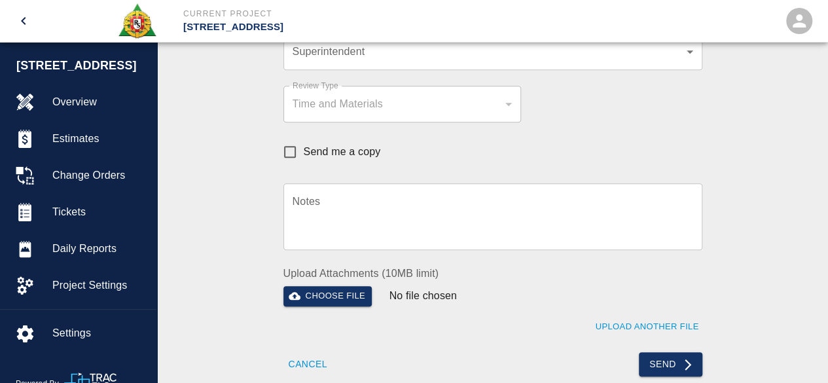
click at [665, 354] on button "Send" at bounding box center [671, 364] width 64 height 24
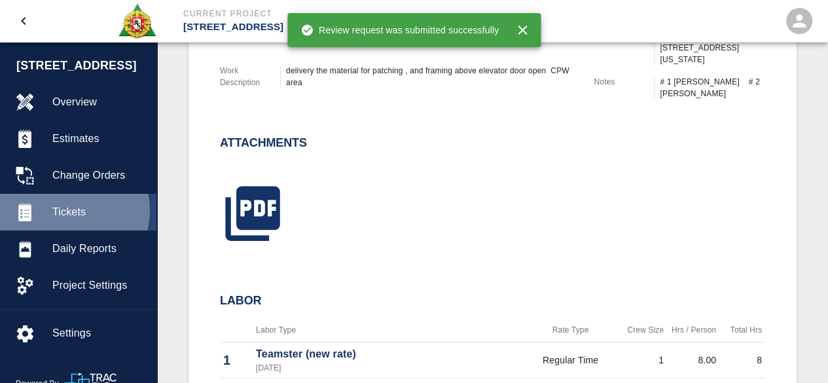
click at [66, 210] on span "Tickets" at bounding box center [99, 212] width 94 height 16
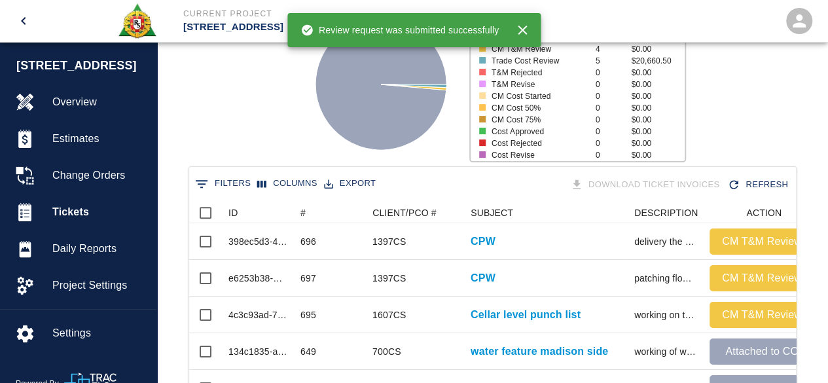
scroll to position [84, 0]
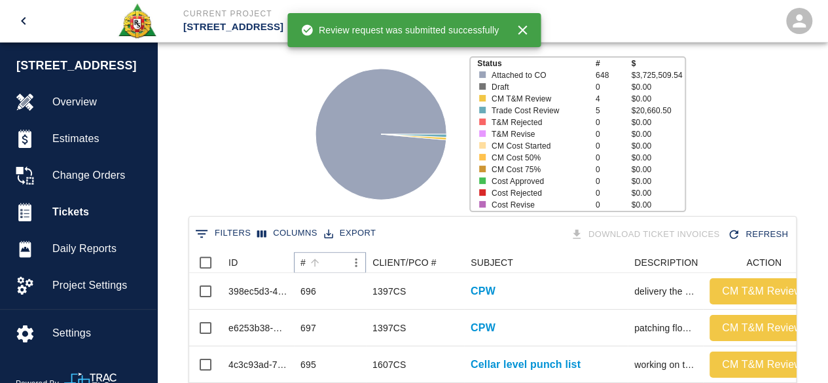
click at [313, 263] on icon "Sort" at bounding box center [315, 263] width 12 height 12
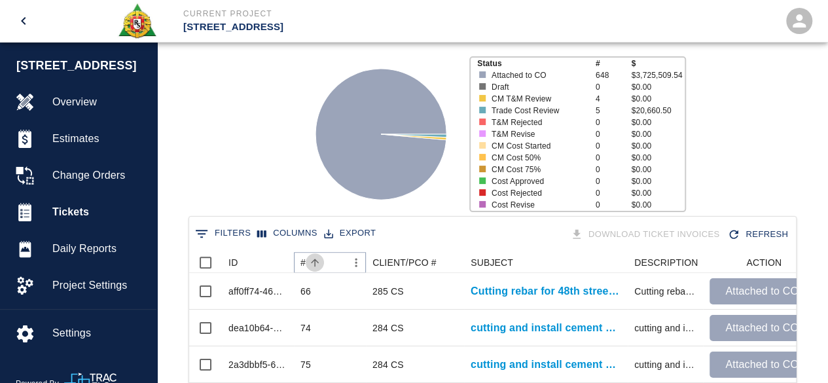
click at [313, 263] on icon "Sort" at bounding box center [315, 263] width 12 height 12
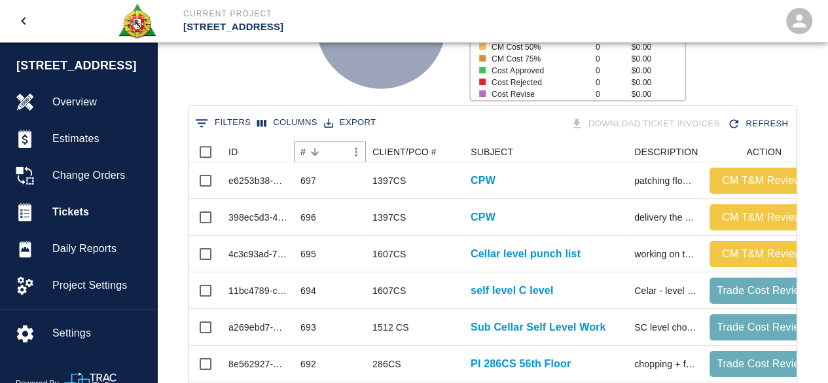
scroll to position [0, 0]
